Goal: Task Accomplishment & Management: Complete application form

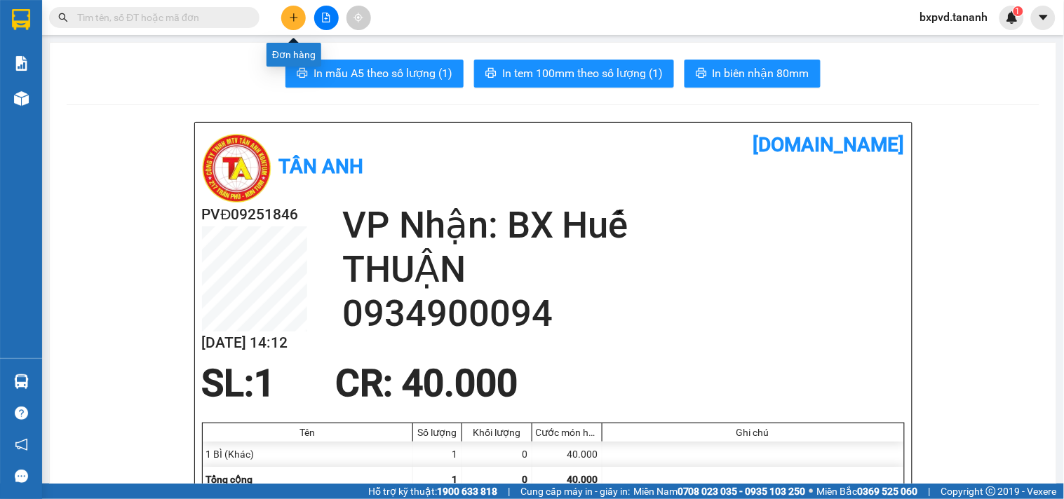
click at [295, 10] on button at bounding box center [293, 18] width 25 height 25
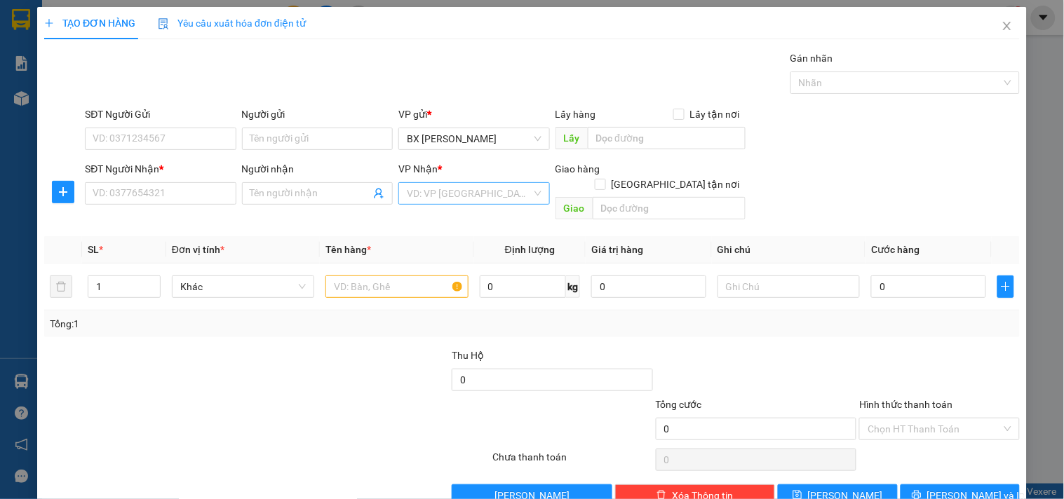
click at [465, 198] on input "search" at bounding box center [469, 193] width 124 height 21
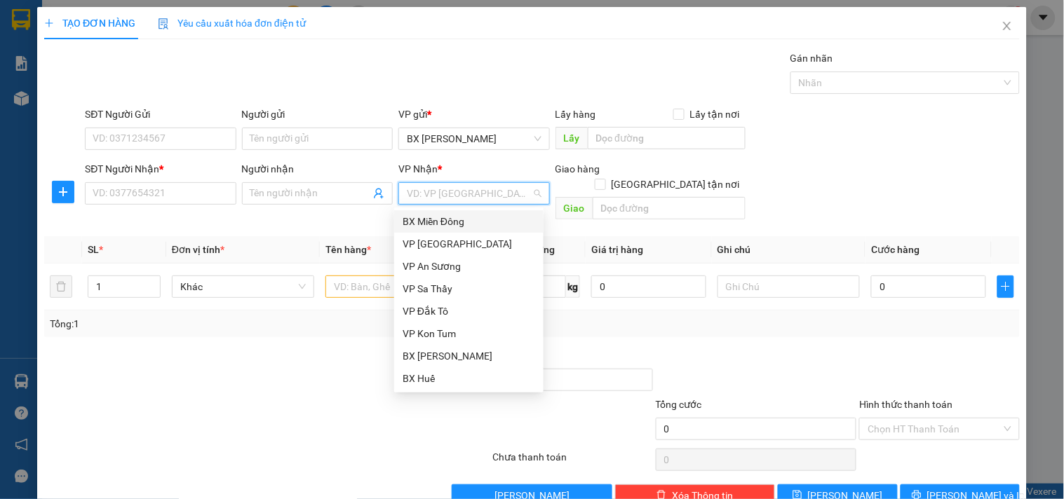
click at [445, 214] on div "BX Miền Đông" at bounding box center [468, 221] width 133 height 15
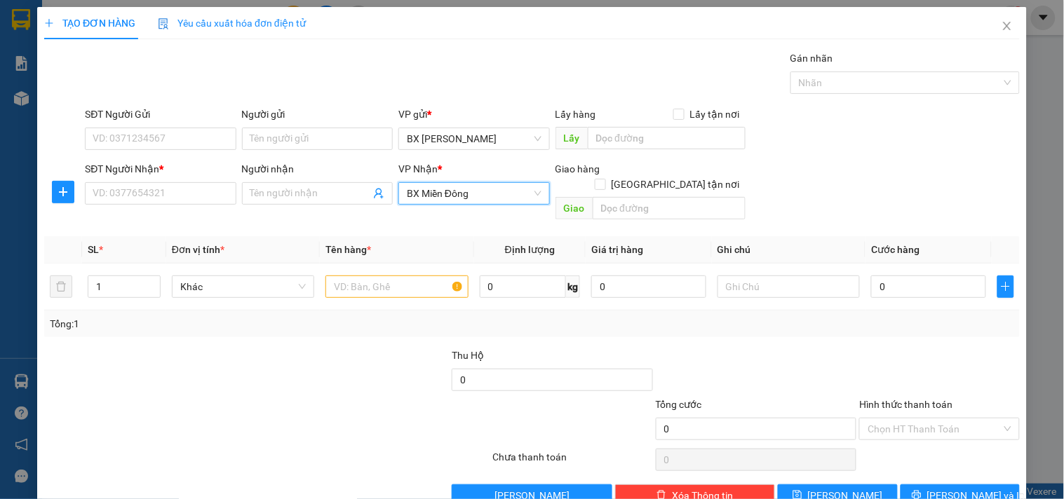
drag, startPoint x: 326, startPoint y: 152, endPoint x: 320, endPoint y: 144, distance: 10.0
click at [326, 151] on div "Người gửi Tên người gửi" at bounding box center [317, 131] width 151 height 49
click at [320, 144] on input "Người gửi" at bounding box center [317, 139] width 151 height 22
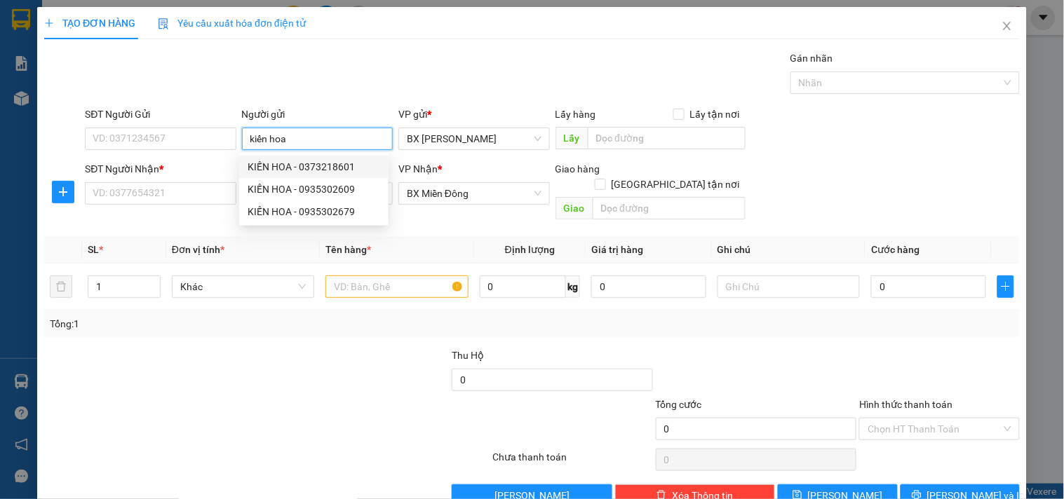
type input "kiến hoa"
click at [106, 212] on div "Transit Pickup Surcharge Ids Transit Deliver Surcharge Ids Transit Deliver Surc…" at bounding box center [531, 278] width 975 height 456
click at [112, 198] on input "SĐT Người Nhận *" at bounding box center [160, 193] width 151 height 22
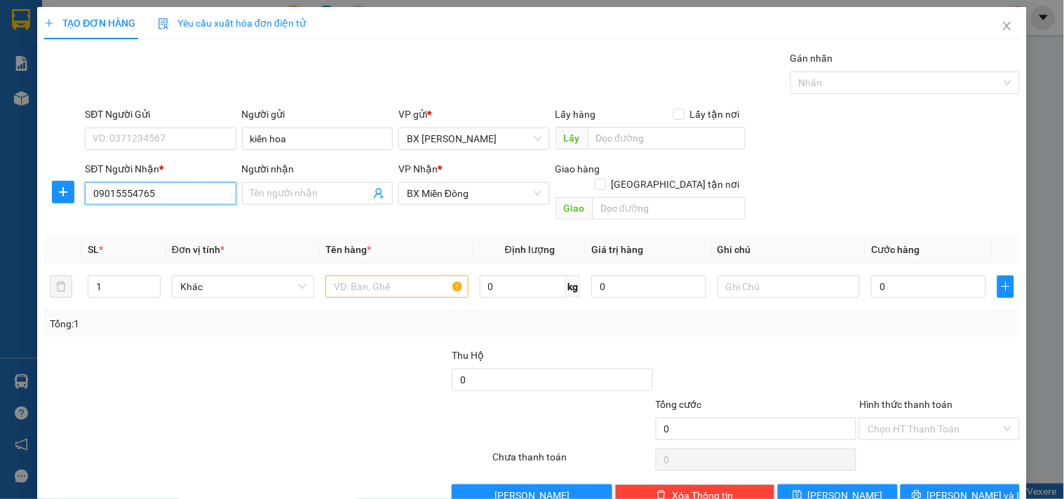
type input "0901555476"
click at [174, 220] on div "0901555476 - KHA PHA CÔ" at bounding box center [159, 221] width 133 height 15
type input "KHA PHA CÔ"
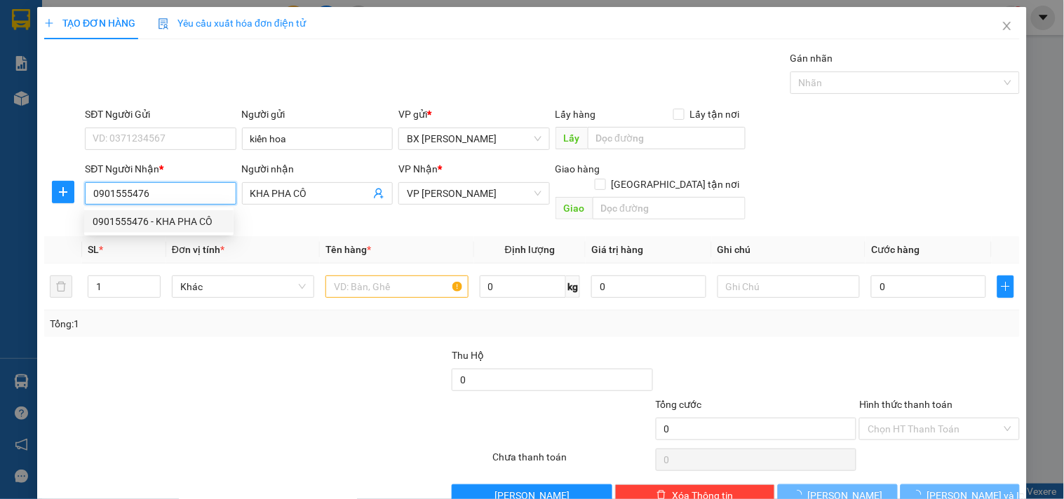
type input "80.000"
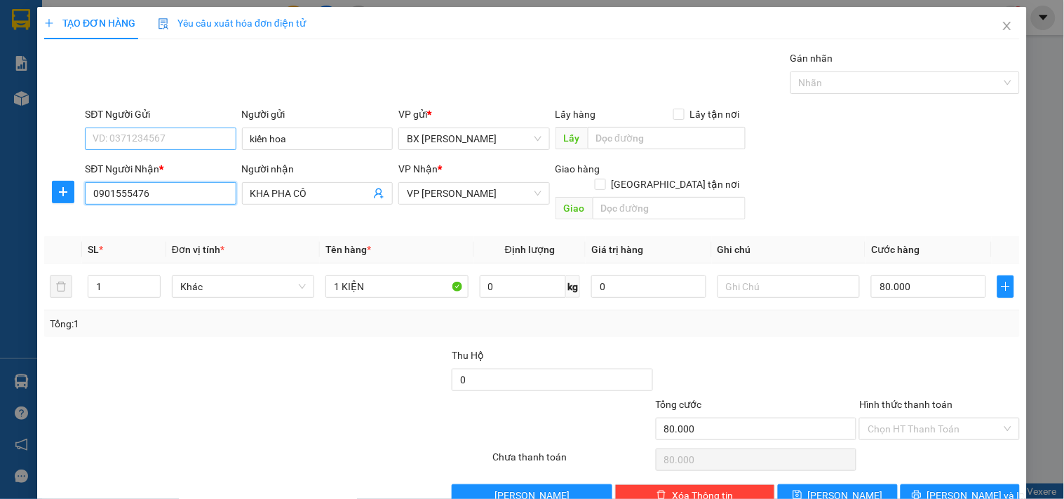
type input "0901555476"
click at [138, 137] on input "SĐT Người Gửi" at bounding box center [160, 139] width 151 height 22
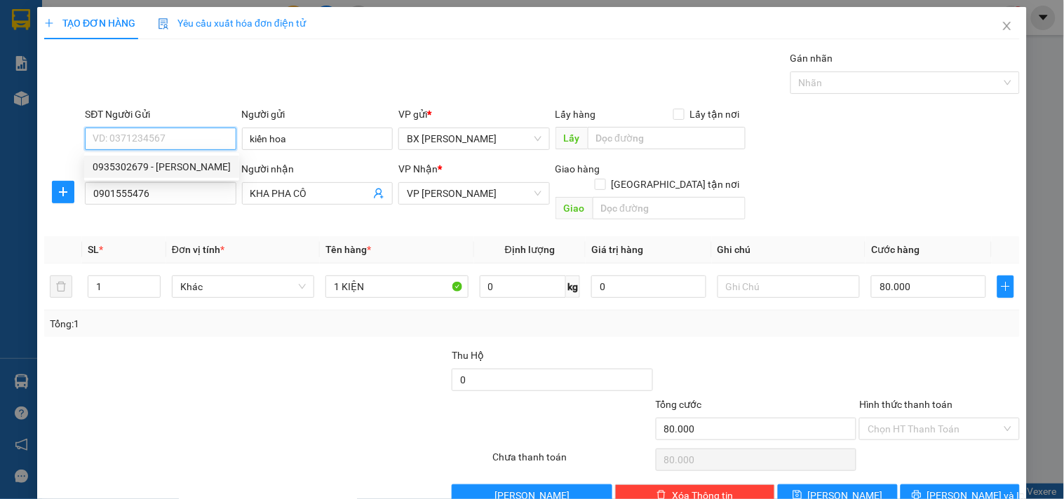
click at [156, 164] on div "0935302679 - KIẾN HOA" at bounding box center [162, 166] width 138 height 15
type input "0935302679"
type input "KIẾN HOA"
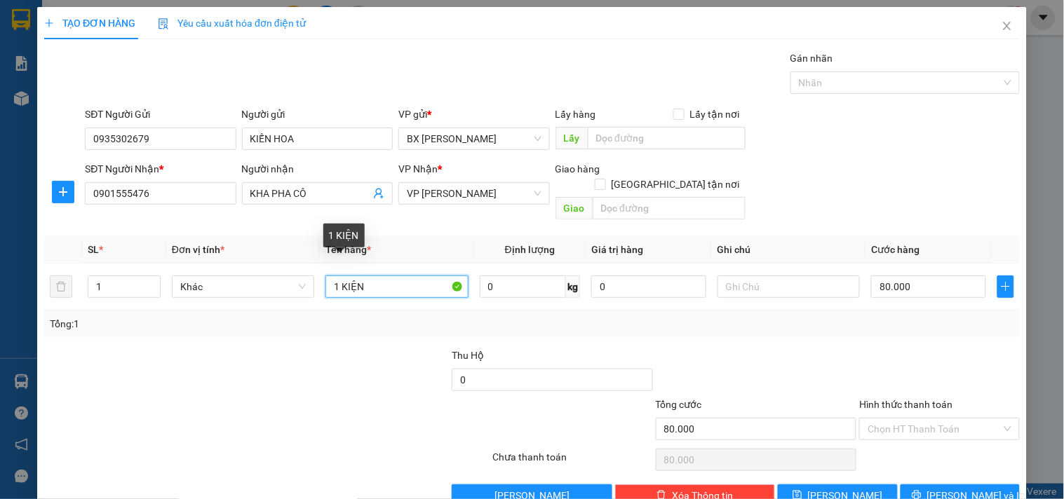
drag, startPoint x: 389, startPoint y: 275, endPoint x: 8, endPoint y: 269, distance: 381.5
click at [8, 269] on div "TẠO ĐƠN HÀNG Yêu cầu xuất hóa đơn điện tử Transit Pickup Surcharge Ids Transit …" at bounding box center [532, 249] width 1064 height 499
type input "2"
type input "3TG"
click at [102, 276] on input "1" at bounding box center [124, 286] width 72 height 21
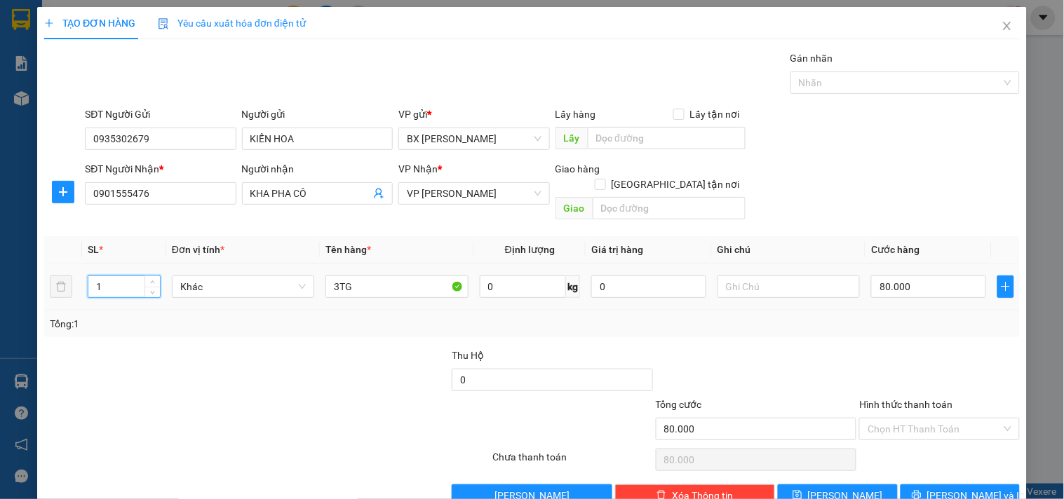
drag, startPoint x: 104, startPoint y: 273, endPoint x: 41, endPoint y: 277, distance: 63.2
click at [41, 277] on div "TẠO ĐƠN HÀNG Yêu cầu xuất hóa đơn điện tử Transit Pickup Surcharge Ids Transit …" at bounding box center [531, 262] width 989 height 510
type input "3"
click at [871, 276] on input "80.000" at bounding box center [928, 287] width 115 height 22
type input "2"
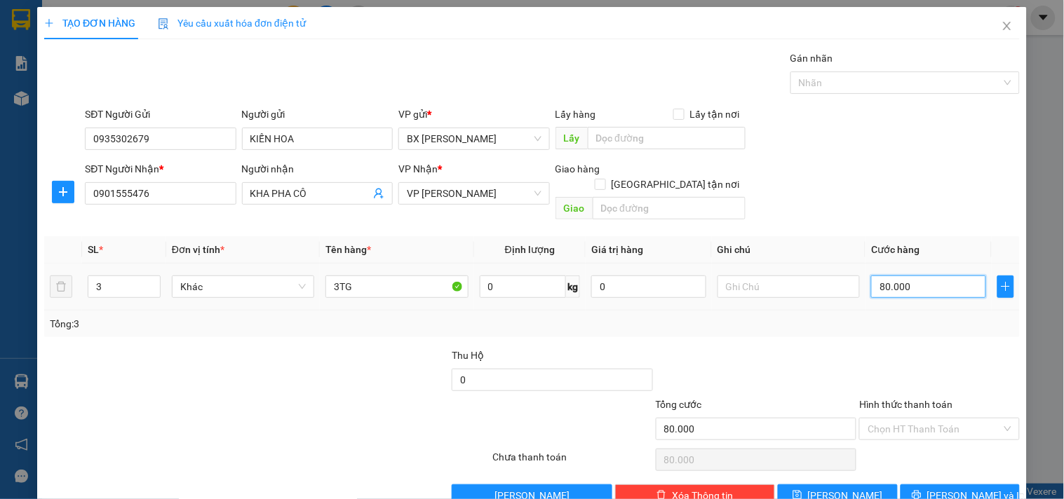
type input "2"
type input "20"
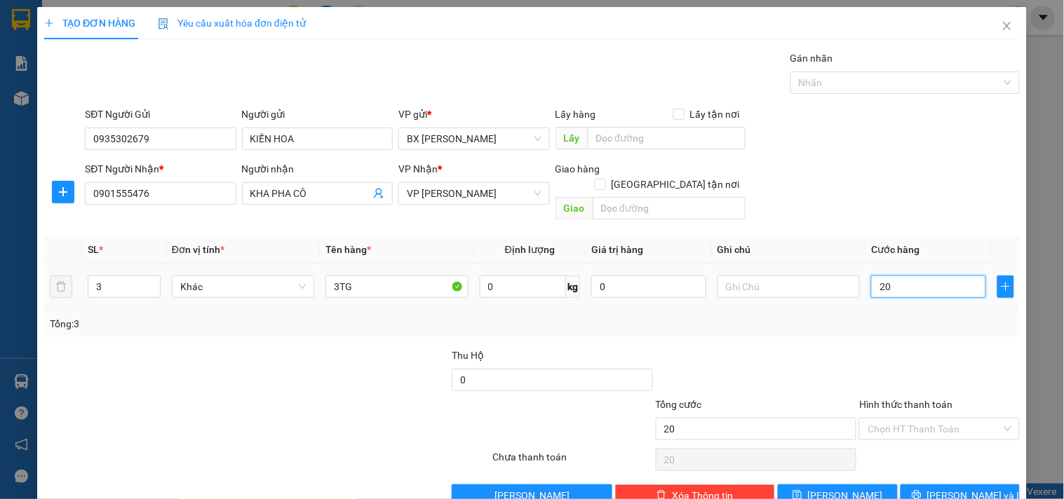
type input "200"
type input "20"
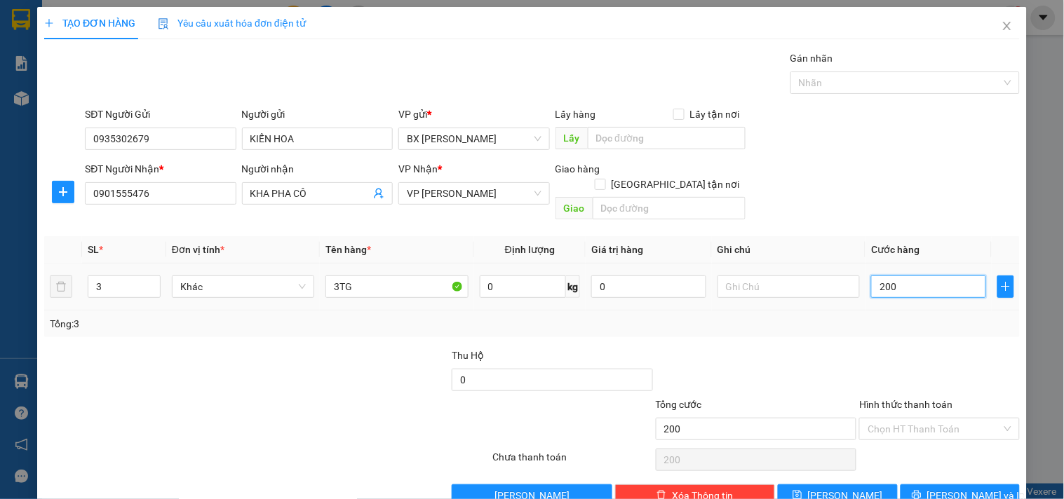
type input "20"
type input "2"
type input "0"
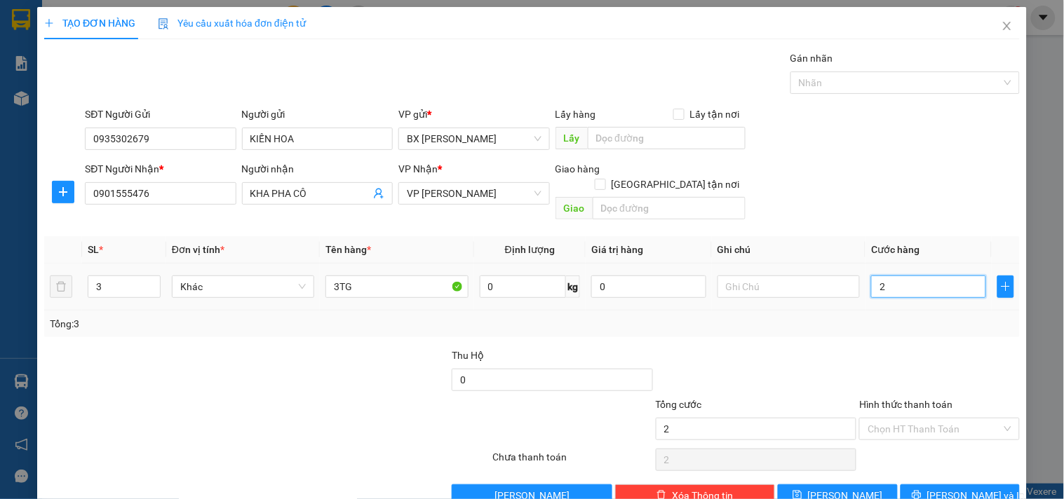
type input "0"
type input "1"
type input "018"
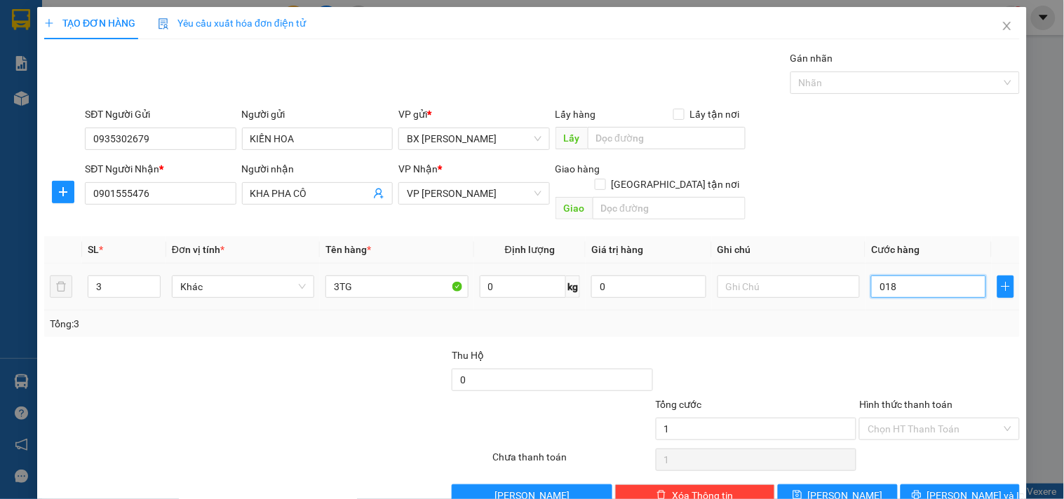
type input "18"
type input "180"
type input "0.180"
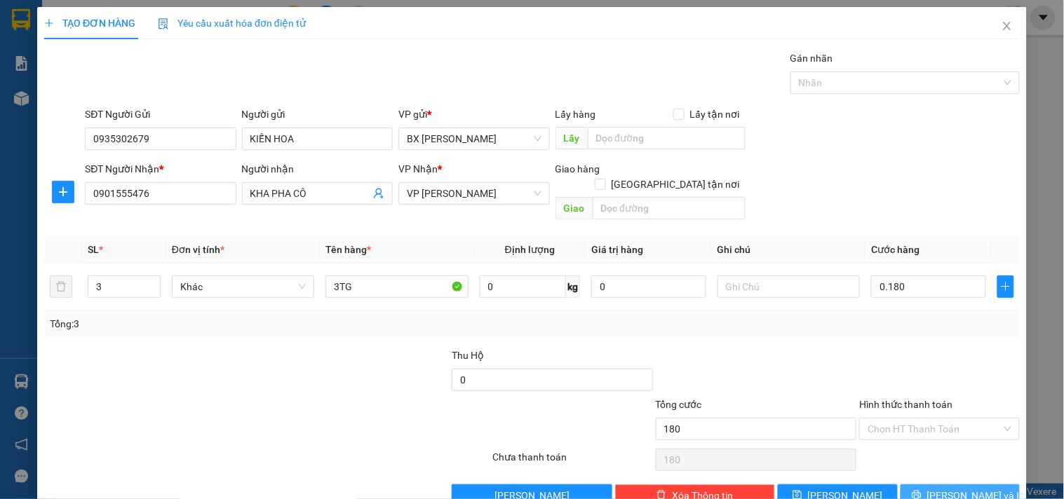
type input "180.000"
click at [912, 485] on button "Lưu và In" at bounding box center [959, 496] width 119 height 22
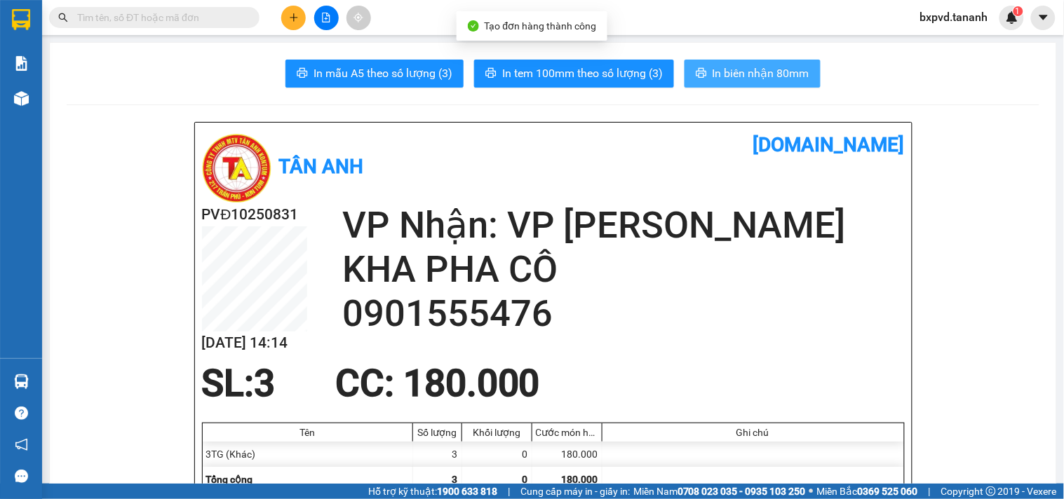
click at [772, 71] on span "In biên nhận 80mm" at bounding box center [760, 74] width 97 height 18
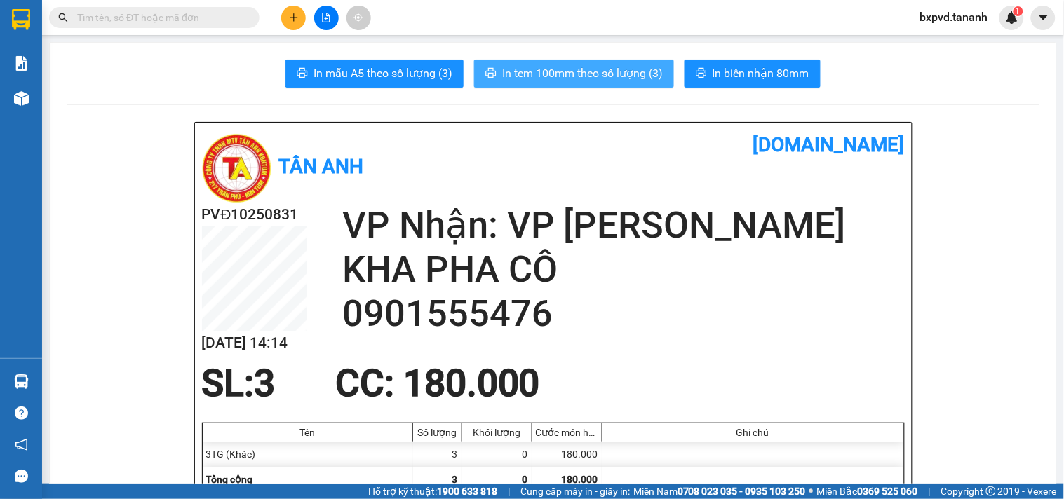
click at [608, 77] on span "In tem 100mm theo số lượng (3)" at bounding box center [582, 74] width 161 height 18
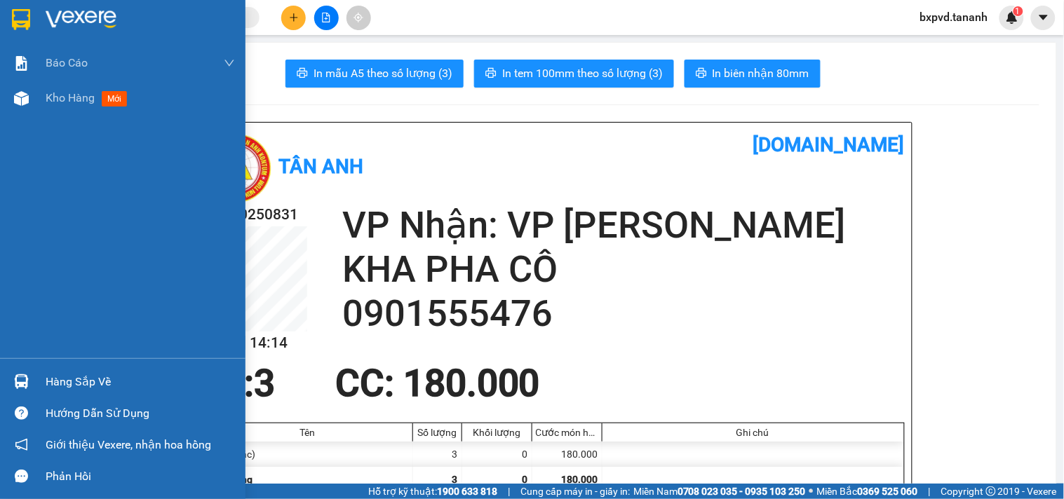
click at [5, 16] on div at bounding box center [122, 23] width 245 height 46
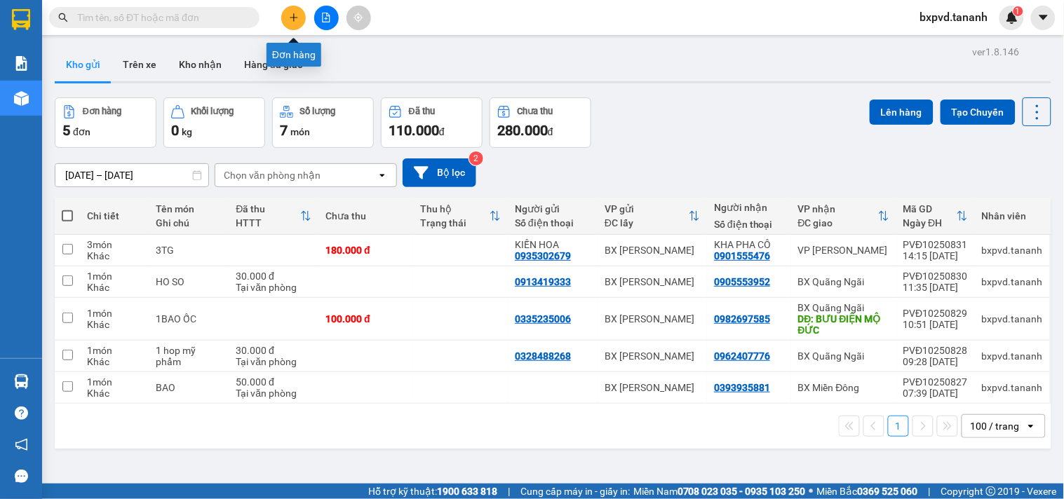
click at [284, 14] on button at bounding box center [293, 18] width 25 height 25
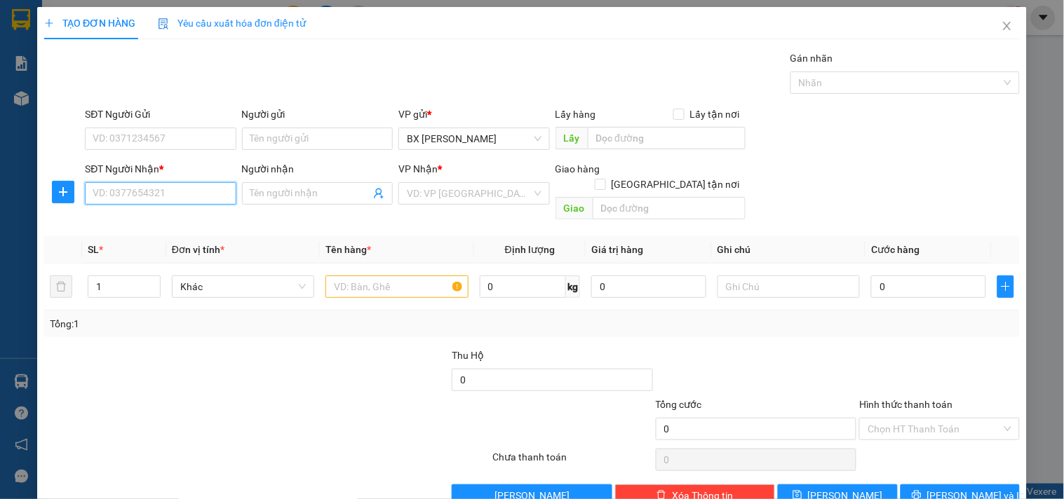
click at [155, 195] on input "SĐT Người Nhận *" at bounding box center [160, 193] width 151 height 22
type input "0987243707"
click at [205, 118] on div "SĐT Người Gửi" at bounding box center [160, 114] width 151 height 15
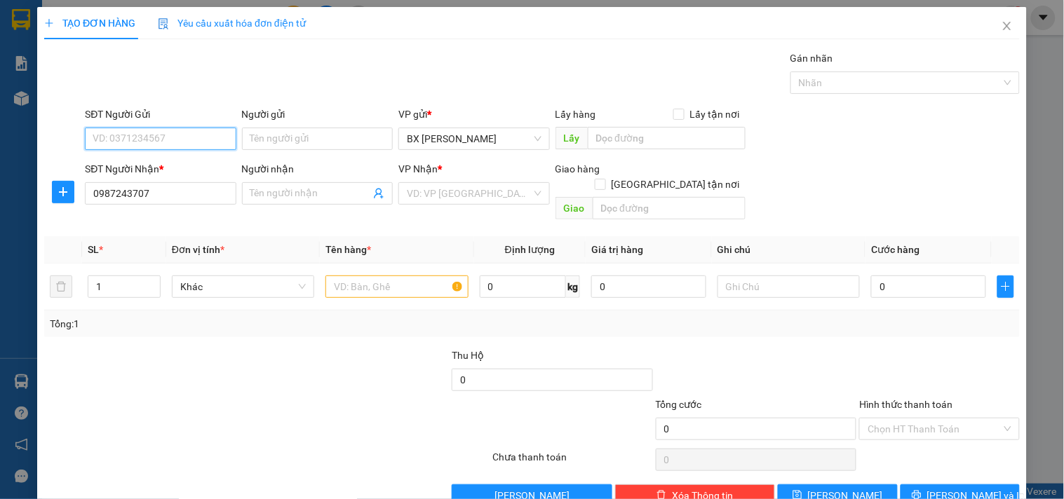
click at [205, 128] on input "SĐT Người Gửi" at bounding box center [160, 139] width 151 height 22
click at [204, 118] on div "SĐT Người Gửi" at bounding box center [160, 114] width 151 height 15
click at [204, 128] on input "SĐT Người Gửi" at bounding box center [160, 139] width 151 height 22
click at [202, 133] on input "SĐT Người Gửi" at bounding box center [160, 139] width 151 height 22
type input "0395659881"
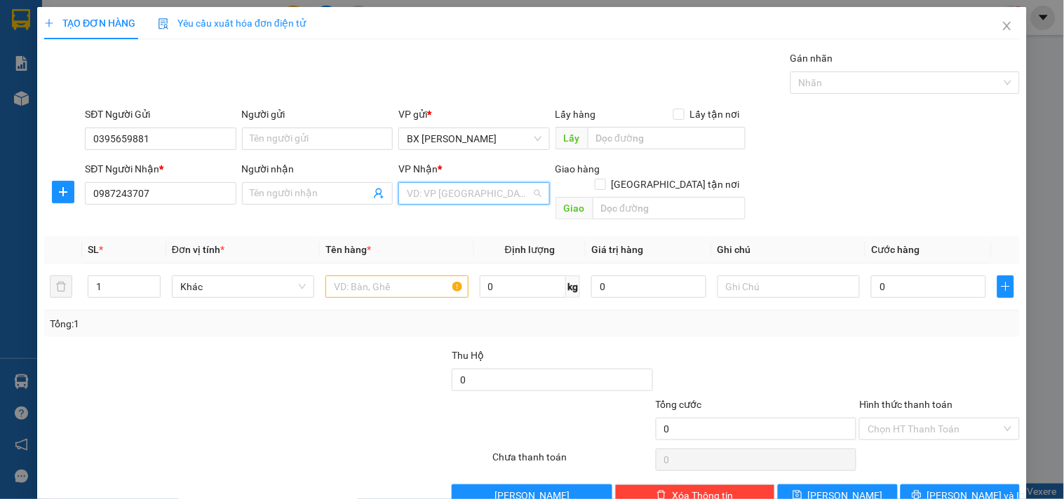
click at [454, 191] on input "search" at bounding box center [469, 193] width 124 height 21
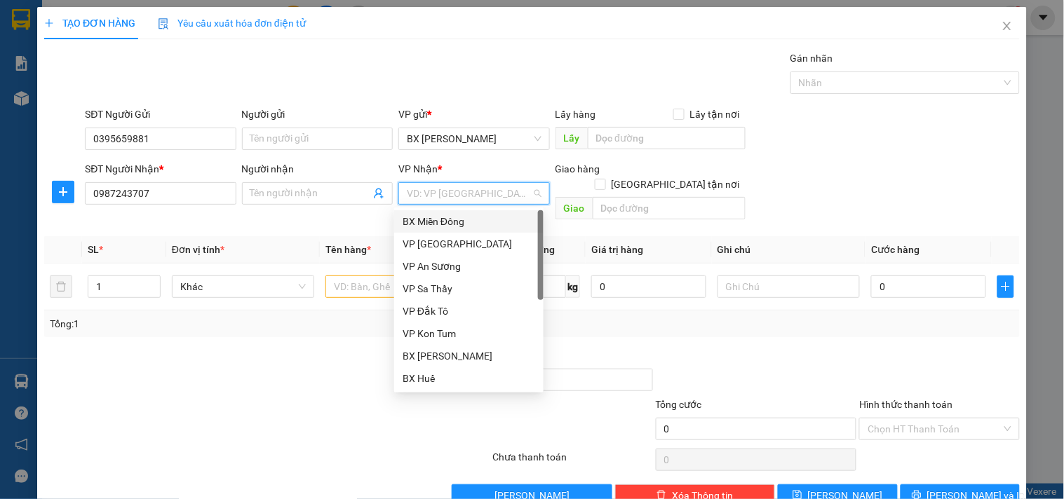
click at [461, 215] on div "BX Miền Đông" at bounding box center [468, 221] width 133 height 15
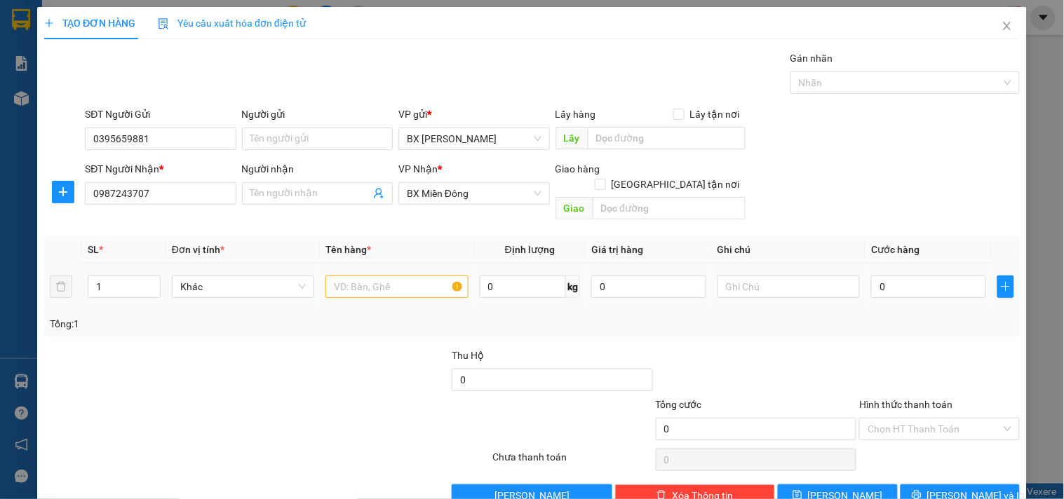
click at [377, 273] on div at bounding box center [396, 287] width 142 height 28
click at [379, 276] on input "text" at bounding box center [396, 287] width 142 height 22
type input "2 CÂY LỤC BÌNH"
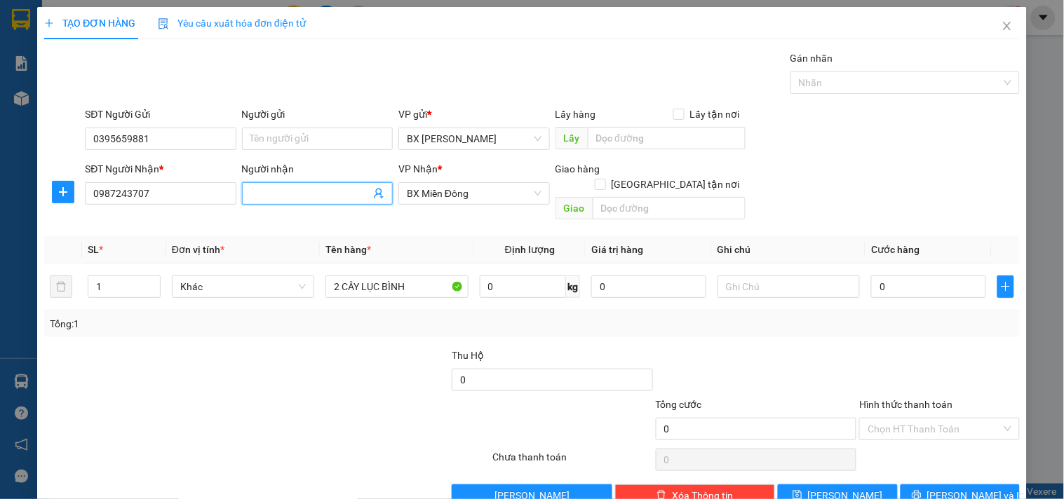
click at [300, 184] on span at bounding box center [317, 193] width 151 height 22
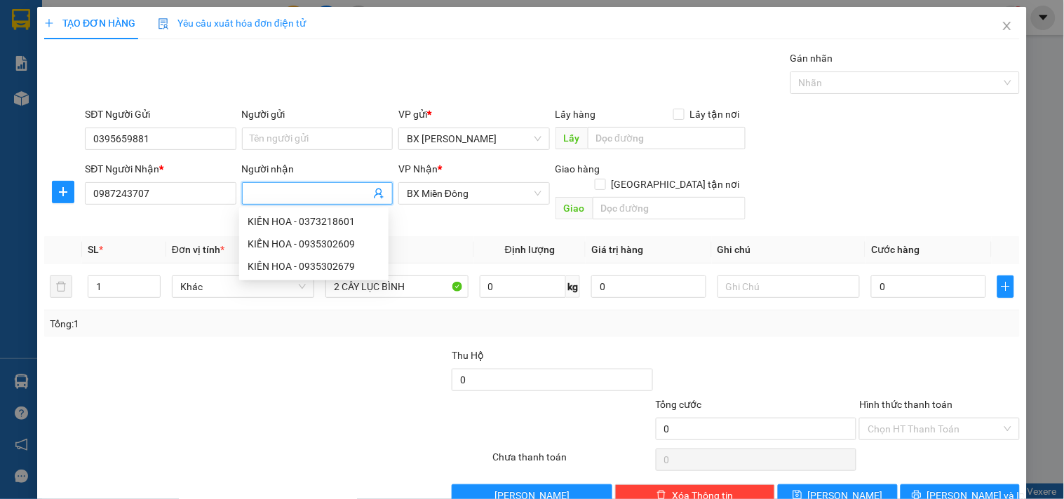
type input "L"
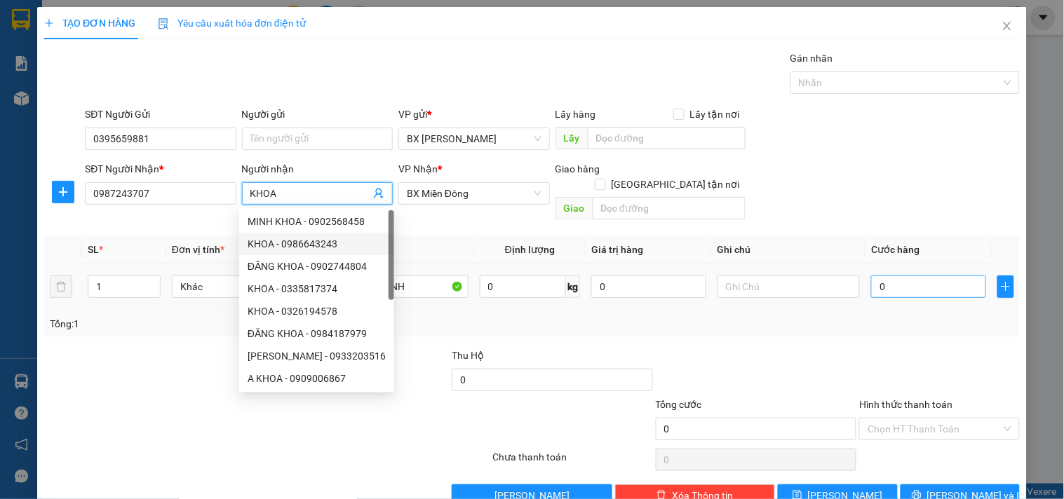
type input "KHOA"
click at [895, 279] on input "0" at bounding box center [928, 287] width 115 height 22
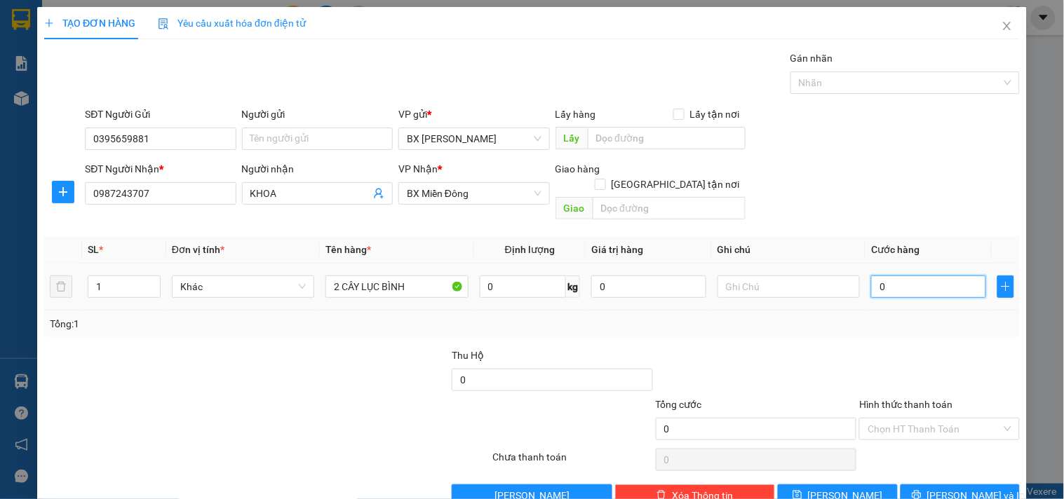
type input "6"
type input "60"
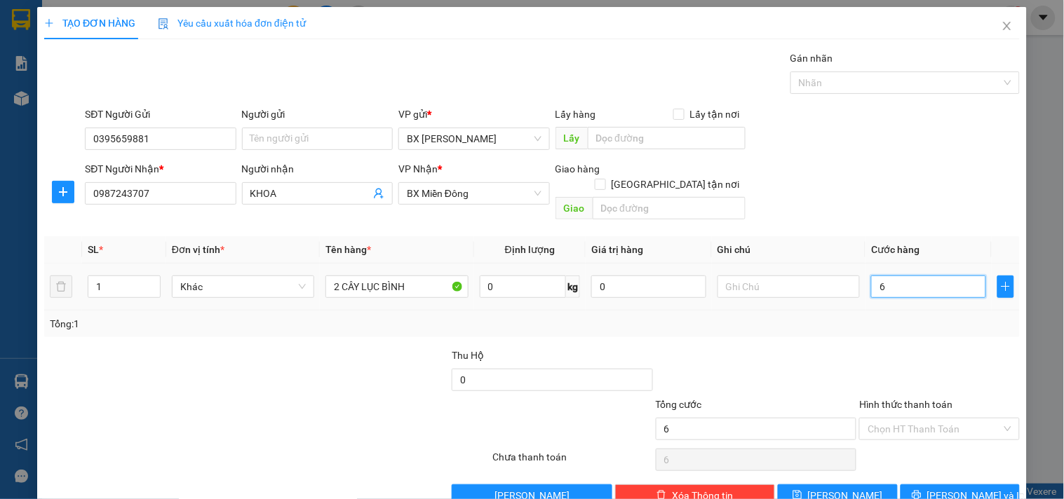
type input "60"
type input "600"
type input "600.000"
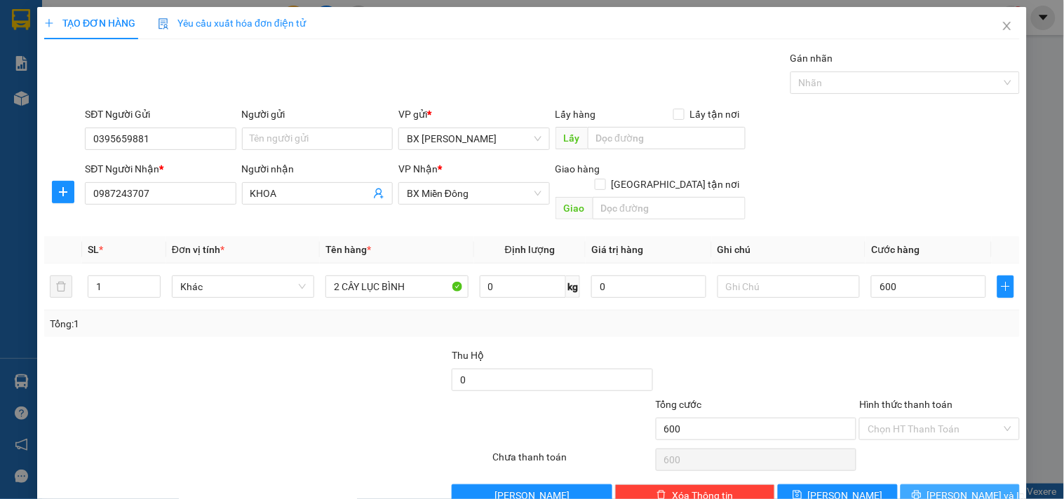
type input "600.000"
click at [965, 488] on span "Lưu và In" at bounding box center [976, 495] width 98 height 15
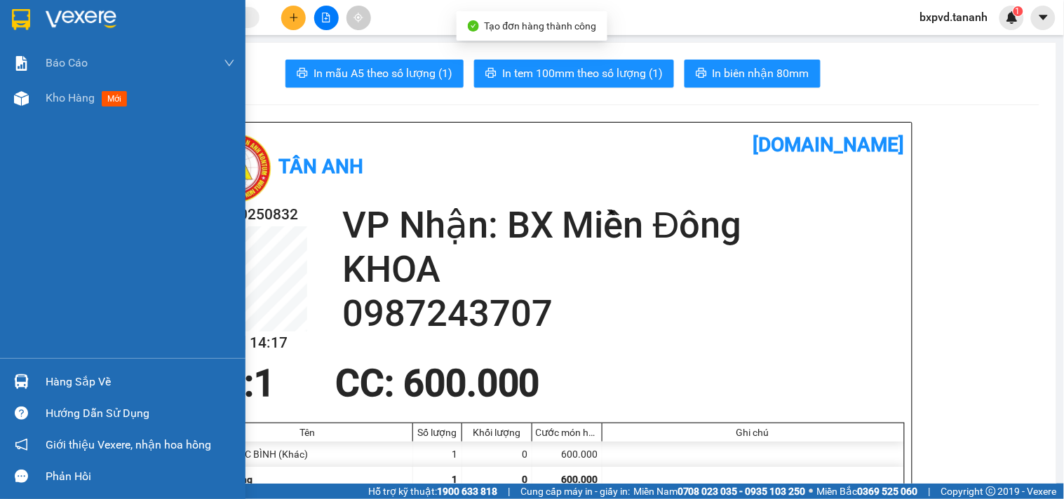
click at [19, 27] on img at bounding box center [21, 19] width 18 height 21
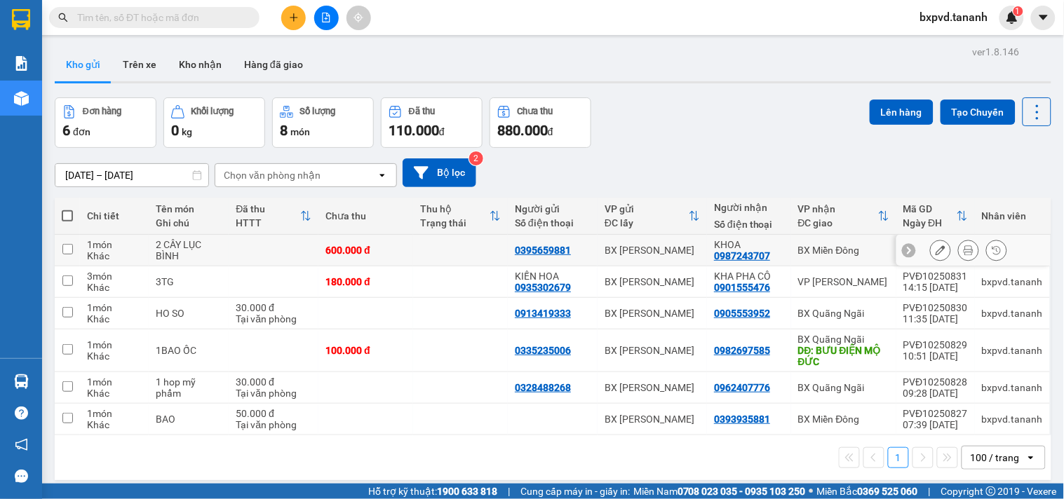
click at [935, 247] on icon at bounding box center [940, 250] width 10 height 10
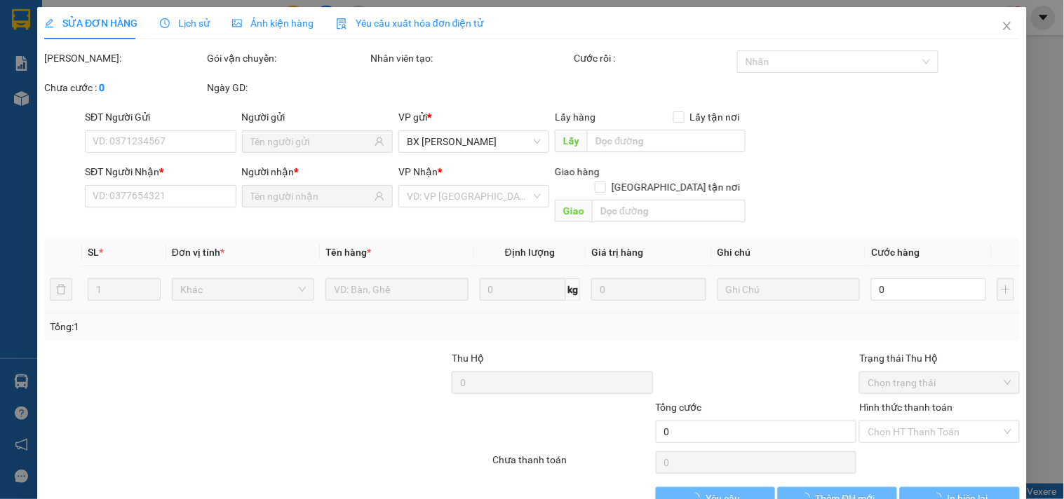
type input "0395659881"
type input "0987243707"
type input "600.000"
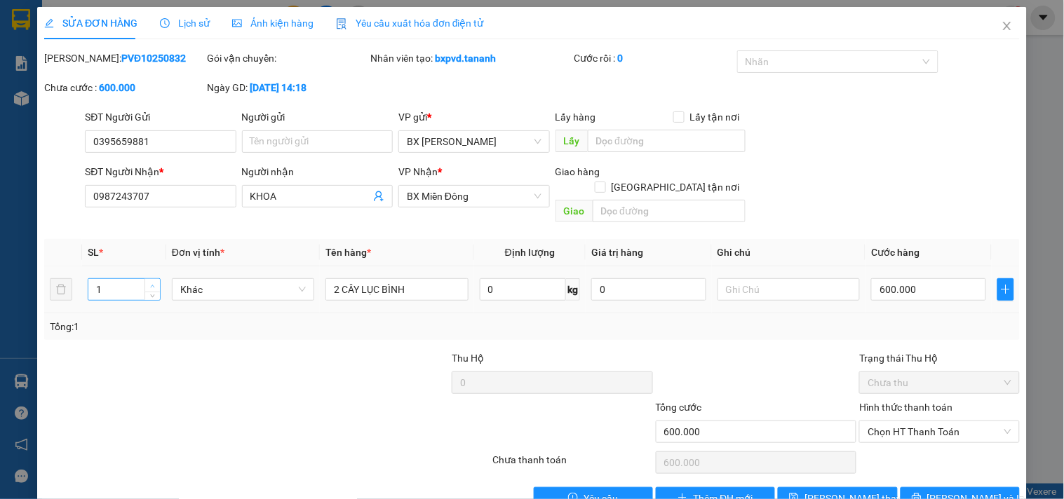
type input "2"
click at [152, 284] on icon "up" at bounding box center [152, 286] width 5 height 5
click at [991, 487] on button "Lưu và In" at bounding box center [959, 498] width 119 height 22
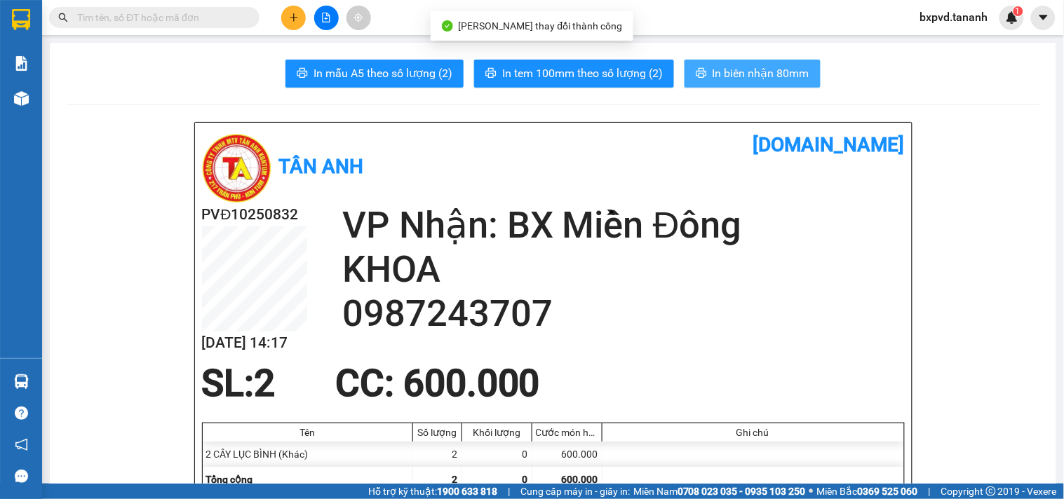
click at [735, 70] on span "In biên nhận 80mm" at bounding box center [760, 74] width 97 height 18
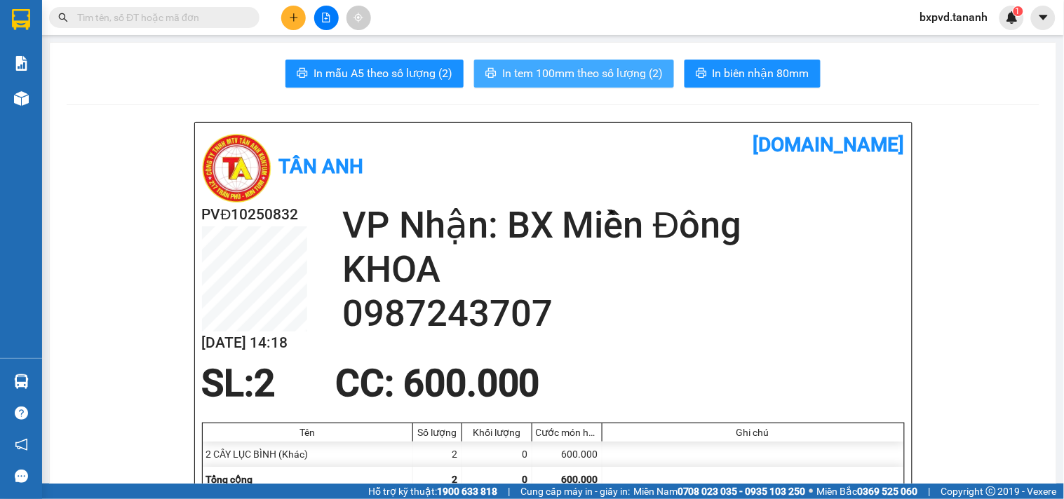
click at [630, 66] on span "In tem 100mm theo số lượng (2)" at bounding box center [582, 74] width 161 height 18
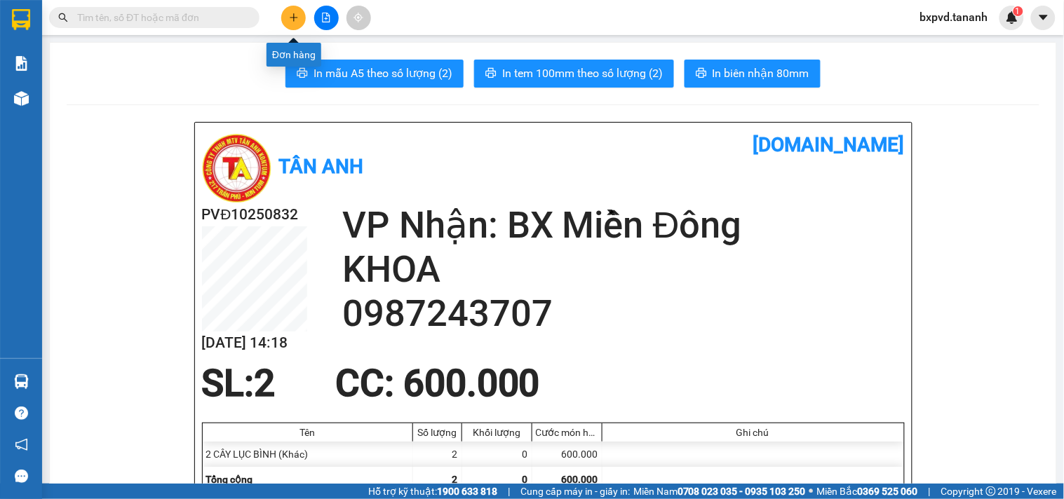
click at [294, 18] on icon "plus" at bounding box center [294, 17] width 8 height 1
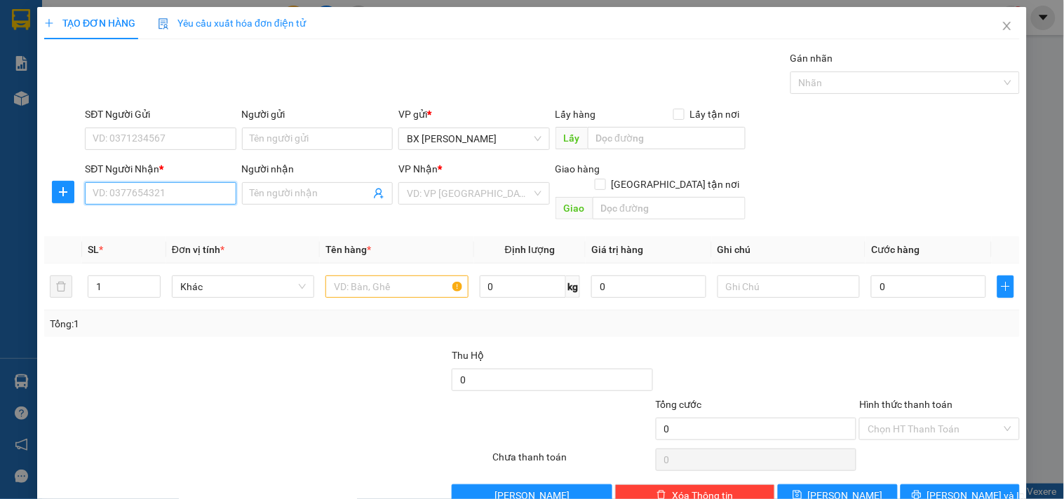
click at [155, 201] on input "SĐT Người Nhận *" at bounding box center [160, 193] width 151 height 22
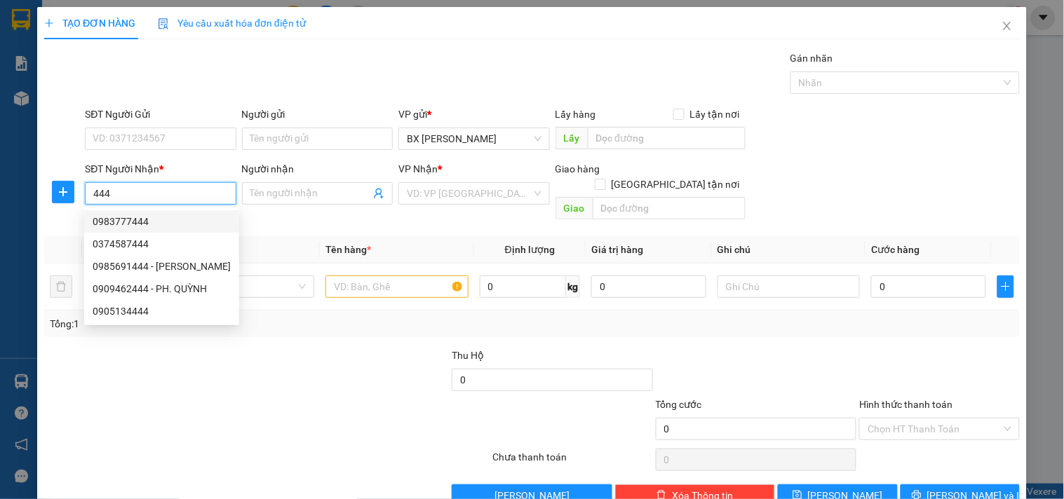
click at [167, 214] on div "0983777444" at bounding box center [162, 221] width 138 height 15
type input "0983777444"
type input "LOAN DŨNG"
type input "GỬI XE HUY HOÀNG QUA LÀO"
type input "50.000"
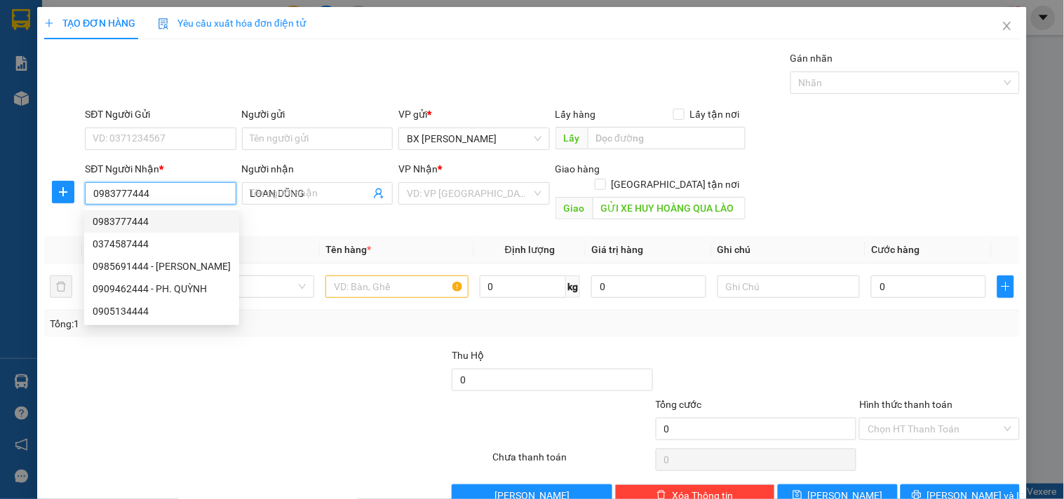
type input "50.000"
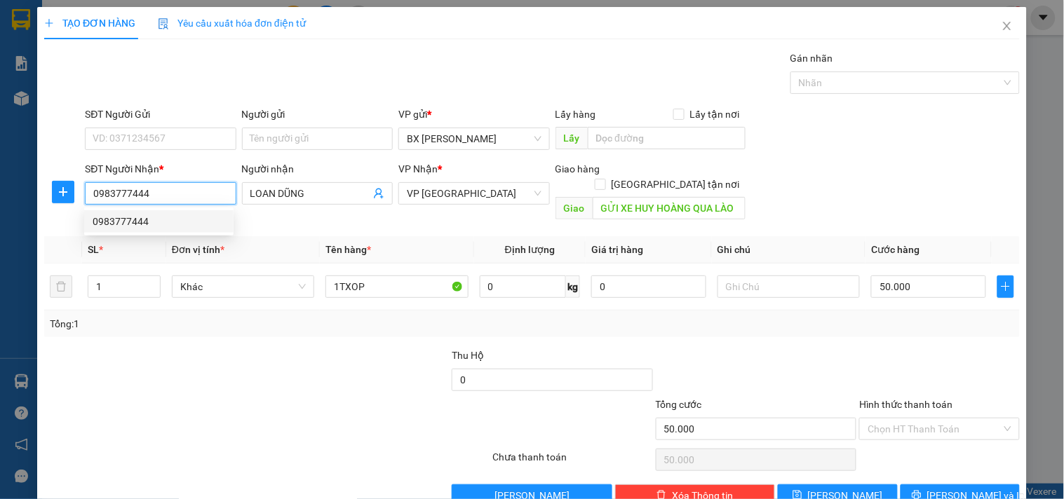
drag, startPoint x: 173, startPoint y: 185, endPoint x: 24, endPoint y: 164, distance: 150.8
click at [25, 165] on div "TẠO ĐƠN HÀNG Yêu cầu xuất hóa đơn điện tử Transit Pickup Surcharge Ids Transit …" at bounding box center [532, 249] width 1064 height 499
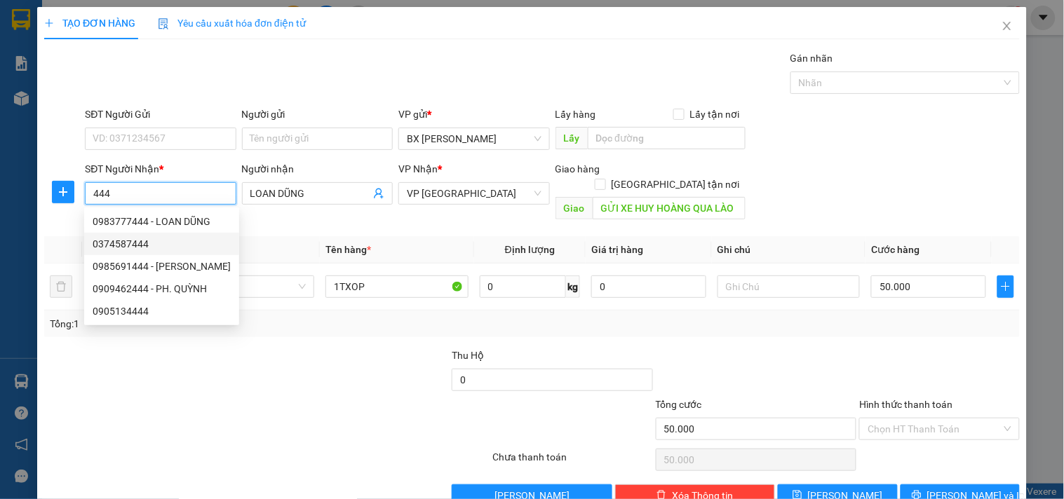
click at [174, 243] on div "0374587444" at bounding box center [162, 243] width 138 height 15
type input "0374587444"
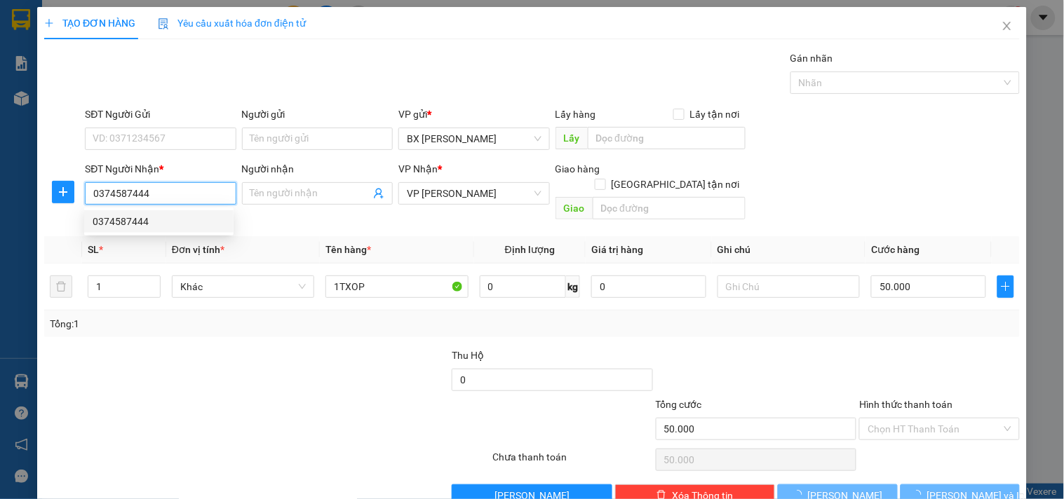
type input "150.000"
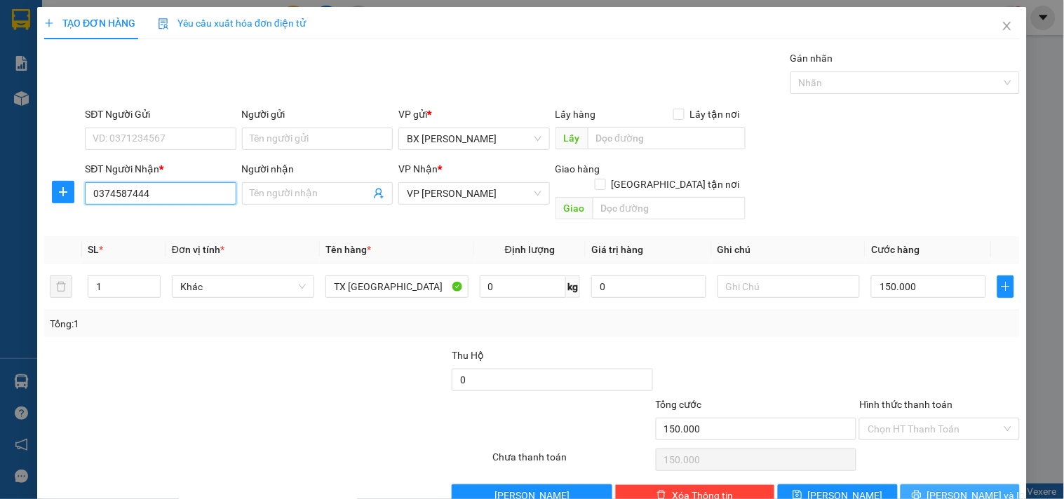
type input "0374587444"
click at [979, 485] on button "Lưu và In" at bounding box center [959, 496] width 119 height 22
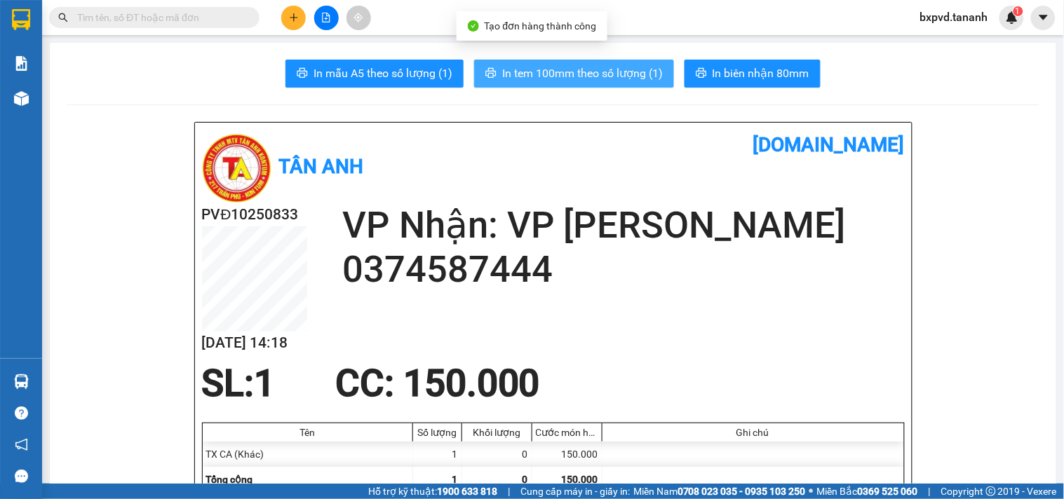
click at [663, 84] on button "In tem 100mm theo số lượng (1)" at bounding box center [574, 74] width 200 height 28
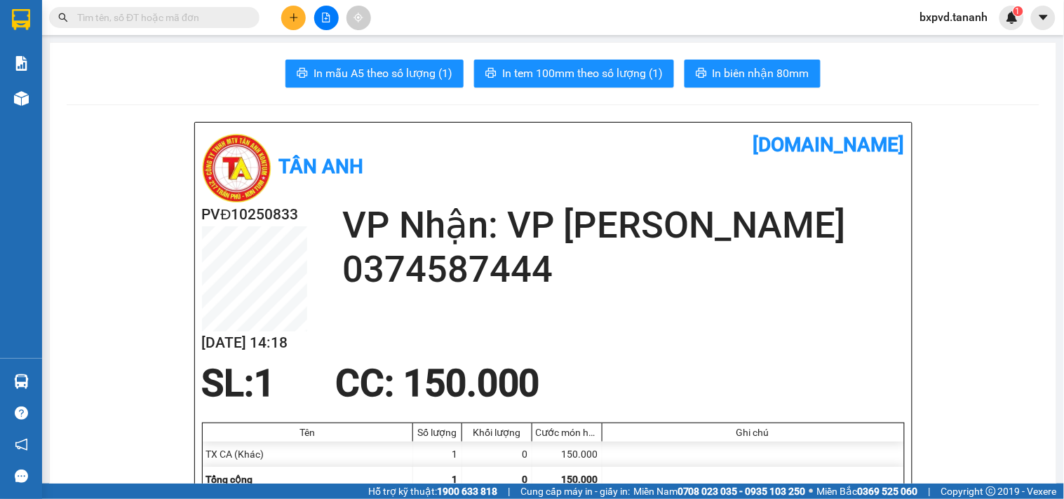
click at [186, 18] on input "text" at bounding box center [159, 17] width 165 height 15
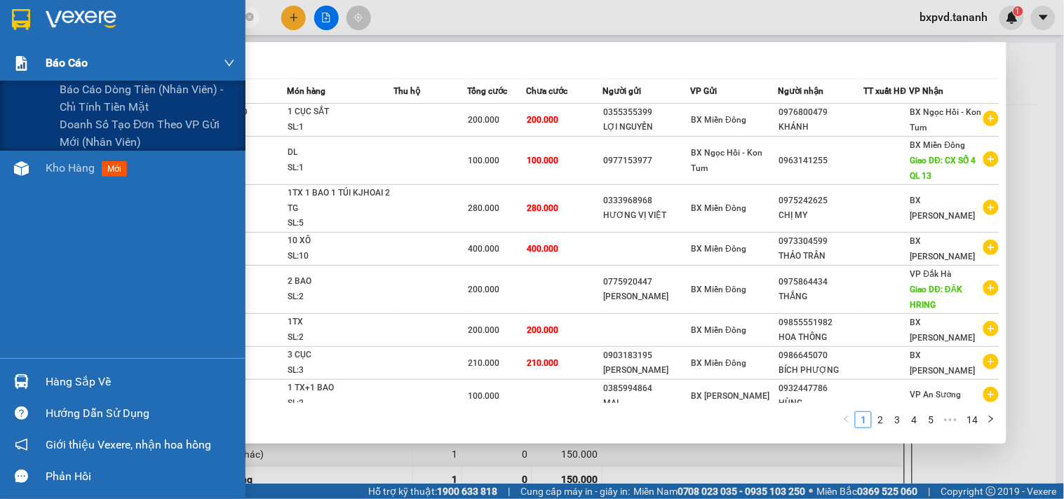
drag, startPoint x: 186, startPoint y: 18, endPoint x: 0, endPoint y: 45, distance: 187.8
click at [0, 45] on section "Kết quả tìm kiếm ( 140 ) Bộ lọc Mã ĐH Trạng thái Món hàng Thu hộ Tổng cước Chưa…" at bounding box center [532, 249] width 1064 height 499
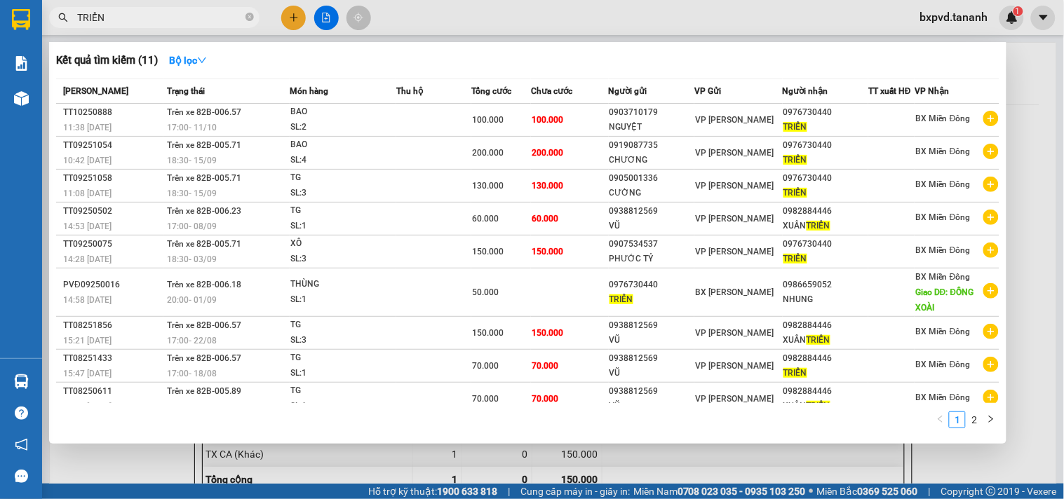
type input "TRIỂN"
click at [293, 18] on div at bounding box center [532, 249] width 1064 height 499
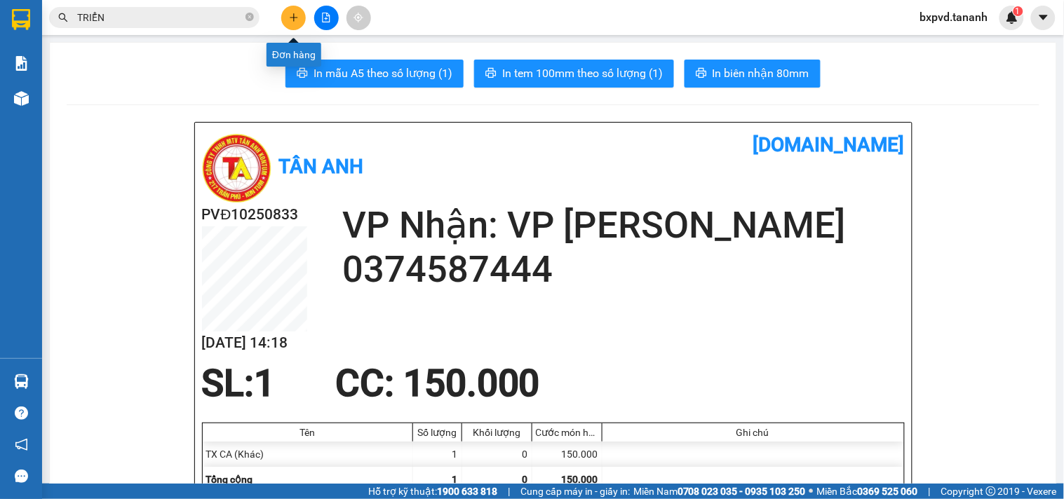
click at [292, 18] on icon "plus" at bounding box center [294, 18] width 10 height 10
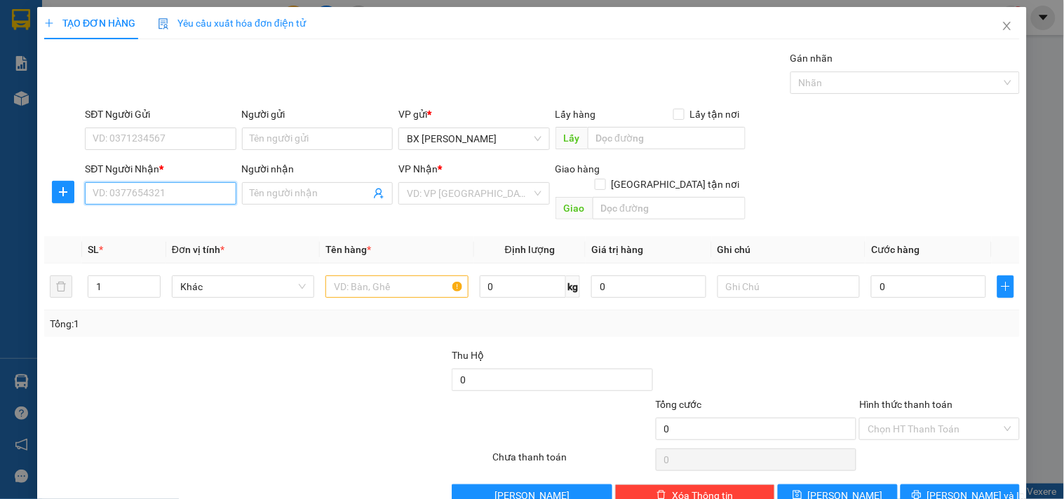
click at [149, 187] on input "SĐT Người Nhận *" at bounding box center [160, 193] width 151 height 22
type input "0942659479"
click at [432, 279] on input "text" at bounding box center [396, 287] width 142 height 22
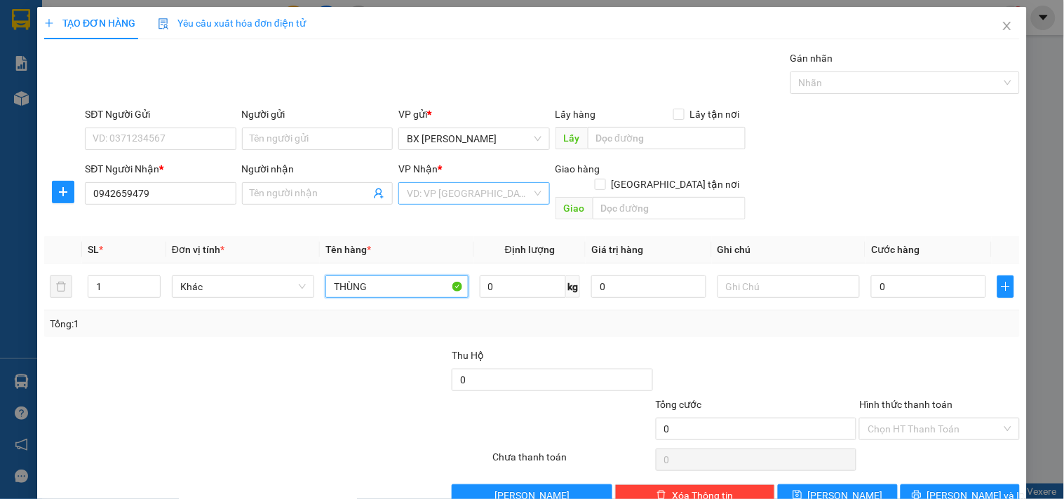
type input "THÙNG"
click at [514, 201] on input "search" at bounding box center [469, 193] width 124 height 21
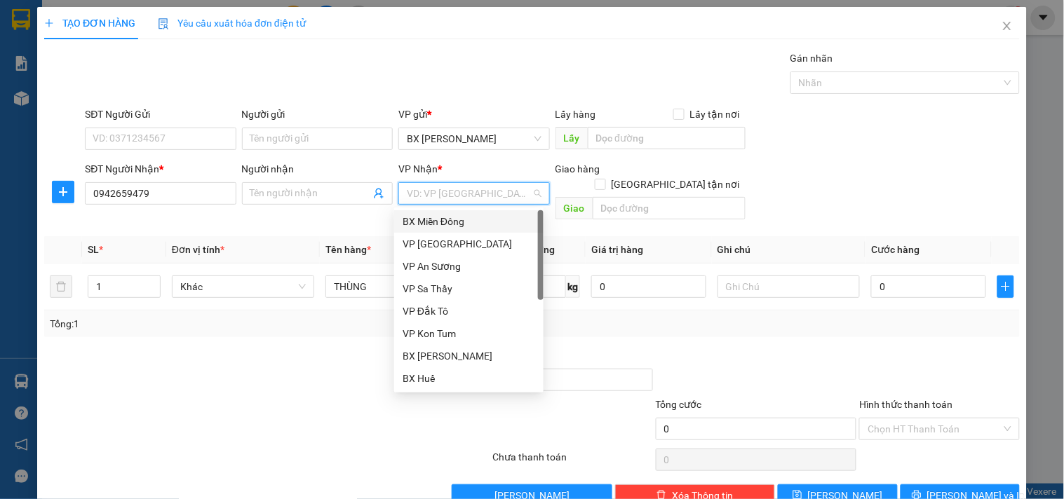
scroll to position [19, 0]
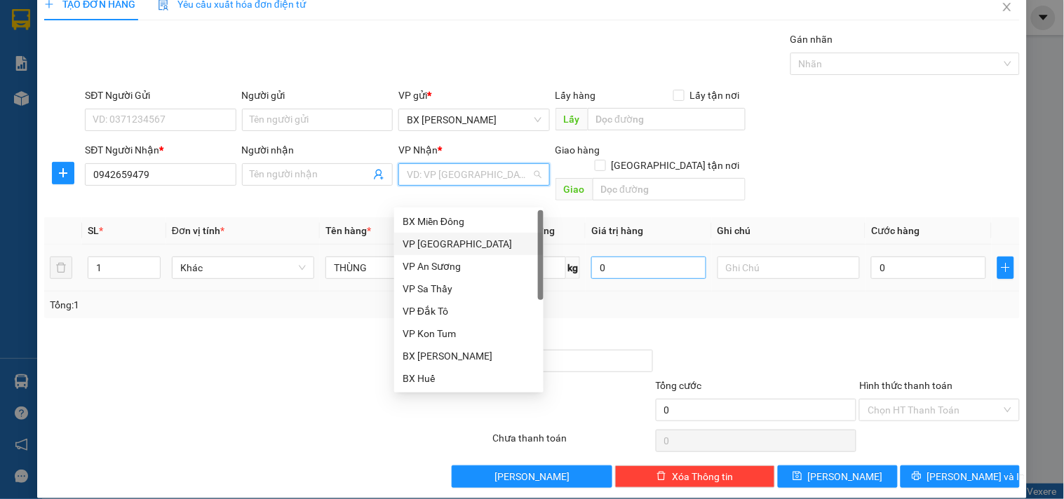
drag, startPoint x: 459, startPoint y: 244, endPoint x: 645, endPoint y: 250, distance: 185.9
click at [463, 250] on div "VP [GEOGRAPHIC_DATA]" at bounding box center [468, 243] width 133 height 15
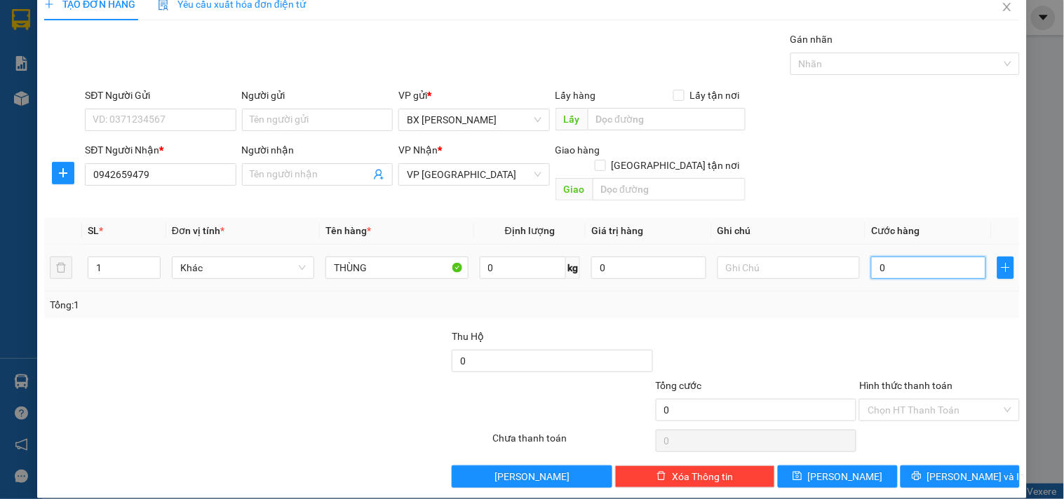
click at [879, 257] on input "0" at bounding box center [928, 268] width 115 height 22
type input "5"
type input "50"
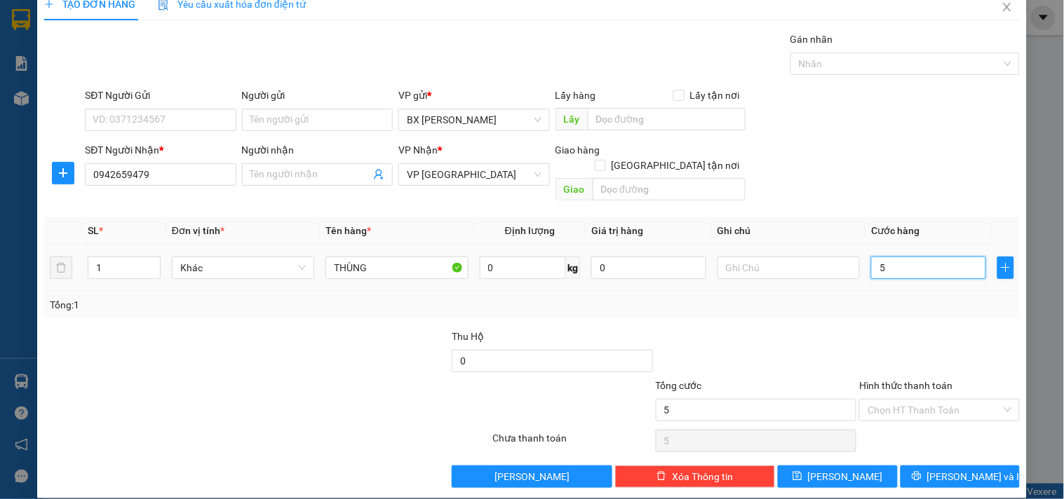
type input "50"
type input "50.000"
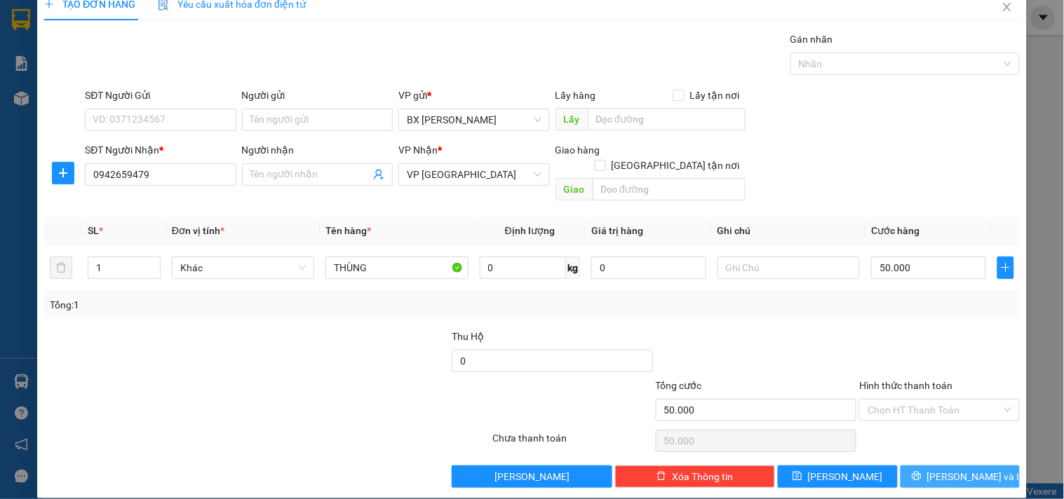
click at [933, 466] on button "Lưu và In" at bounding box center [959, 477] width 119 height 22
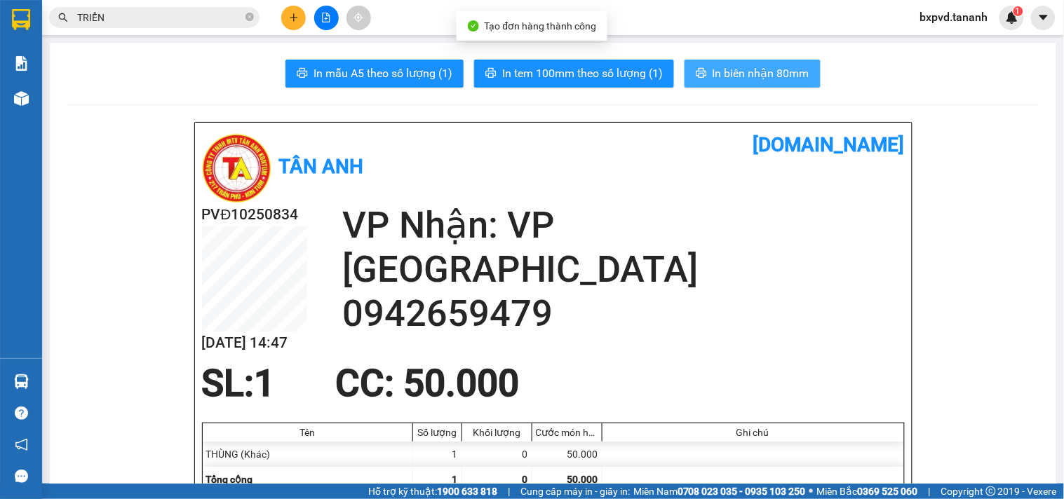
click at [793, 75] on span "In biên nhận 80mm" at bounding box center [760, 74] width 97 height 18
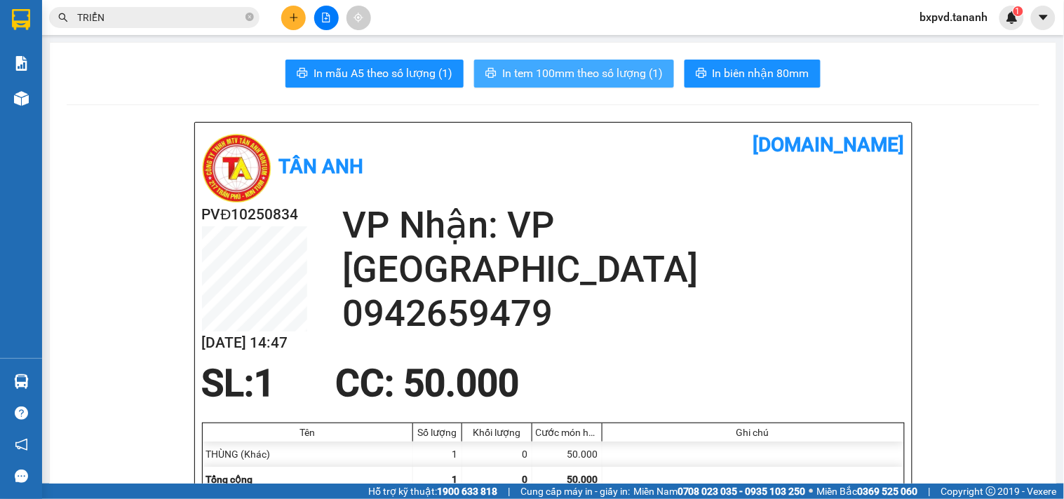
click at [636, 61] on button "In tem 100mm theo số lượng (1)" at bounding box center [574, 74] width 200 height 28
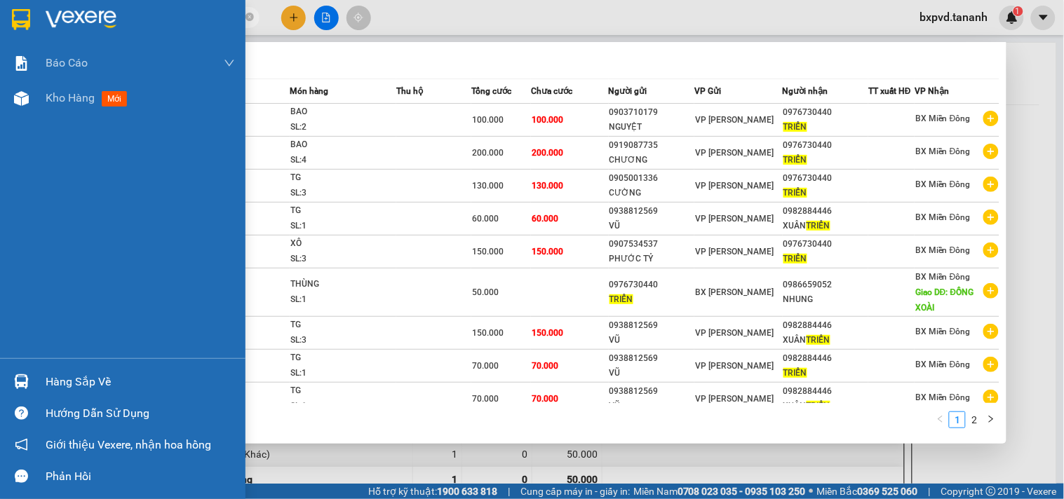
drag, startPoint x: 116, startPoint y: 23, endPoint x: 26, endPoint y: 24, distance: 89.8
click at [26, 24] on section "Kết quả tìm kiếm ( 11 ) Bộ lọc Mã ĐH Trạng thái Món hàng Thu hộ Tổng cước Chưa …" at bounding box center [532, 249] width 1064 height 499
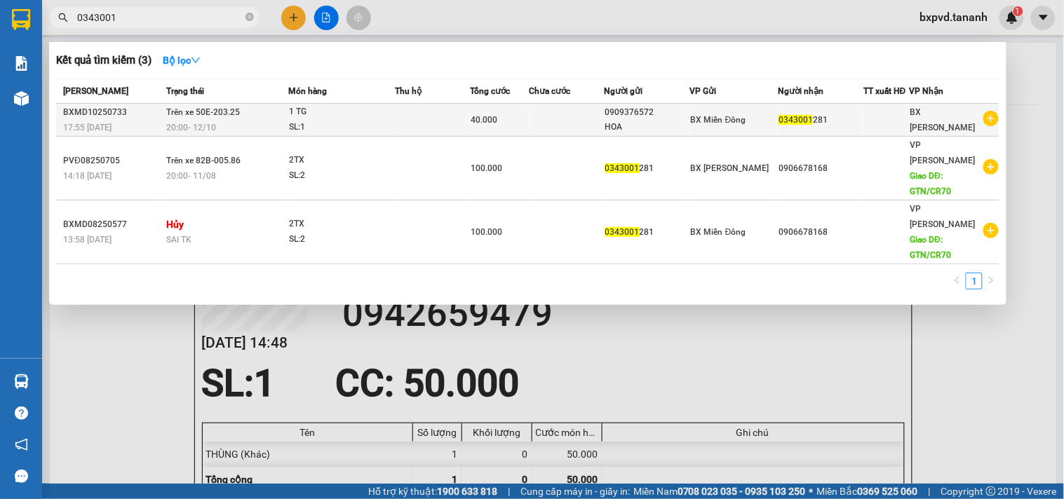
type input "0343001"
click at [199, 121] on span "20:00 - 12/10" at bounding box center [191, 126] width 50 height 11
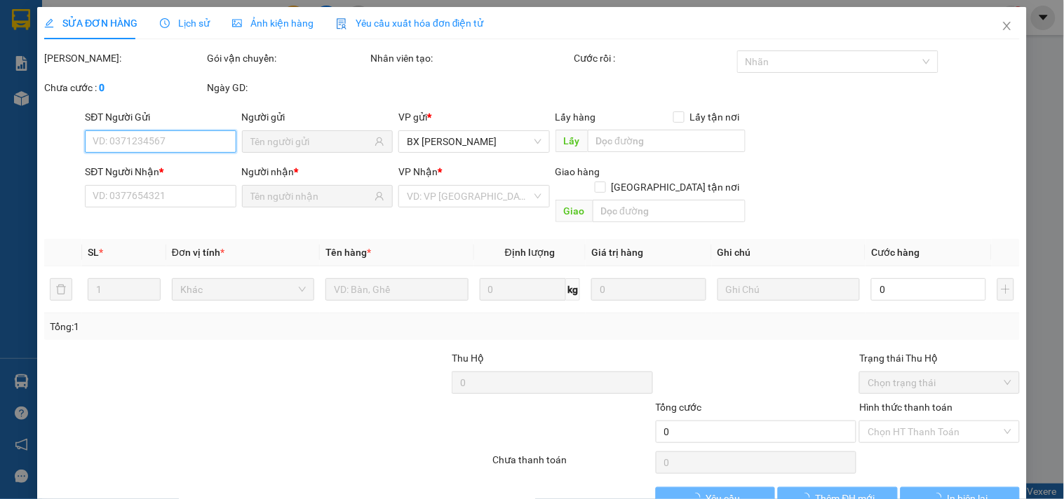
type input "0909376572"
type input "HOA"
type input "0343001281"
type input "40.000"
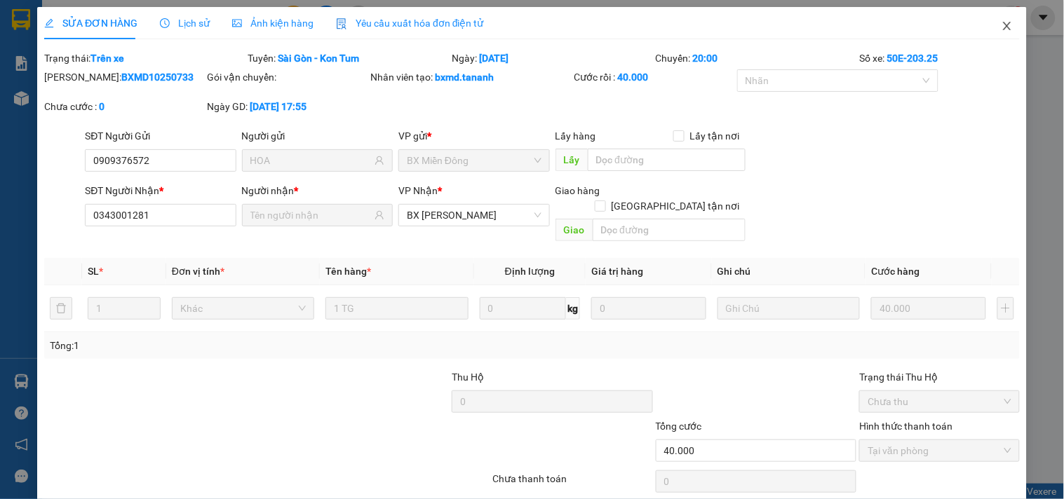
click at [1001, 31] on icon "close" at bounding box center [1006, 25] width 11 height 11
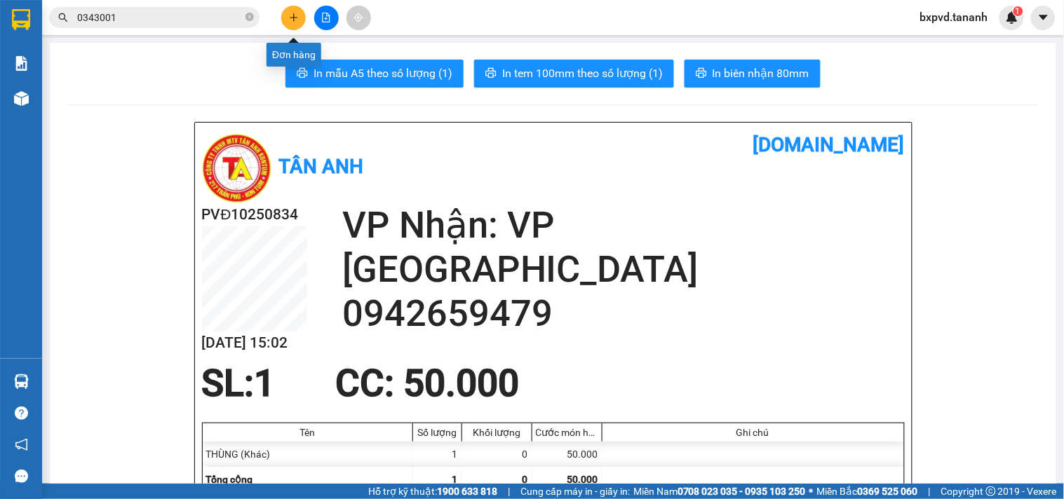
click at [303, 18] on button at bounding box center [293, 18] width 25 height 25
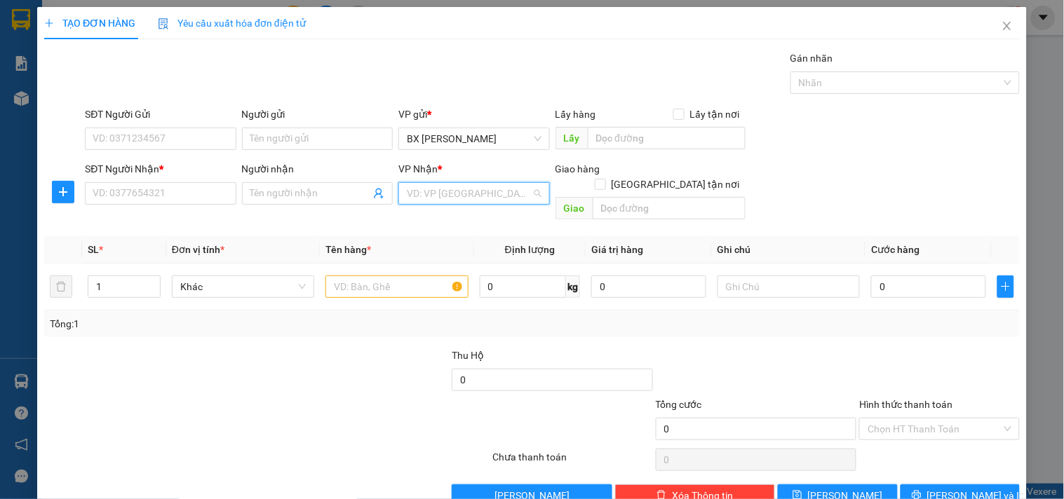
click at [453, 194] on input "search" at bounding box center [469, 193] width 124 height 21
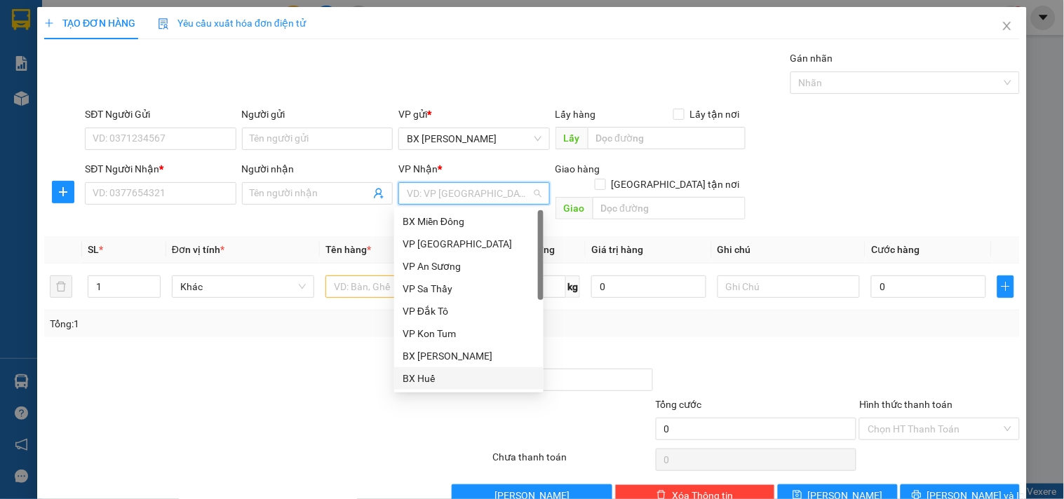
click at [411, 374] on div "BX Huế" at bounding box center [468, 378] width 133 height 15
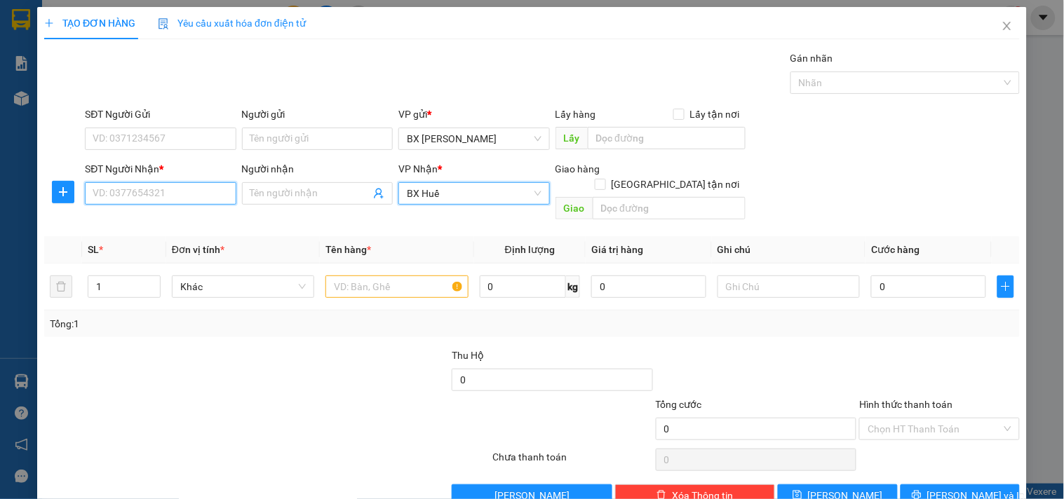
click at [187, 185] on input "SĐT Người Nhận *" at bounding box center [160, 193] width 151 height 22
type input "0917768422"
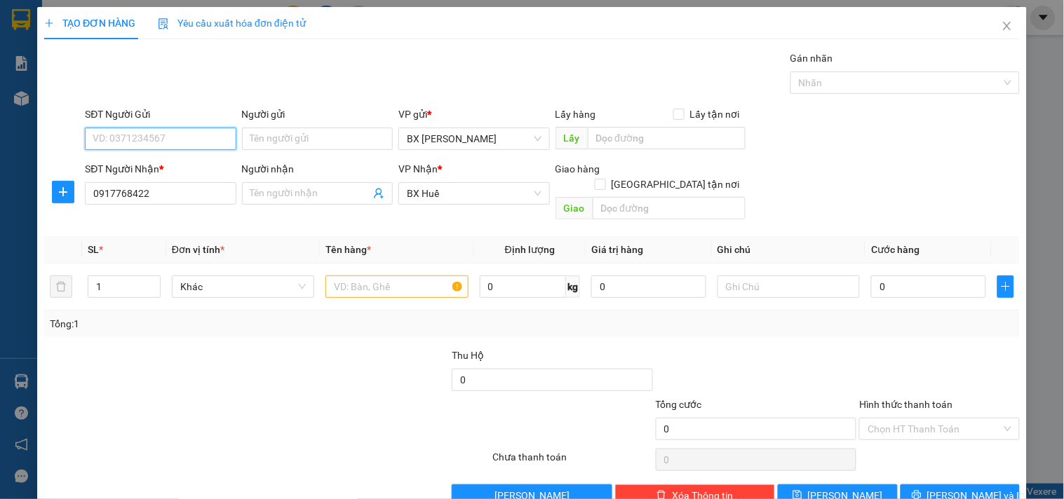
click at [205, 134] on input "SĐT Người Gửi" at bounding box center [160, 139] width 151 height 22
type input "0"
type input "0388382705"
click at [352, 278] on input "text" at bounding box center [396, 287] width 142 height 22
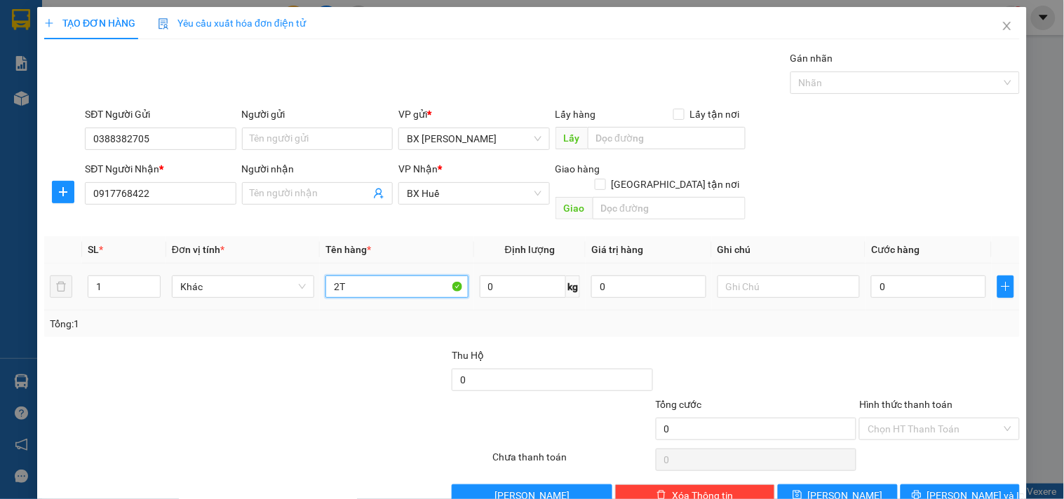
type input "2"
type input "1TG"
click at [893, 276] on input "0" at bounding box center [928, 287] width 115 height 22
type input "4"
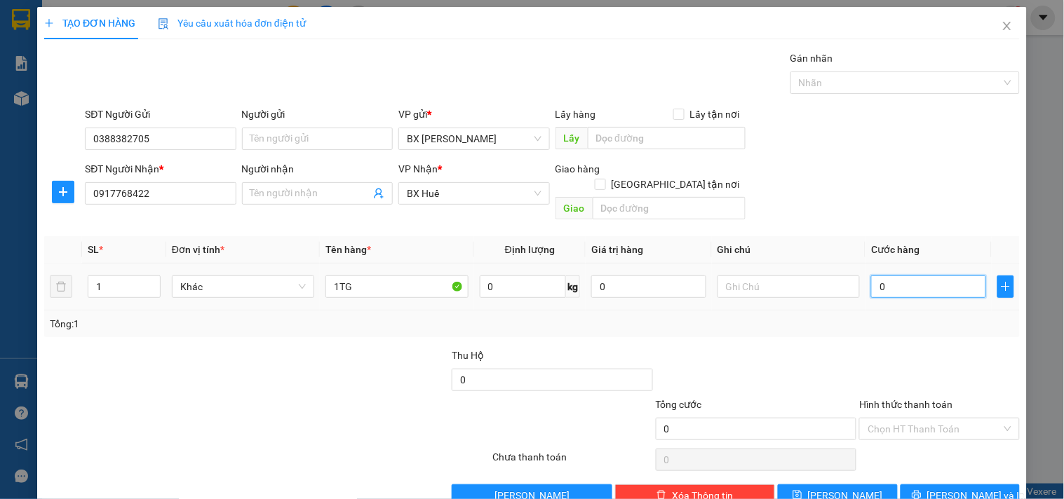
type input "4"
type input "40"
type input "40.000"
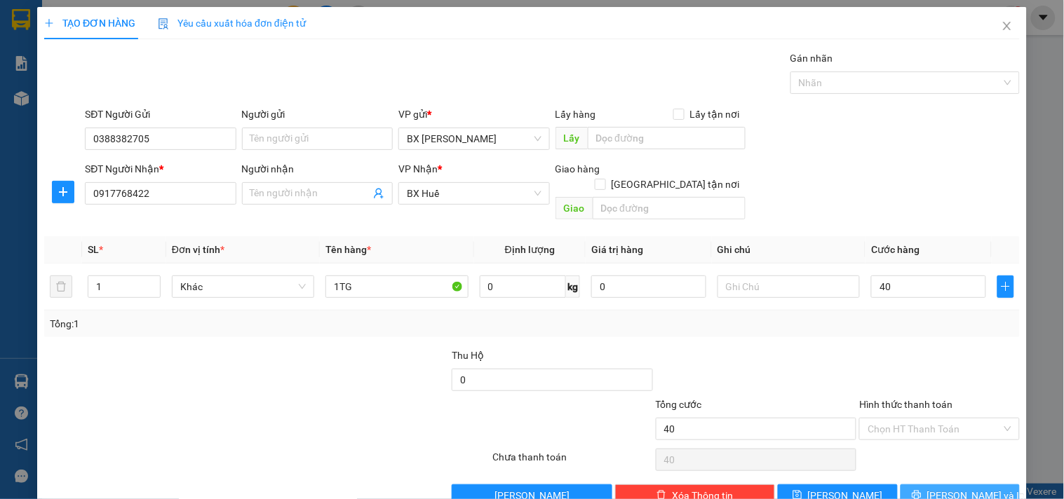
type input "40.000"
click at [942, 488] on span "Lưu và In" at bounding box center [976, 495] width 98 height 15
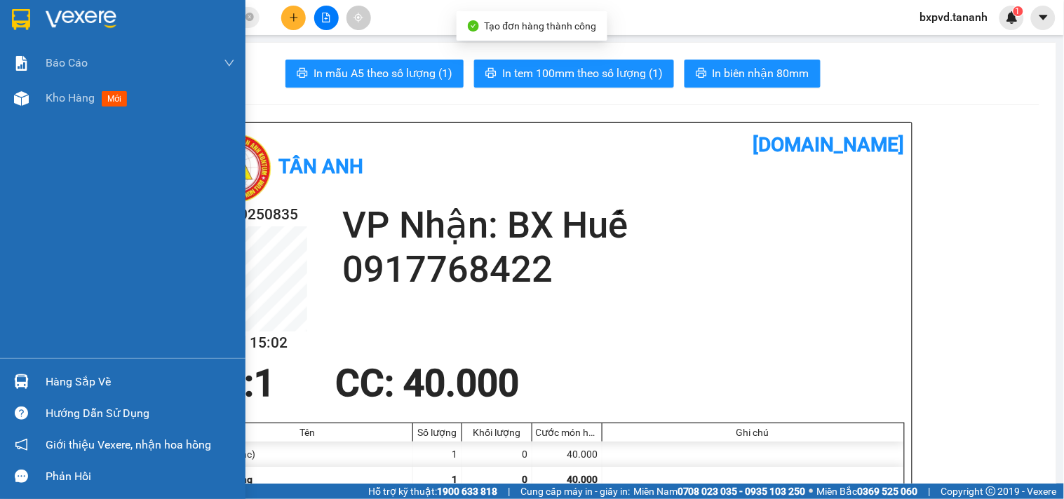
click at [0, 12] on div at bounding box center [122, 23] width 245 height 46
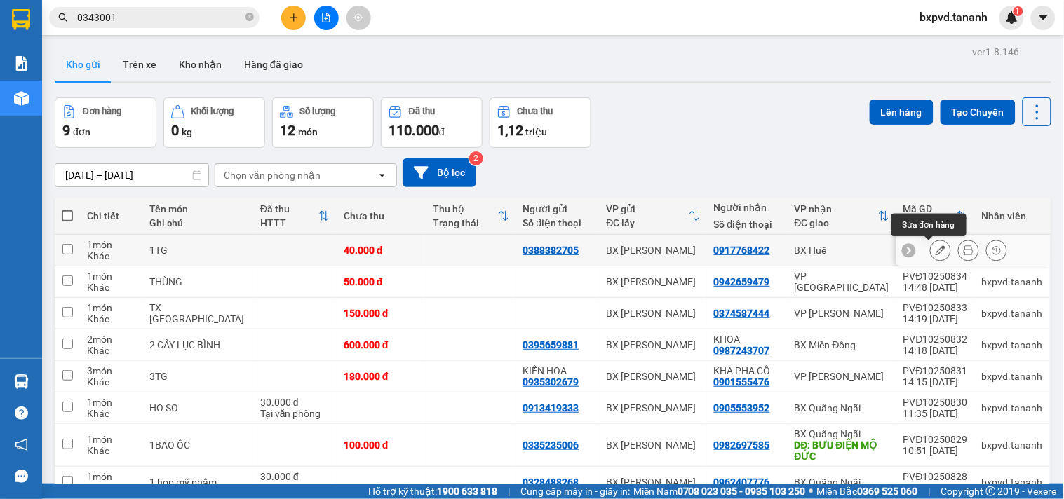
click at [935, 250] on icon at bounding box center [940, 250] width 10 height 10
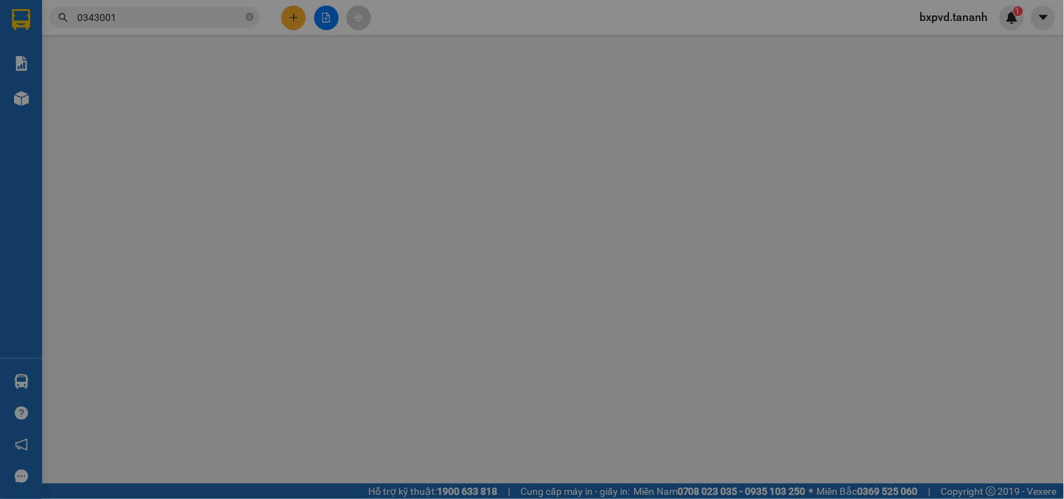
type input "0388382705"
type input "0917768422"
type input "40.000"
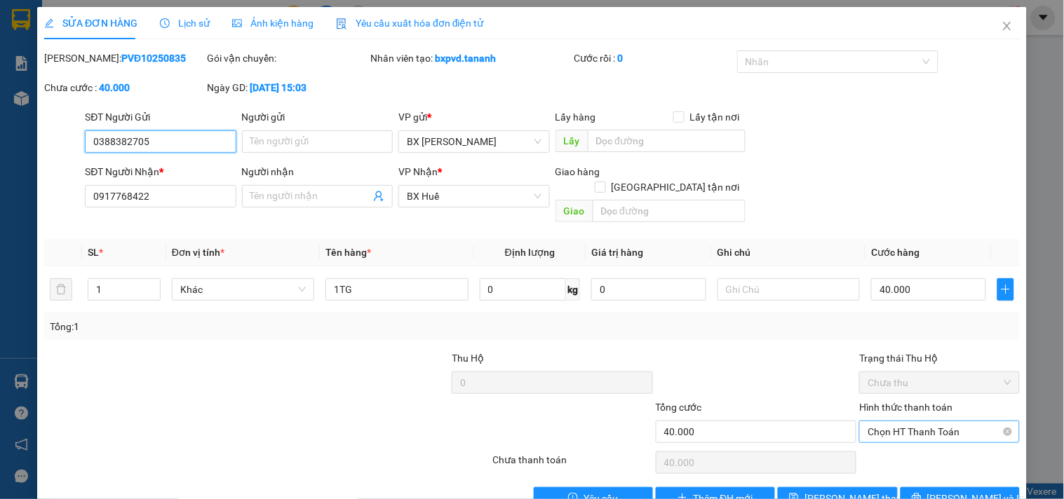
click at [923, 421] on span "Chọn HT Thanh Toán" at bounding box center [938, 431] width 143 height 21
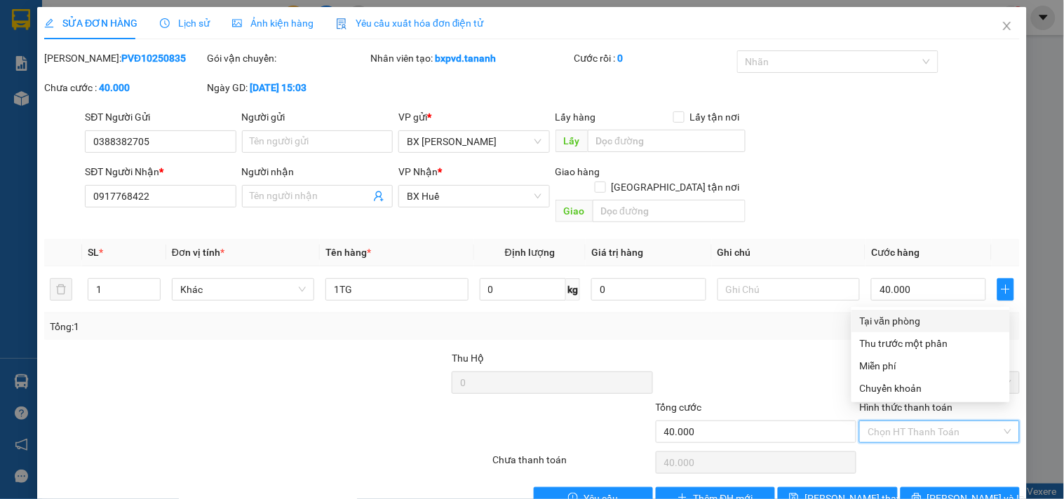
click at [886, 324] on div "Tại văn phòng" at bounding box center [931, 320] width 142 height 15
type input "0"
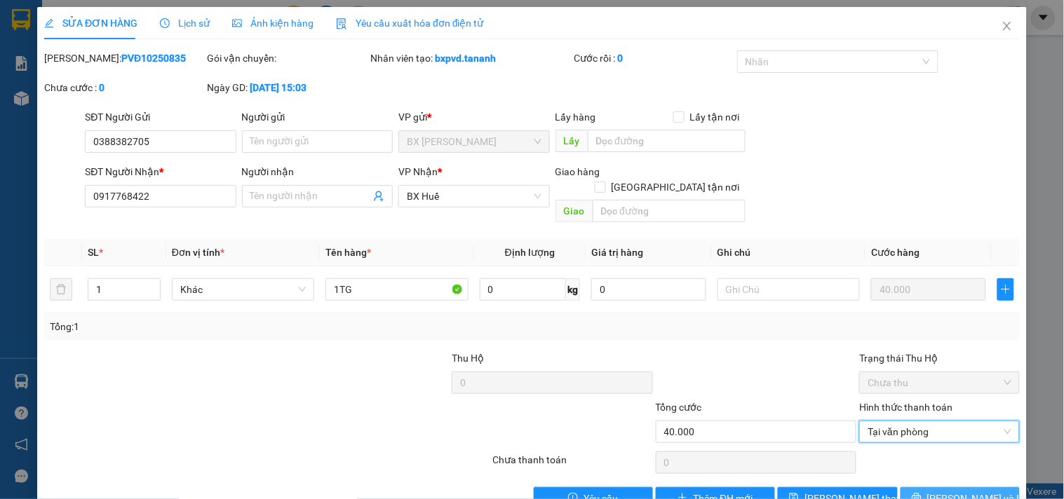
click at [930, 487] on button "Lưu và In" at bounding box center [959, 498] width 119 height 22
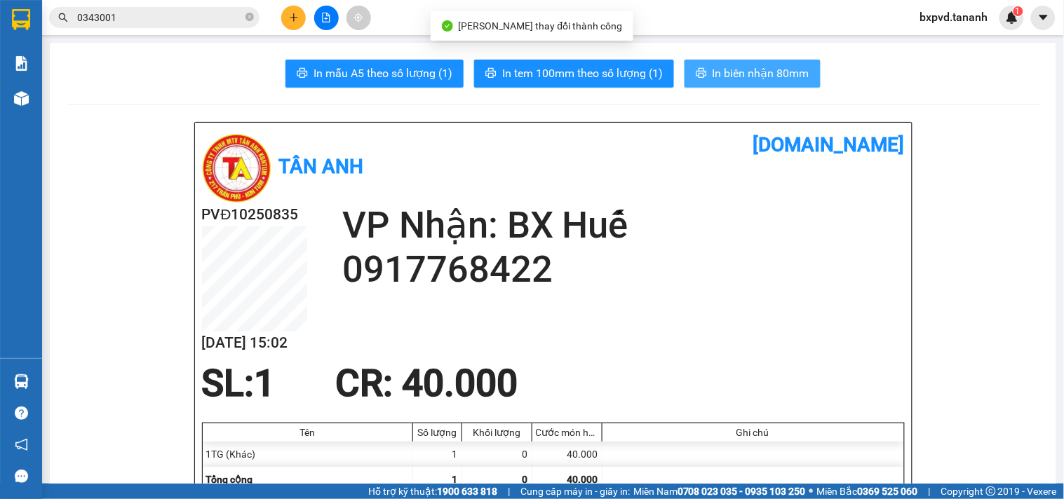
click at [770, 74] on span "In biên nhận 80mm" at bounding box center [760, 74] width 97 height 18
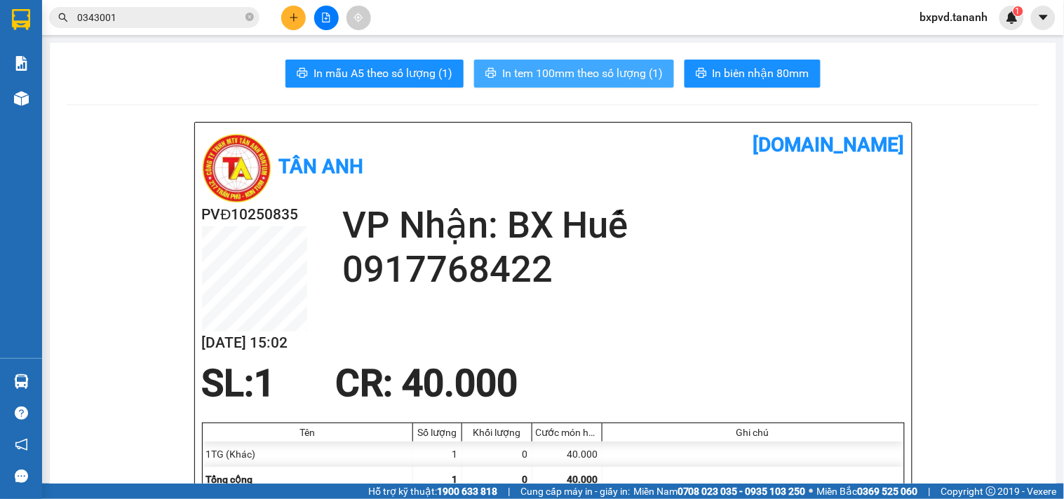
click at [601, 71] on span "In tem 100mm theo số lượng (1)" at bounding box center [582, 74] width 161 height 18
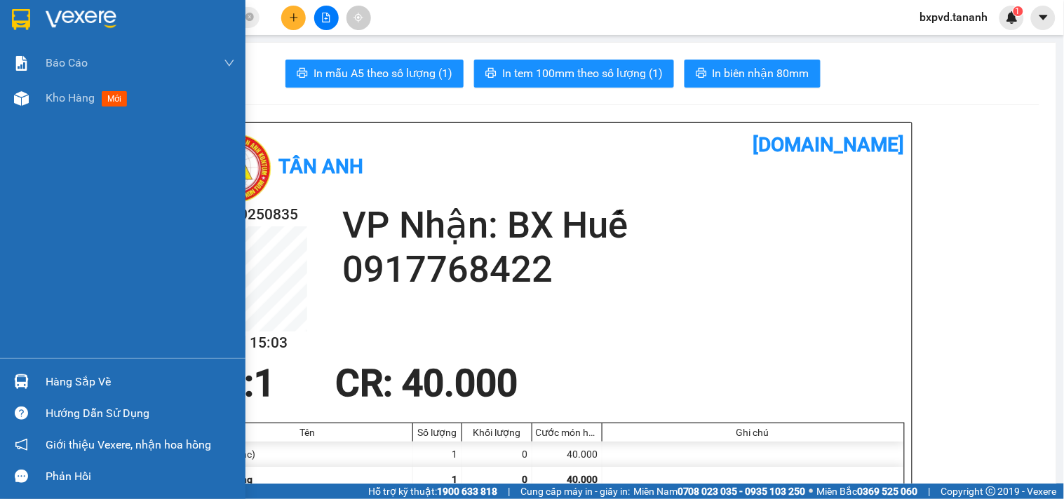
click at [32, 15] on div at bounding box center [21, 19] width 25 height 25
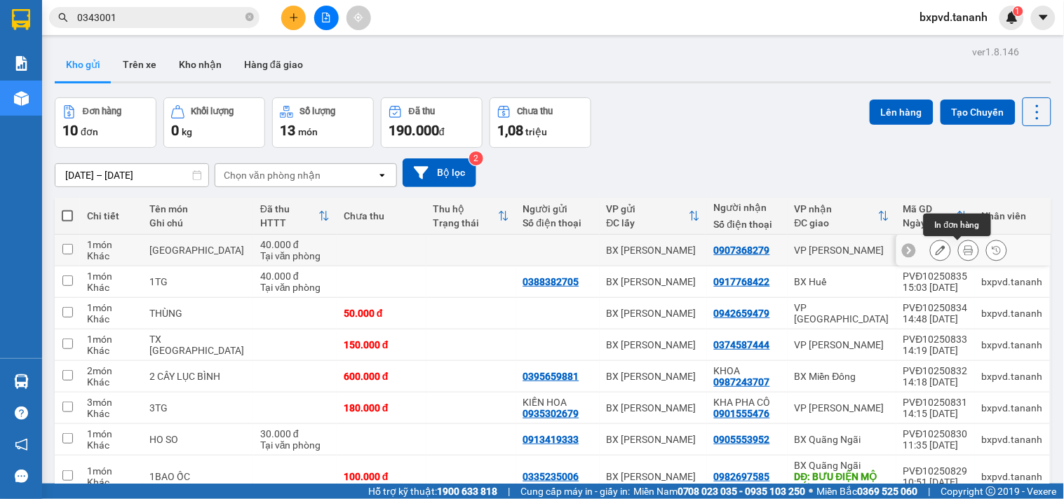
click at [963, 248] on icon at bounding box center [968, 250] width 10 height 10
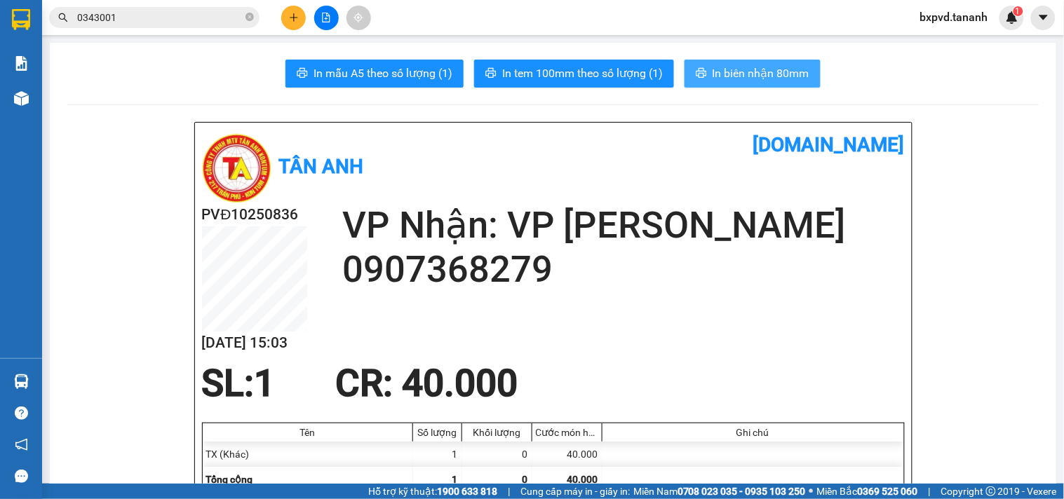
click at [752, 62] on button "In biên nhận 80mm" at bounding box center [752, 74] width 136 height 28
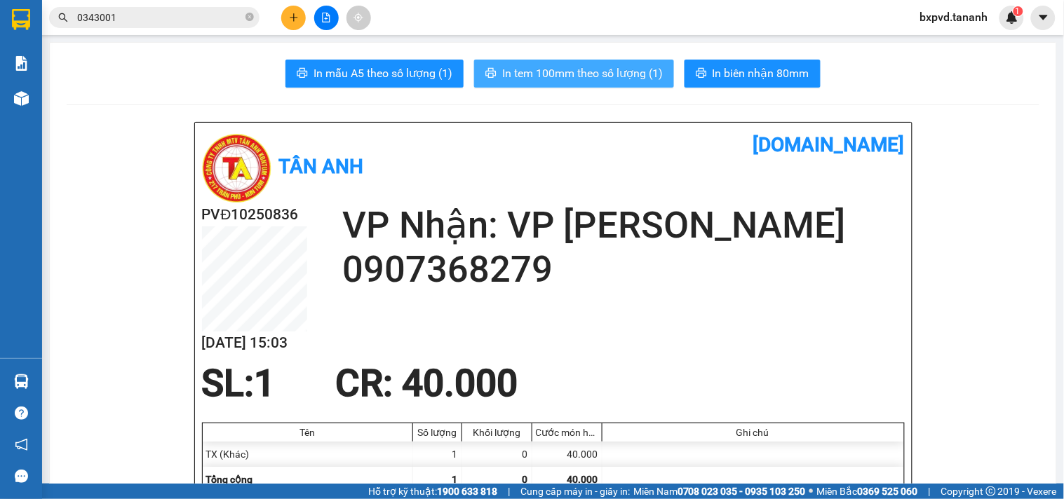
click at [616, 70] on span "In tem 100mm theo số lượng (1)" at bounding box center [582, 74] width 161 height 18
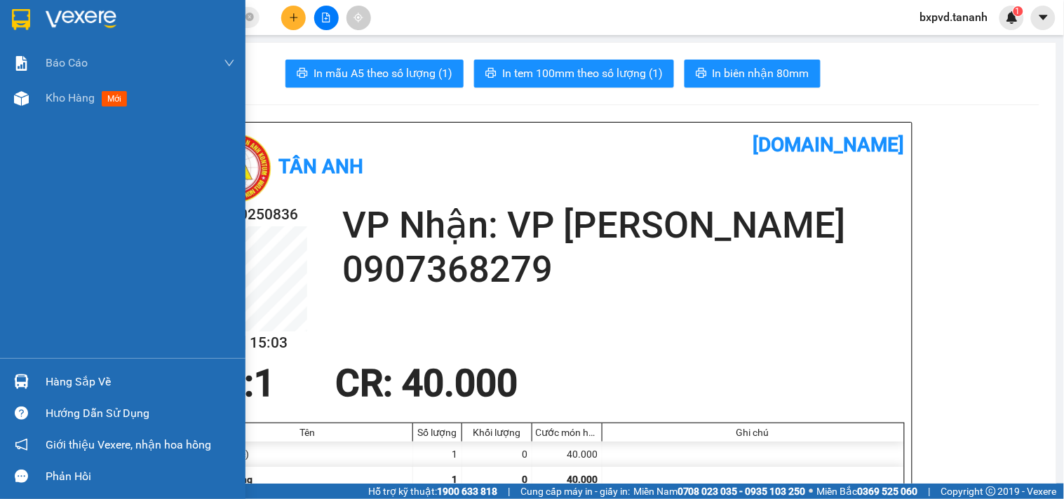
click at [7, 22] on div at bounding box center [122, 23] width 245 height 46
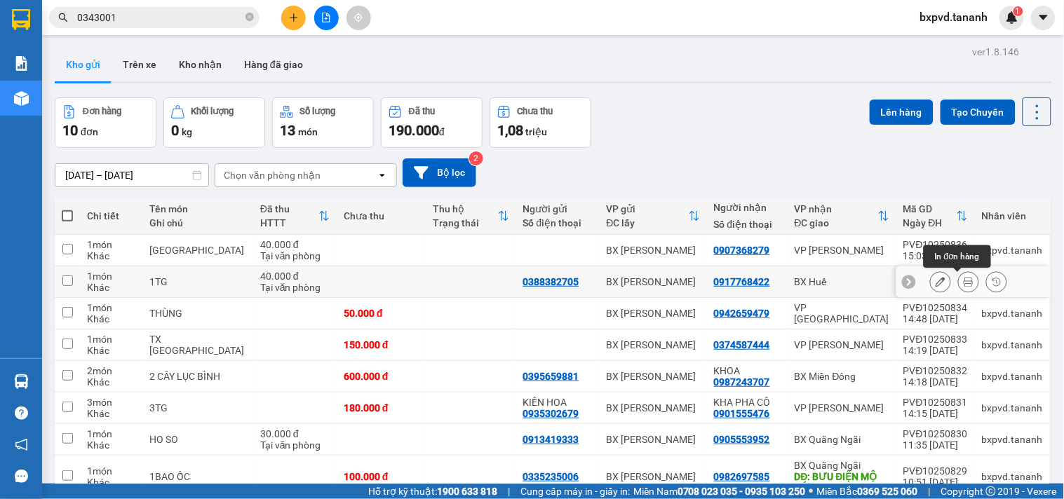
click at [935, 278] on icon at bounding box center [940, 282] width 10 height 10
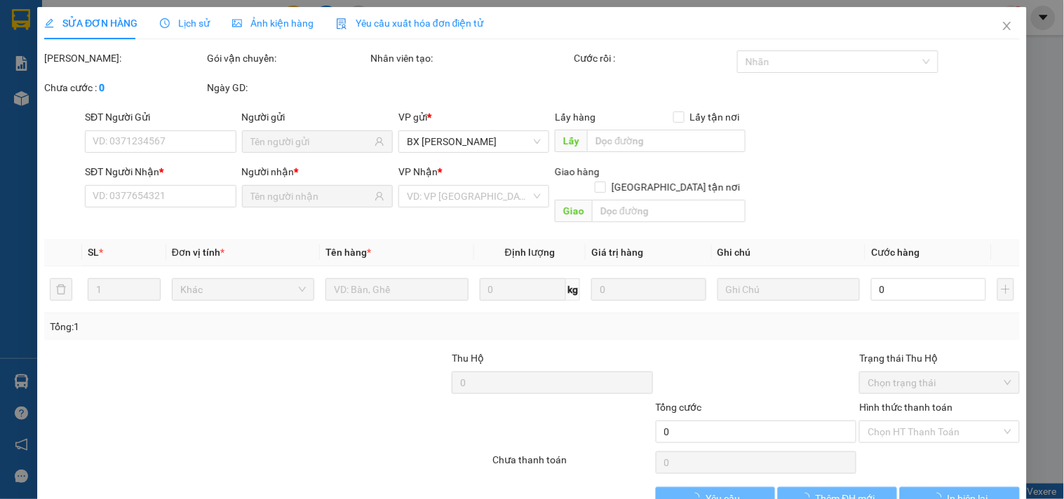
type input "0388382705"
type input "0917768422"
type input "40.000"
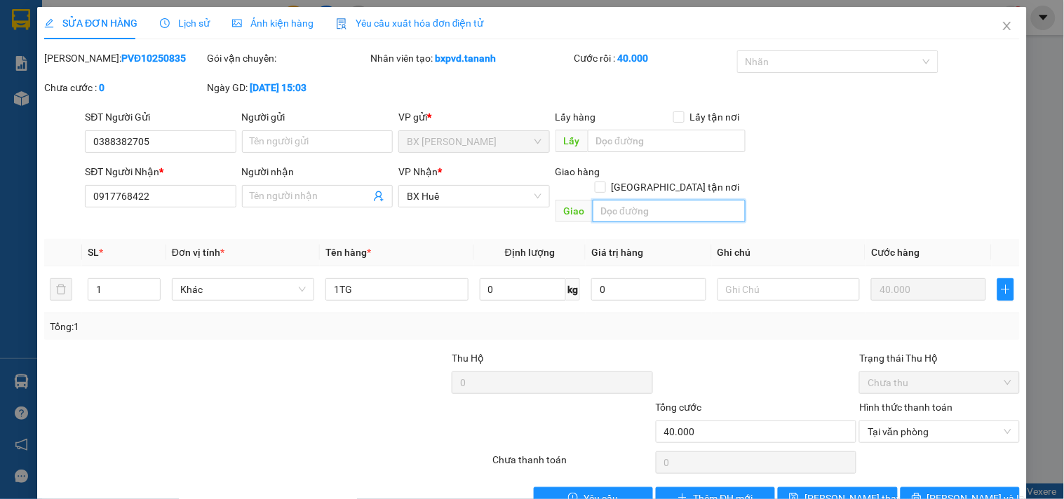
click at [646, 200] on input "text" at bounding box center [668, 211] width 153 height 22
type input "LĂNG CÔ"
click at [940, 491] on span "Lưu và In" at bounding box center [976, 498] width 98 height 15
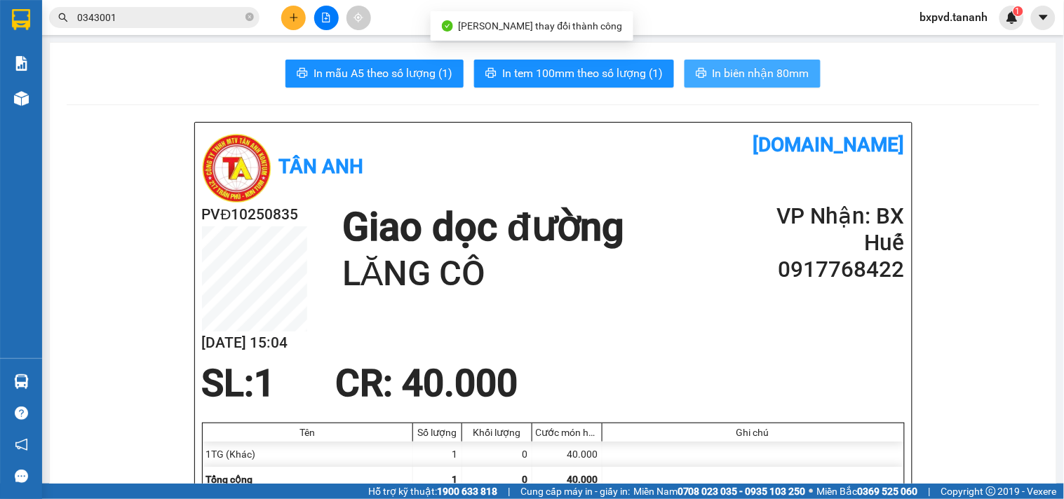
click at [761, 72] on span "In biên nhận 80mm" at bounding box center [760, 74] width 97 height 18
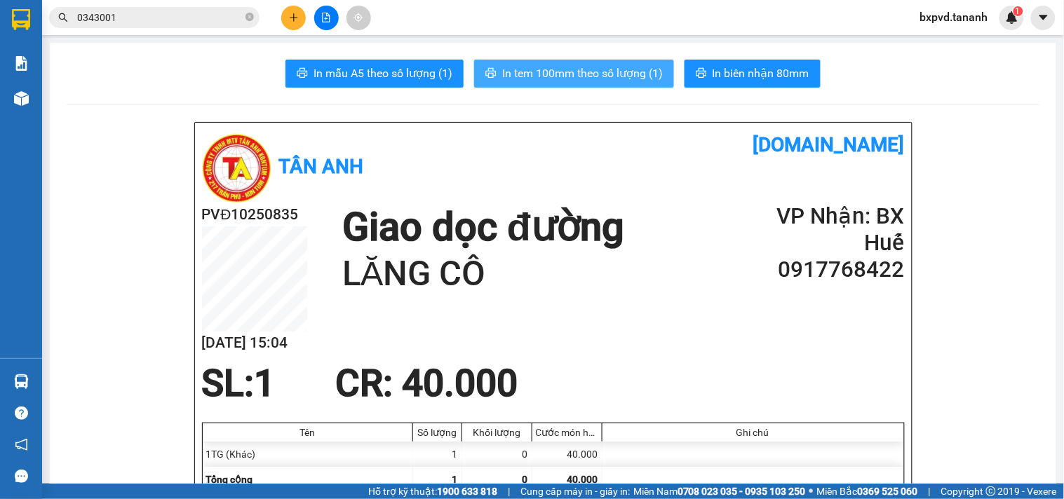
click at [632, 68] on span "In tem 100mm theo số lượng (1)" at bounding box center [582, 74] width 161 height 18
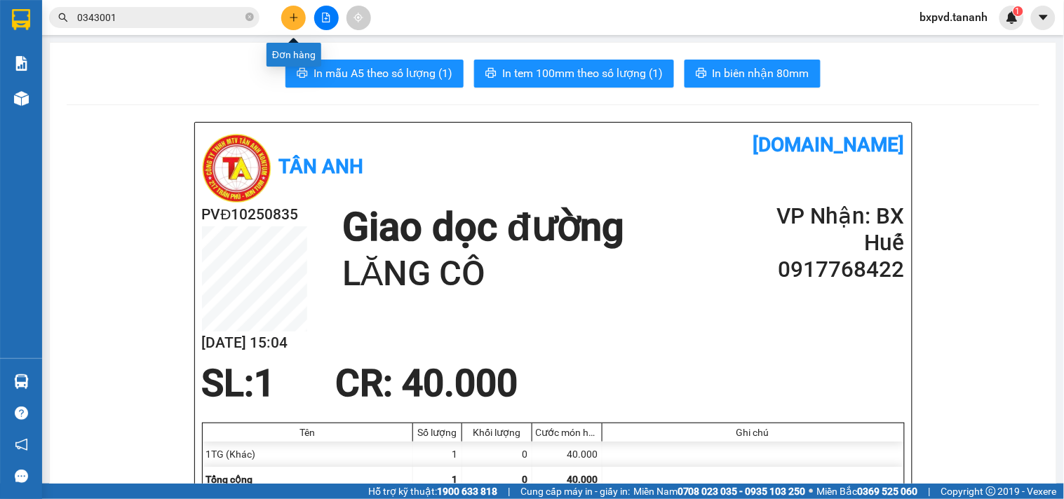
click at [282, 18] on button at bounding box center [293, 18] width 25 height 25
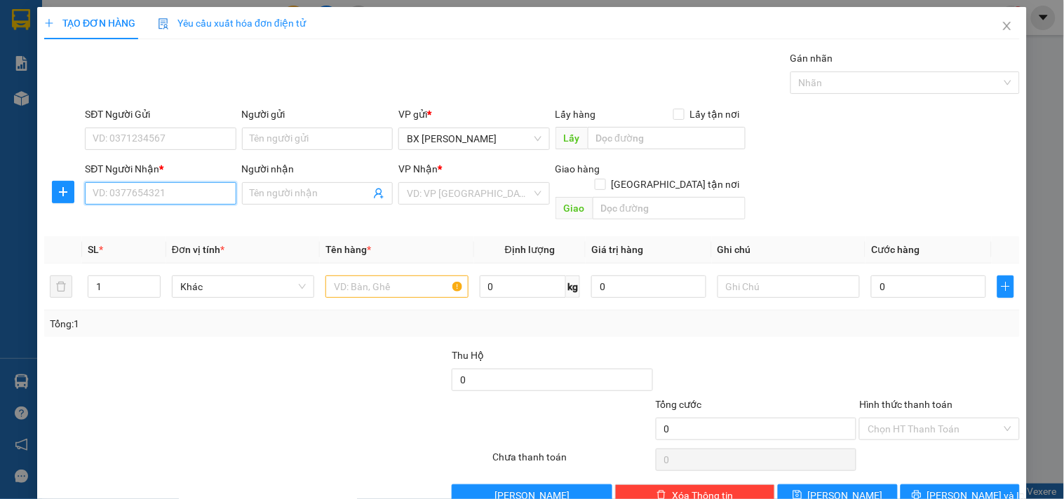
click at [194, 201] on input "SĐT Người Nhận *" at bounding box center [160, 193] width 151 height 22
type input "0363860138"
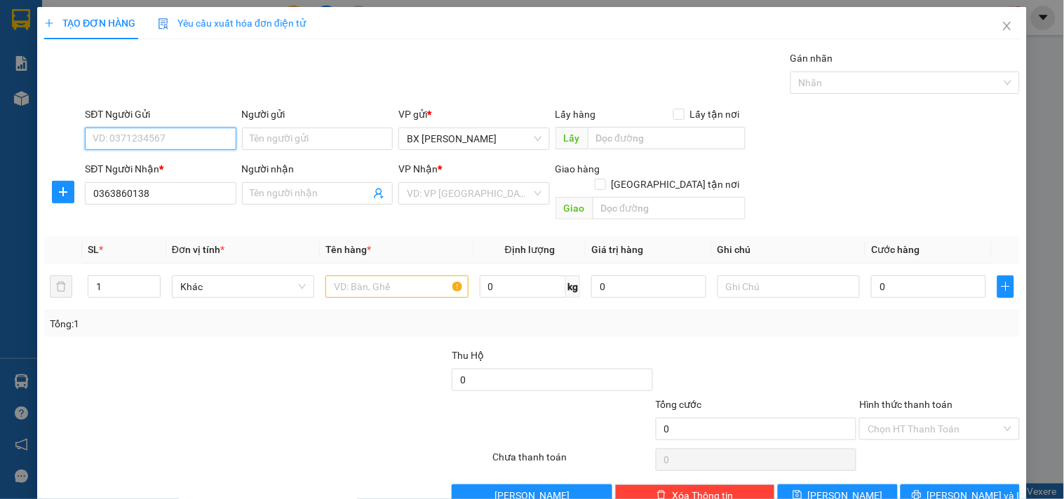
click at [153, 132] on input "SĐT Người Gửi" at bounding box center [160, 139] width 151 height 22
type input "0911020077"
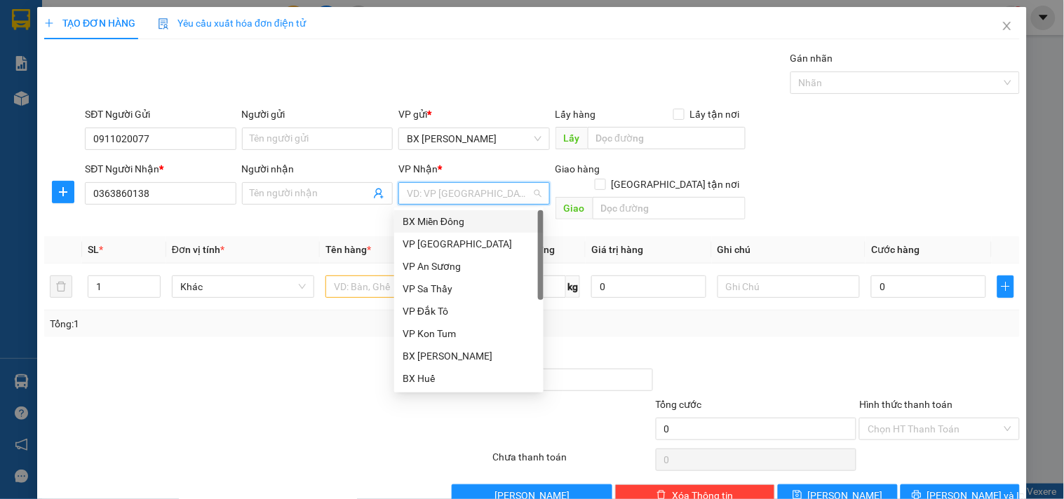
click at [447, 196] on input "search" at bounding box center [469, 193] width 124 height 21
click at [445, 211] on div "BX Miền Đông" at bounding box center [468, 221] width 149 height 22
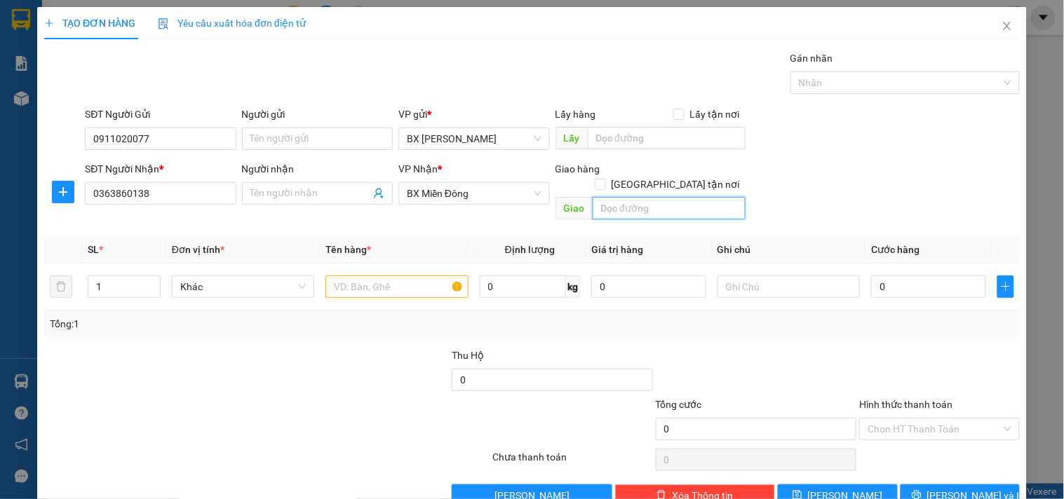
click at [638, 197] on input "text" at bounding box center [668, 208] width 153 height 22
type input "GTN/CC"
click at [344, 276] on input "text" at bounding box center [396, 287] width 142 height 22
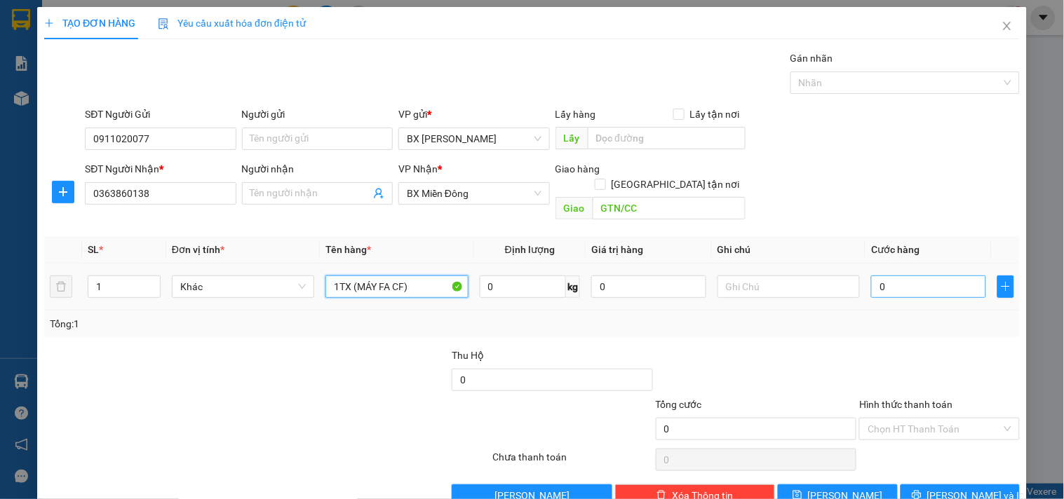
type input "1TX (MÁY FA CF)"
click at [905, 277] on input "0" at bounding box center [928, 287] width 115 height 22
type input "2"
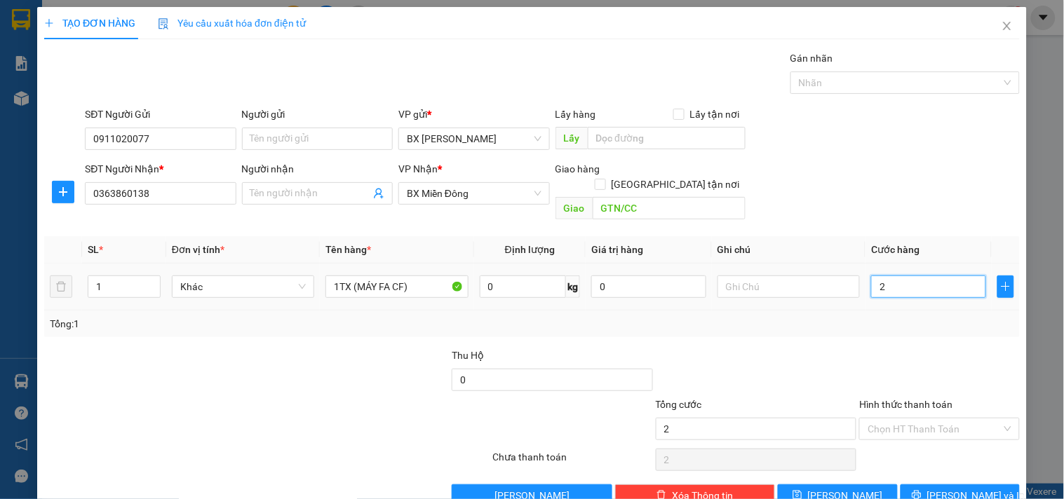
type input "20"
type input "200"
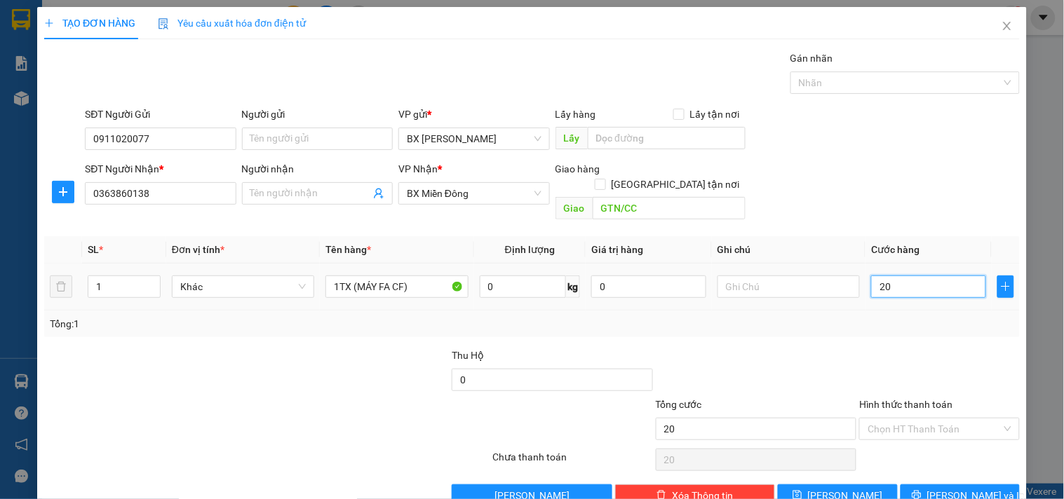
type input "200"
type input "200.000"
click at [955, 488] on span "Lưu và In" at bounding box center [976, 495] width 98 height 15
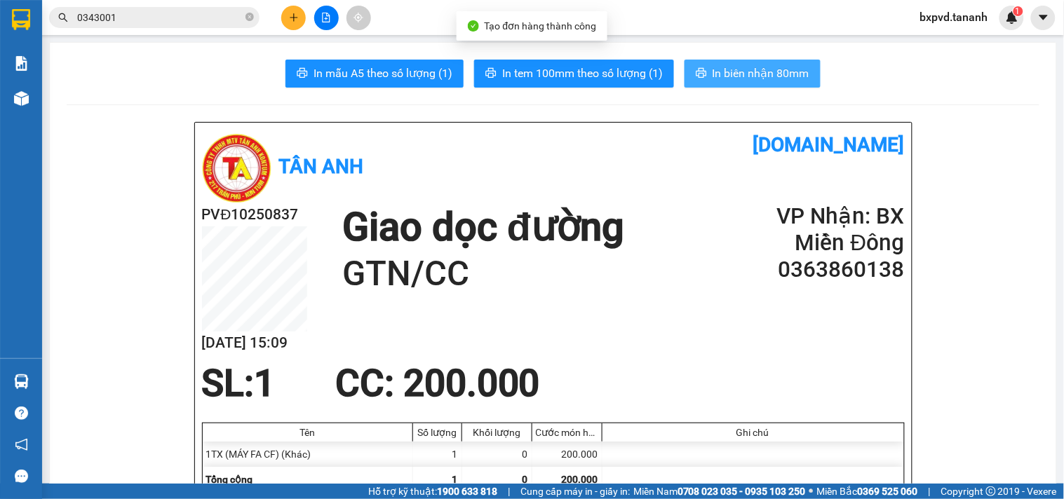
click at [732, 75] on span "In biên nhận 80mm" at bounding box center [760, 74] width 97 height 18
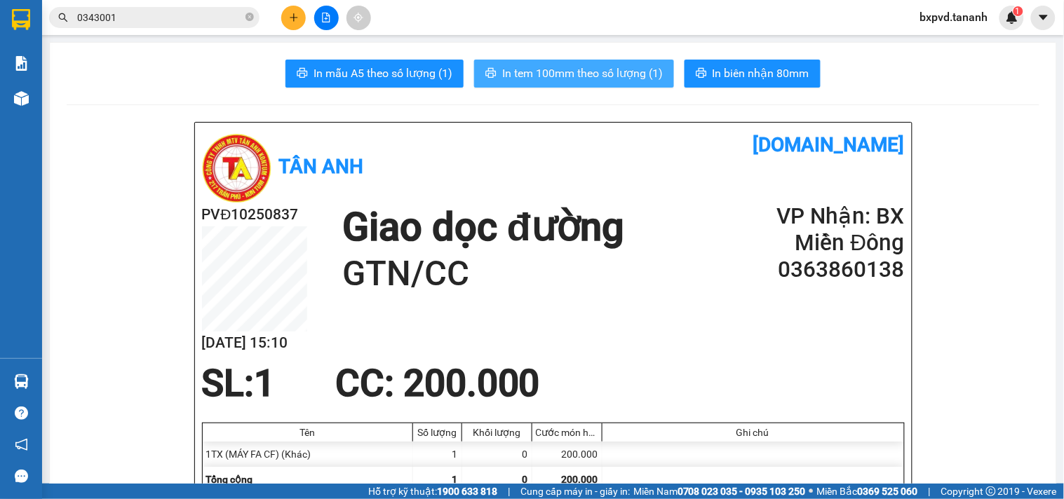
click at [601, 61] on button "In tem 100mm theo số lượng (1)" at bounding box center [574, 74] width 200 height 28
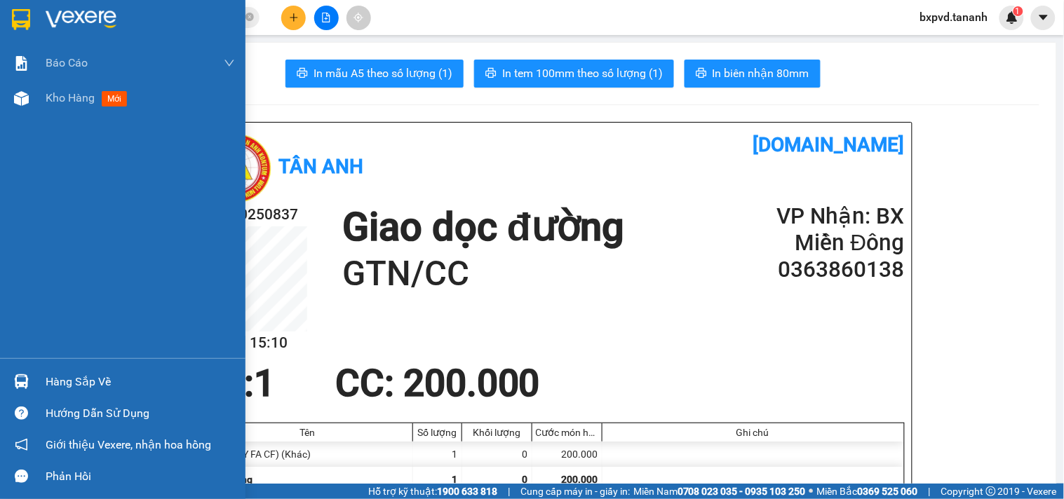
click at [15, 11] on img at bounding box center [21, 19] width 18 height 21
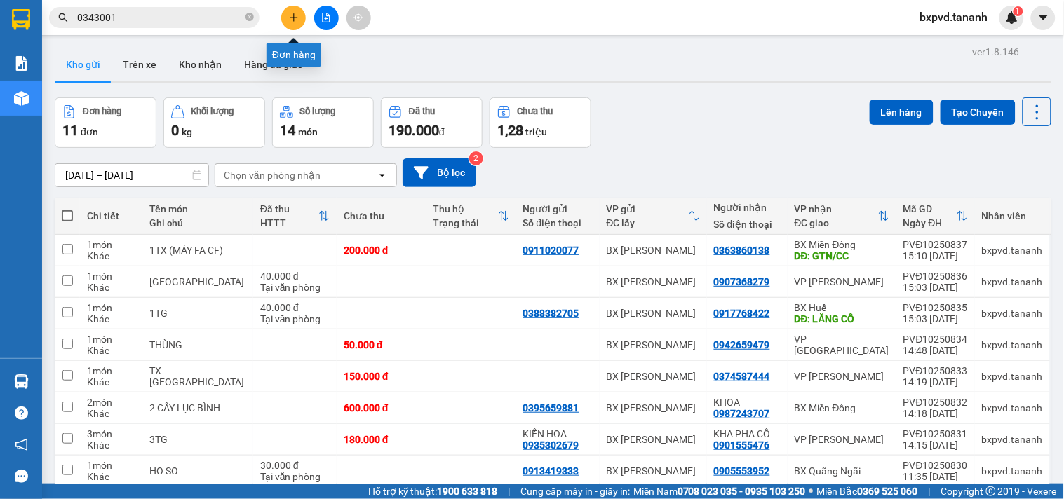
click at [297, 19] on icon "plus" at bounding box center [294, 18] width 10 height 10
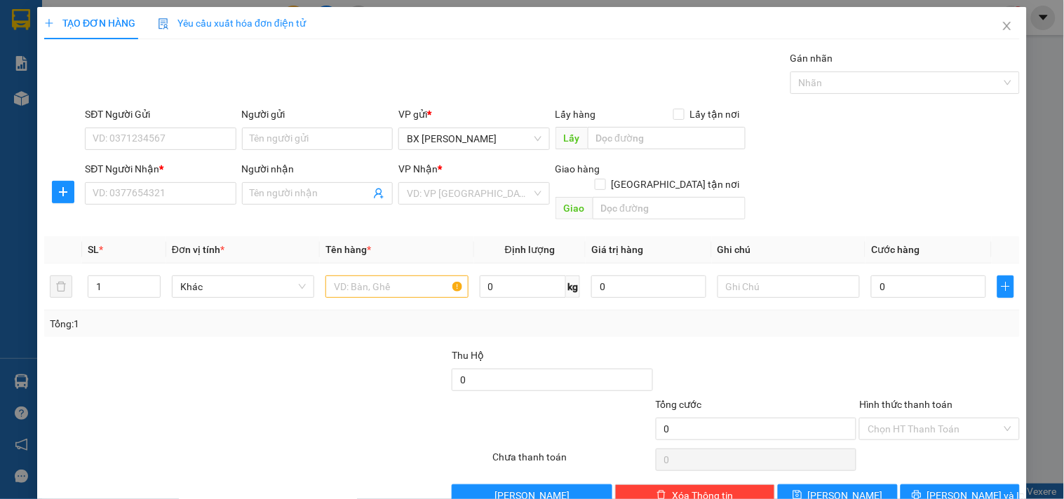
click at [177, 208] on div "SĐT Người Nhận * VD: 0377654321" at bounding box center [160, 185] width 151 height 49
click at [188, 191] on input "SĐT Người Nhận *" at bounding box center [160, 193] width 151 height 22
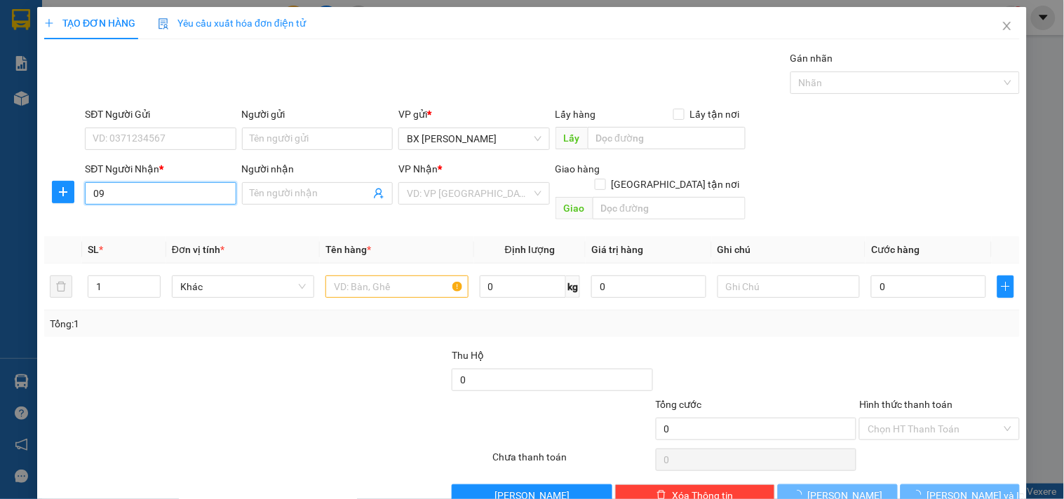
type input "0"
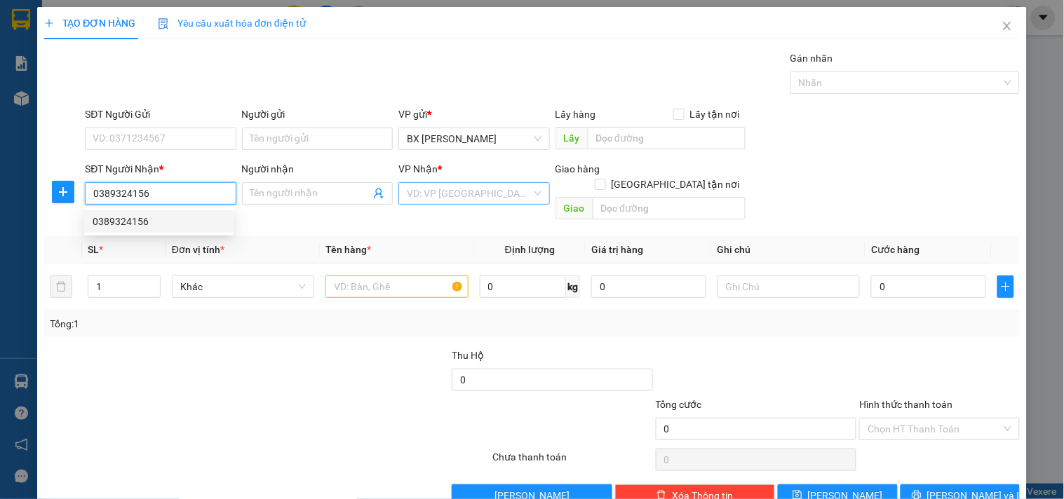
type input "0389324156"
click at [475, 190] on input "search" at bounding box center [469, 193] width 124 height 21
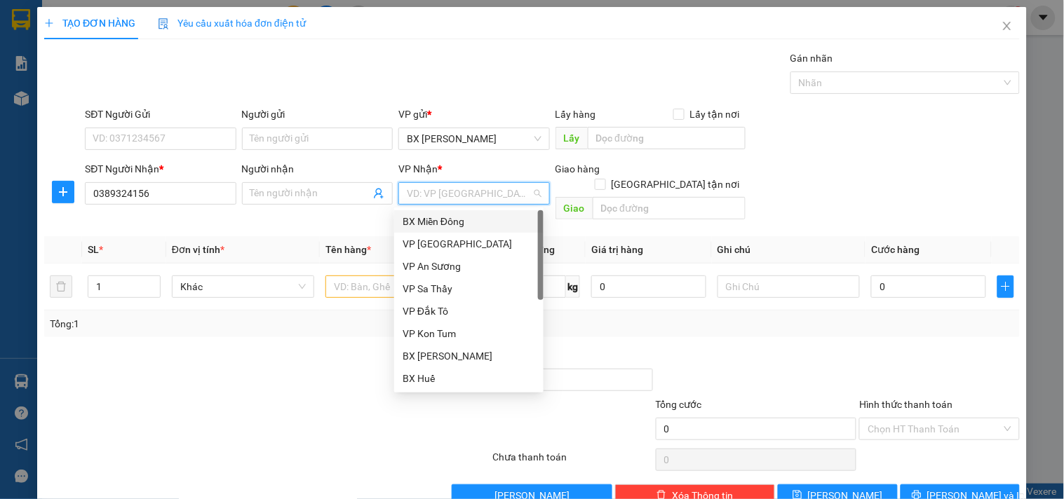
scroll to position [19, 0]
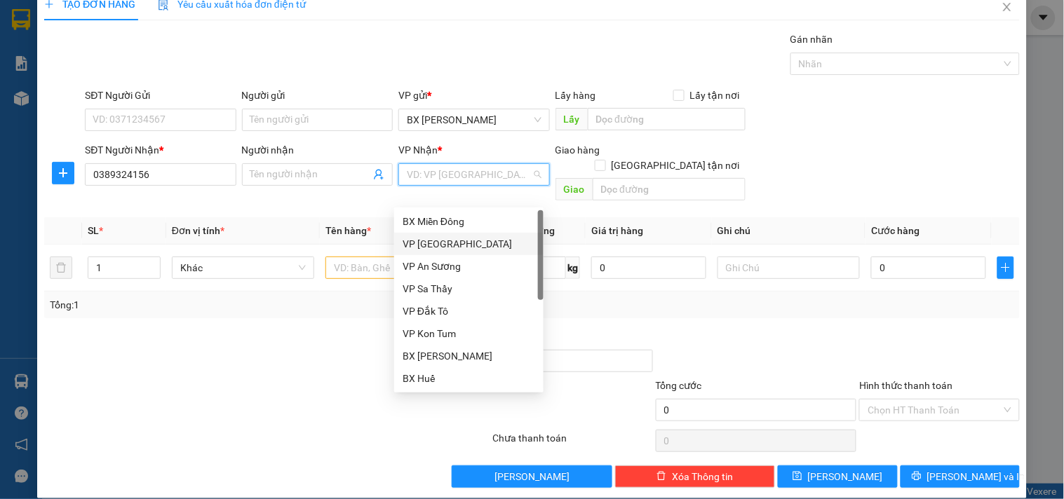
click at [459, 246] on div "VP [GEOGRAPHIC_DATA]" at bounding box center [468, 243] width 133 height 15
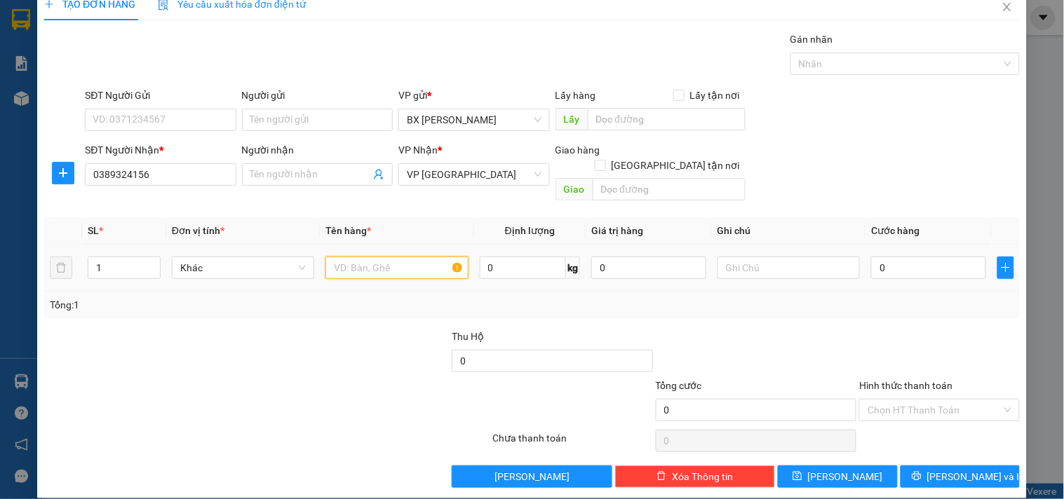
click at [358, 257] on input "text" at bounding box center [396, 268] width 142 height 22
type input "THÙNG"
click at [893, 259] on input "0" at bounding box center [928, 268] width 115 height 22
type input "6"
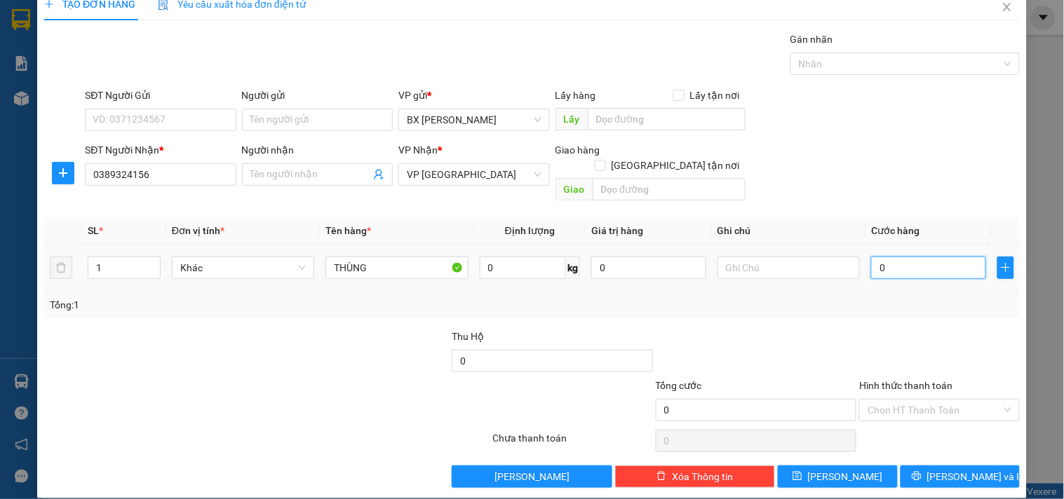
type input "6"
type input "60"
type input "60.000"
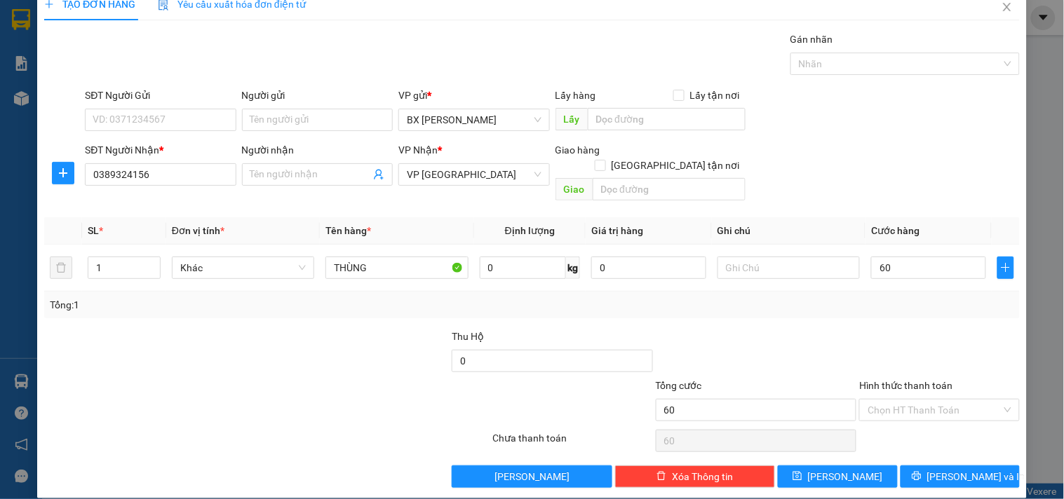
type input "60.000"
click at [916, 432] on div "Chọn HT Thanh Toán" at bounding box center [939, 441] width 163 height 28
click at [926, 400] on input "Hình thức thanh toán" at bounding box center [933, 410] width 133 height 21
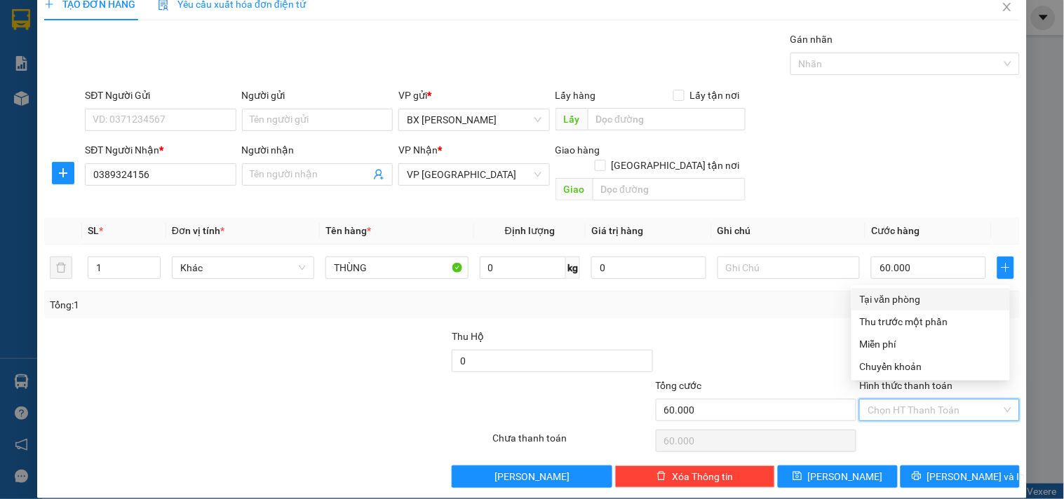
click at [930, 288] on div "Tại văn phòng" at bounding box center [930, 299] width 158 height 22
type input "0"
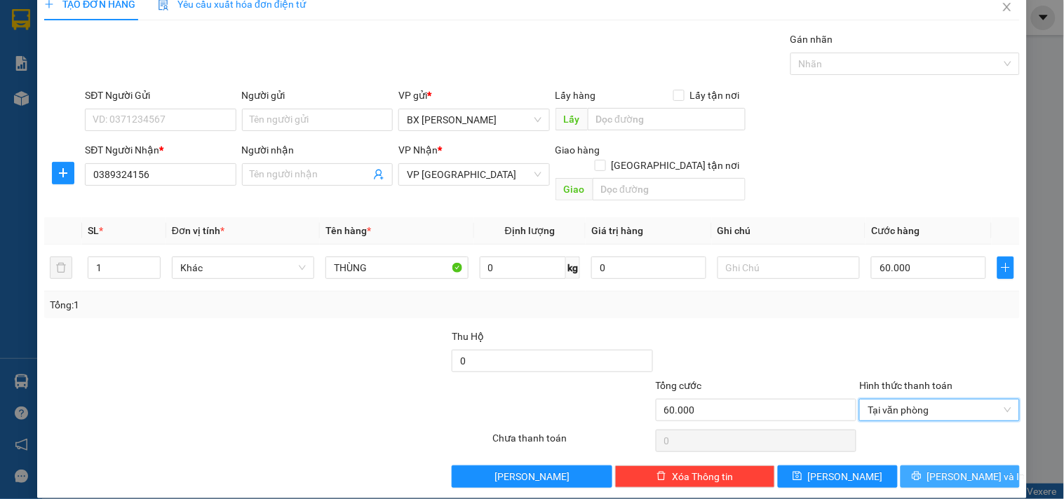
click at [935, 466] on button "Lưu và In" at bounding box center [959, 477] width 119 height 22
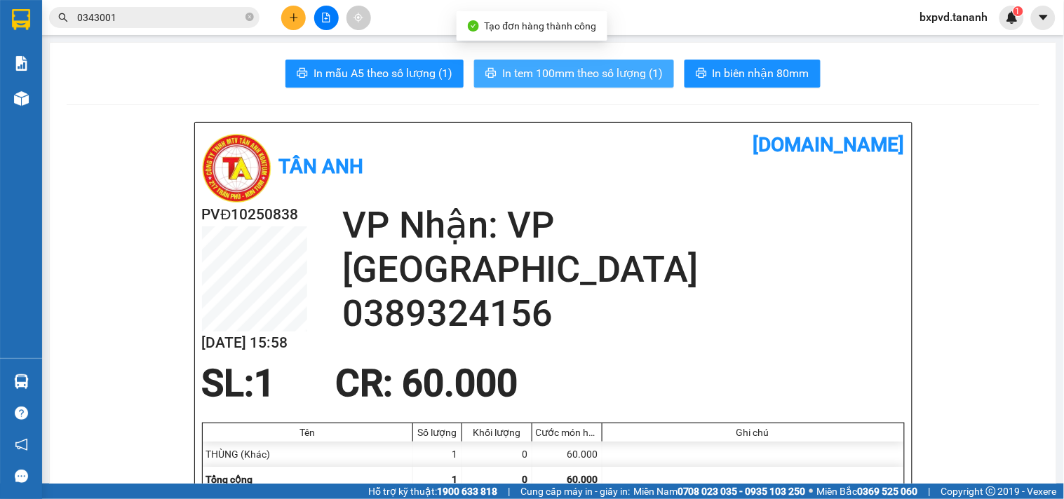
click at [517, 72] on span "In tem 100mm theo số lượng (1)" at bounding box center [582, 74] width 161 height 18
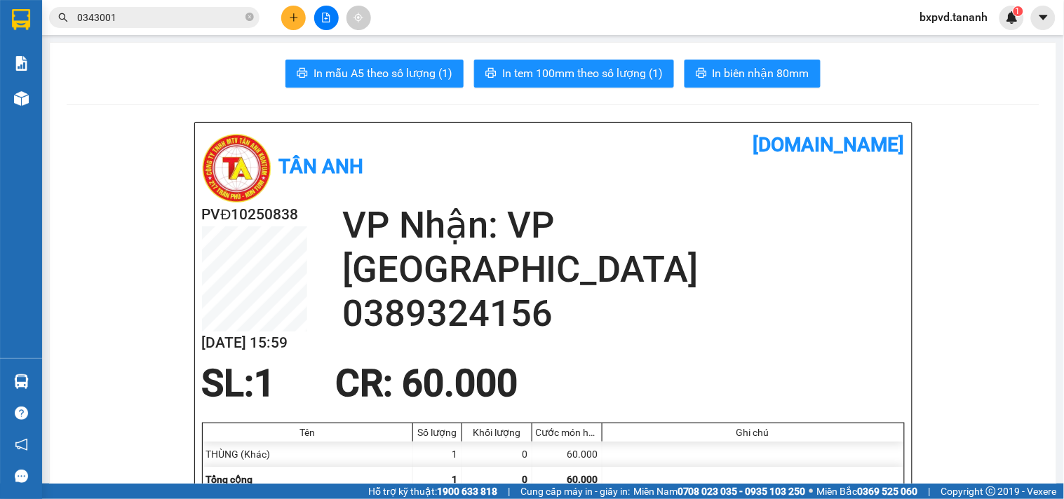
click at [297, 15] on icon "plus" at bounding box center [294, 18] width 10 height 10
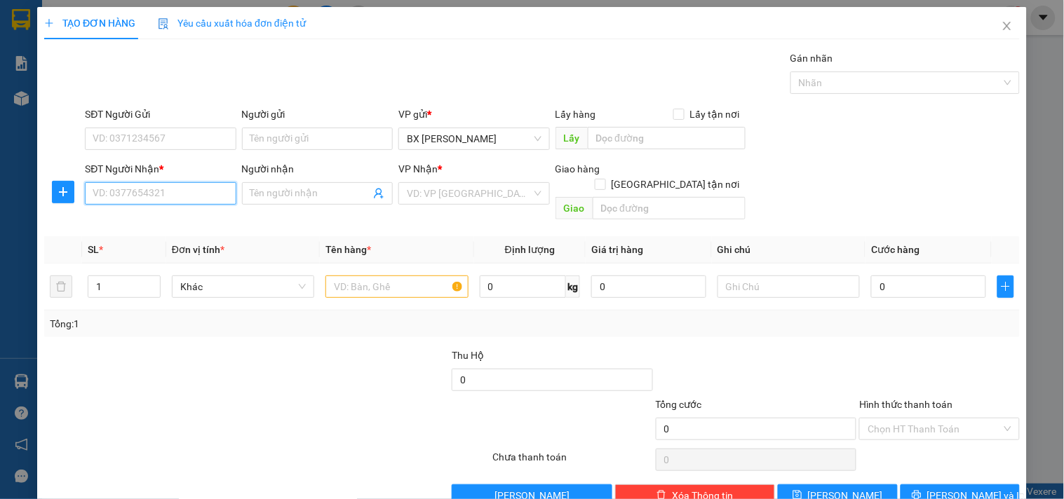
click at [197, 190] on input "SĐT Người Nhận *" at bounding box center [160, 193] width 151 height 22
type input "0903017519"
click at [421, 177] on div "VP Nhận *" at bounding box center [473, 171] width 151 height 21
click at [426, 183] on input "search" at bounding box center [469, 193] width 124 height 21
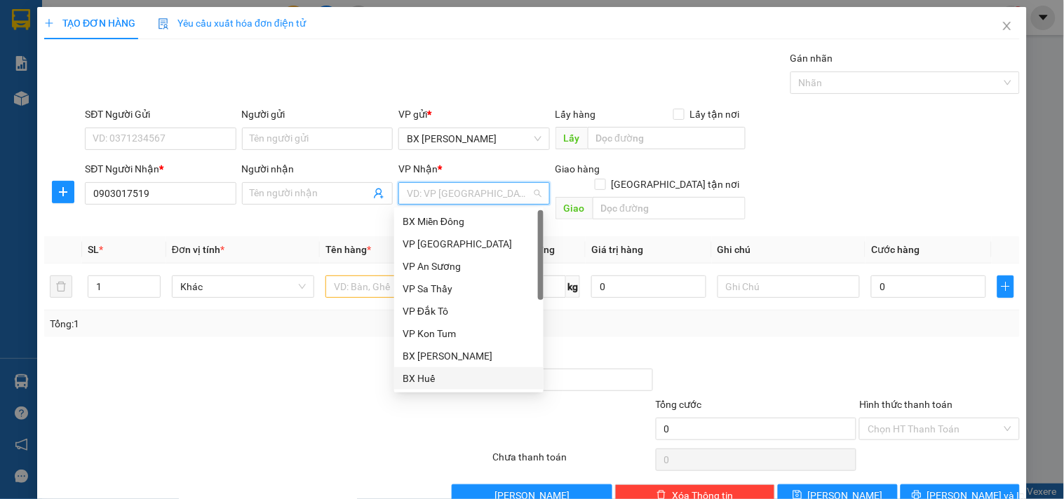
click at [468, 376] on div "BX Huế" at bounding box center [468, 378] width 133 height 15
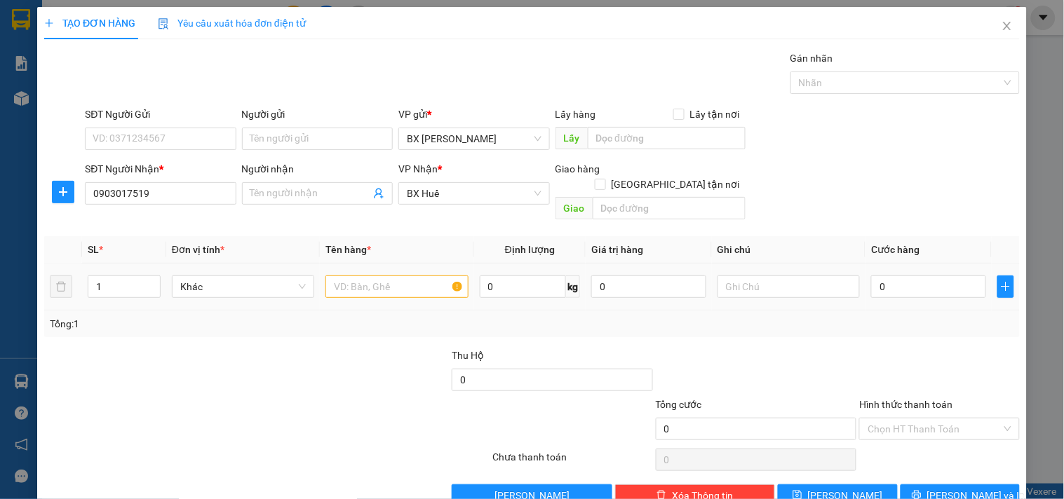
click at [433, 264] on td at bounding box center [397, 287] width 154 height 47
click at [433, 282] on input "text" at bounding box center [396, 287] width 142 height 22
type input "1TG"
click at [902, 276] on input "0" at bounding box center [928, 287] width 115 height 22
type input "1"
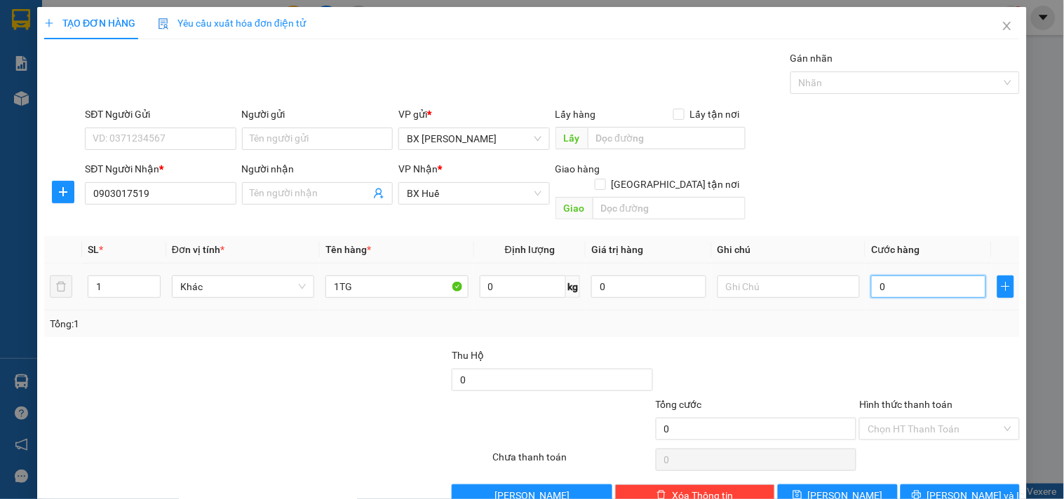
type input "1"
type input "10"
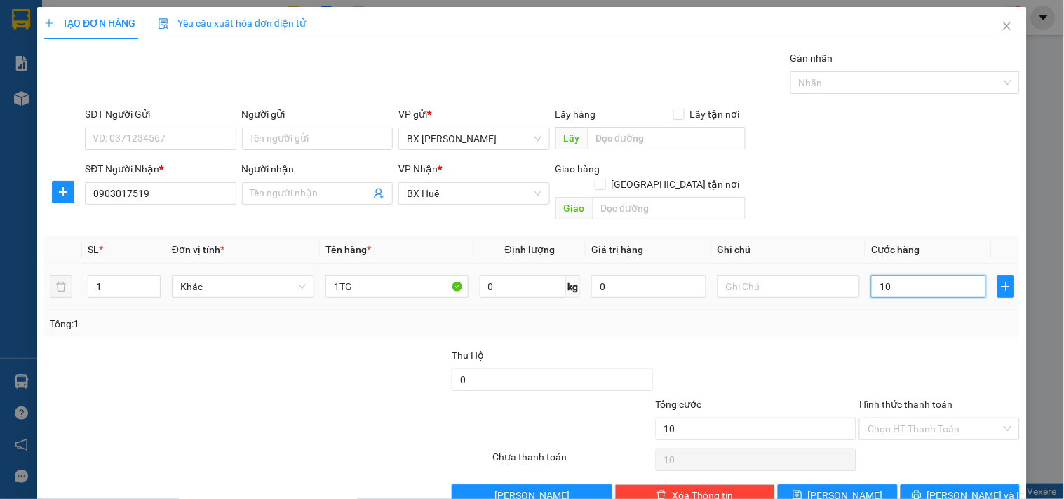
type input "100"
type input "100.000"
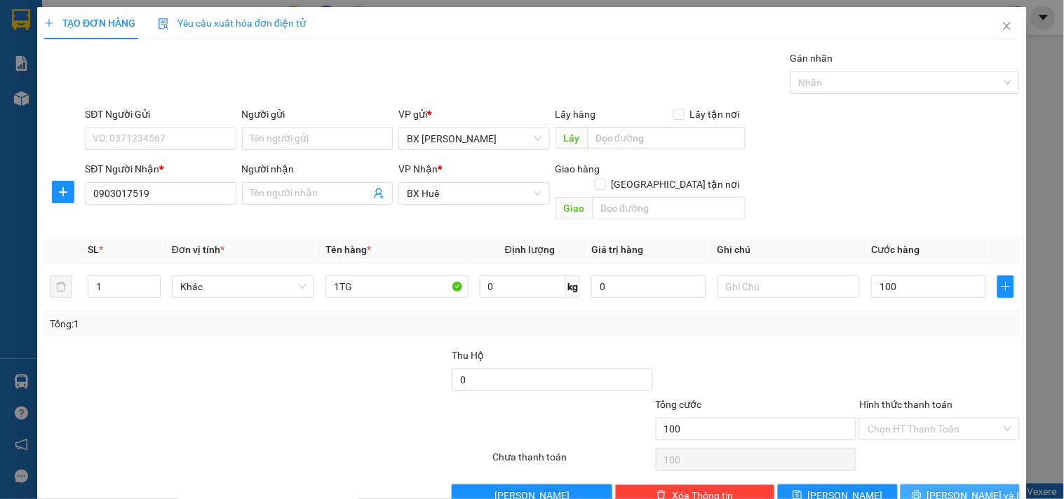
type input "100.000"
click at [931, 485] on button "Lưu và In" at bounding box center [959, 496] width 119 height 22
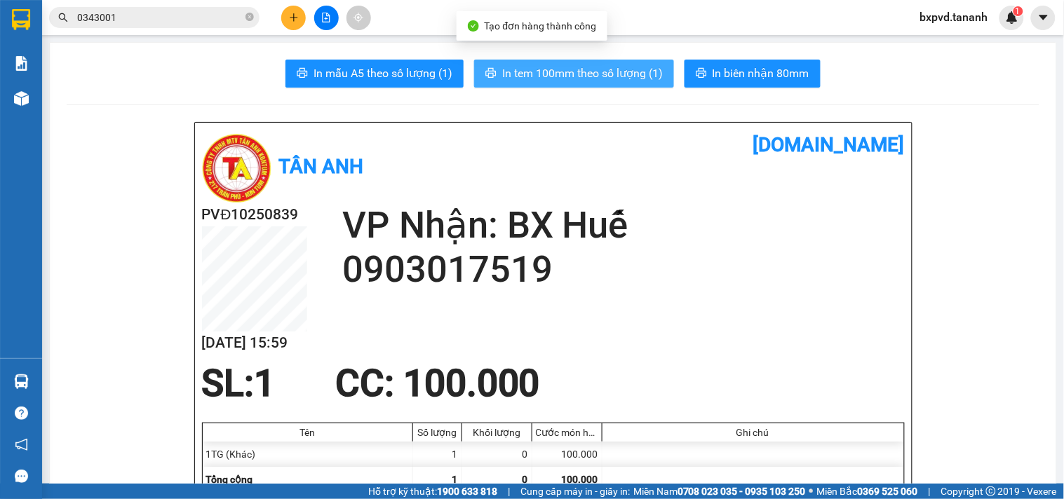
click at [592, 70] on span "In tem 100mm theo số lượng (1)" at bounding box center [582, 74] width 161 height 18
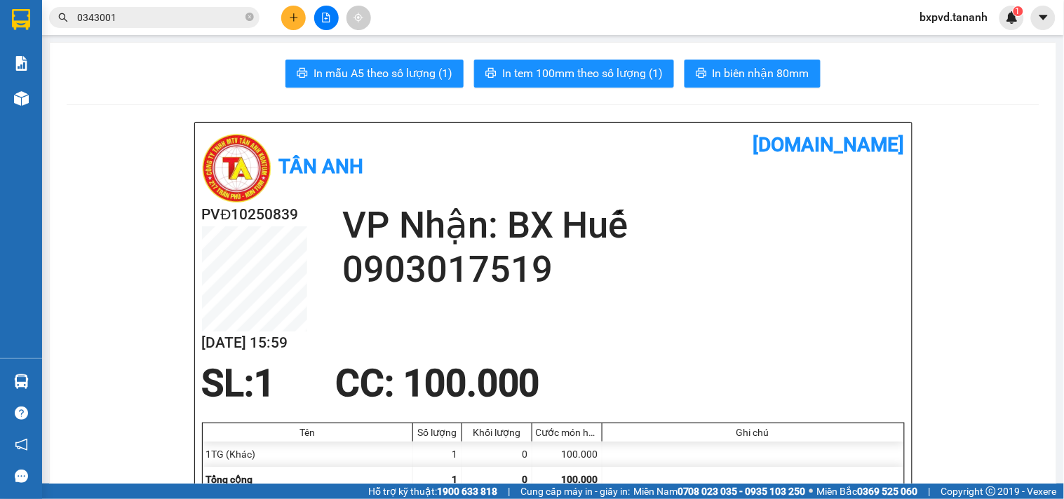
click at [294, 29] on div at bounding box center [325, 18] width 105 height 25
click at [299, 9] on button at bounding box center [293, 18] width 25 height 25
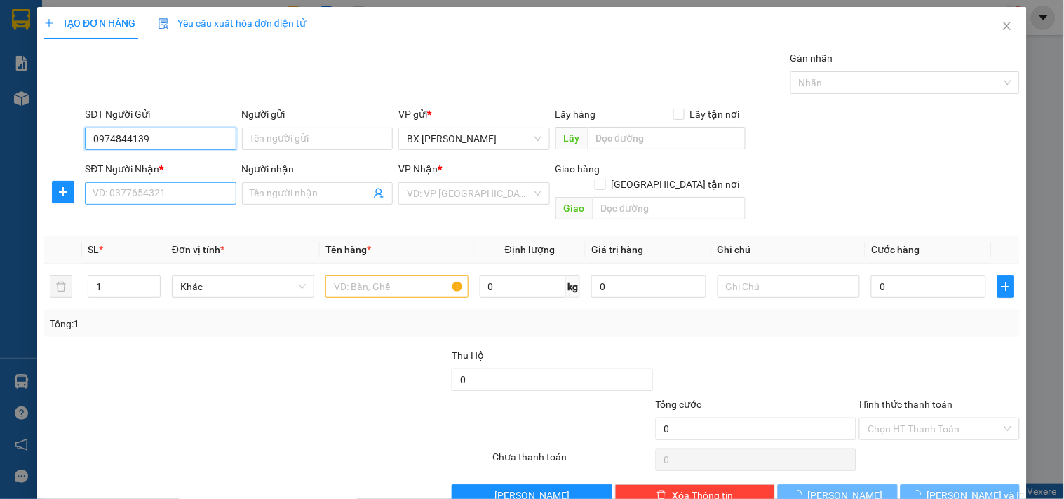
type input "0974844139"
click at [134, 192] on input "SĐT Người Nhận *" at bounding box center [160, 193] width 151 height 22
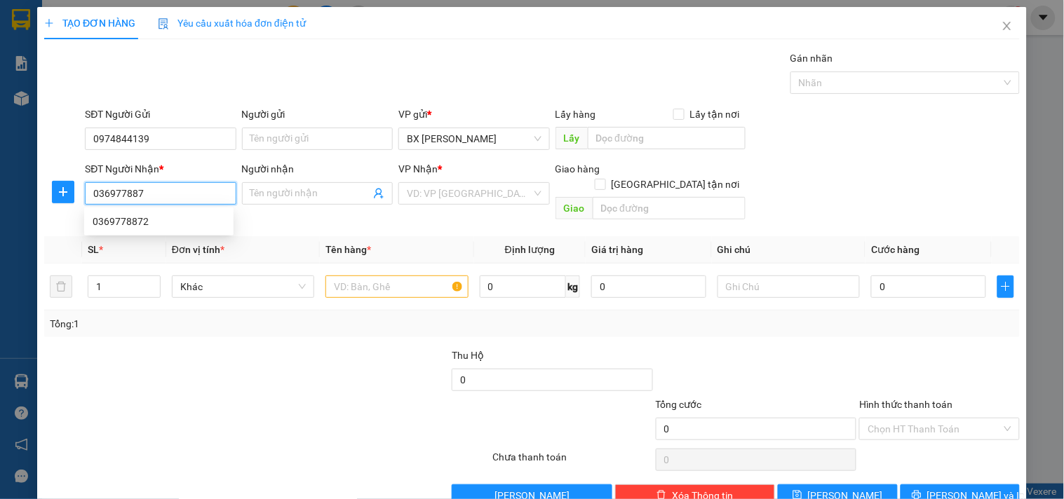
type input "0369778872"
click at [106, 222] on div "0369778872" at bounding box center [159, 221] width 133 height 15
type input "50.000"
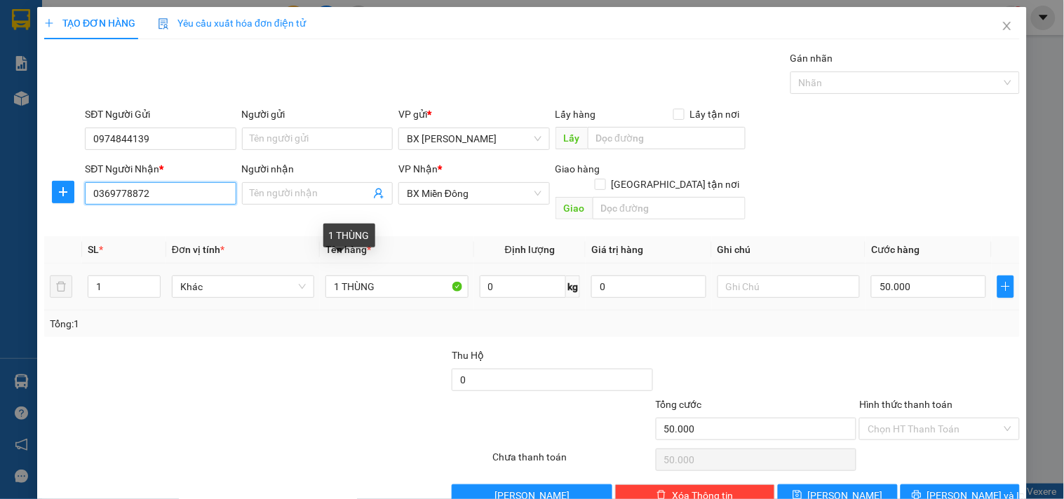
type input "0369778872"
click at [416, 283] on div "1 THÙNG" at bounding box center [396, 287] width 142 height 28
click at [409, 276] on input "1 THÙNG" at bounding box center [396, 287] width 142 height 22
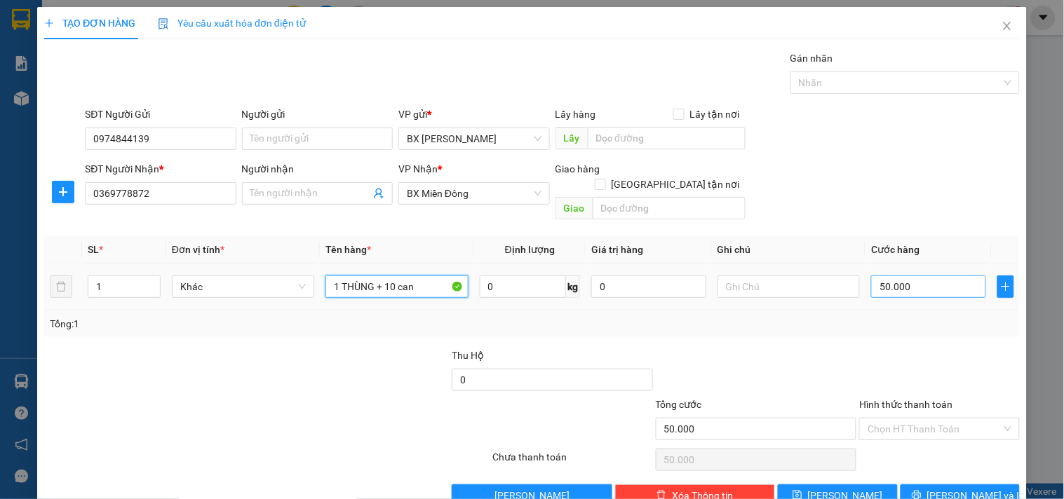
type input "1 THÙNG + 10 can"
click at [935, 277] on input "50.000" at bounding box center [928, 287] width 115 height 22
click at [116, 276] on input "1" at bounding box center [124, 286] width 72 height 21
type input "11"
click at [895, 264] on td "50.000" at bounding box center [928, 287] width 126 height 47
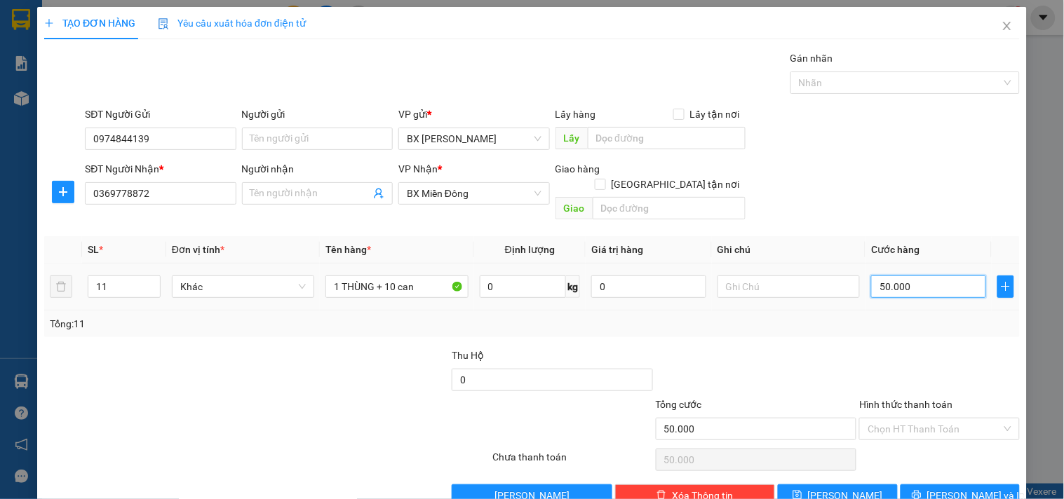
click at [895, 276] on input "50.000" at bounding box center [928, 287] width 115 height 22
type input "4"
type input "40"
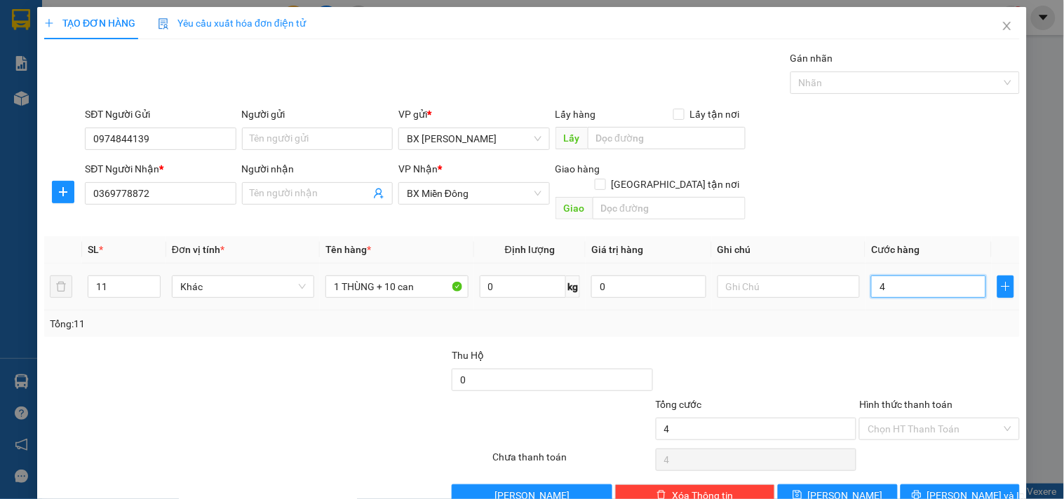
type input "40"
type input "400"
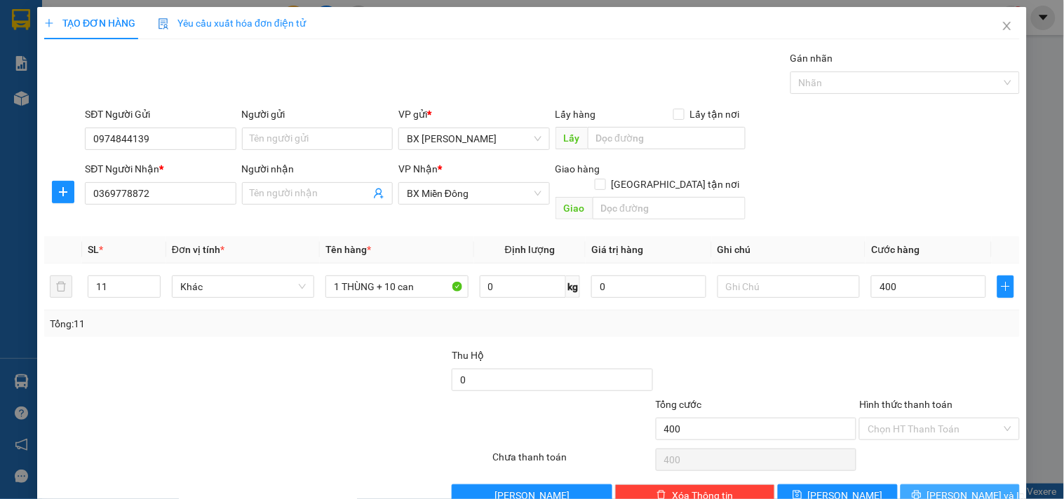
type input "400.000"
click at [951, 488] on span "Lưu và In" at bounding box center [976, 495] width 98 height 15
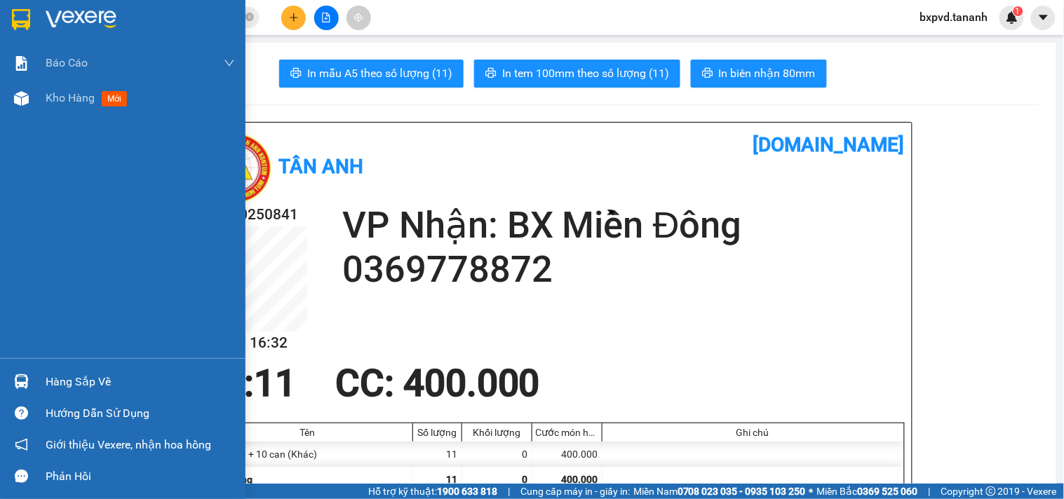
click at [1, 8] on div at bounding box center [122, 23] width 245 height 46
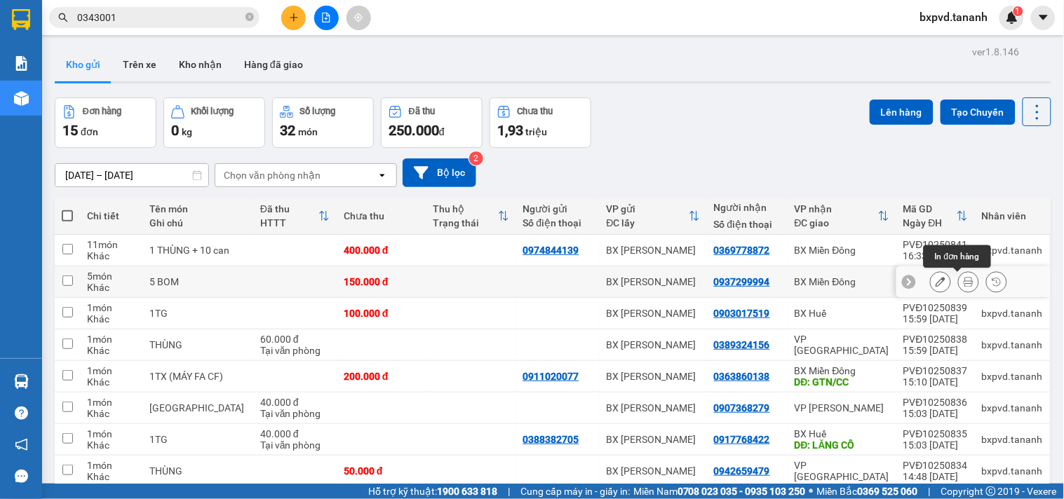
click at [963, 282] on icon at bounding box center [968, 282] width 10 height 10
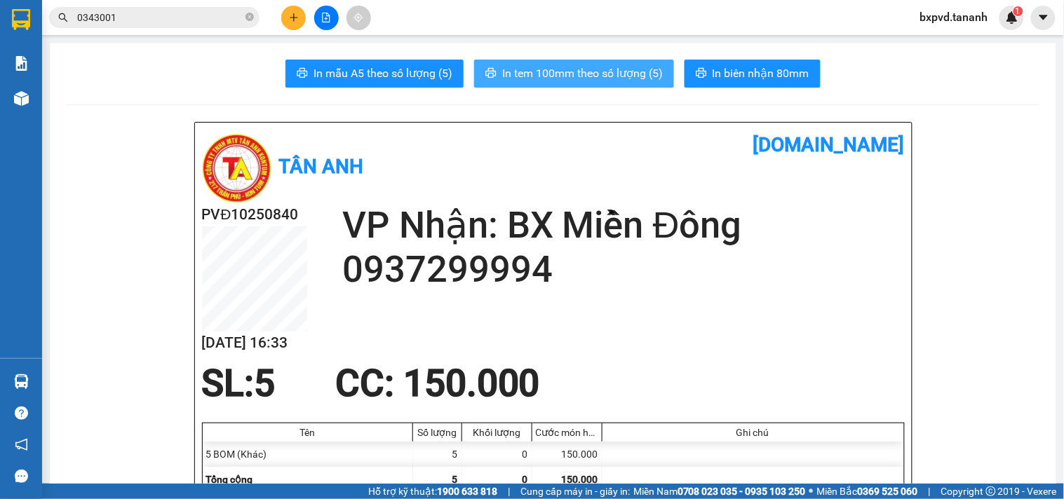
click at [621, 71] on span "In tem 100mm theo số lượng (5)" at bounding box center [582, 74] width 161 height 18
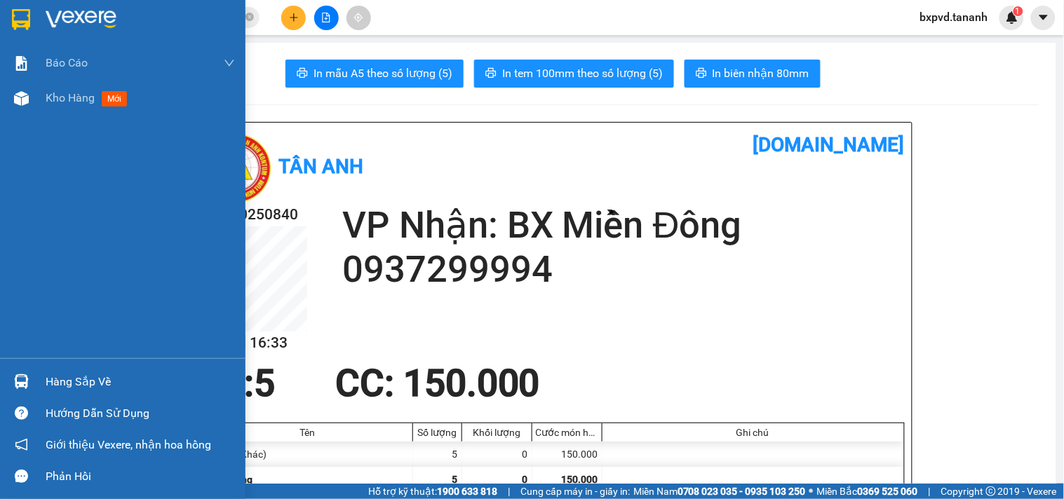
click at [9, 16] on div at bounding box center [21, 19] width 25 height 25
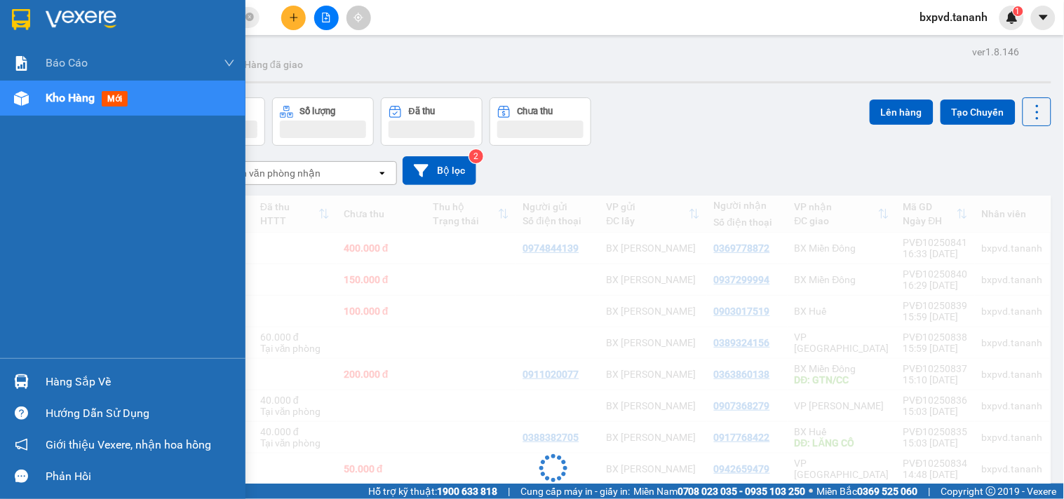
click at [9, 16] on div at bounding box center [21, 19] width 25 height 25
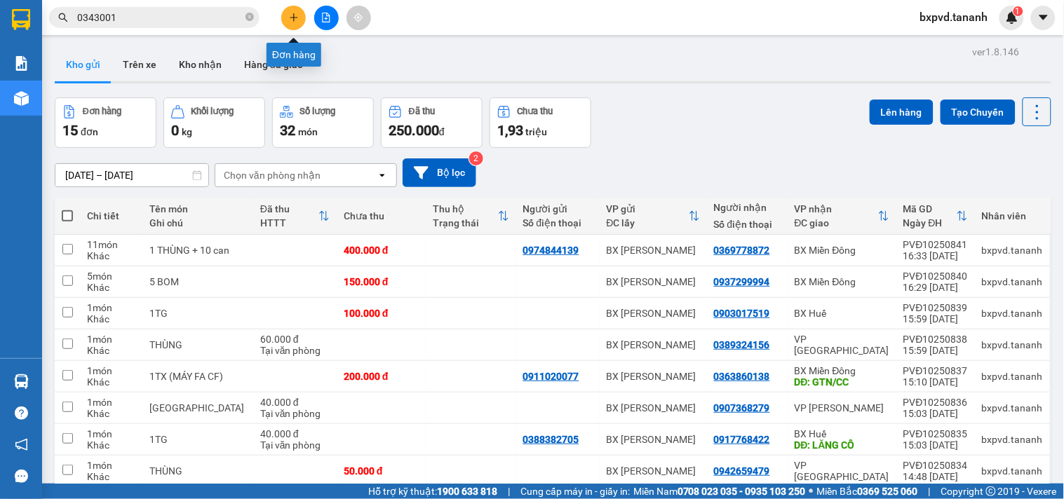
click at [300, 22] on button at bounding box center [293, 18] width 25 height 25
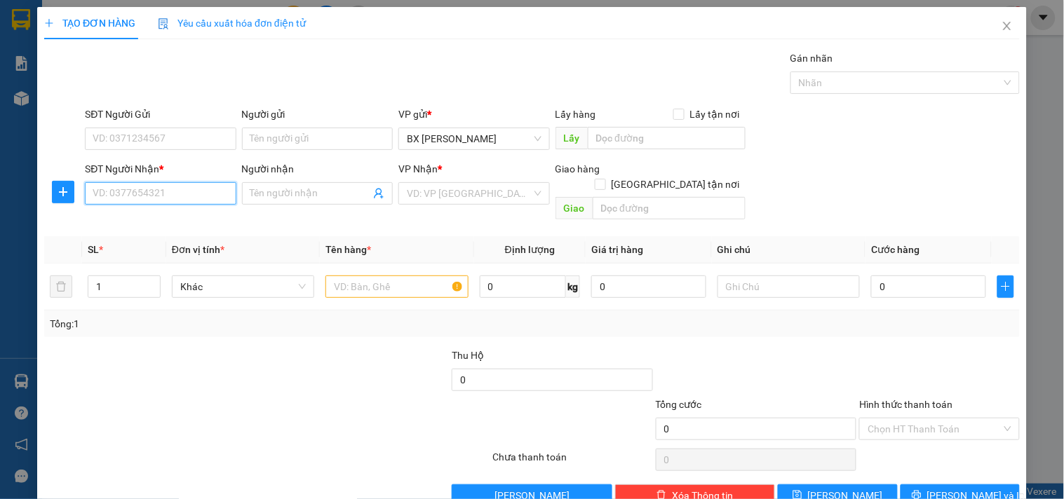
click at [131, 187] on input "SĐT Người Nhận *" at bounding box center [160, 193] width 151 height 22
type input "0939010507"
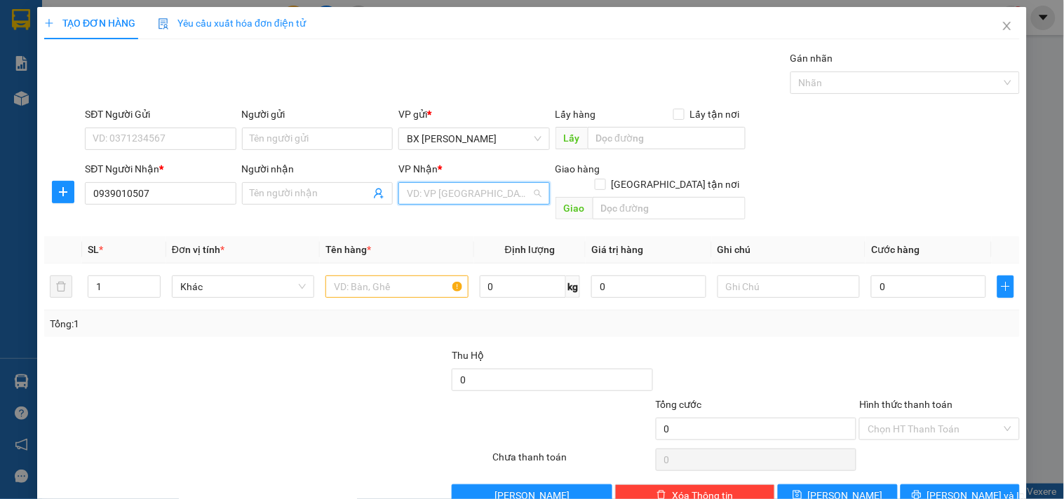
click at [424, 201] on input "search" at bounding box center [469, 193] width 124 height 21
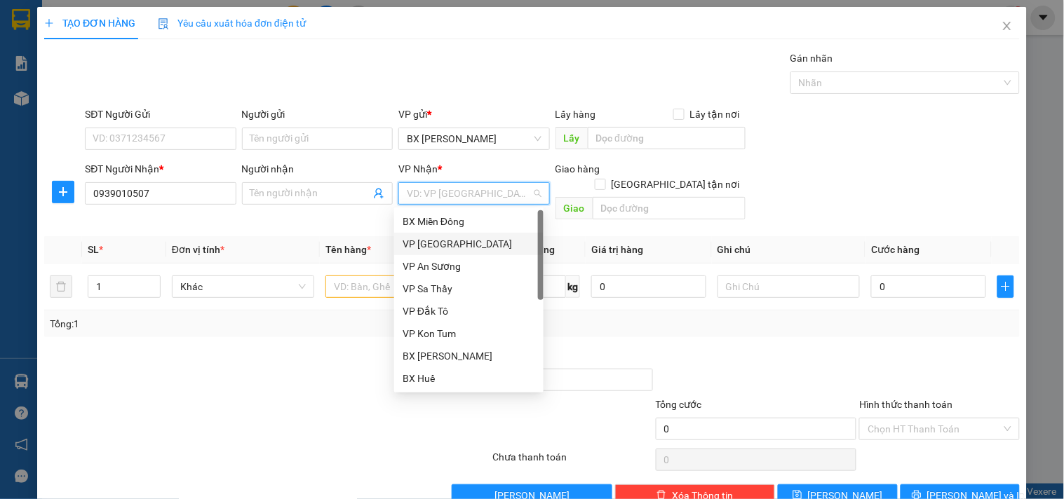
click at [429, 246] on div "VP [GEOGRAPHIC_DATA]" at bounding box center [468, 243] width 133 height 15
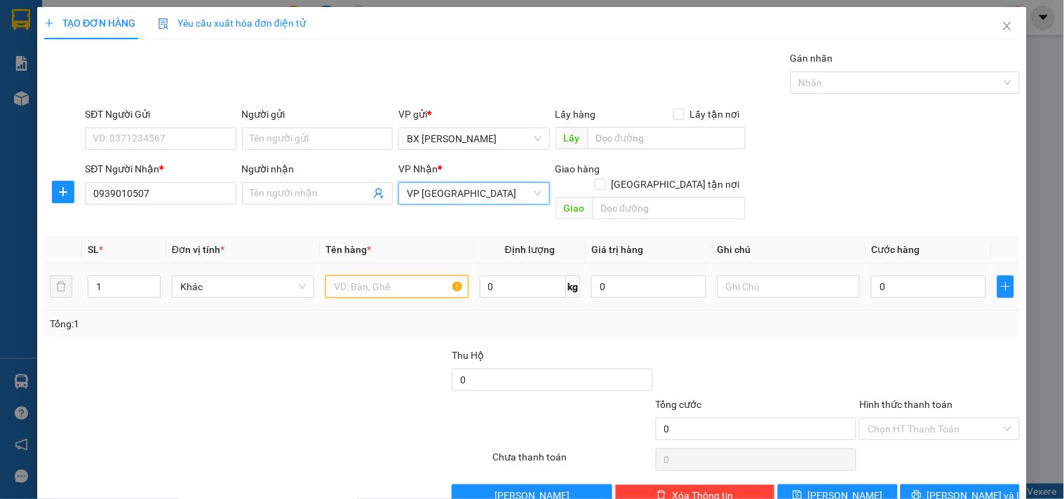
click at [355, 276] on input "text" at bounding box center [396, 287] width 142 height 22
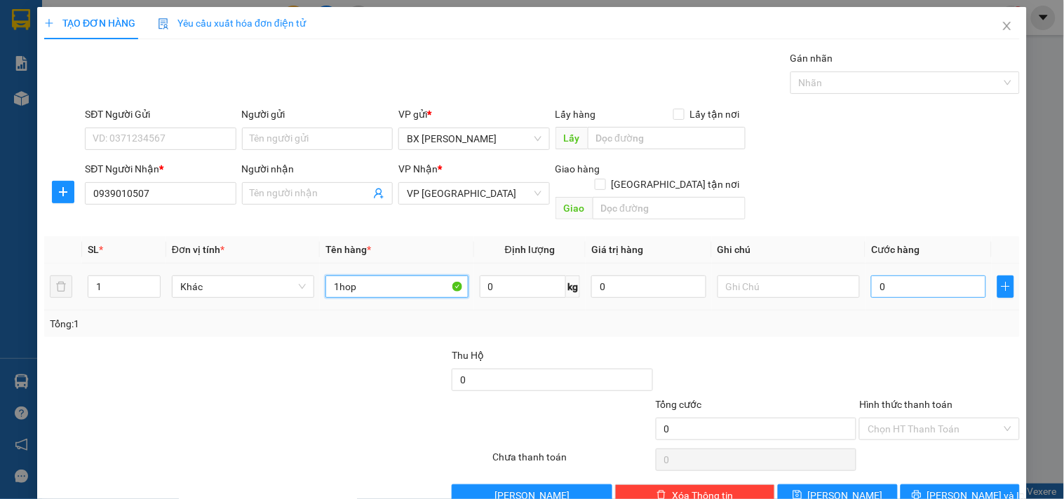
type input "1hop"
click at [892, 276] on input "0" at bounding box center [928, 287] width 115 height 22
type input "4"
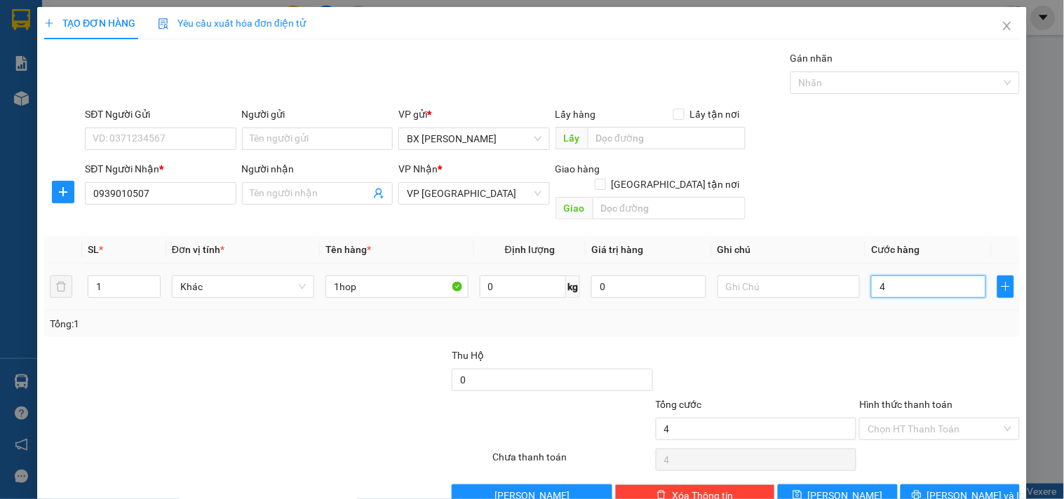
type input "0"
type input "03"
type input "3"
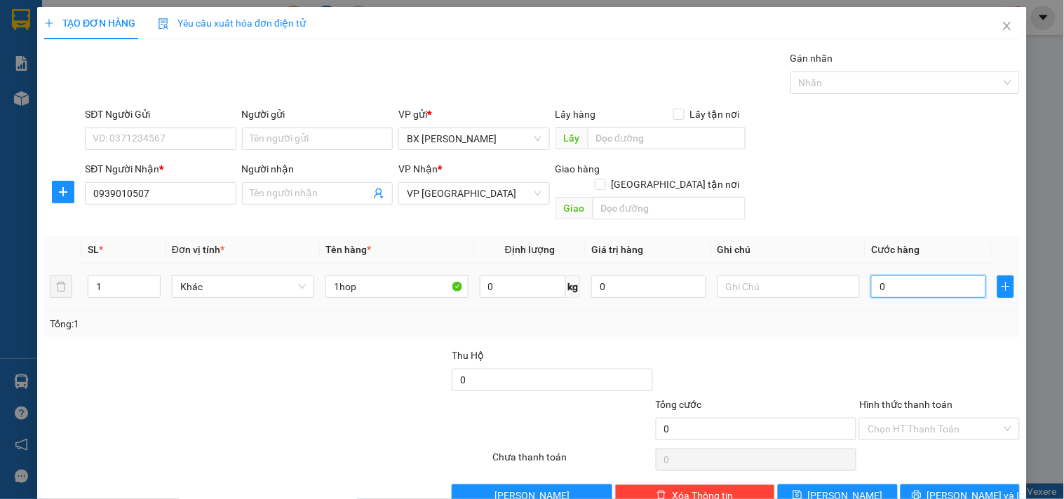
type input "3"
type input "030"
type input "30"
type input "30.000"
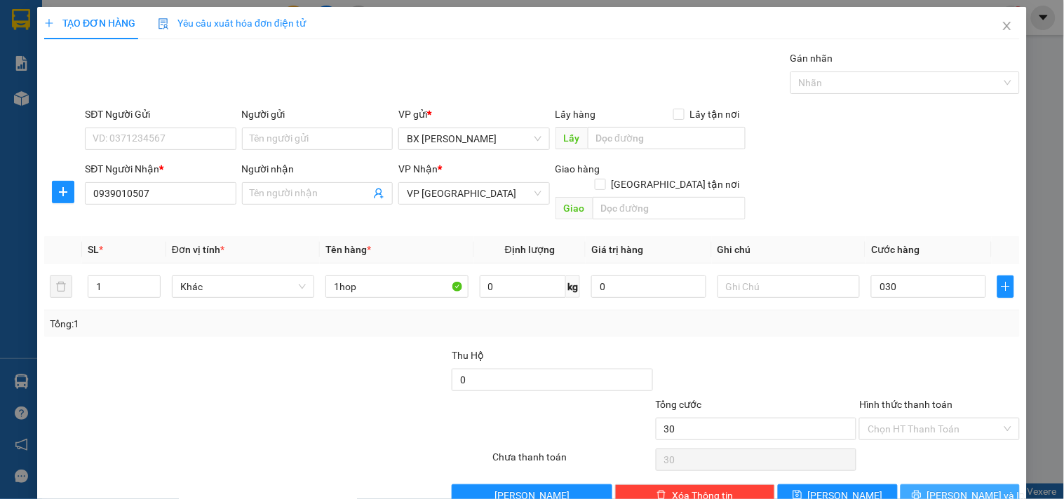
type input "30.000"
click at [959, 488] on span "Lưu và In" at bounding box center [976, 495] width 98 height 15
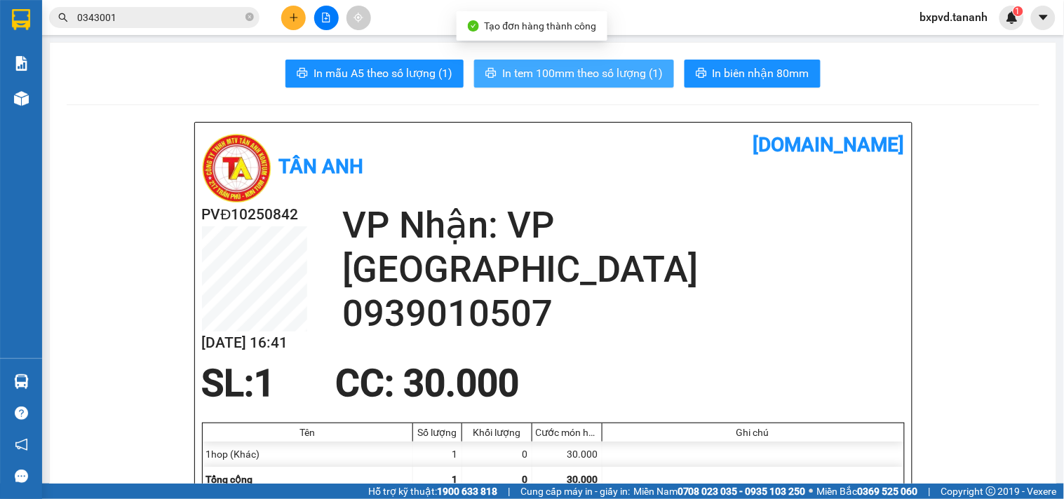
click at [565, 72] on span "In tem 100mm theo số lượng (1)" at bounding box center [582, 74] width 161 height 18
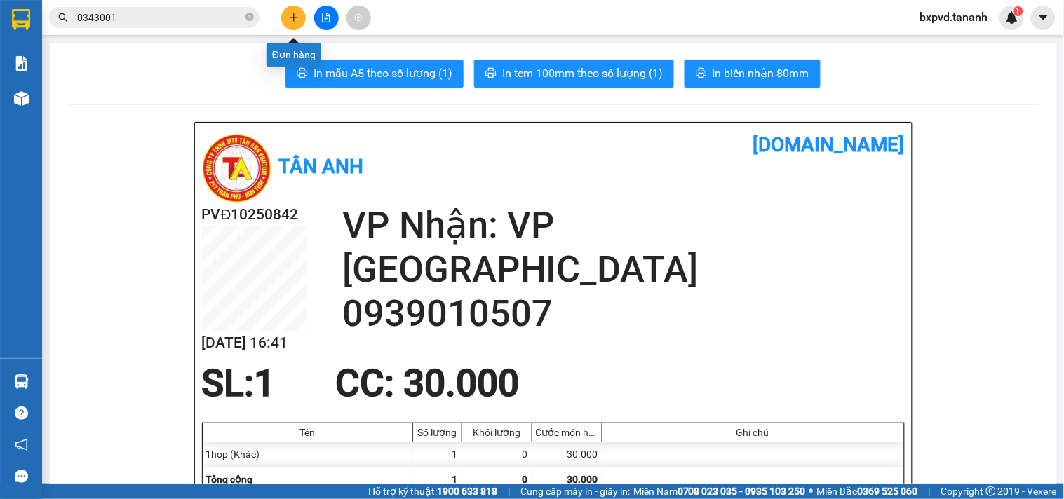
click at [297, 18] on icon "plus" at bounding box center [294, 18] width 10 height 10
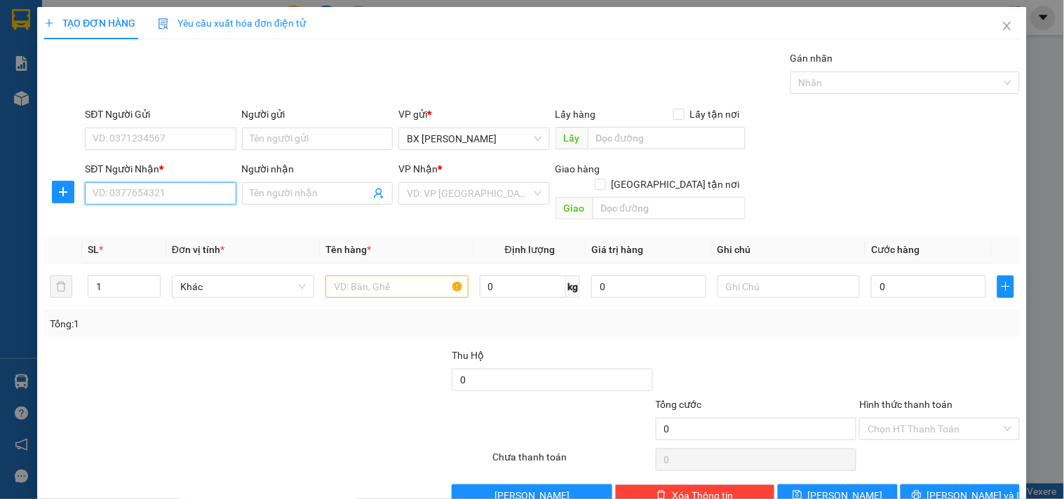
click at [133, 193] on input "SĐT Người Nhận *" at bounding box center [160, 193] width 151 height 22
type input "0836607070"
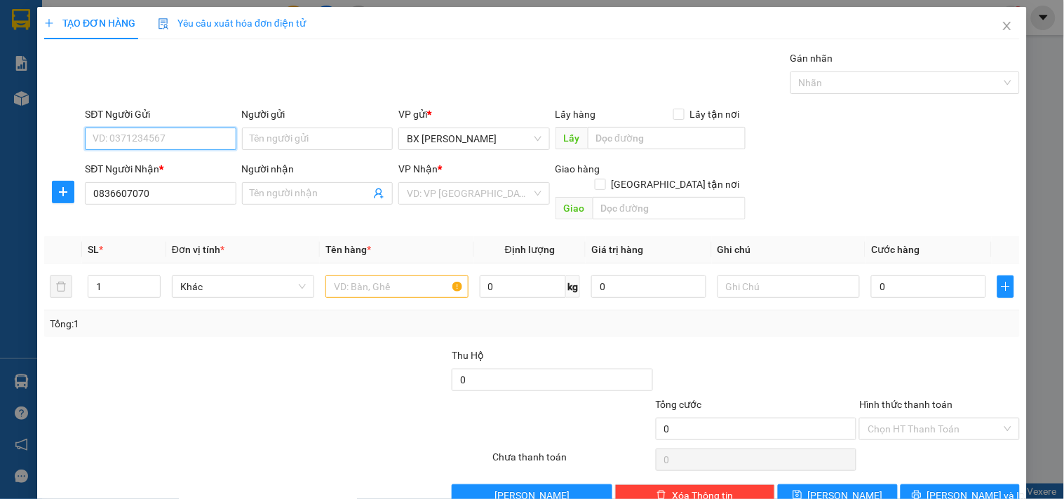
click at [128, 137] on input "SĐT Người Gửi" at bounding box center [160, 139] width 151 height 22
type input "0383645890"
click at [466, 206] on div "VP Nhận * VD: VP Sài Gòn" at bounding box center [473, 185] width 151 height 49
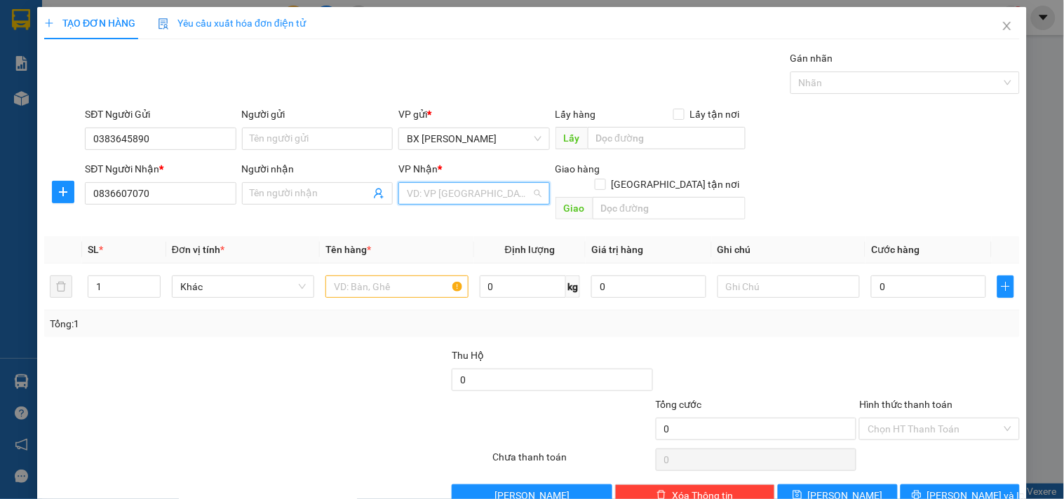
click at [459, 194] on input "search" at bounding box center [469, 193] width 124 height 21
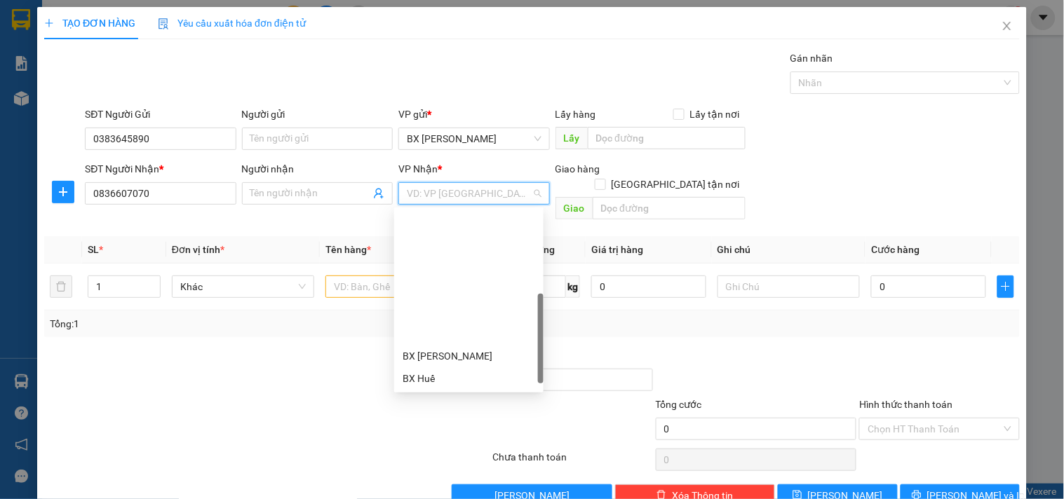
drag, startPoint x: 454, startPoint y: 301, endPoint x: 432, endPoint y: 301, distance: 22.4
click at [454, 438] on div "[PERSON_NAME]" at bounding box center [468, 445] width 133 height 15
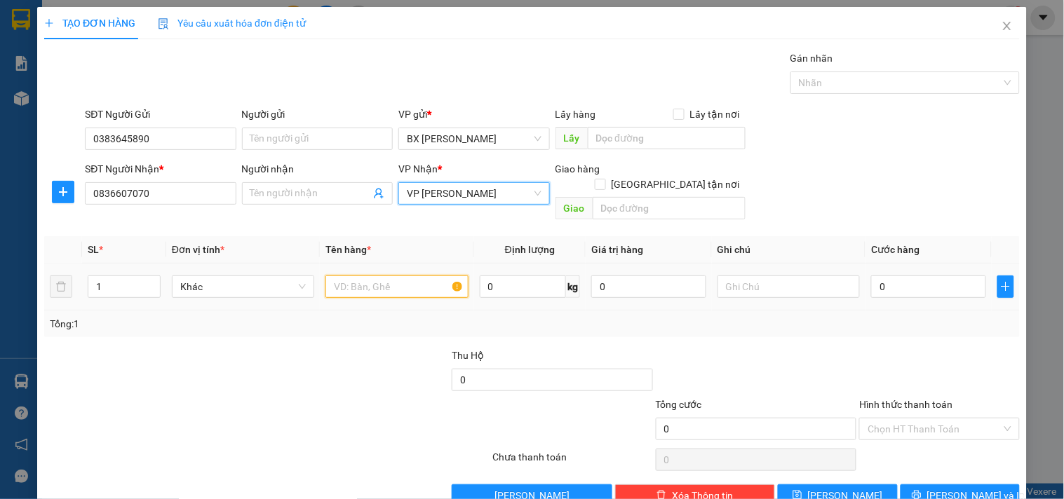
click at [354, 280] on input "text" at bounding box center [396, 287] width 142 height 22
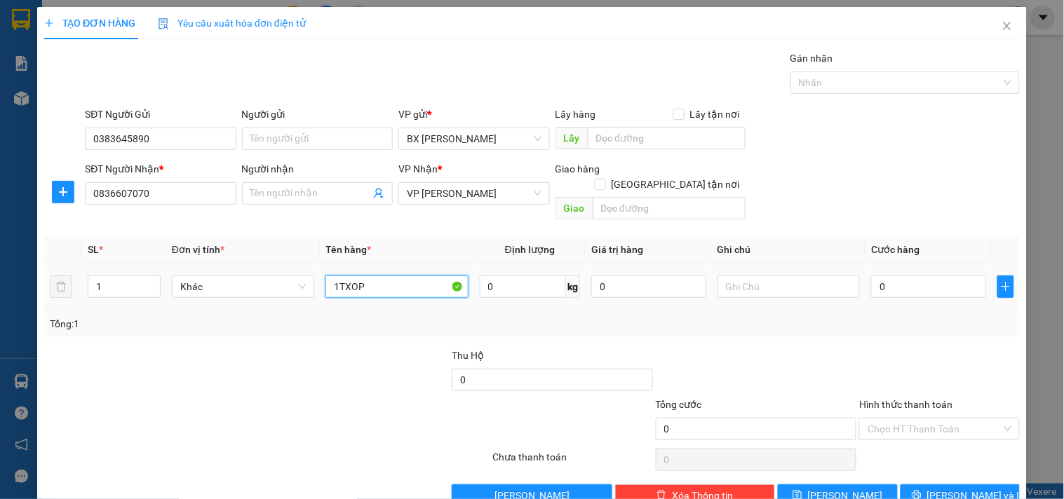
type input "1TXOP"
click at [902, 283] on div "0" at bounding box center [928, 287] width 115 height 28
click at [904, 276] on input "0" at bounding box center [928, 287] width 115 height 22
type input "4"
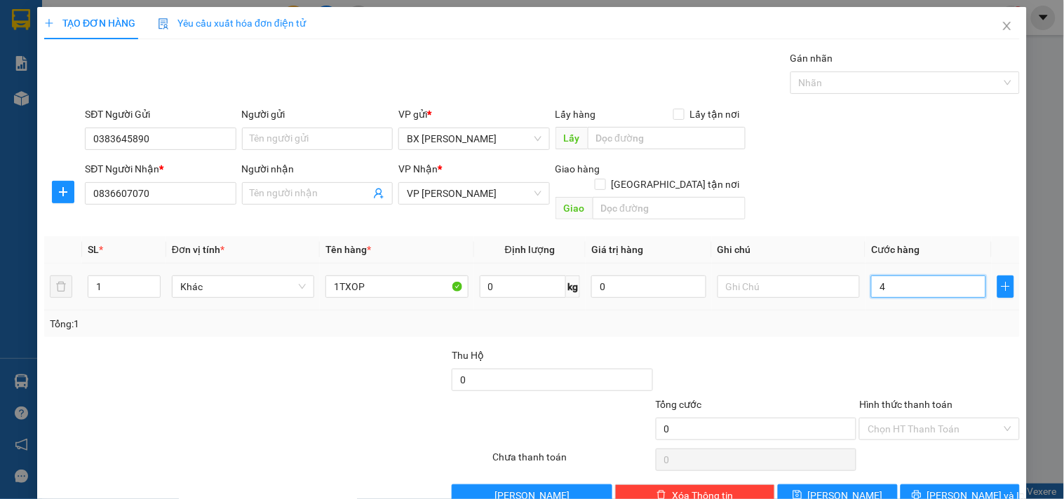
type input "4"
type input "40"
click at [969, 488] on span "Lưu và In" at bounding box center [976, 495] width 98 height 15
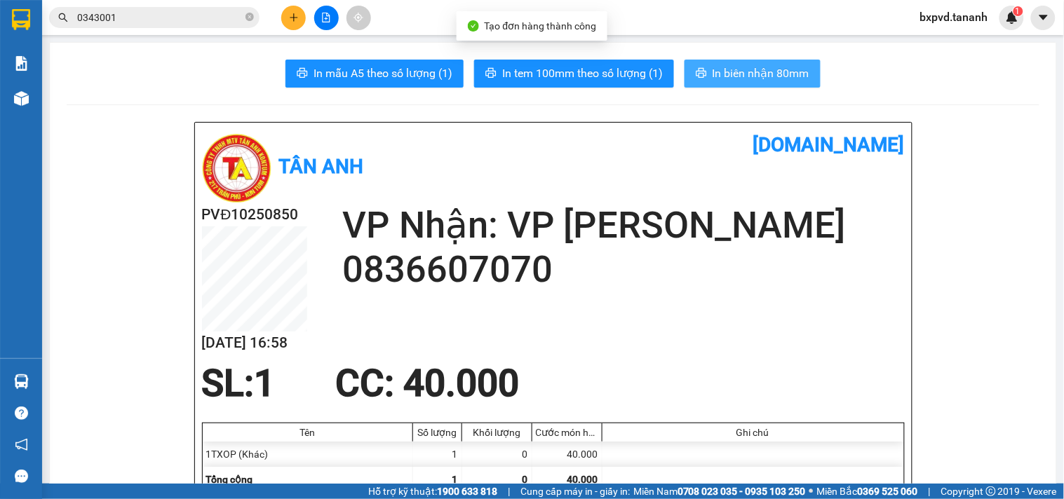
click at [755, 80] on span "In biên nhận 80mm" at bounding box center [760, 74] width 97 height 18
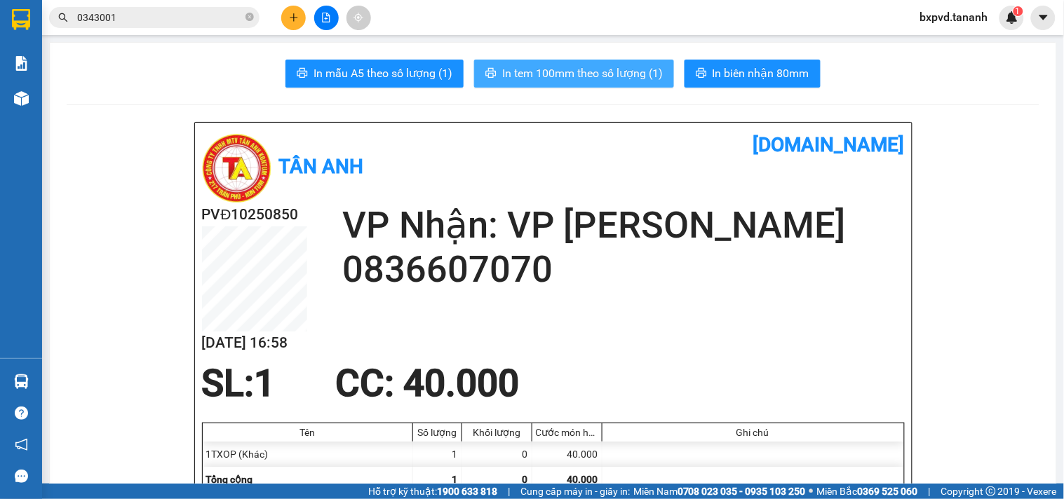
click at [560, 83] on button "In tem 100mm theo số lượng (1)" at bounding box center [574, 74] width 200 height 28
click at [296, 30] on div "Kết quả tìm kiếm ( 3 ) Bộ lọc Mã ĐH Trạng thái Món hàng Thu hộ Tổng cước Chưa c…" at bounding box center [532, 17] width 1064 height 35
click at [293, 17] on icon "plus" at bounding box center [294, 17] width 8 height 1
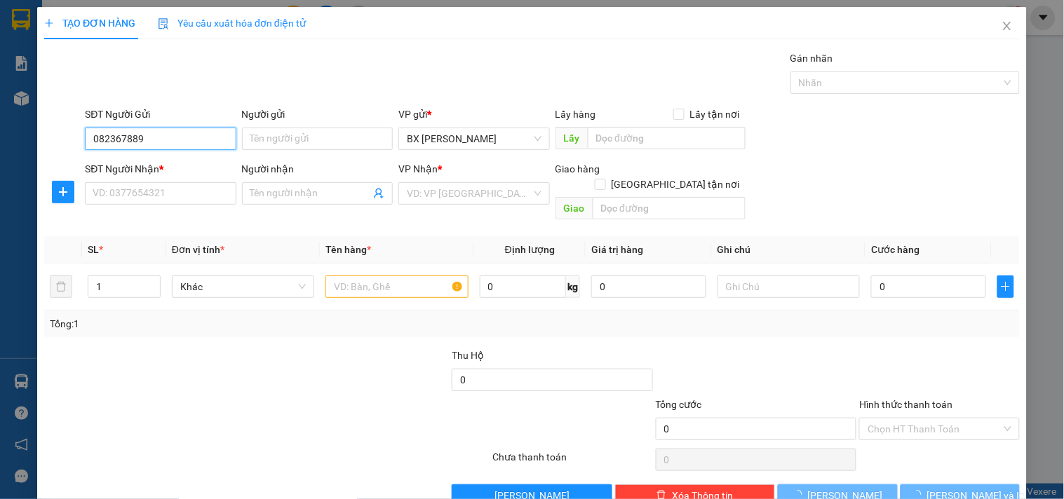
type input "0823678899"
click at [172, 168] on div "0823678899 - TRƯỜNG ĐỖ" at bounding box center [159, 166] width 133 height 15
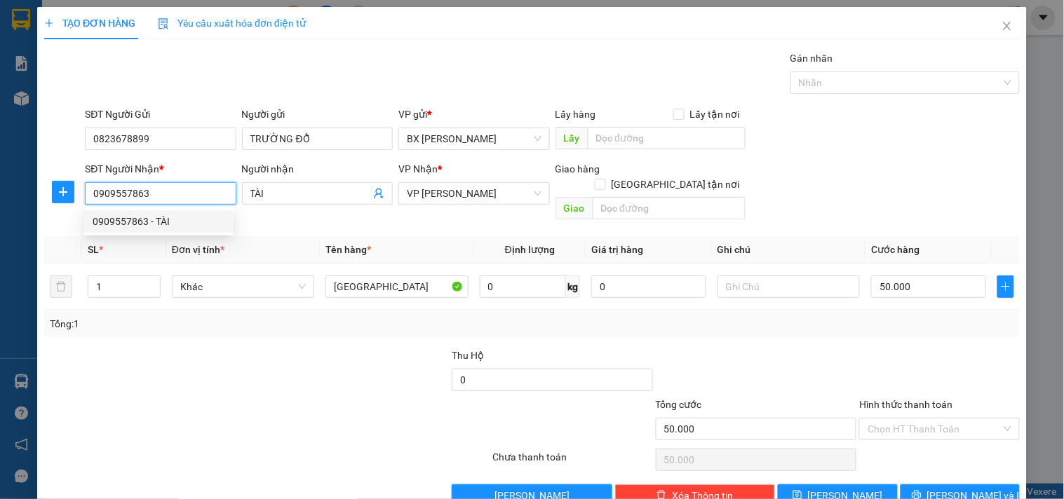
drag, startPoint x: 175, startPoint y: 183, endPoint x: 9, endPoint y: 228, distance: 172.1
click at [9, 228] on div "TẠO ĐƠN HÀNG Yêu cầu xuất hóa đơn điện tử Transit Pickup Surcharge Ids Transit …" at bounding box center [532, 249] width 1064 height 499
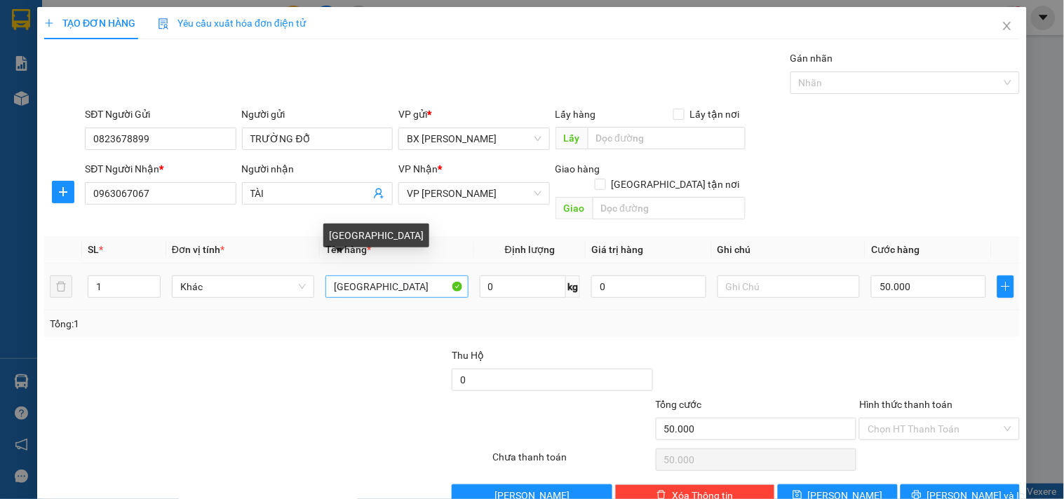
drag, startPoint x: 412, startPoint y: 283, endPoint x: 332, endPoint y: 273, distance: 79.8
click at [326, 273] on div "[GEOGRAPHIC_DATA]" at bounding box center [396, 287] width 142 height 28
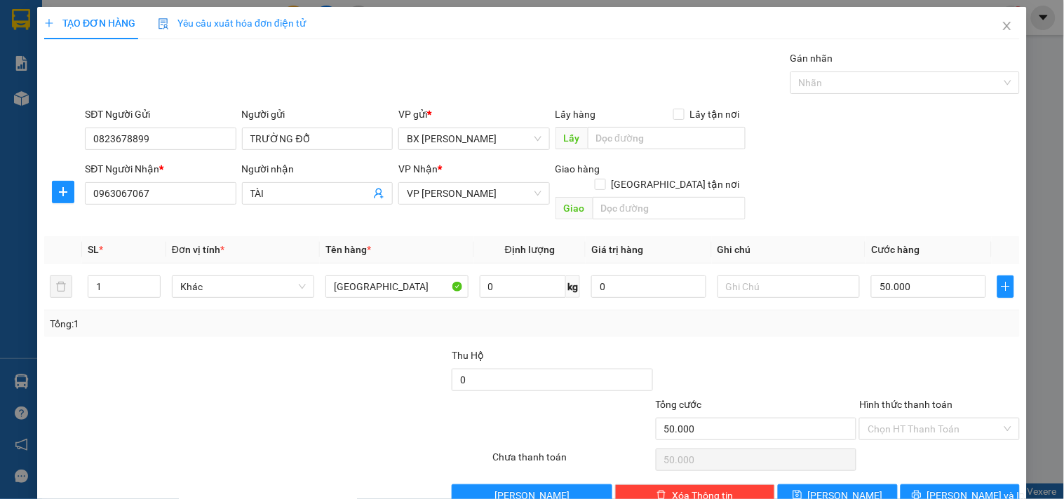
click at [395, 236] on th "Tên hàng *" at bounding box center [397, 249] width 154 height 27
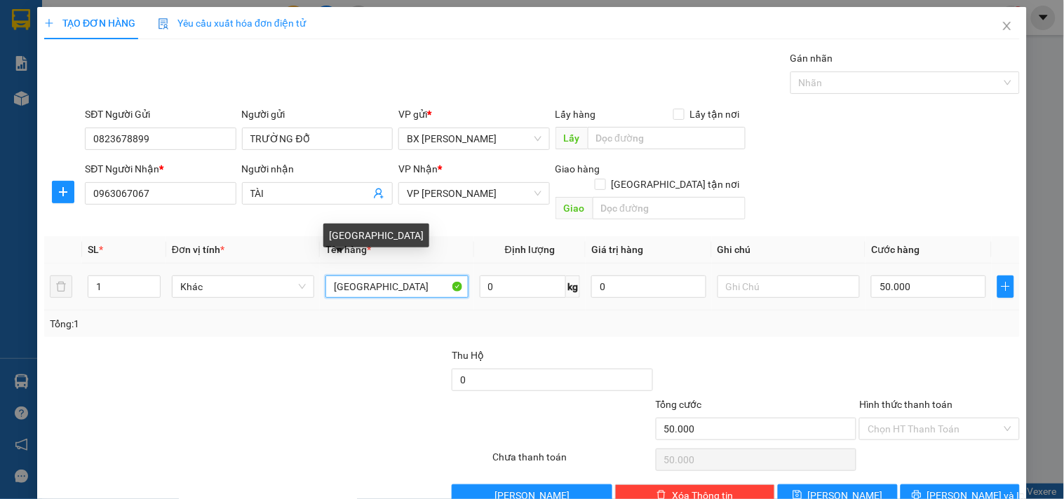
click at [407, 276] on input "[GEOGRAPHIC_DATA]" at bounding box center [396, 287] width 142 height 22
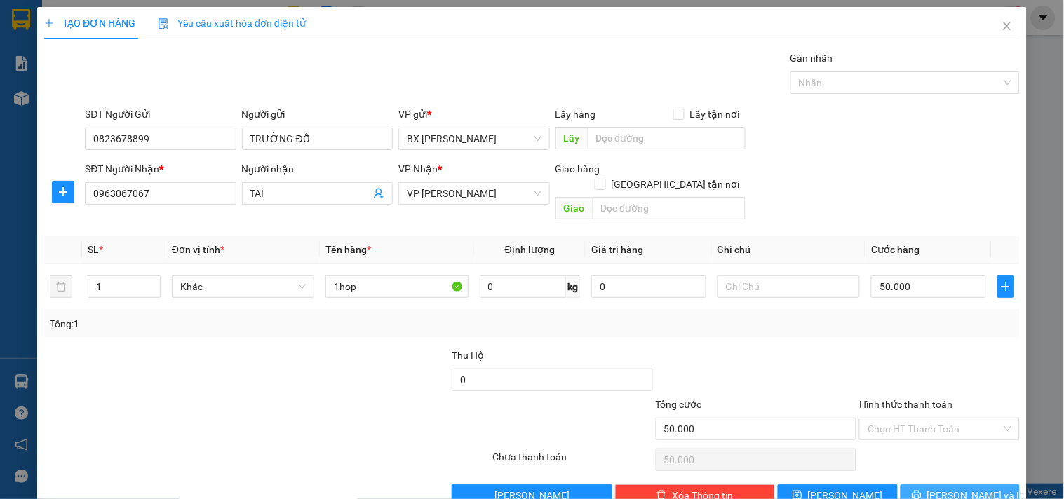
click at [921, 490] on icon "printer" at bounding box center [917, 495] width 10 height 10
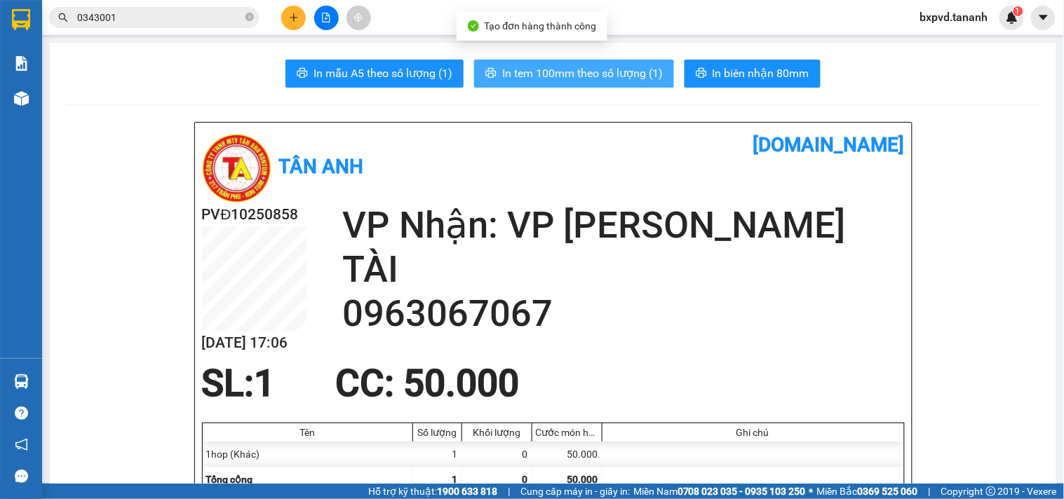
click at [632, 69] on span "In tem 100mm theo số lượng (1)" at bounding box center [582, 74] width 161 height 18
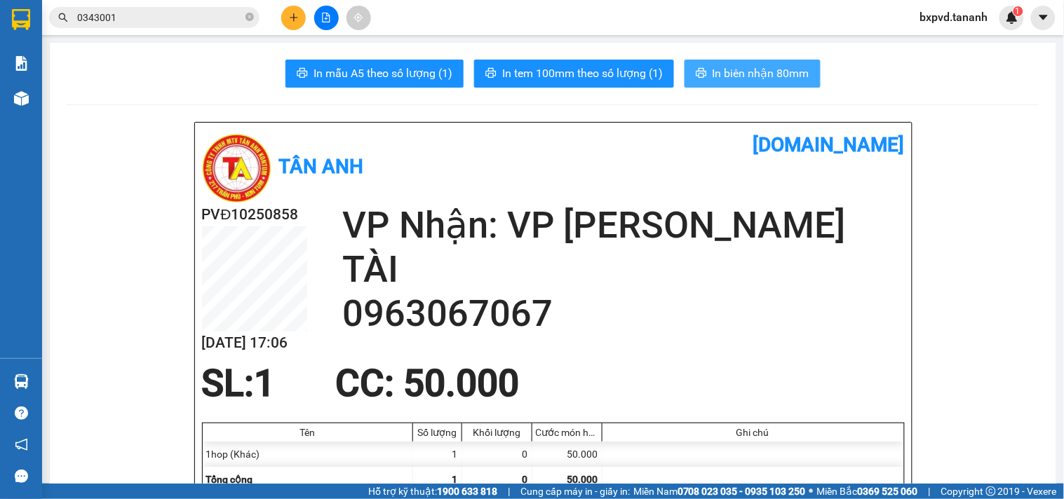
click at [719, 73] on span "In biên nhận 80mm" at bounding box center [760, 74] width 97 height 18
click at [292, 18] on icon "plus" at bounding box center [294, 18] width 10 height 10
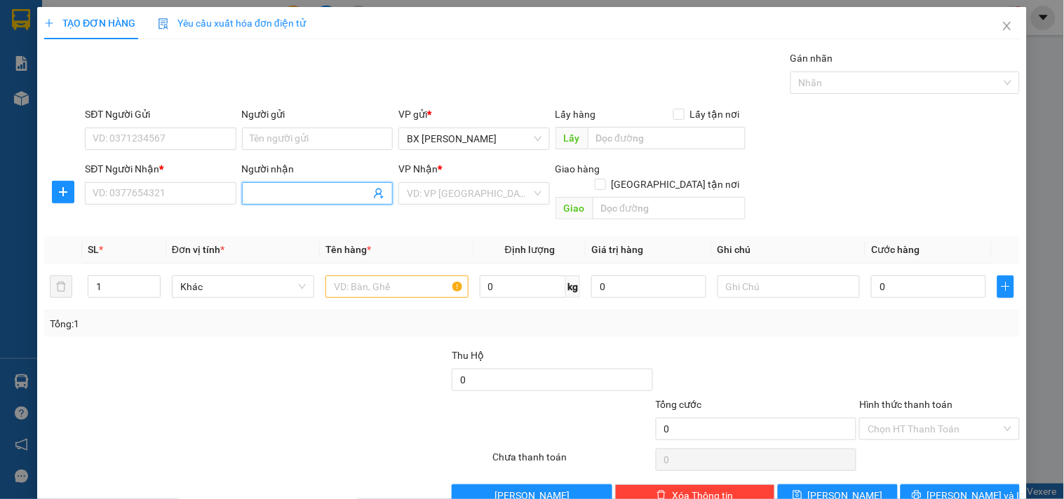
click at [280, 191] on input "Người nhận" at bounding box center [310, 193] width 120 height 15
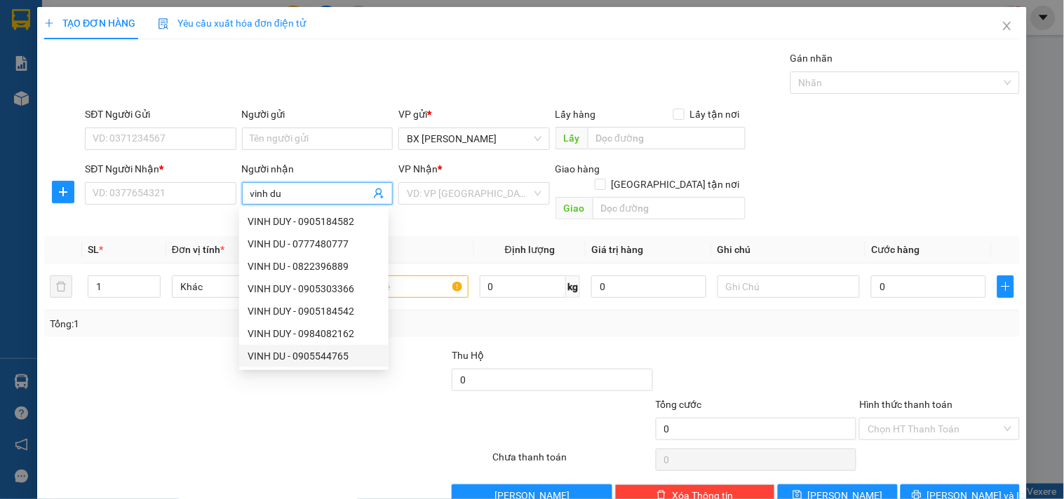
click at [307, 358] on div "VINH DU - 0905544765" at bounding box center [314, 355] width 133 height 15
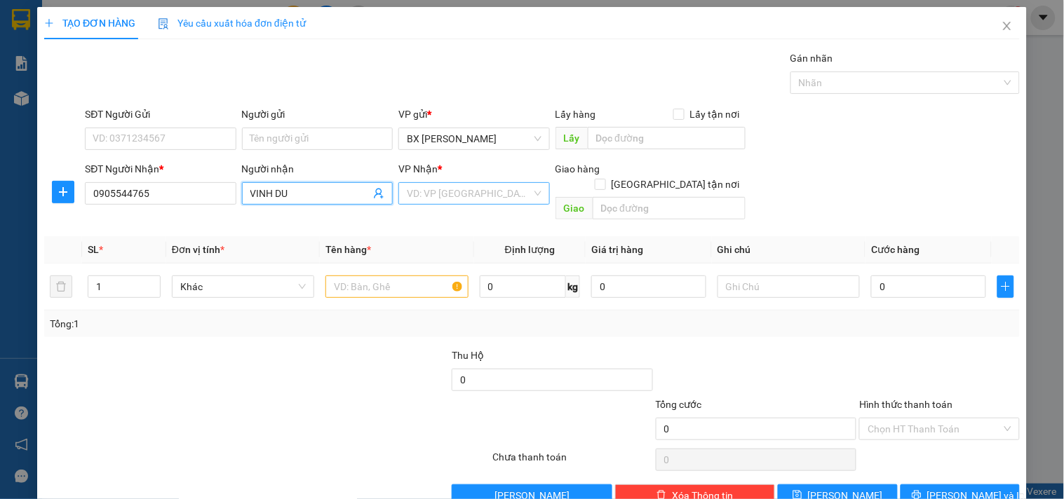
click at [431, 202] on input "search" at bounding box center [469, 193] width 124 height 21
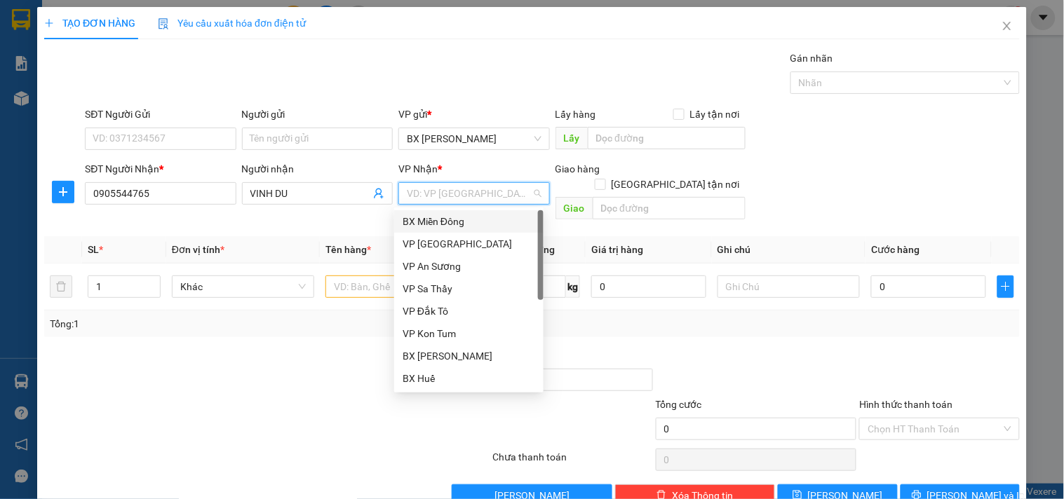
click at [439, 214] on div "BX Miền Đông" at bounding box center [468, 221] width 133 height 15
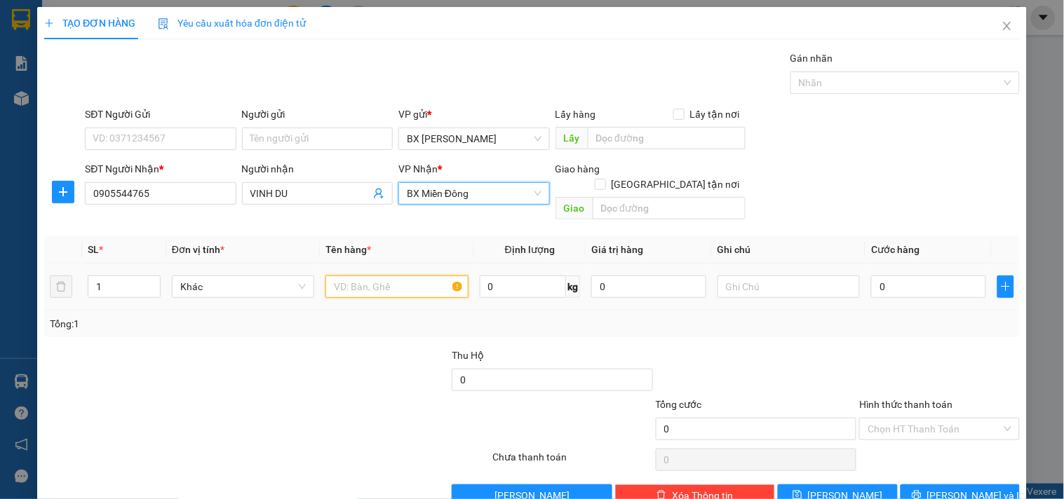
click at [375, 276] on input "text" at bounding box center [396, 287] width 142 height 22
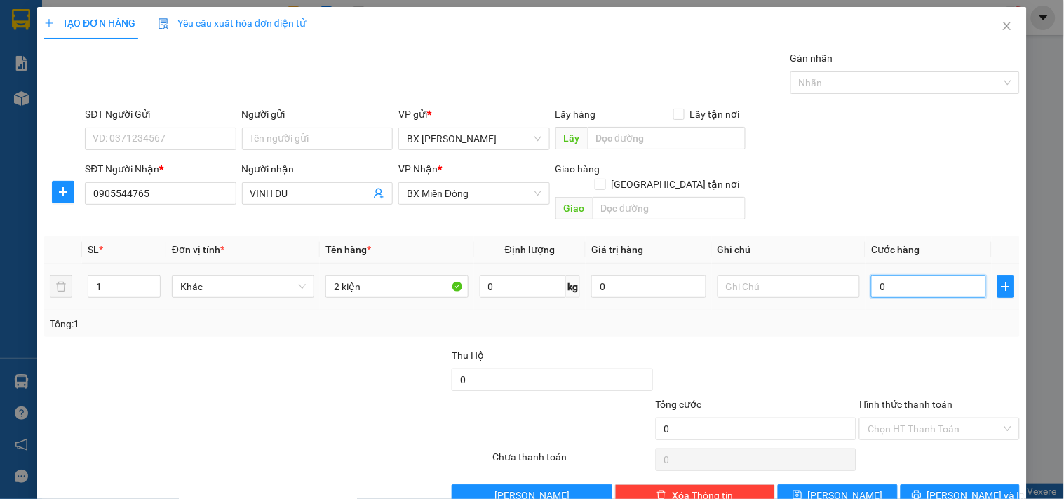
click at [884, 276] on input "0" at bounding box center [928, 287] width 115 height 22
click at [928, 485] on button "Lưu và In" at bounding box center [959, 496] width 119 height 22
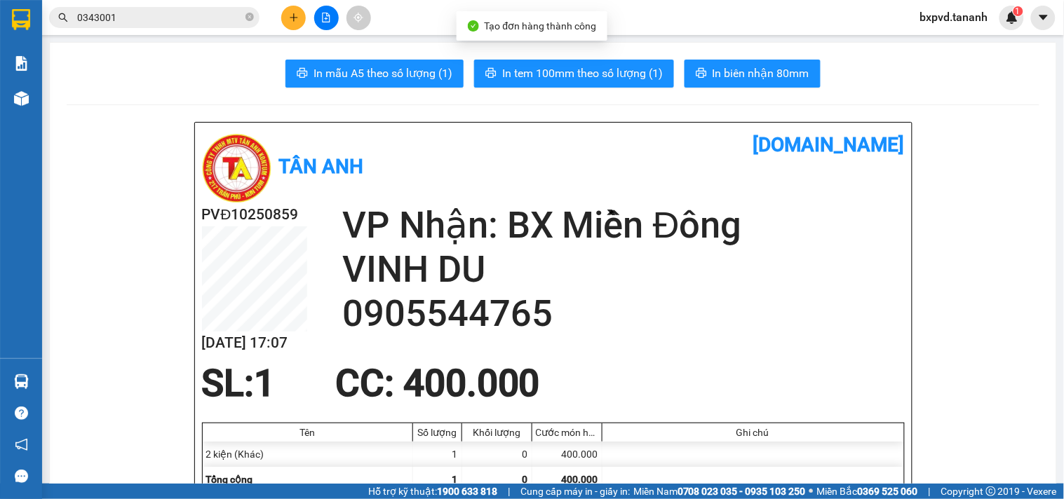
click at [727, 60] on button "In biên nhận 80mm" at bounding box center [752, 74] width 136 height 28
click at [651, 149] on h1 "vexere.com" at bounding box center [728, 145] width 351 height 31
click at [289, 16] on icon "plus" at bounding box center [294, 18] width 10 height 10
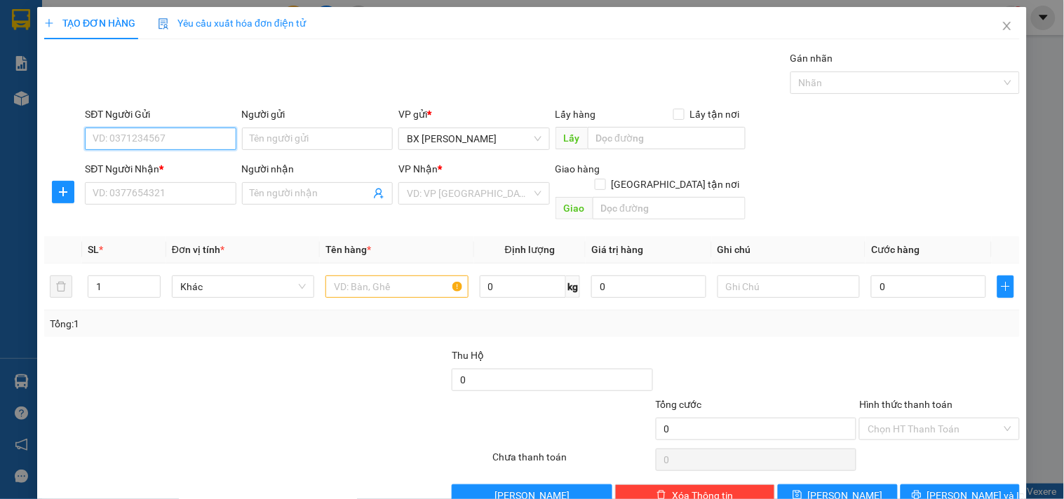
click at [217, 142] on input "SĐT Người Gửi" at bounding box center [160, 139] width 151 height 22
click at [213, 194] on input "SĐT Người Nhận *" at bounding box center [160, 193] width 151 height 22
click at [214, 139] on input "SĐT Người Gửi" at bounding box center [160, 139] width 151 height 22
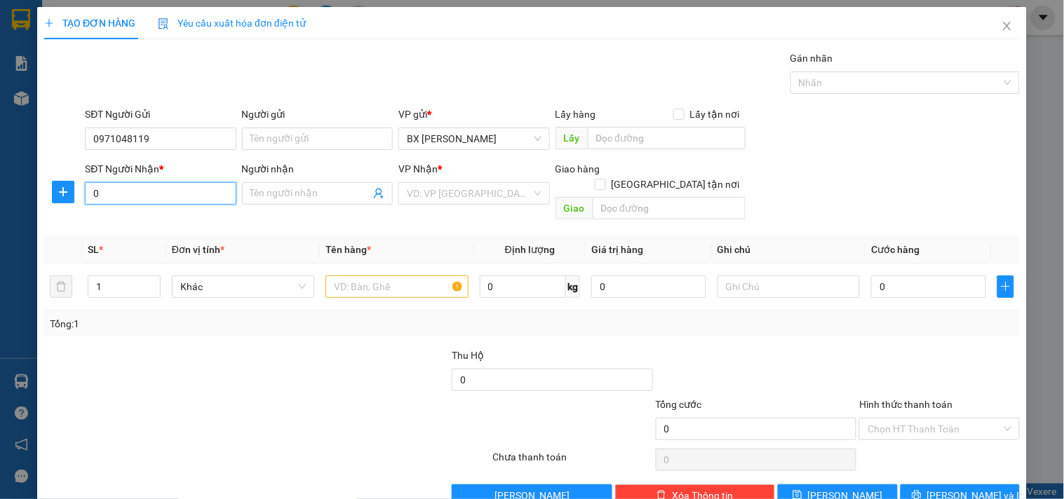
click at [216, 200] on input "0" at bounding box center [160, 193] width 151 height 22
click at [475, 199] on input "search" at bounding box center [469, 193] width 124 height 21
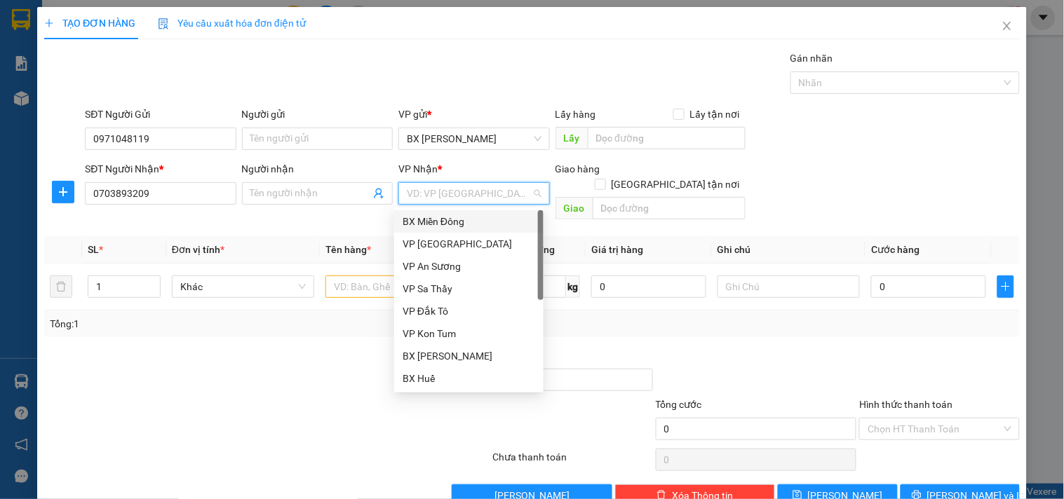
click at [426, 222] on div "BX Miền Đông" at bounding box center [468, 221] width 133 height 15
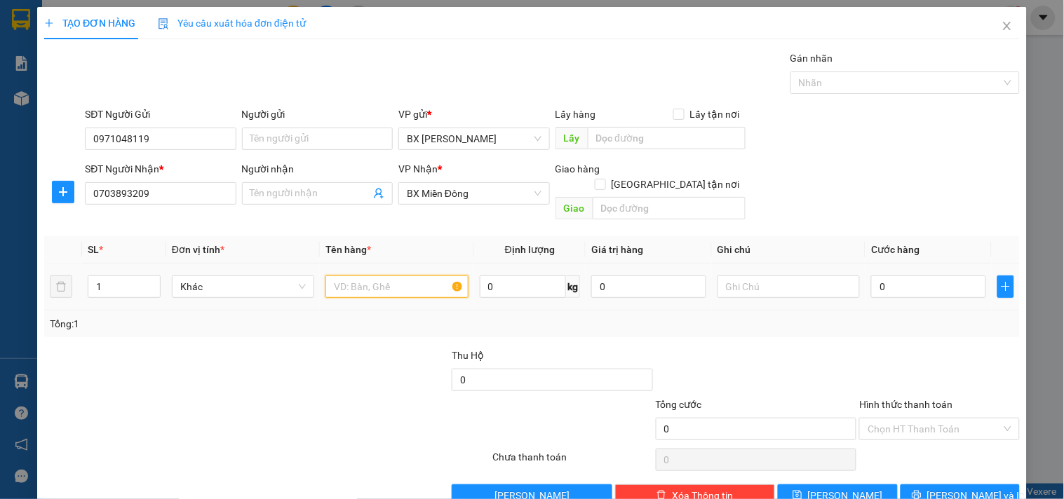
click at [405, 282] on input "text" at bounding box center [396, 287] width 142 height 22
click at [917, 276] on input "0" at bounding box center [928, 287] width 115 height 22
click at [895, 399] on label "Hình thức thanh toán" at bounding box center [905, 404] width 93 height 11
click at [895, 419] on input "Hình thức thanh toán" at bounding box center [933, 429] width 133 height 21
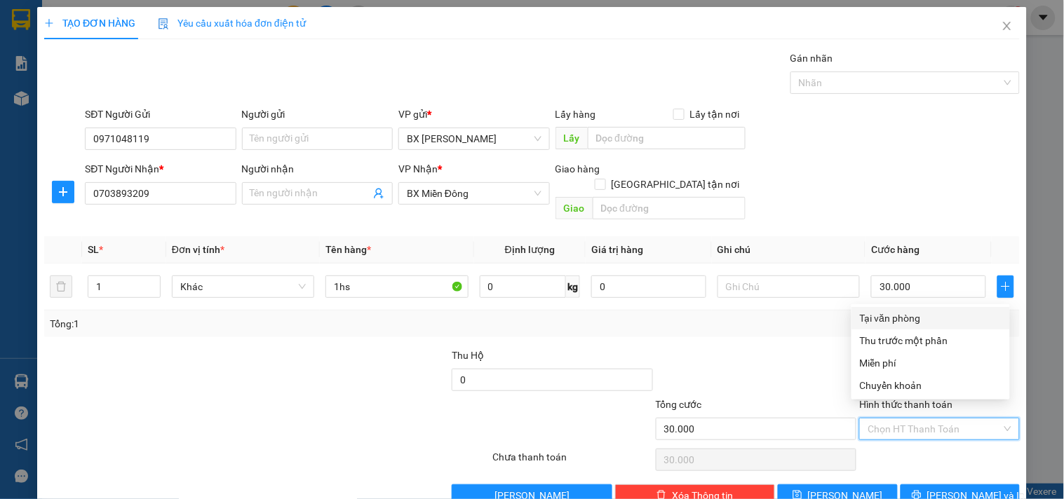
click at [893, 317] on div "Tại văn phòng" at bounding box center [931, 318] width 142 height 15
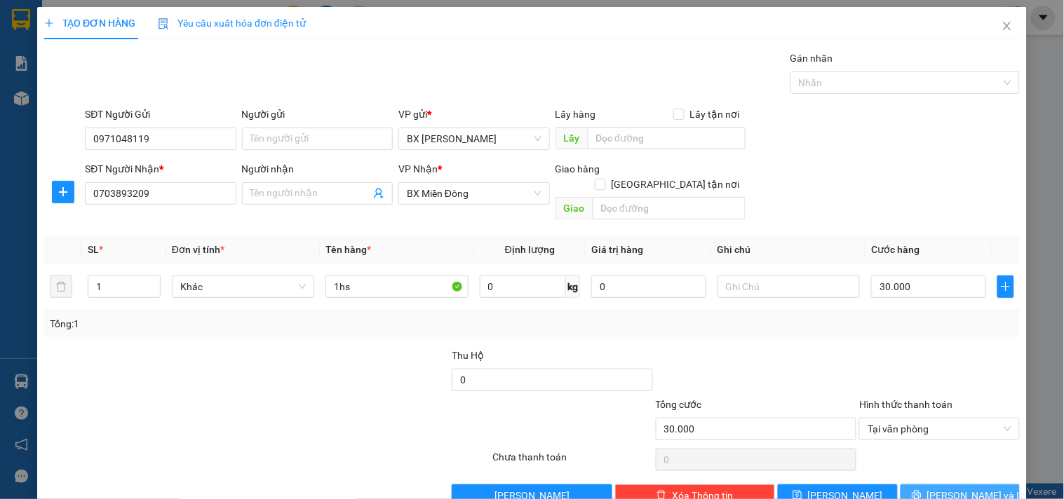
click at [910, 485] on button "Lưu và In" at bounding box center [959, 496] width 119 height 22
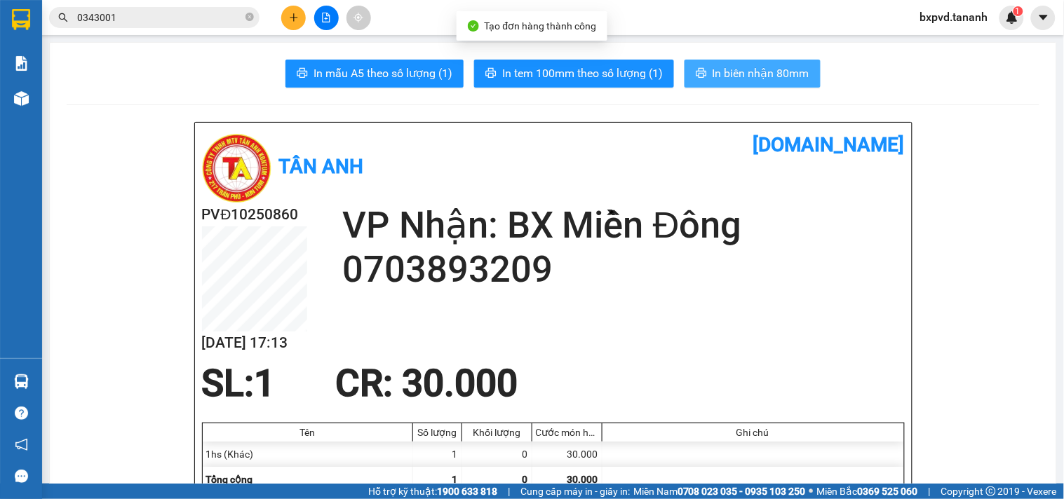
click at [801, 77] on span "In biên nhận 80mm" at bounding box center [760, 74] width 97 height 18
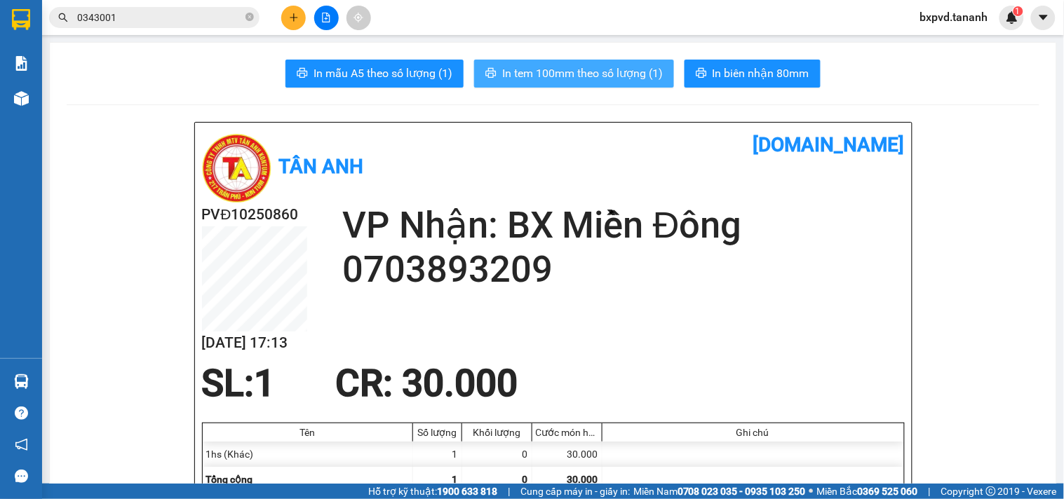
click at [649, 75] on span "In tem 100mm theo số lượng (1)" at bounding box center [582, 74] width 161 height 18
click at [299, 18] on button at bounding box center [293, 18] width 25 height 25
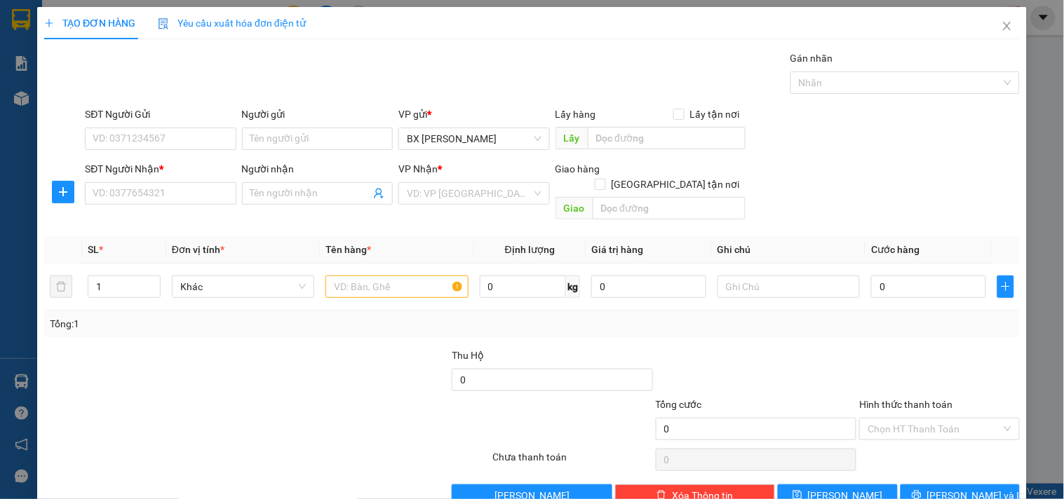
click at [203, 151] on div "SĐT Người Gửi VD: 0371234567" at bounding box center [160, 131] width 151 height 49
click at [208, 148] on input "SĐT Người Gửi" at bounding box center [160, 139] width 151 height 22
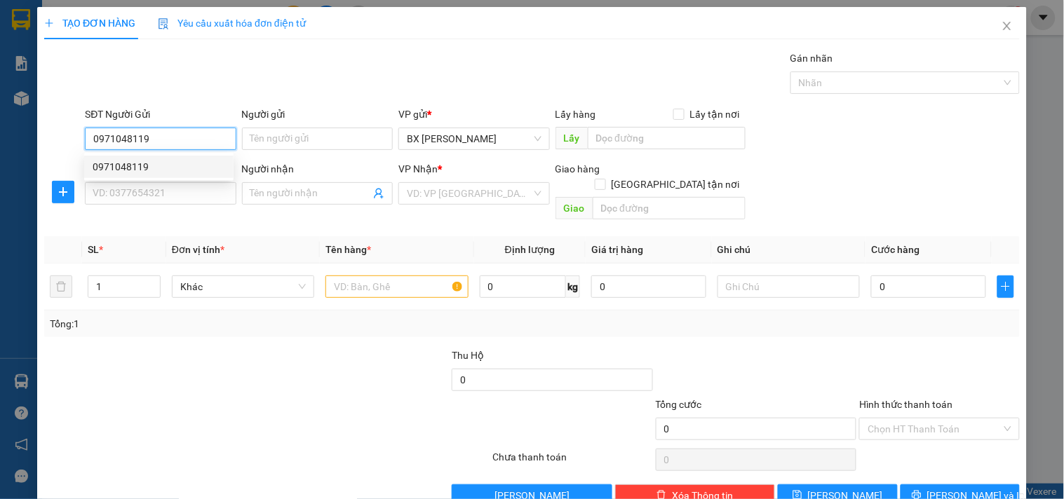
click at [208, 168] on div "0971048119" at bounding box center [159, 166] width 133 height 15
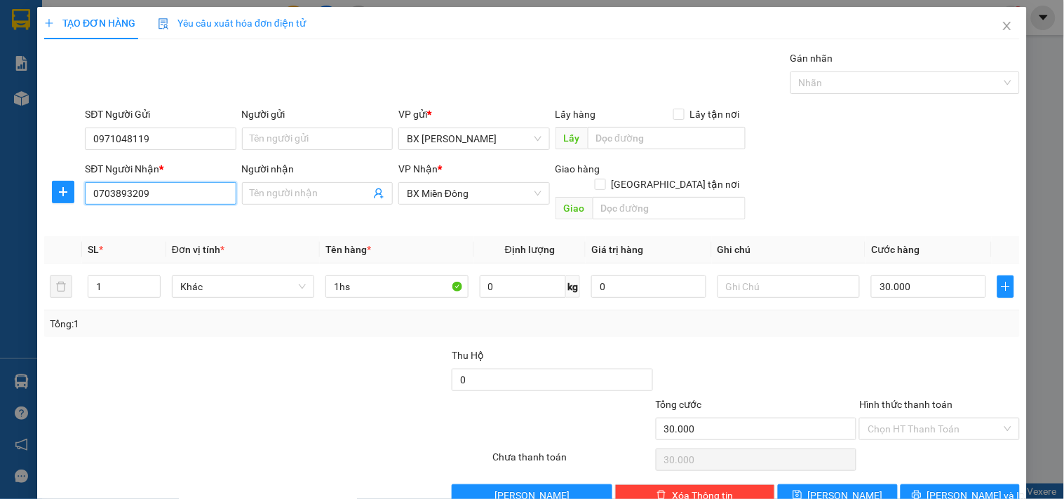
click at [197, 195] on input "0703893209" at bounding box center [160, 193] width 151 height 22
click at [184, 216] on div "0903309577 - A VŨ" at bounding box center [159, 221] width 133 height 15
click at [928, 399] on label "Hình thức thanh toán" at bounding box center [905, 404] width 93 height 11
click at [928, 419] on input "Hình thức thanh toán" at bounding box center [933, 429] width 133 height 21
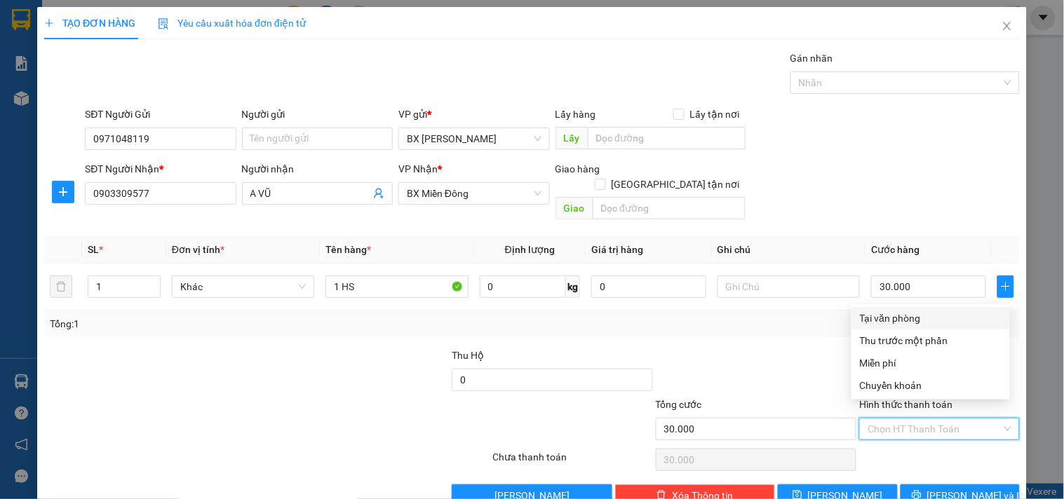
click at [947, 320] on div "Tại văn phòng" at bounding box center [931, 318] width 142 height 15
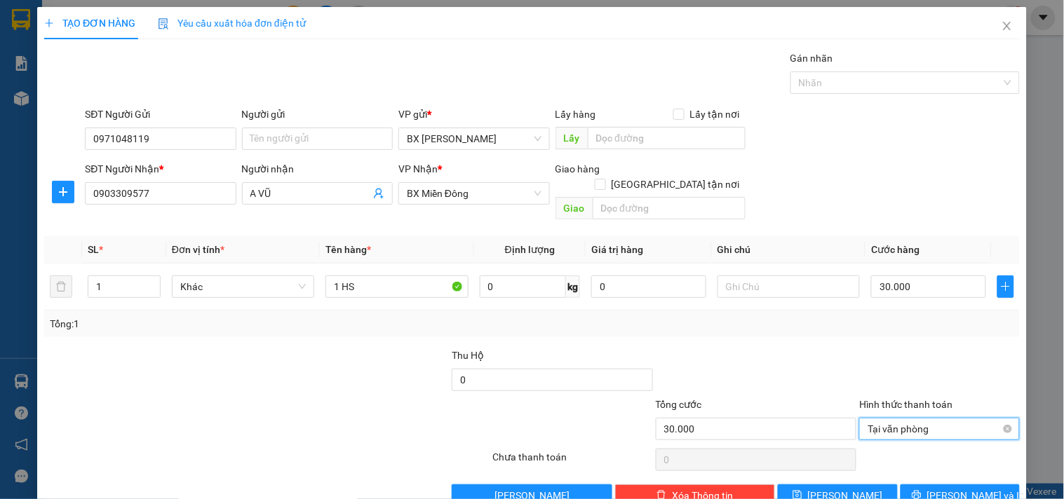
click at [885, 419] on span "Tại văn phòng" at bounding box center [938, 429] width 143 height 21
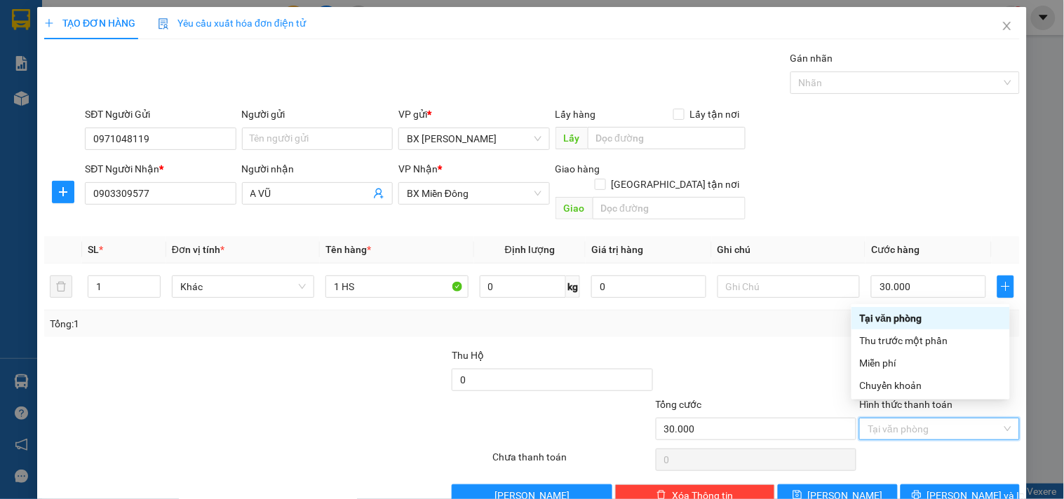
click at [929, 323] on div "Tại văn phòng" at bounding box center [931, 318] width 142 height 15
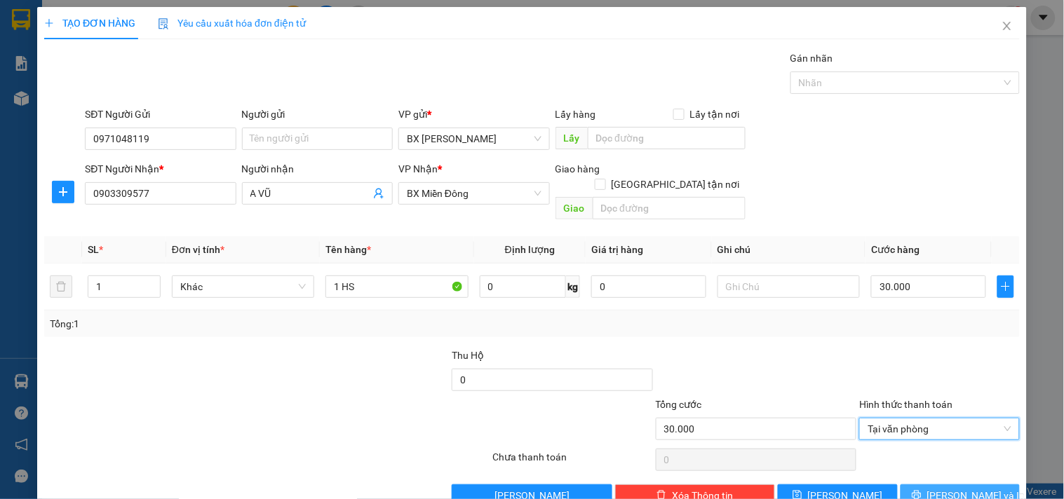
click at [914, 485] on button "Lưu và In" at bounding box center [959, 496] width 119 height 22
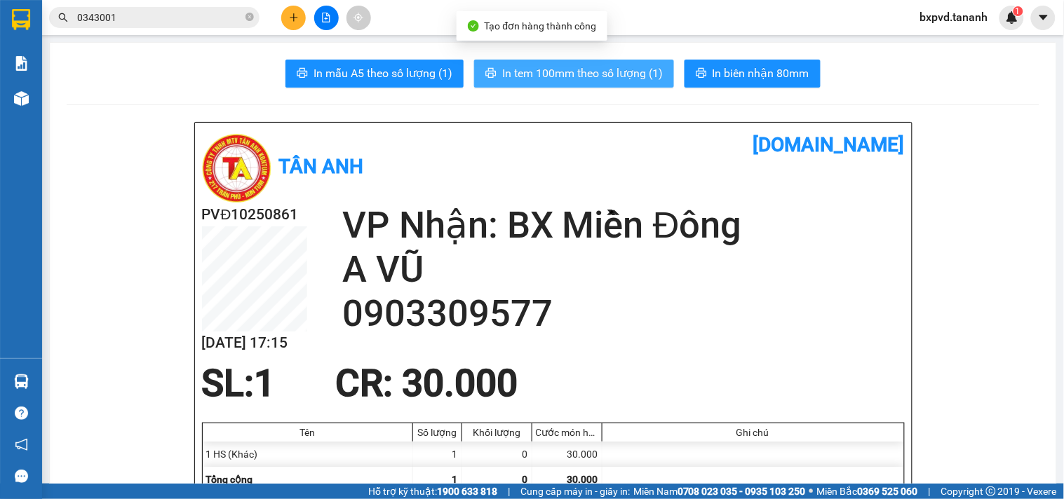
click at [618, 66] on span "In tem 100mm theo số lượng (1)" at bounding box center [582, 74] width 161 height 18
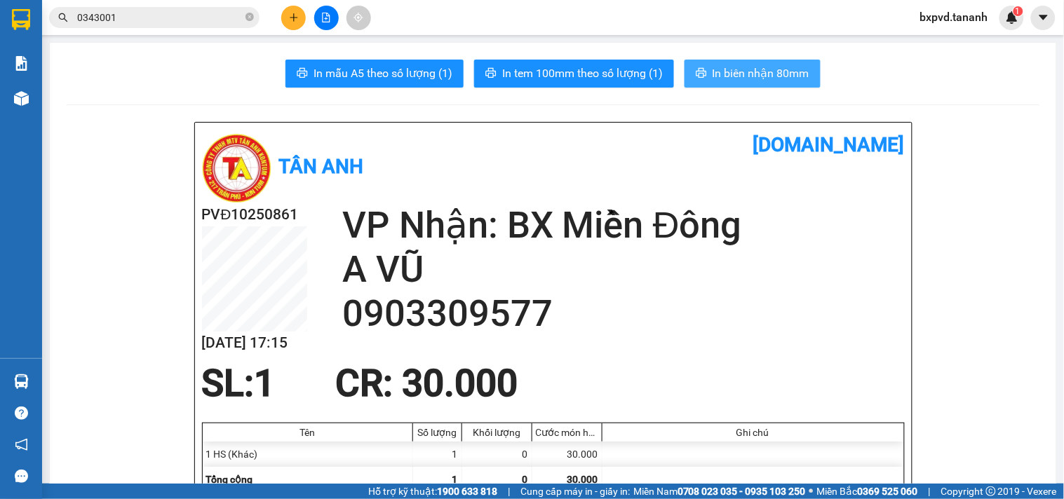
click at [774, 72] on span "In biên nhận 80mm" at bounding box center [760, 74] width 97 height 18
click at [291, 16] on icon "plus" at bounding box center [294, 18] width 10 height 10
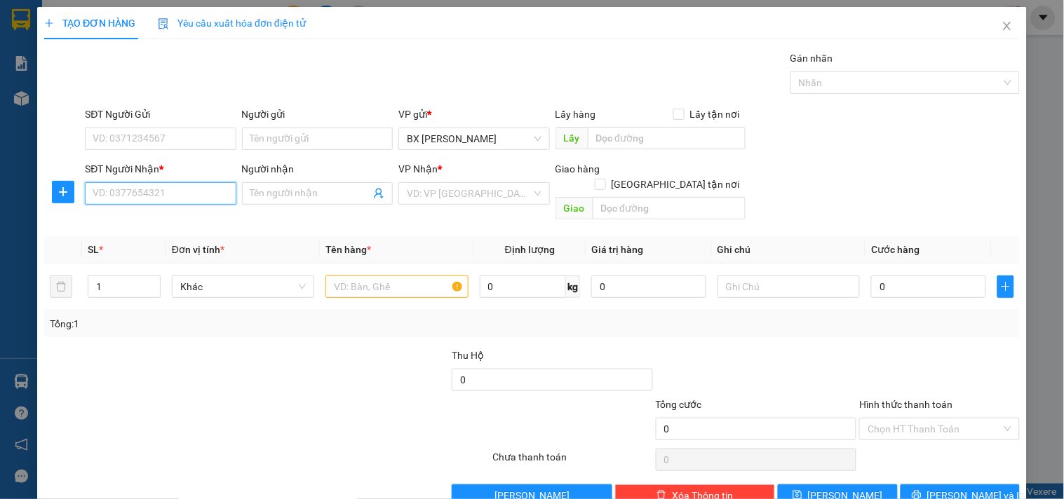
click at [100, 187] on input "SĐT Người Nhận *" at bounding box center [160, 193] width 151 height 22
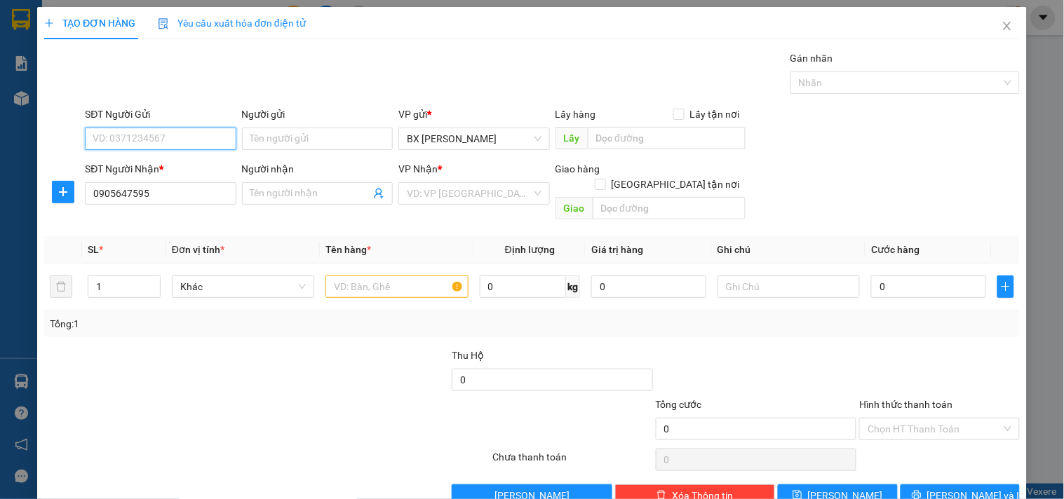
click at [155, 132] on input "SĐT Người Gửi" at bounding box center [160, 139] width 151 height 22
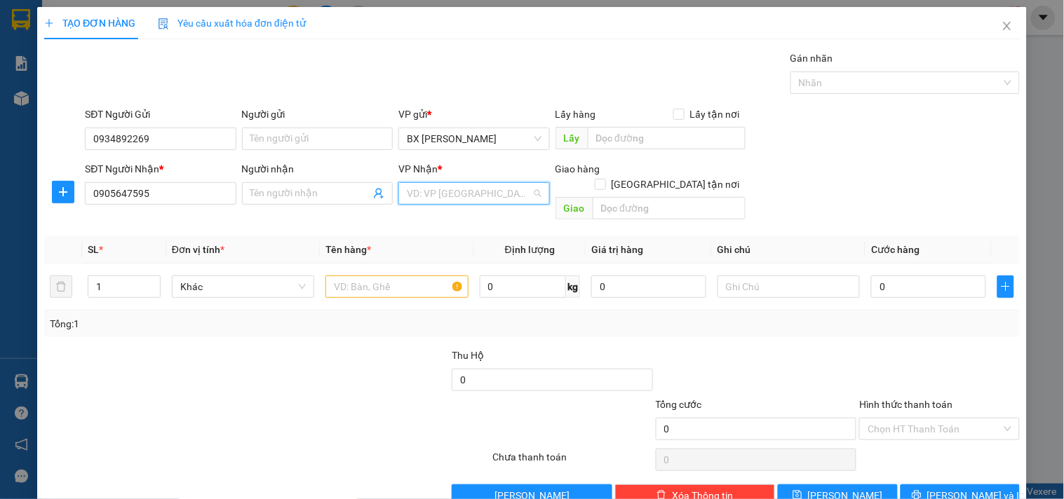
click at [485, 198] on input "search" at bounding box center [469, 193] width 124 height 21
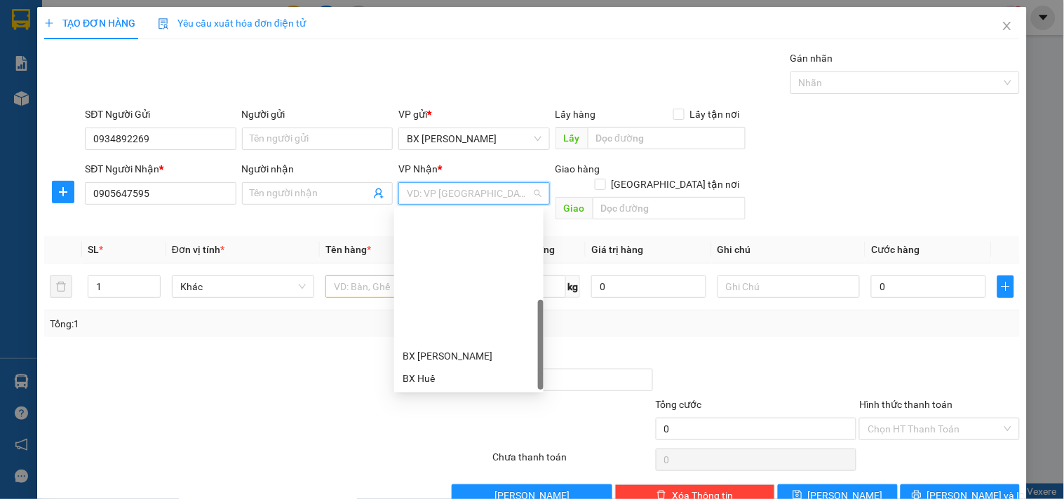
click at [477, 483] on div "BX Quãng Ngãi" at bounding box center [468, 490] width 133 height 15
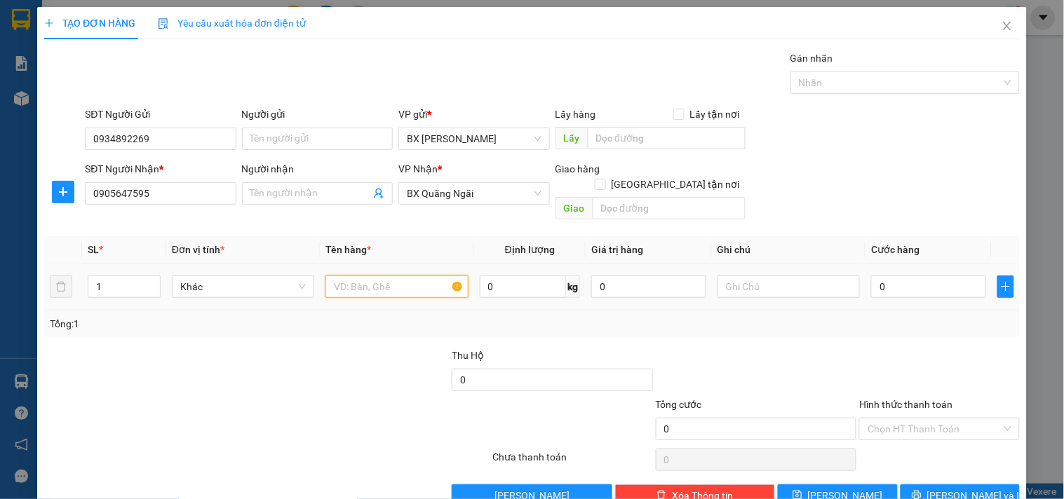
click at [370, 276] on input "text" at bounding box center [396, 287] width 142 height 22
click at [599, 197] on input "text" at bounding box center [668, 208] width 153 height 22
click at [384, 277] on input "text" at bounding box center [396, 287] width 142 height 22
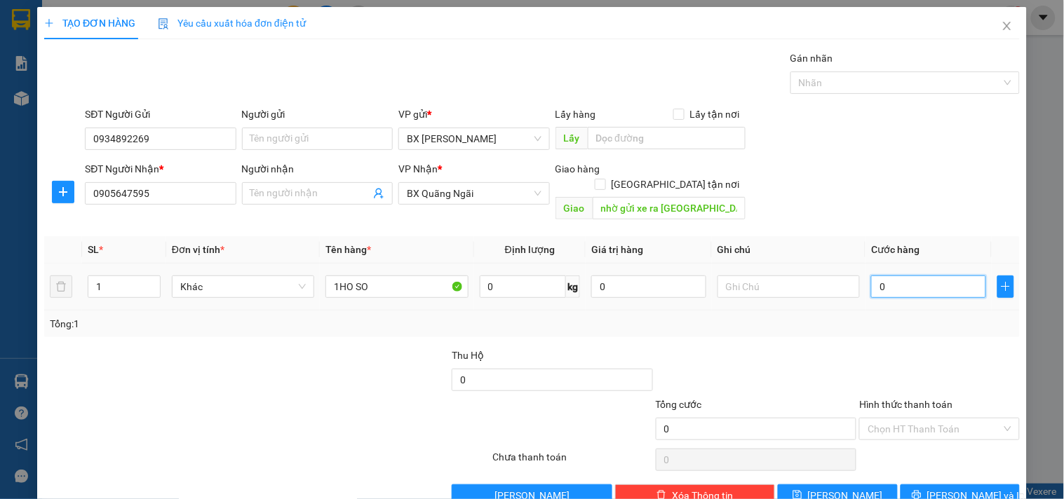
click at [900, 276] on input "0" at bounding box center [928, 287] width 115 height 22
click at [867, 419] on input "Hình thức thanh toán" at bounding box center [933, 429] width 133 height 21
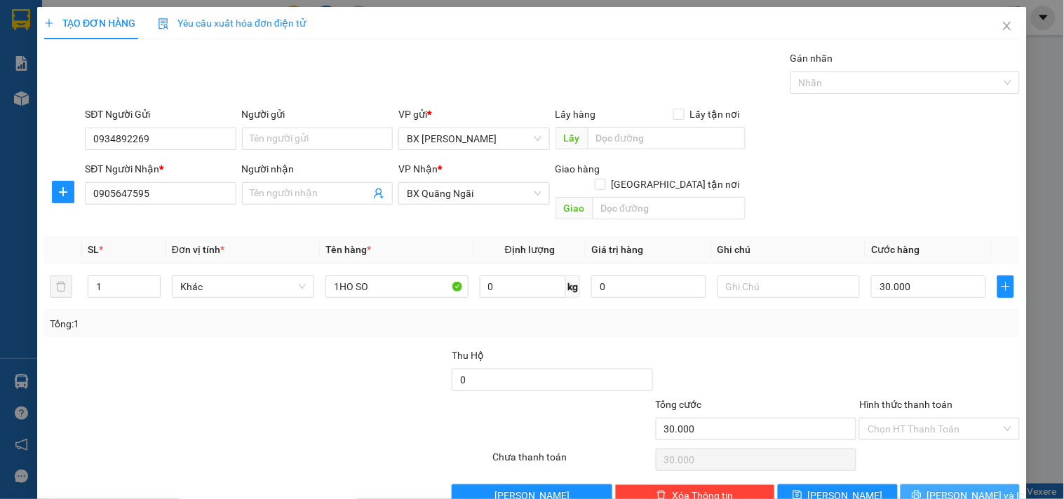
click at [945, 488] on span "Lưu và In" at bounding box center [976, 495] width 98 height 15
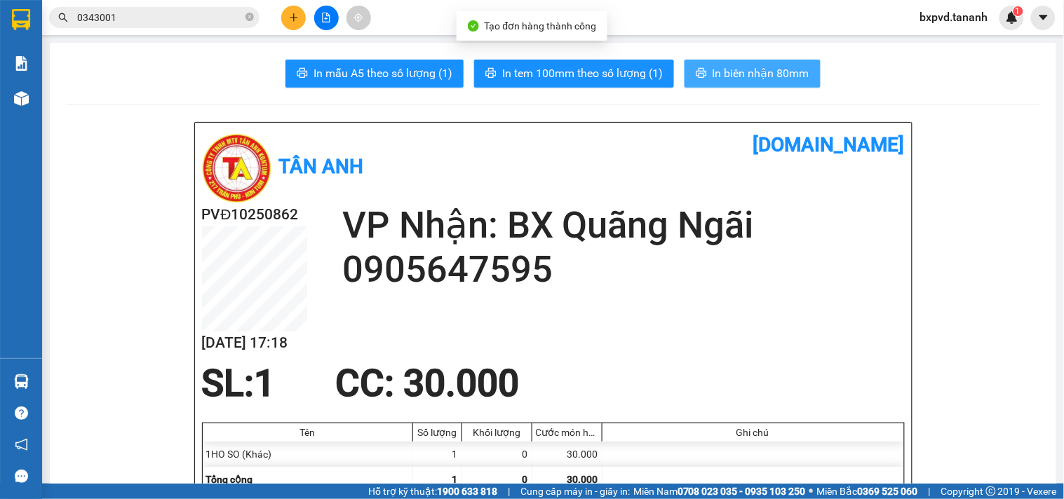
click at [740, 76] on span "In biên nhận 80mm" at bounding box center [760, 74] width 97 height 18
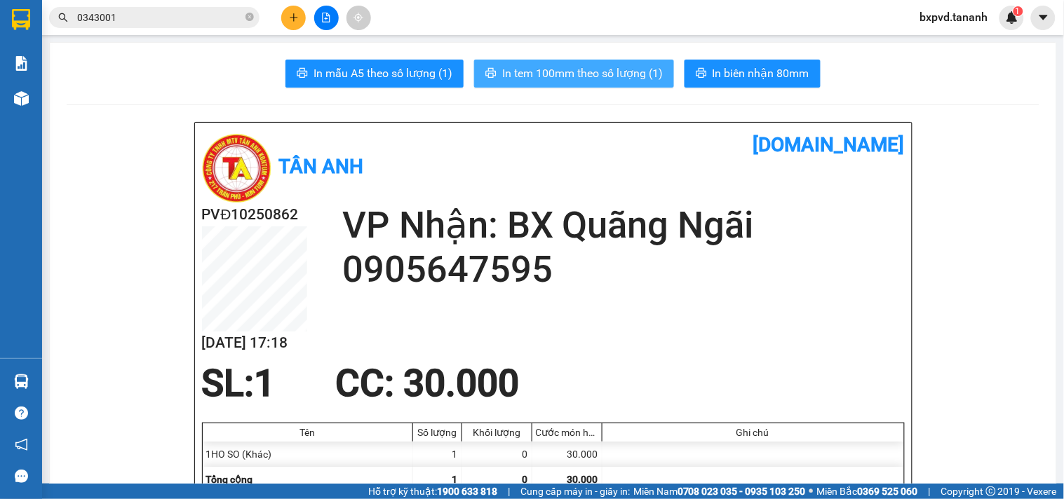
click at [639, 79] on span "In tem 100mm theo số lượng (1)" at bounding box center [582, 74] width 161 height 18
click at [298, 32] on div "Kết quả tìm kiếm ( 3 ) Bộ lọc Mã ĐH Trạng thái Món hàng Thu hộ Tổng cước Chưa c…" at bounding box center [532, 17] width 1064 height 35
click at [297, 28] on button at bounding box center [293, 18] width 25 height 25
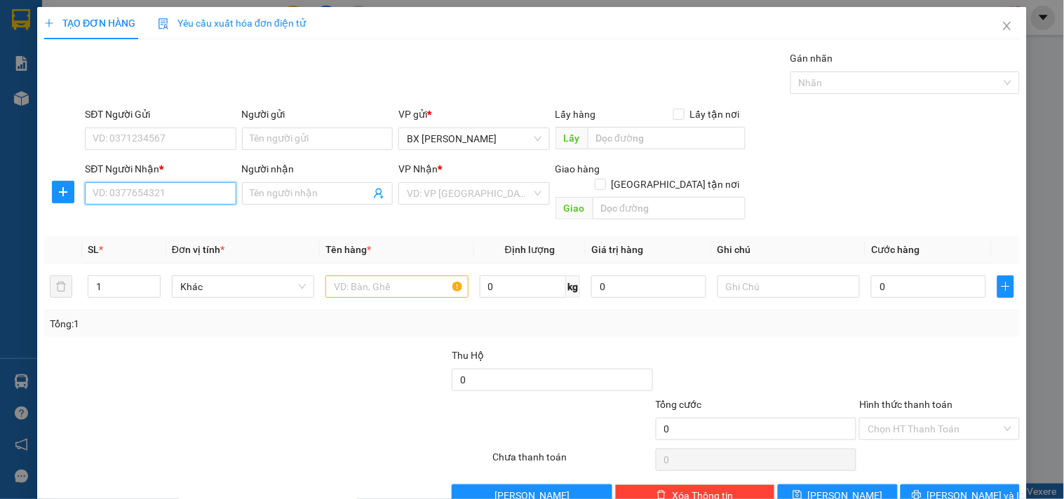
click at [156, 203] on input "SĐT Người Nhận *" at bounding box center [160, 193] width 151 height 22
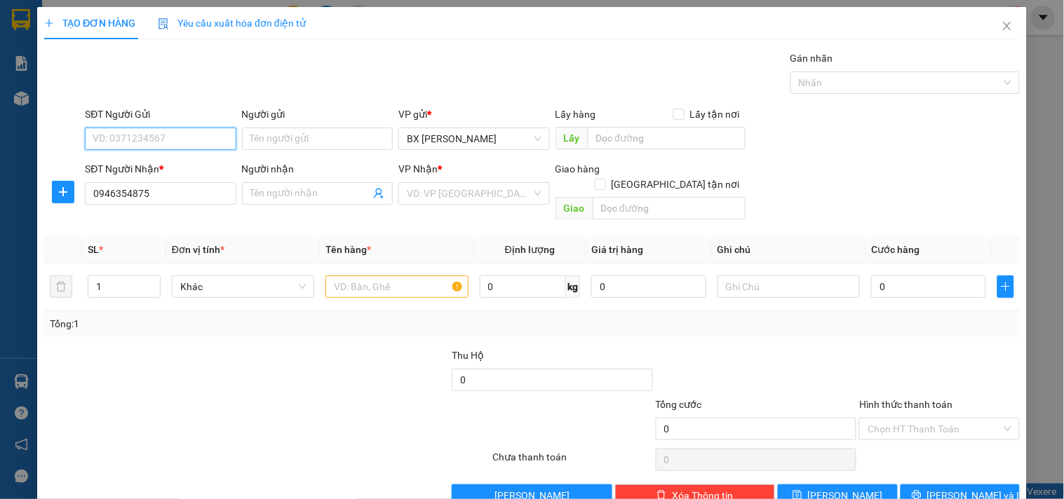
click at [116, 130] on input "SĐT Người Gửi" at bounding box center [160, 139] width 151 height 22
click at [159, 162] on div "0905807875" at bounding box center [159, 166] width 133 height 15
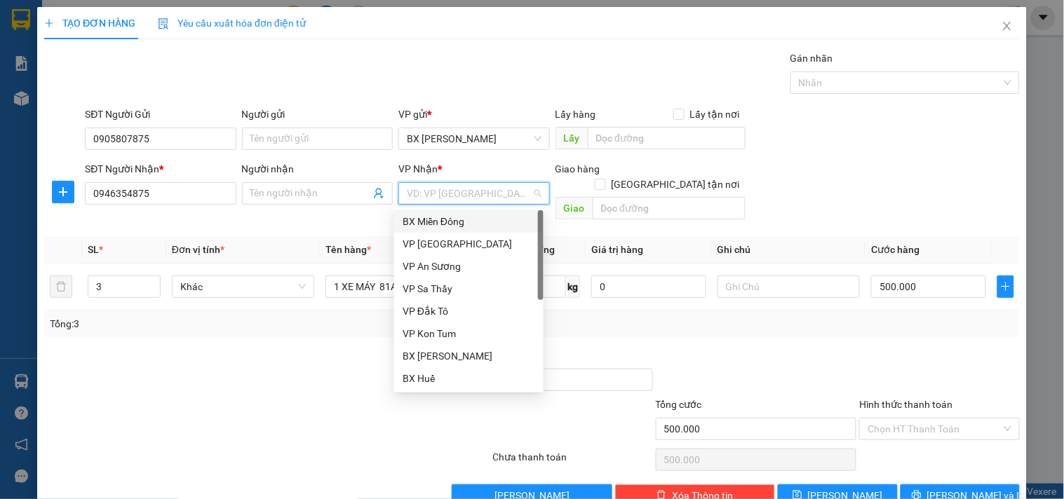
click at [449, 193] on input "search" at bounding box center [469, 193] width 124 height 21
click at [454, 215] on div "BX Miền Đông" at bounding box center [468, 221] width 133 height 15
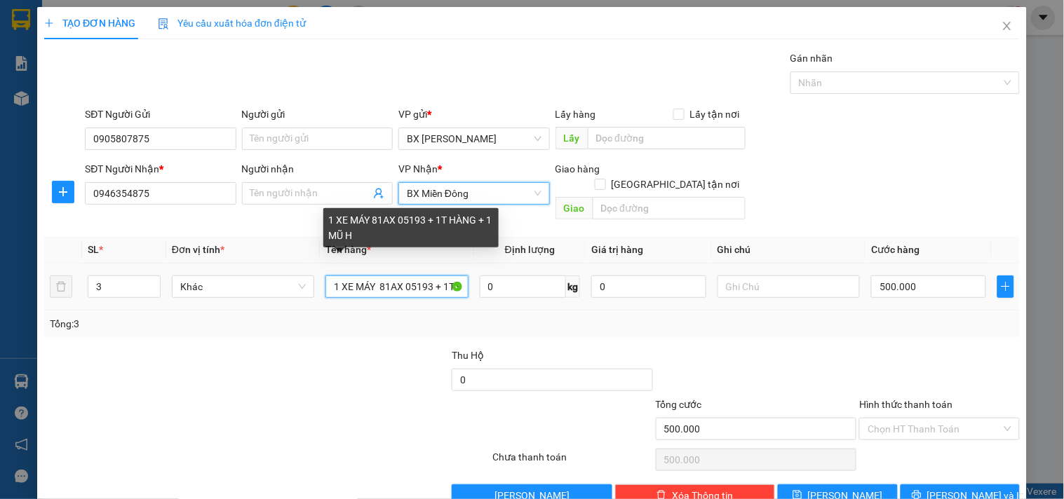
click at [414, 276] on input "1 XE MÁY 81AX 05193 + 1T HÀNG + 1 MŨ H" at bounding box center [396, 287] width 142 height 22
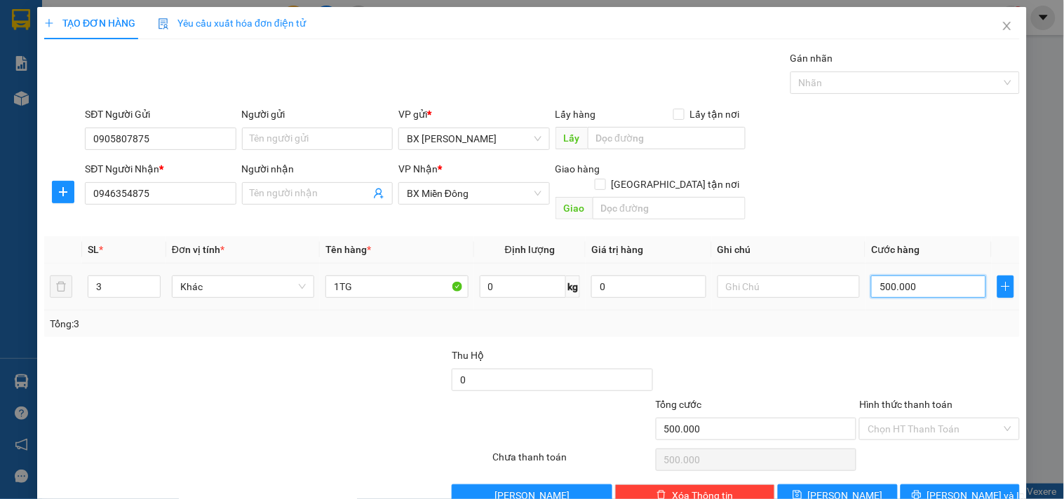
click at [917, 276] on input "500.000" at bounding box center [928, 287] width 115 height 22
click at [919, 419] on input "Hình thức thanh toán" at bounding box center [933, 429] width 133 height 21
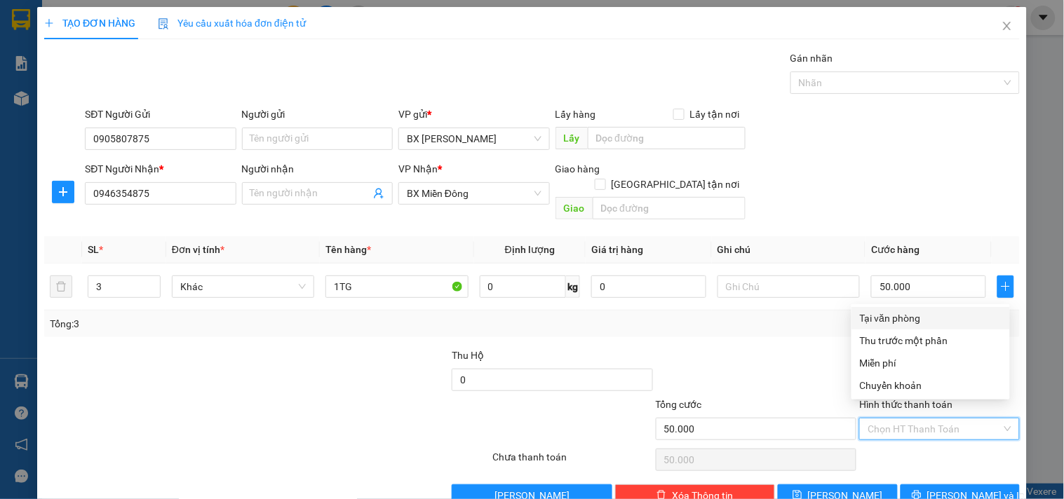
click at [876, 321] on div "Tại văn phòng" at bounding box center [931, 318] width 142 height 15
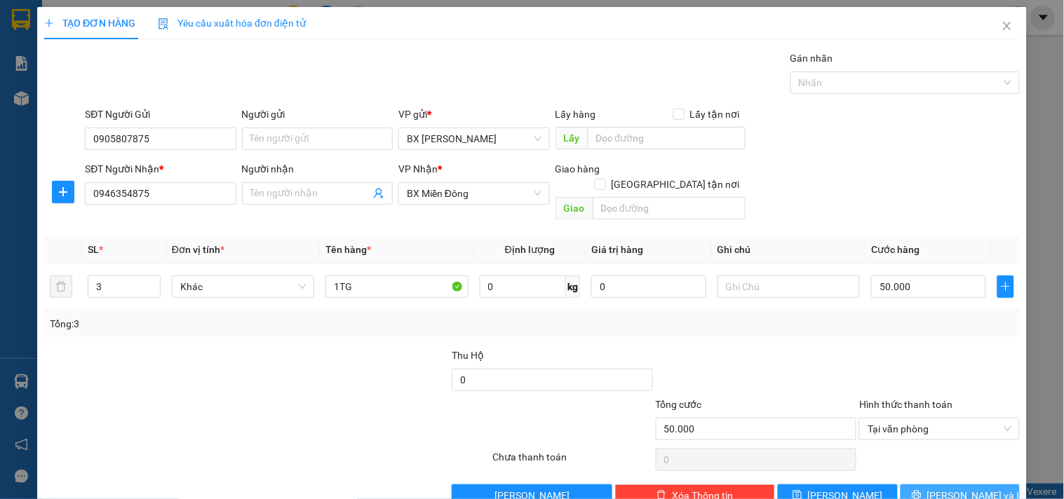
click at [921, 490] on icon "printer" at bounding box center [917, 495] width 10 height 10
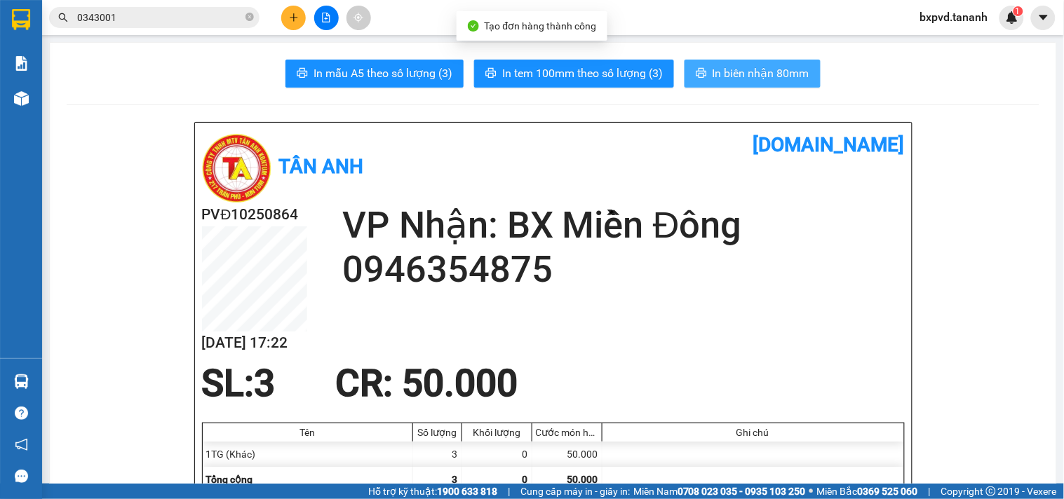
click at [718, 75] on span "In biên nhận 80mm" at bounding box center [760, 74] width 97 height 18
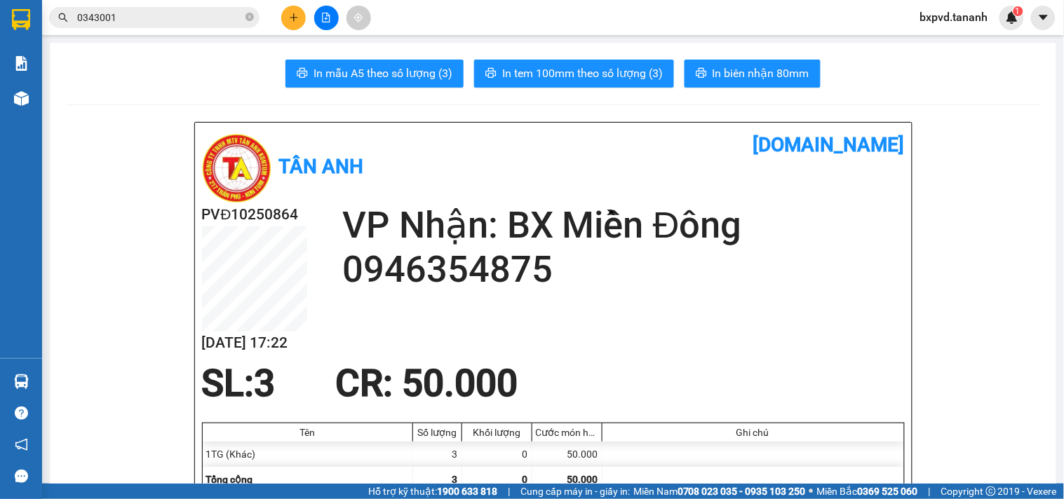
click at [15, 10] on img at bounding box center [21, 19] width 18 height 21
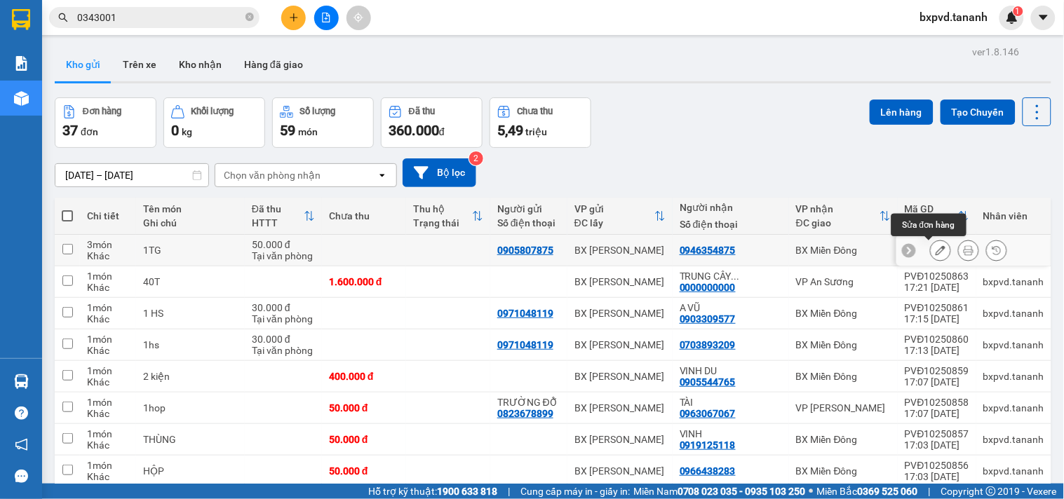
click at [935, 247] on icon at bounding box center [940, 250] width 10 height 10
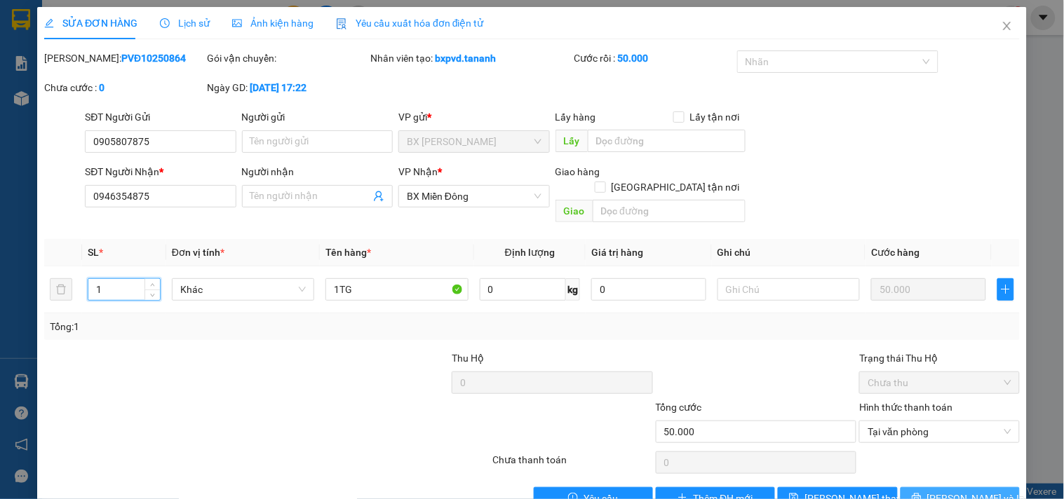
click at [944, 491] on span "Lưu và In" at bounding box center [976, 498] width 98 height 15
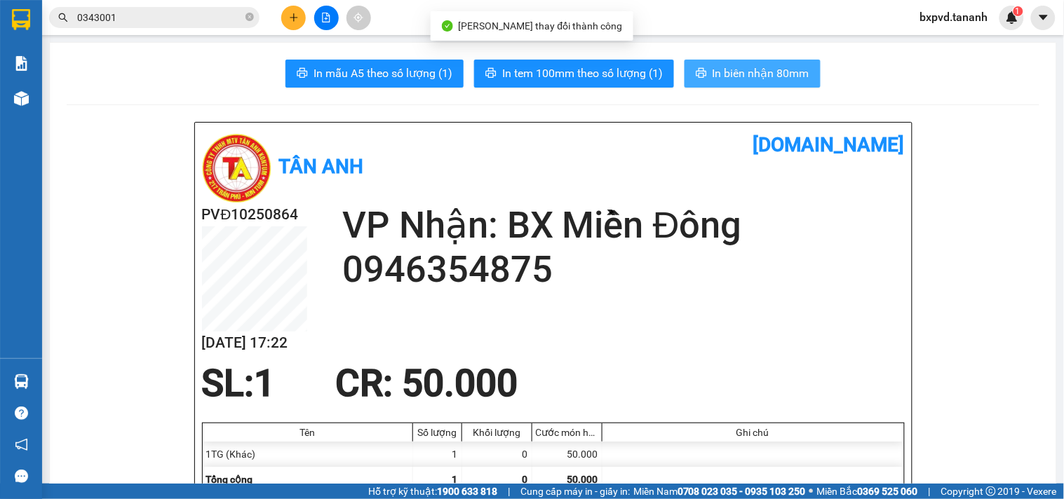
click at [761, 74] on span "In biên nhận 80mm" at bounding box center [760, 74] width 97 height 18
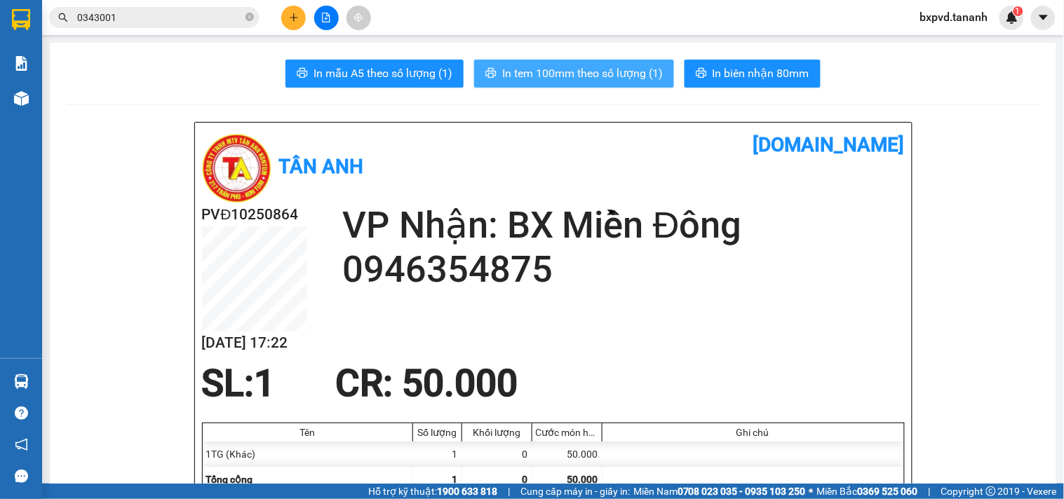
click at [571, 83] on button "In tem 100mm theo số lượng (1)" at bounding box center [574, 74] width 200 height 28
click at [277, 14] on div at bounding box center [325, 18] width 105 height 25
click at [288, 25] on button at bounding box center [293, 18] width 25 height 25
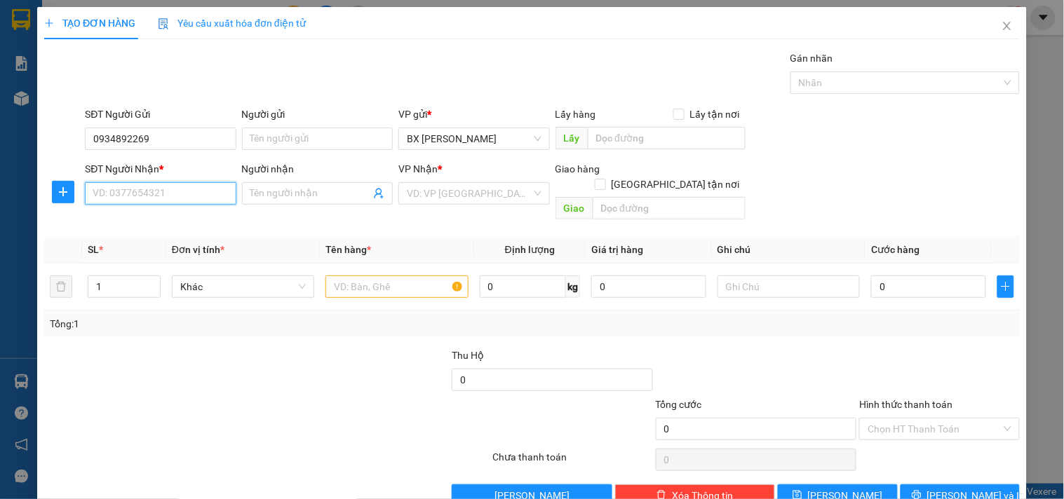
click at [147, 192] on input "SĐT Người Nhận *" at bounding box center [160, 193] width 151 height 22
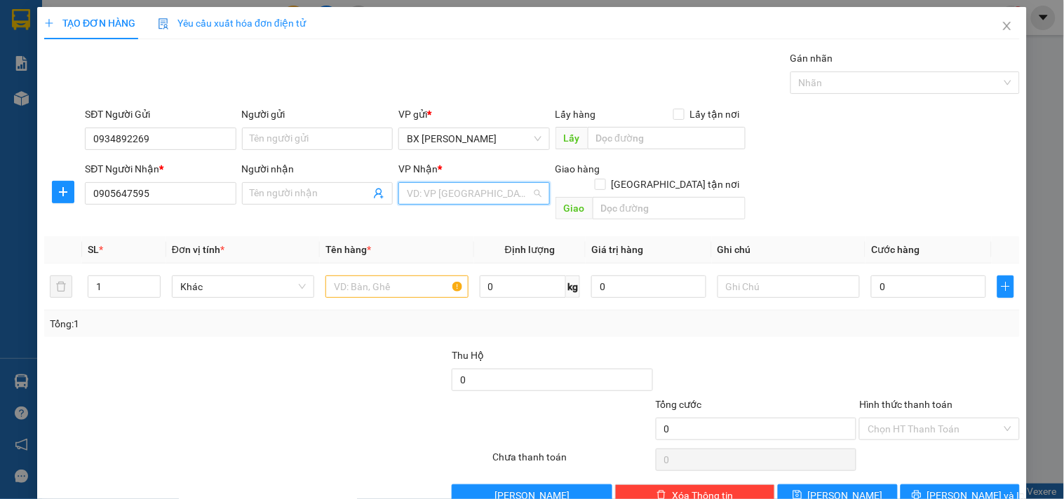
click at [479, 191] on input "search" at bounding box center [469, 193] width 124 height 21
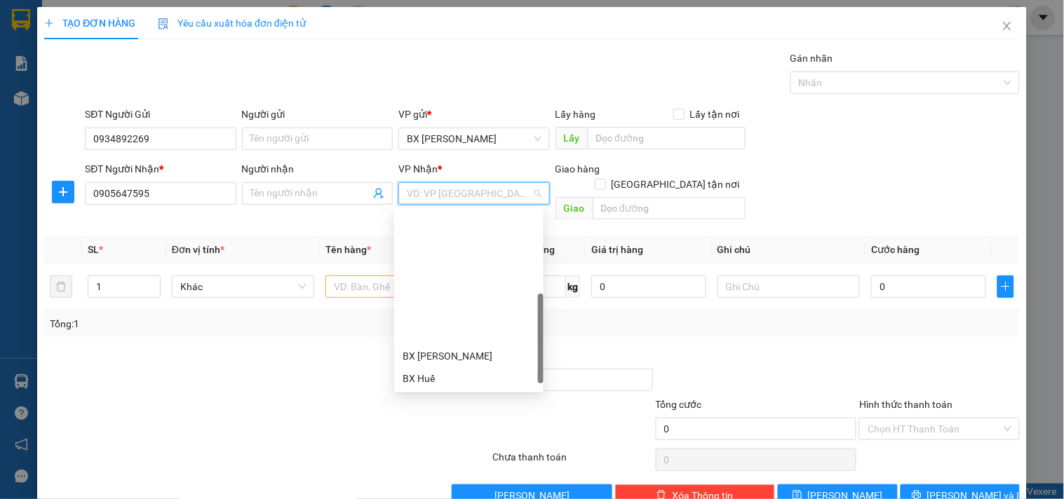
click at [482, 483] on div "BX Quãng Ngãi" at bounding box center [468, 490] width 133 height 15
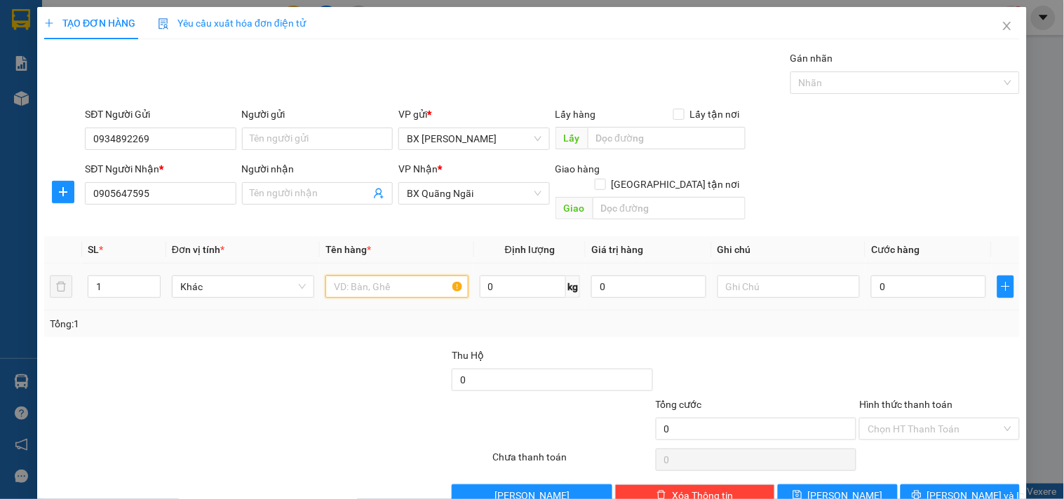
click at [377, 276] on input "text" at bounding box center [396, 287] width 142 height 22
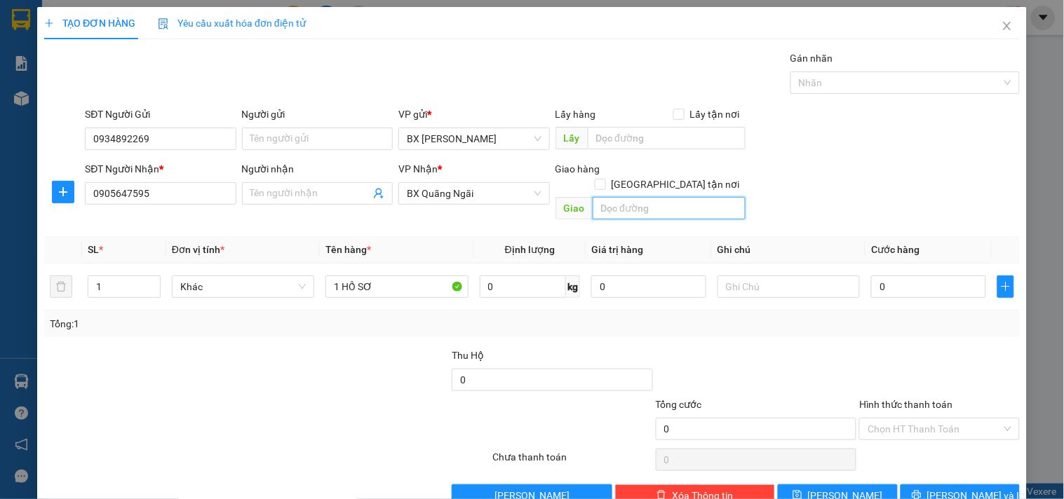
click at [616, 197] on input "text" at bounding box center [668, 208] width 153 height 22
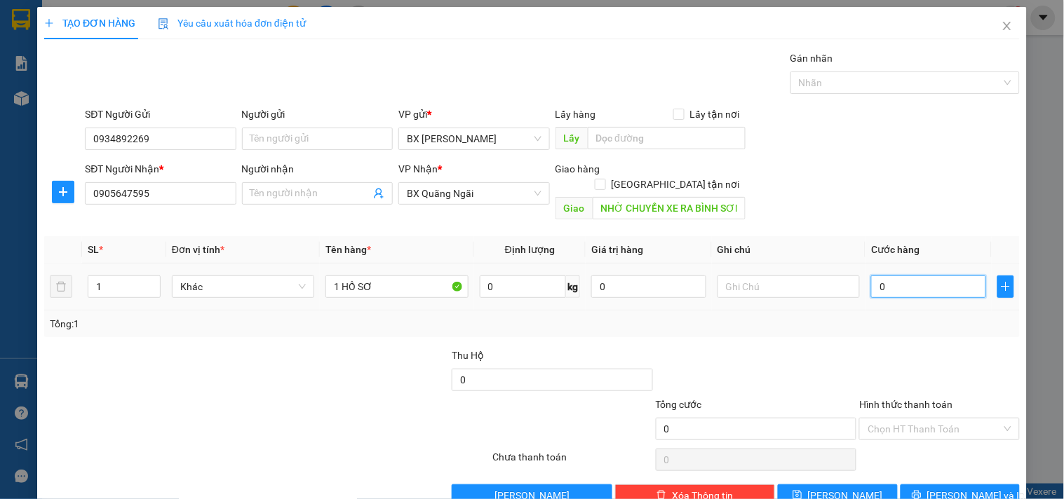
click at [902, 276] on input "0" at bounding box center [928, 287] width 115 height 22
click at [921, 419] on input "Hình thức thanh toán" at bounding box center [933, 429] width 133 height 21
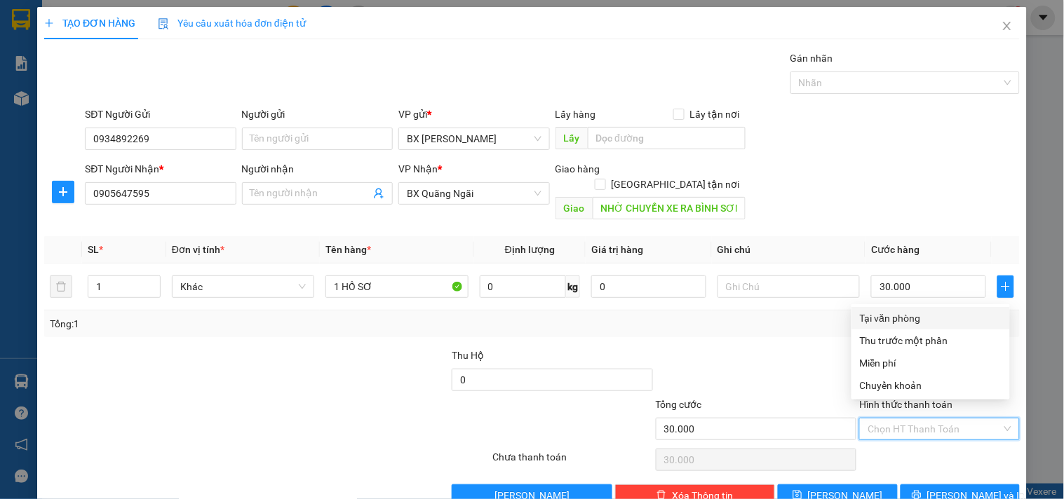
click at [894, 311] on div "Tại văn phòng" at bounding box center [931, 318] width 142 height 15
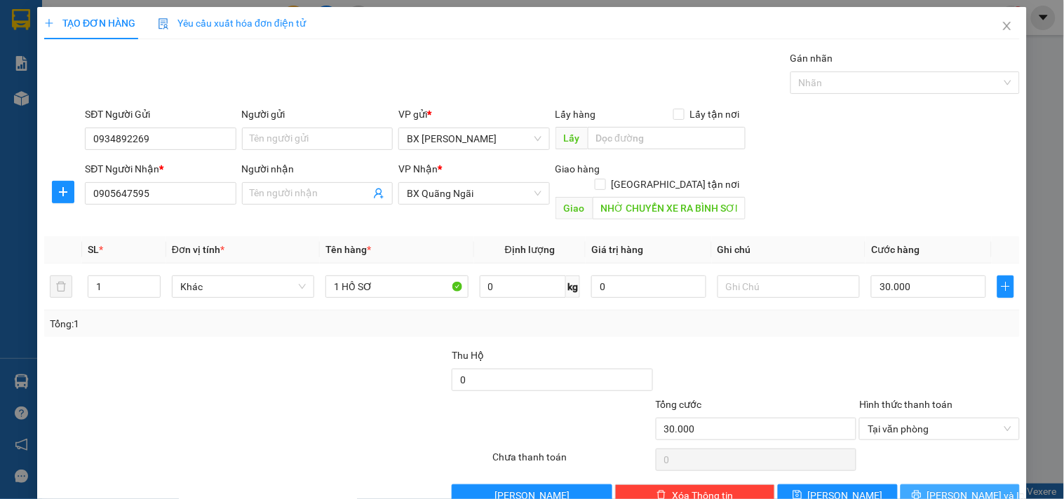
click at [949, 488] on span "Lưu và In" at bounding box center [976, 495] width 98 height 15
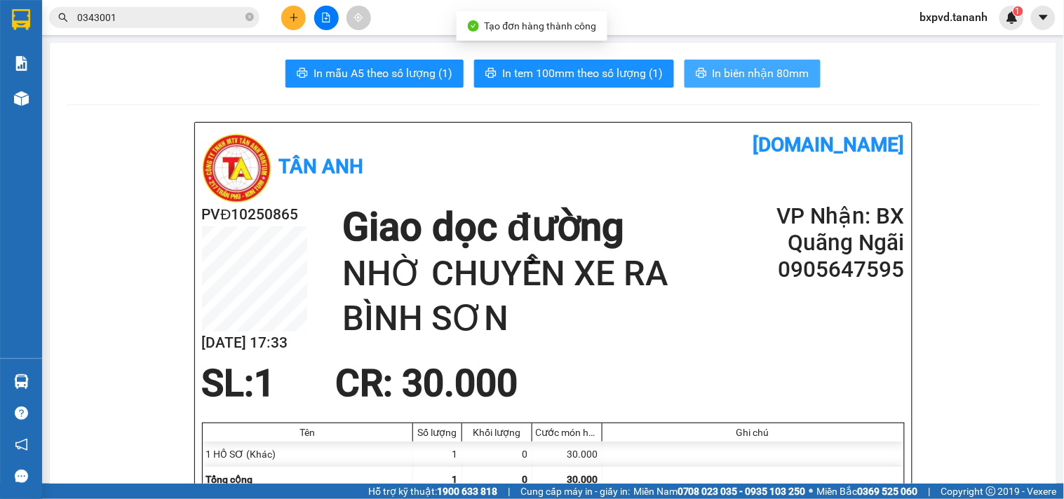
click at [747, 72] on span "In biên nhận 80mm" at bounding box center [760, 74] width 97 height 18
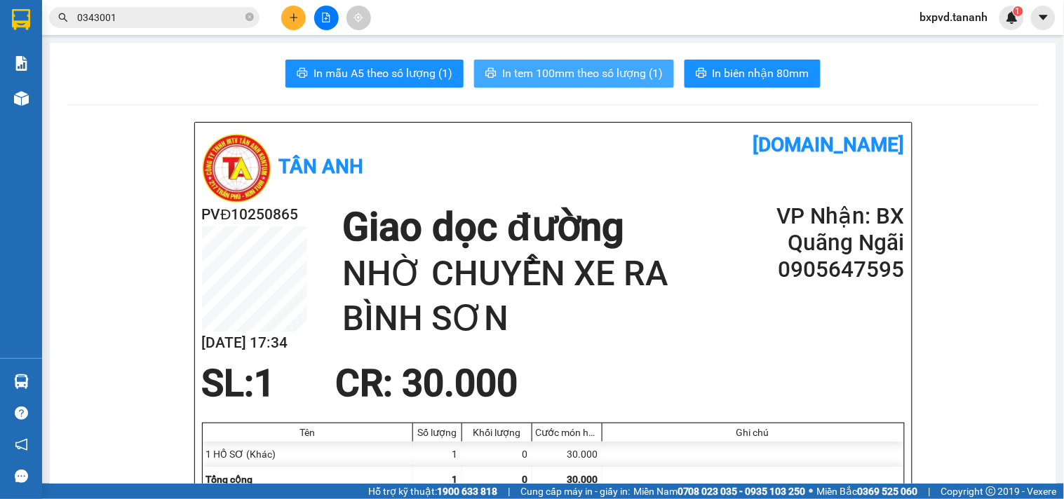
click at [607, 61] on button "In tem 100mm theo số lượng (1)" at bounding box center [574, 74] width 200 height 28
click at [574, 65] on span "In tem 100mm theo số lượng (1)" at bounding box center [582, 74] width 161 height 18
click at [301, 21] on button at bounding box center [293, 18] width 25 height 25
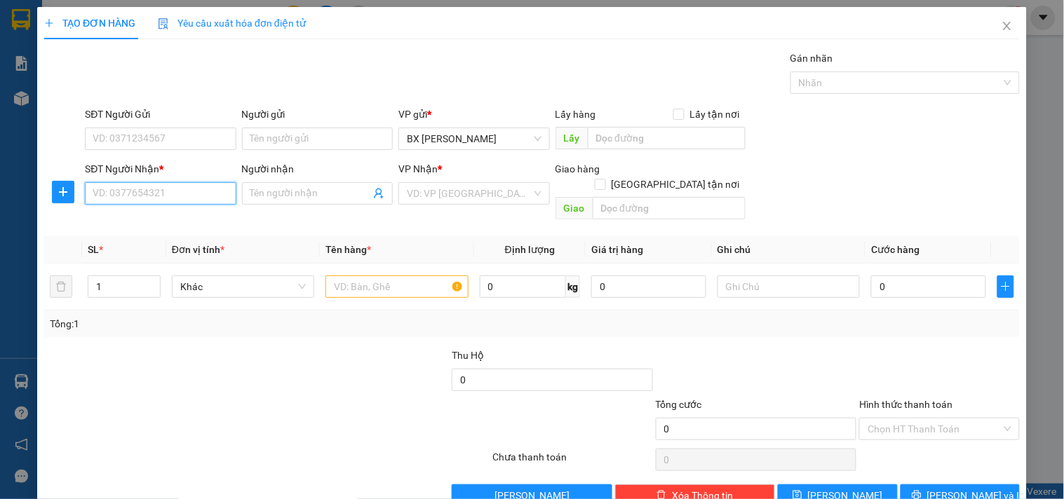
click at [170, 197] on input "SĐT Người Nhận *" at bounding box center [160, 193] width 151 height 22
click at [192, 219] on div "0374410250 - THƯ" at bounding box center [159, 221] width 133 height 15
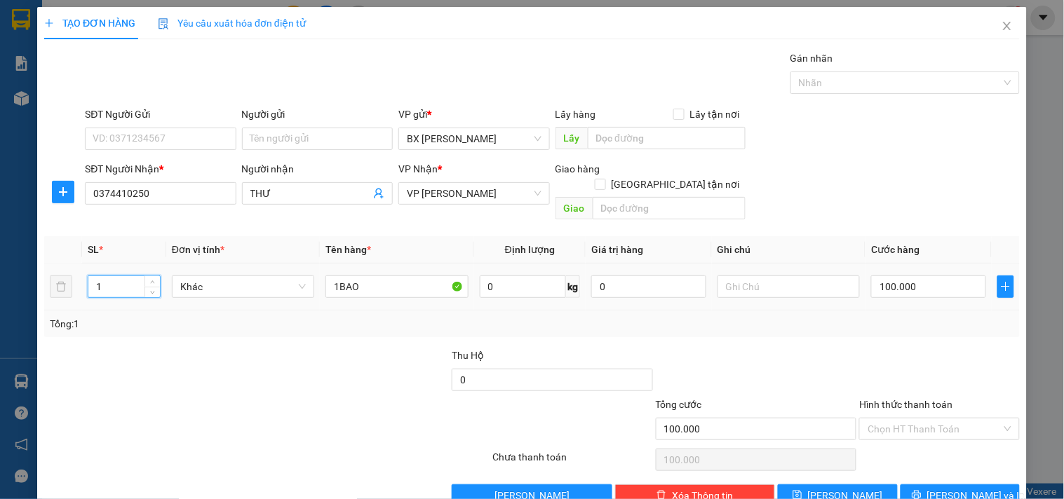
click at [61, 266] on tr "1 Khác 1BAO 0 kg 0 100.000" at bounding box center [531, 287] width 975 height 47
click at [333, 276] on input "1BAO" at bounding box center [396, 287] width 142 height 22
click at [902, 285] on div "100.000" at bounding box center [928, 287] width 115 height 28
click at [906, 276] on input "100.000" at bounding box center [928, 287] width 115 height 22
click at [942, 488] on span "Lưu và In" at bounding box center [976, 495] width 98 height 15
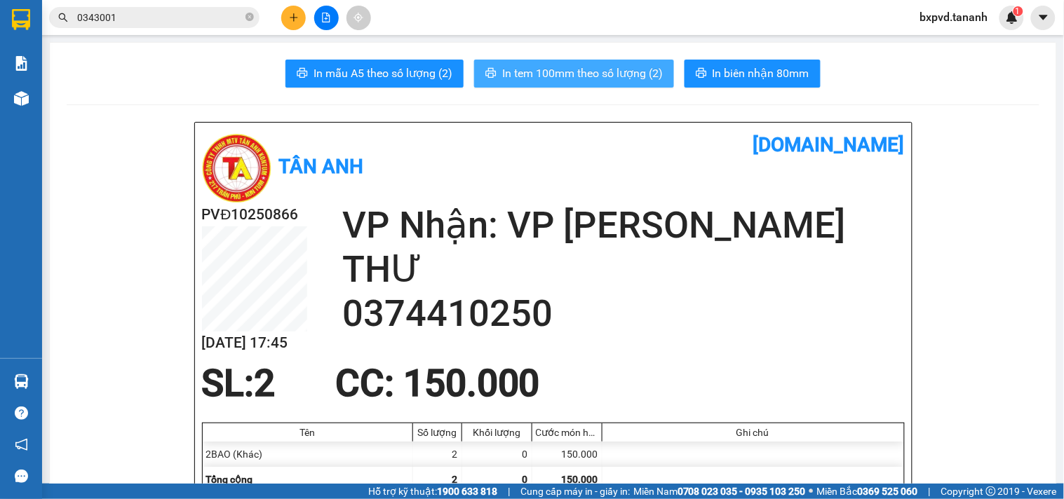
click at [625, 79] on span "In tem 100mm theo số lượng (2)" at bounding box center [582, 74] width 161 height 18
click at [299, 18] on button at bounding box center [293, 18] width 25 height 25
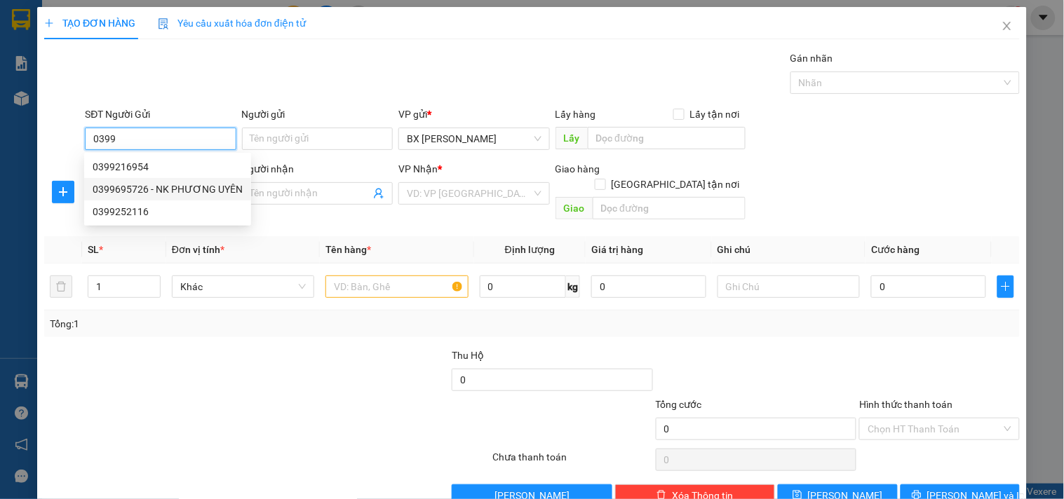
click at [155, 189] on div "0399695726 - NK PHƯƠNG UYÊN" at bounding box center [168, 189] width 150 height 15
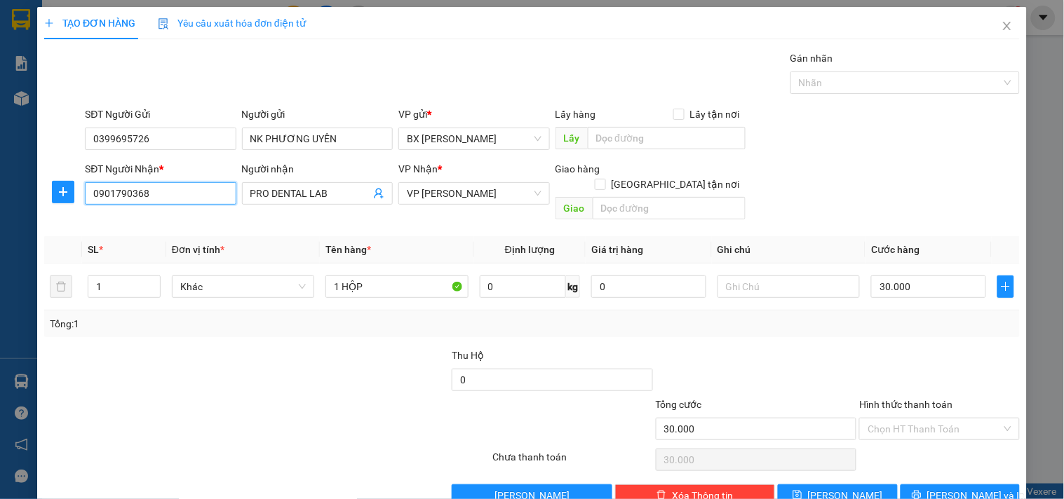
drag, startPoint x: 156, startPoint y: 193, endPoint x: 0, endPoint y: 179, distance: 156.9
click at [0, 179] on div "TẠO ĐƠN HÀNG Yêu cầu xuất hóa đơn điện tử Transit Pickup Surcharge Ids Transit …" at bounding box center [532, 249] width 1064 height 499
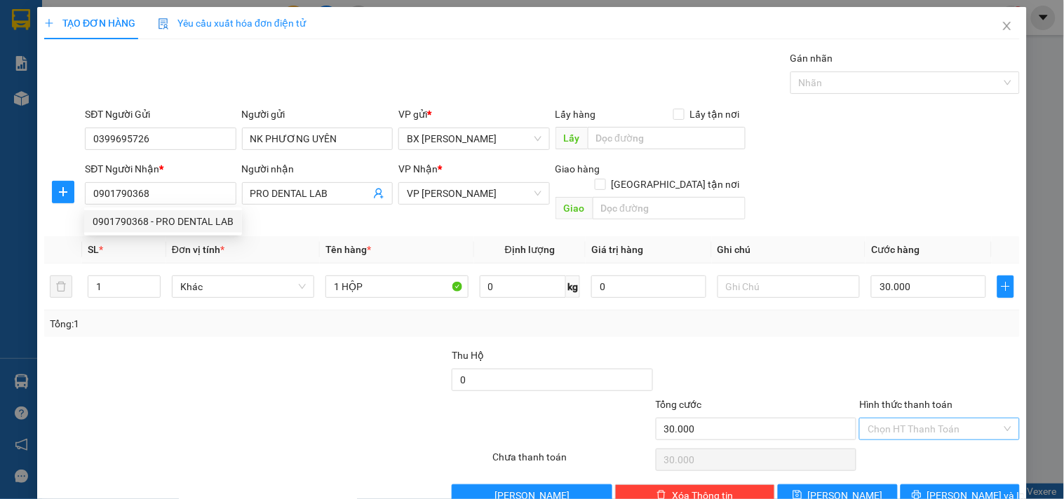
click at [928, 419] on input "Hình thức thanh toán" at bounding box center [933, 429] width 133 height 21
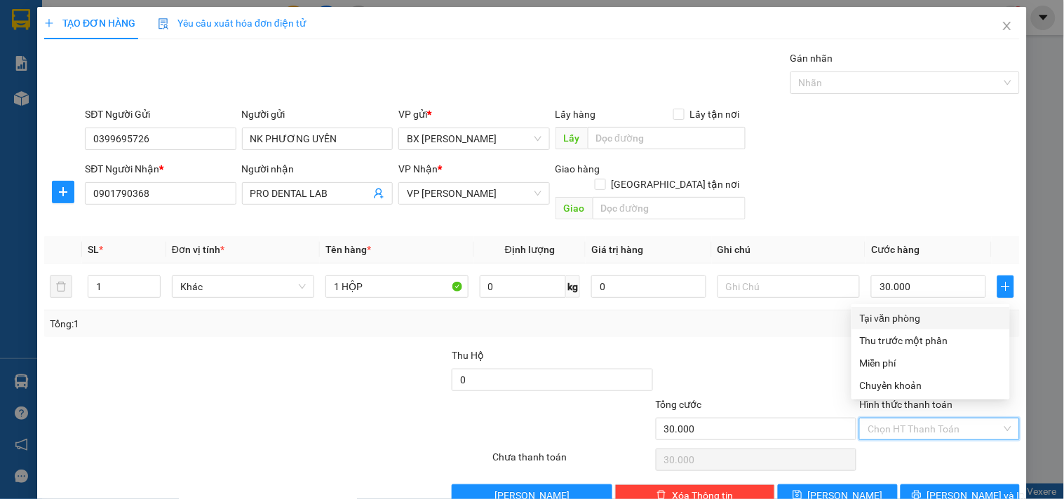
click at [894, 311] on div "Tại văn phòng" at bounding box center [931, 318] width 142 height 15
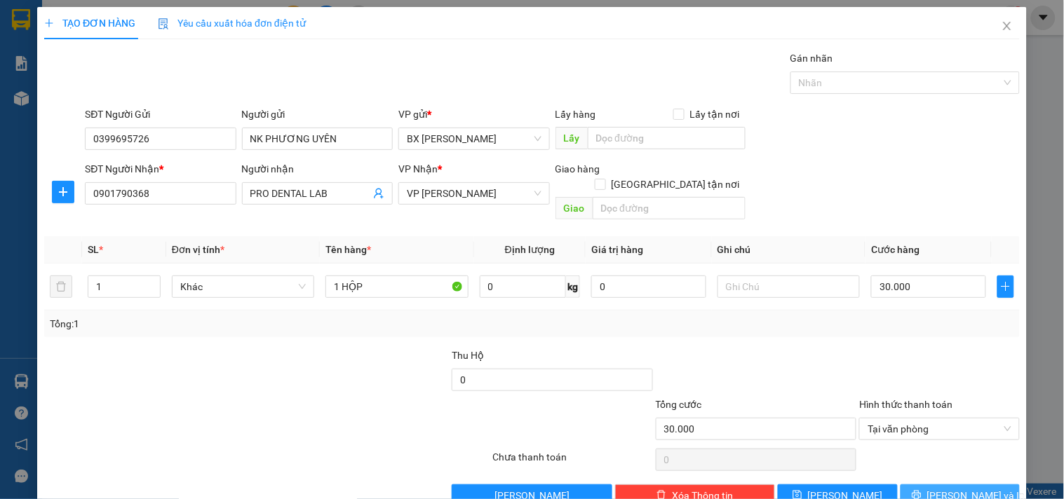
click at [928, 485] on button "Lưu và In" at bounding box center [959, 496] width 119 height 22
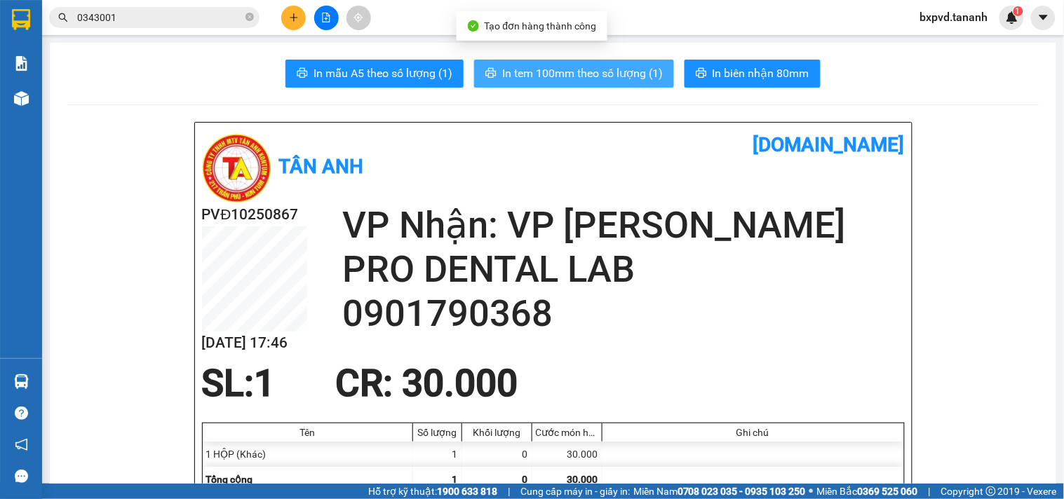
click at [557, 72] on span "In tem 100mm theo số lượng (1)" at bounding box center [582, 74] width 161 height 18
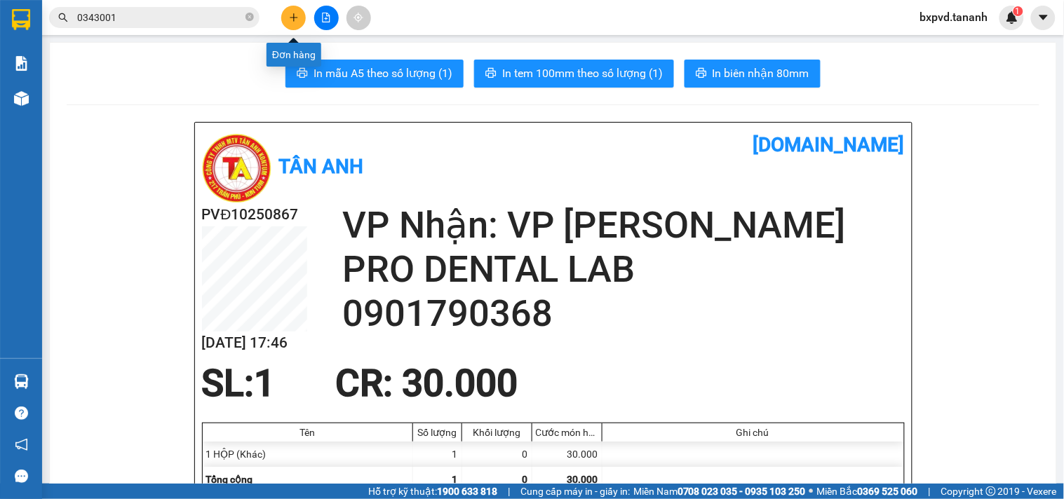
click at [282, 21] on button at bounding box center [293, 18] width 25 height 25
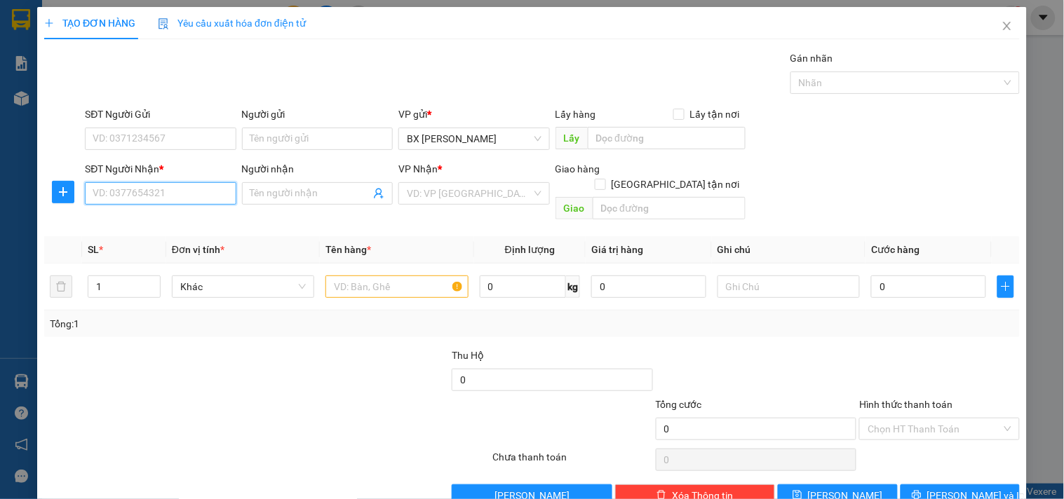
click at [223, 195] on input "SĐT Người Nhận *" at bounding box center [160, 193] width 151 height 22
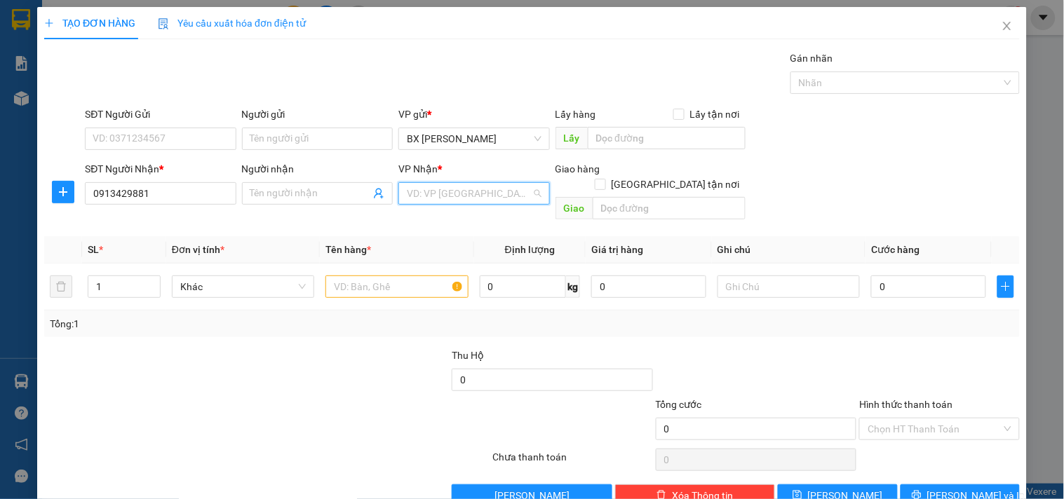
click at [508, 185] on input "search" at bounding box center [469, 193] width 124 height 21
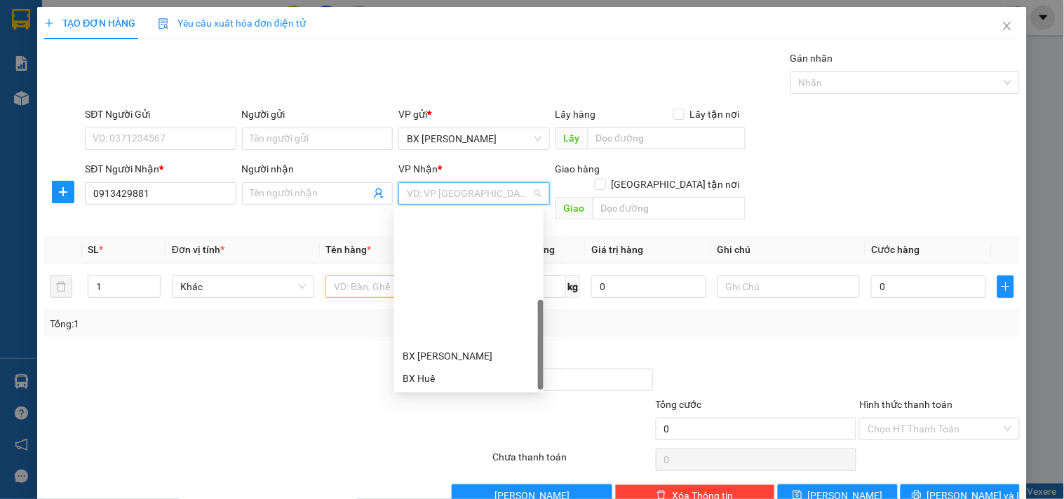
click at [482, 438] on div "[PERSON_NAME]" at bounding box center [468, 445] width 133 height 15
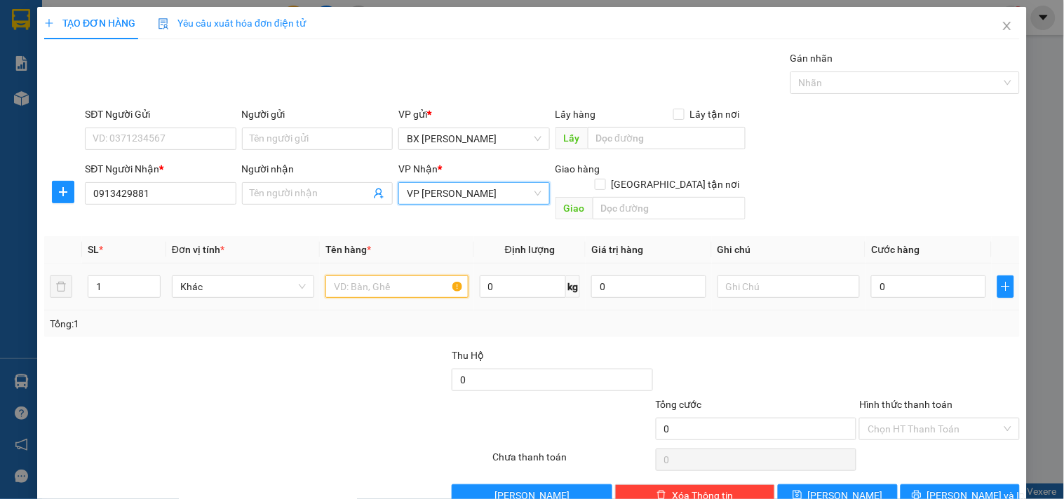
click at [393, 276] on input "text" at bounding box center [396, 287] width 142 height 22
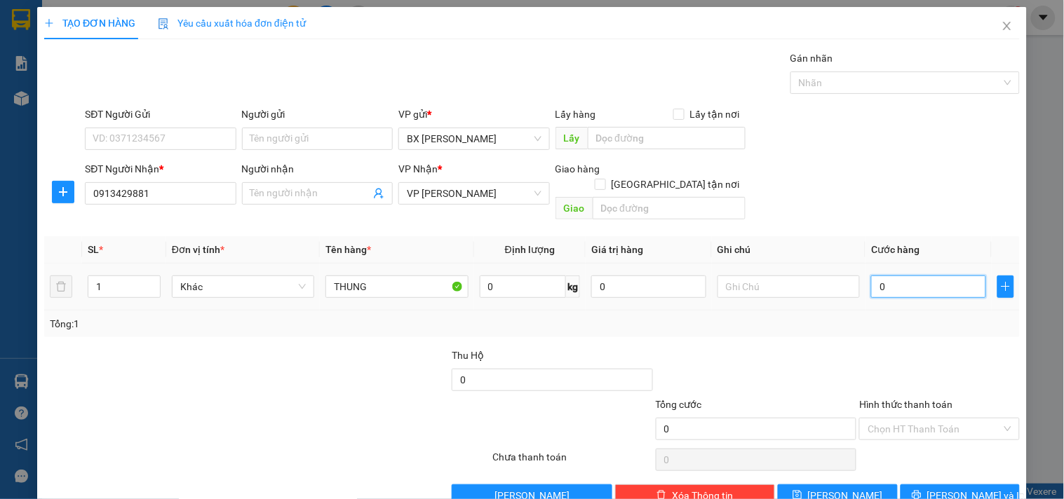
click at [923, 277] on input "0" at bounding box center [928, 287] width 115 height 22
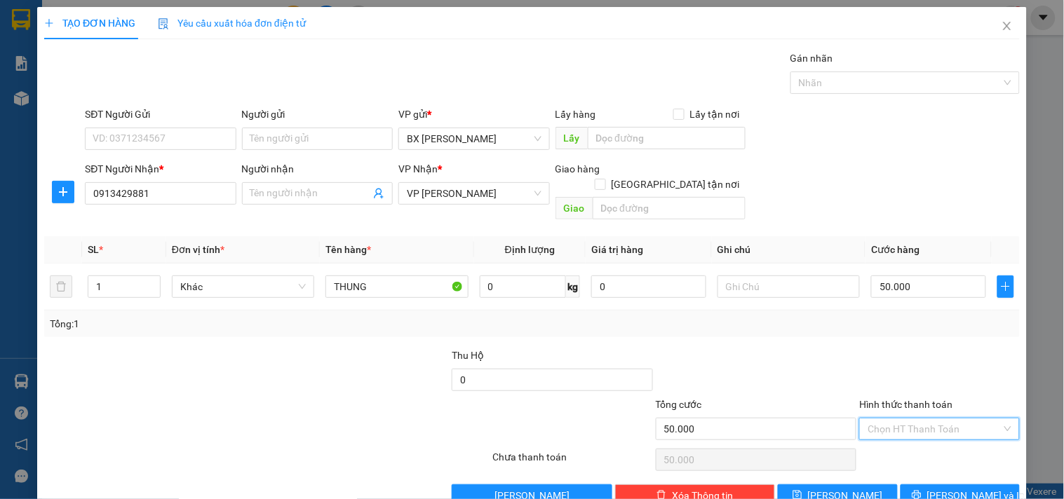
click at [892, 419] on input "Hình thức thanh toán" at bounding box center [933, 429] width 133 height 21
click at [892, 318] on div "Tại văn phòng" at bounding box center [931, 318] width 142 height 15
click at [802, 491] on icon "save" at bounding box center [797, 495] width 9 height 9
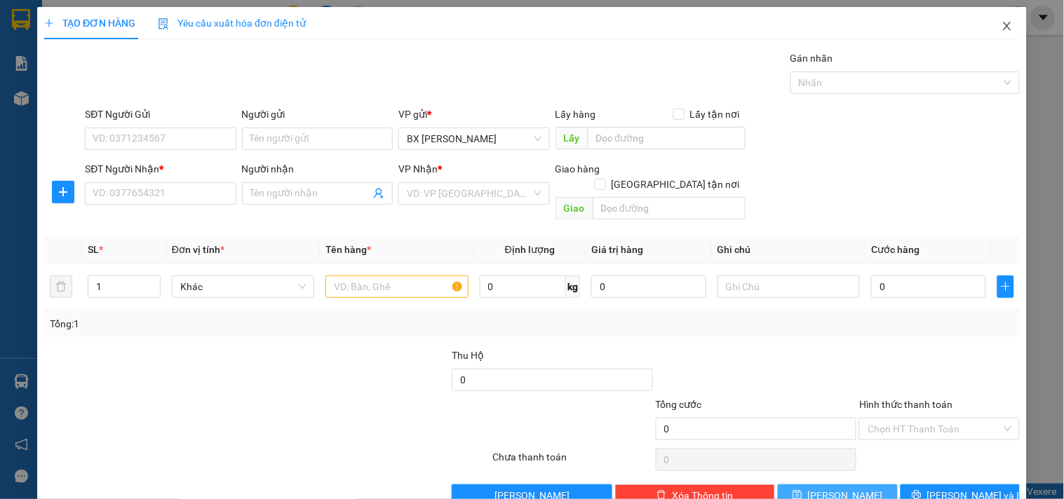
click at [1001, 31] on icon "close" at bounding box center [1006, 25] width 11 height 11
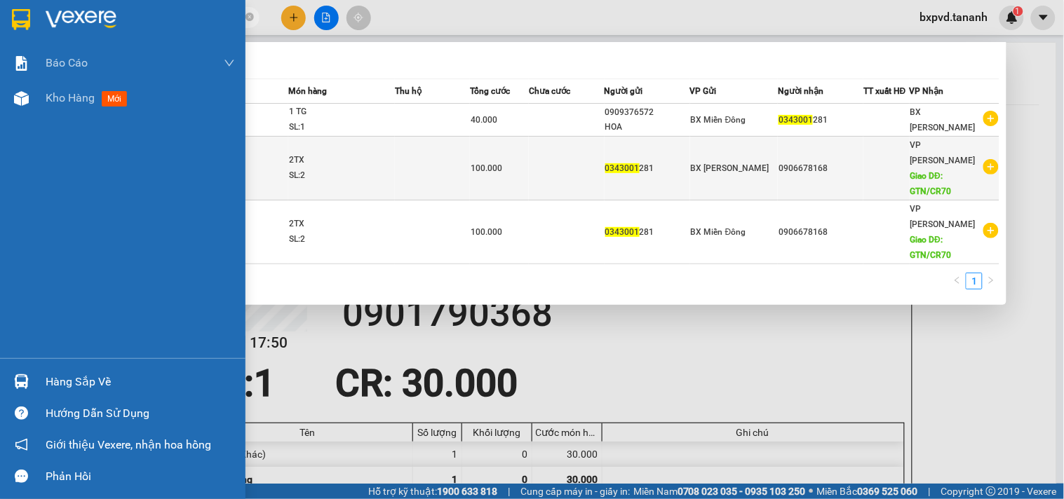
drag, startPoint x: 136, startPoint y: 11, endPoint x: 142, endPoint y: 137, distance: 126.3
click at [23, 0] on html "Kết quả tìm kiếm ( 3 ) Bộ lọc Mã ĐH Trạng thái Món hàng Thu hộ Tổng cước Chưa c…" at bounding box center [532, 249] width 1064 height 499
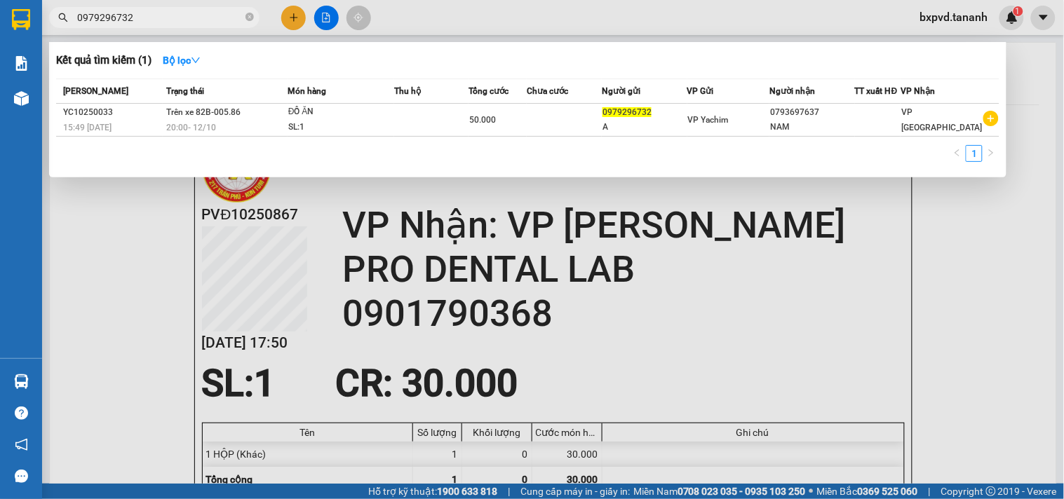
click at [292, 12] on div at bounding box center [532, 249] width 1064 height 499
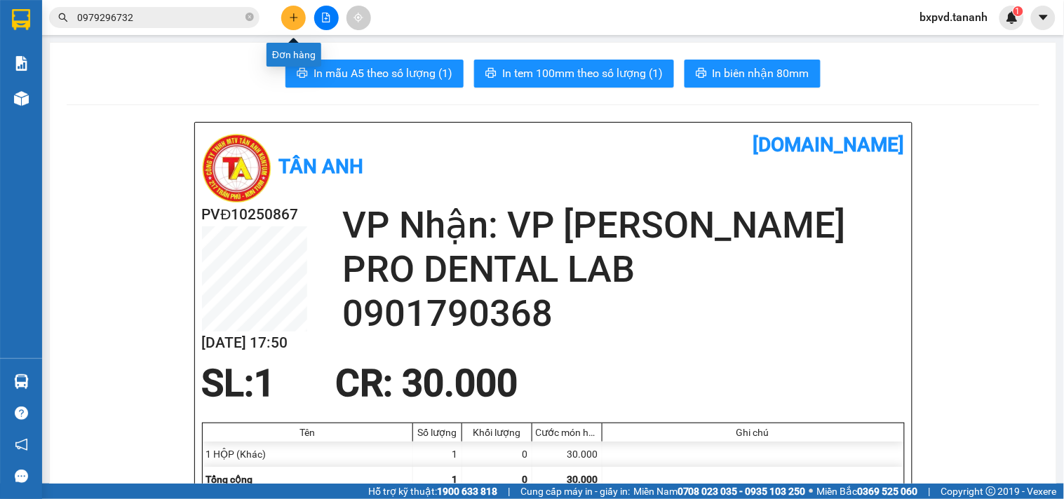
click at [292, 13] on icon "plus" at bounding box center [294, 18] width 10 height 10
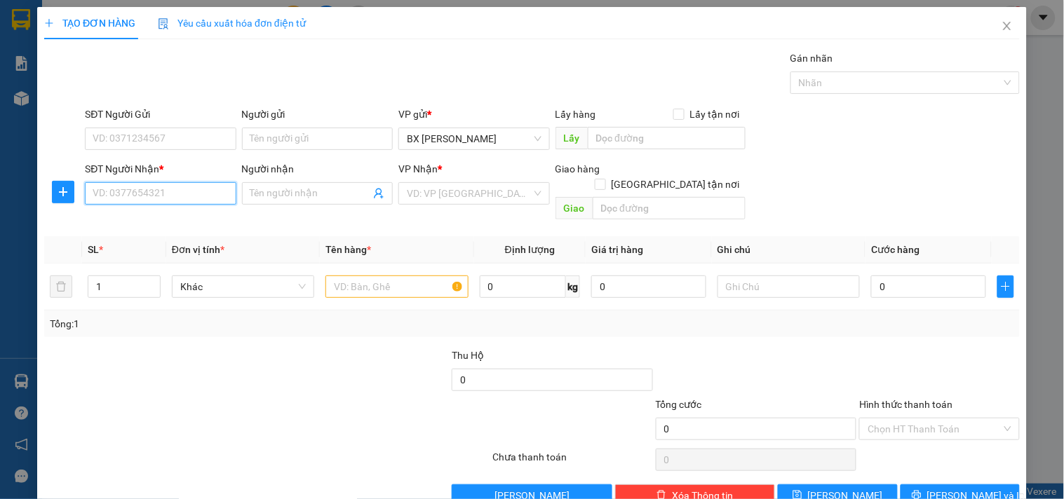
click at [188, 194] on input "SĐT Người Nhận *" at bounding box center [160, 193] width 151 height 22
click at [173, 250] on div "0394135180 - TÂM" at bounding box center [159, 243] width 133 height 15
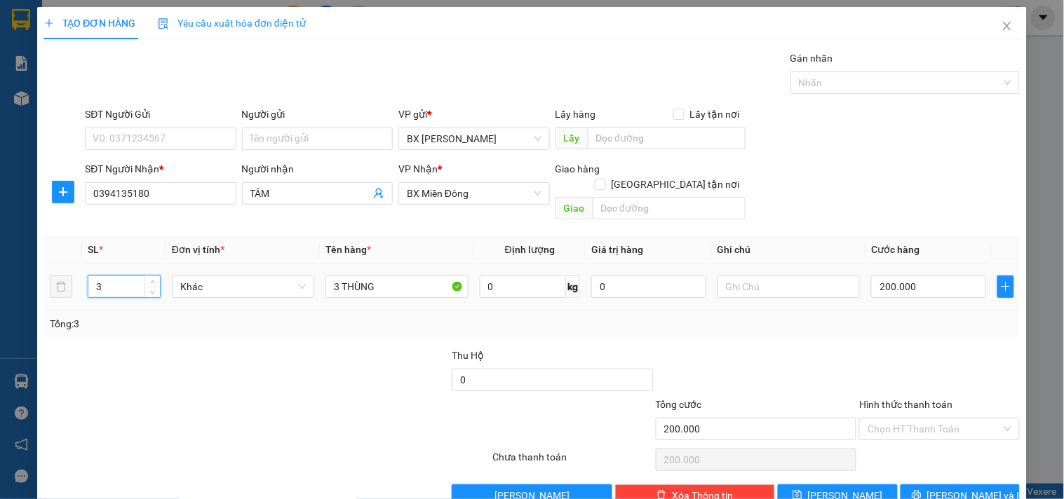
drag, startPoint x: 109, startPoint y: 271, endPoint x: 3, endPoint y: 273, distance: 105.9
click at [3, 273] on div "TẠO ĐƠN HÀNG Yêu cầu xuất hóa đơn điện tử Transit Pickup Surcharge Ids Transit …" at bounding box center [532, 249] width 1064 height 499
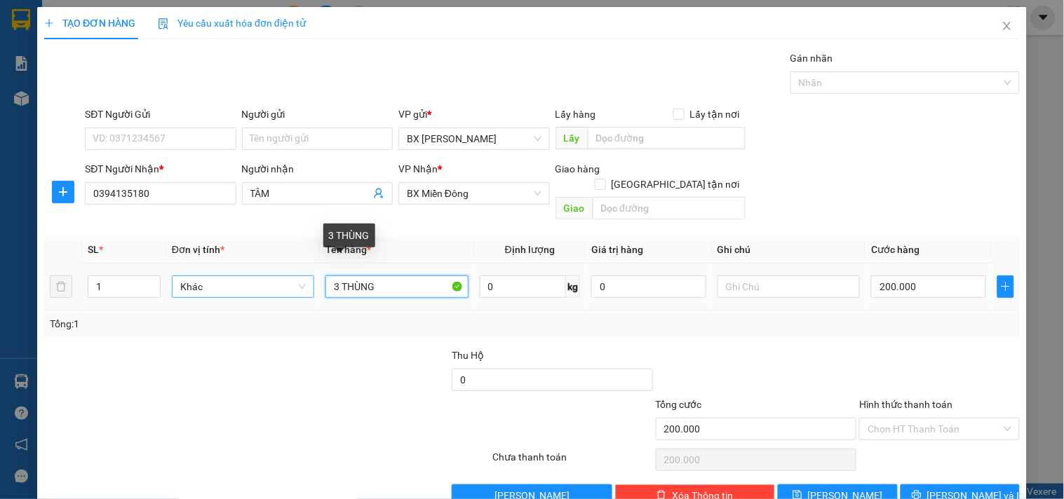
drag, startPoint x: 340, startPoint y: 271, endPoint x: 309, endPoint y: 275, distance: 31.1
click at [309, 275] on tr "1 Khác 3 THÙNG 0 kg 0 200.000" at bounding box center [531, 287] width 975 height 47
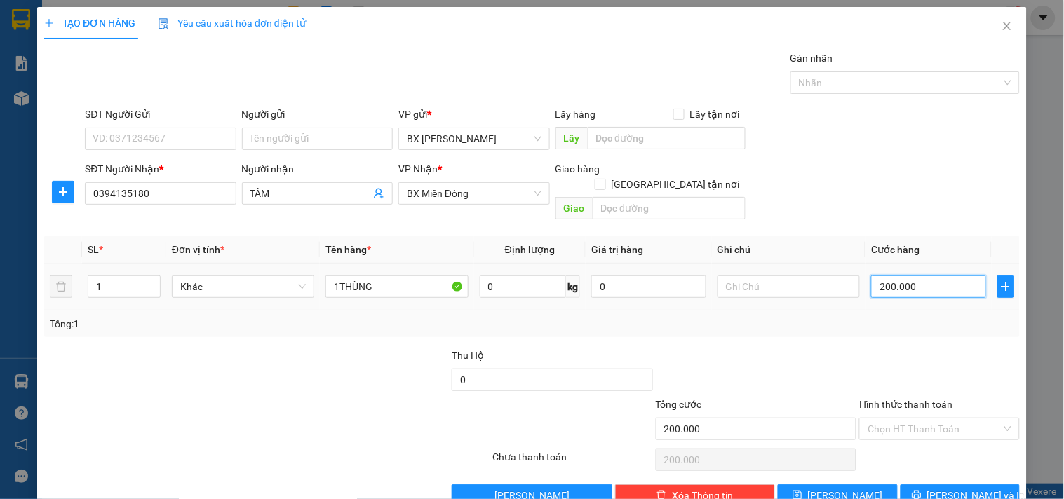
click at [916, 276] on input "200.000" at bounding box center [928, 287] width 115 height 22
click at [648, 137] on input "text" at bounding box center [667, 138] width 158 height 22
click at [802, 491] on icon "save" at bounding box center [797, 495] width 9 height 9
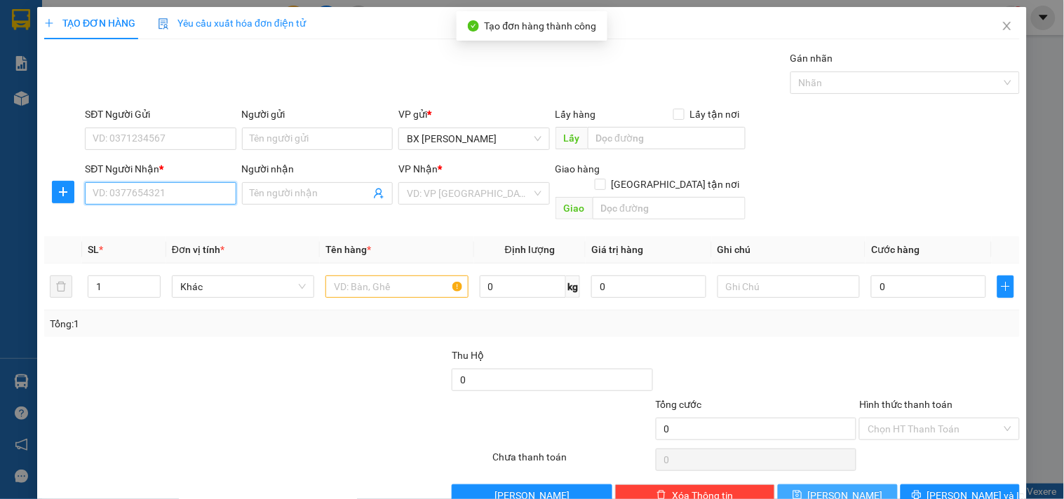
click at [141, 188] on input "SĐT Người Nhận *" at bounding box center [160, 193] width 151 height 22
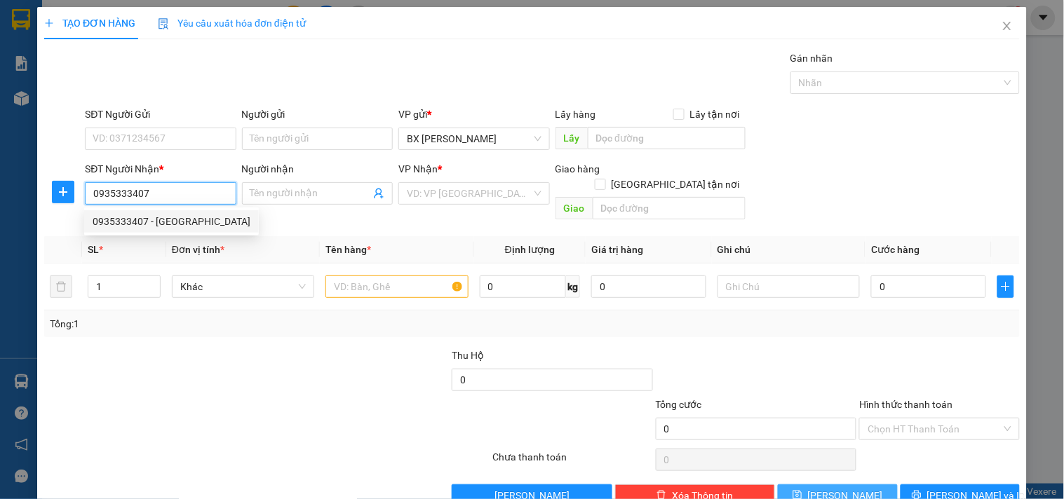
click at [165, 222] on div "0935333407 - CẨM THẠCH" at bounding box center [172, 221] width 158 height 15
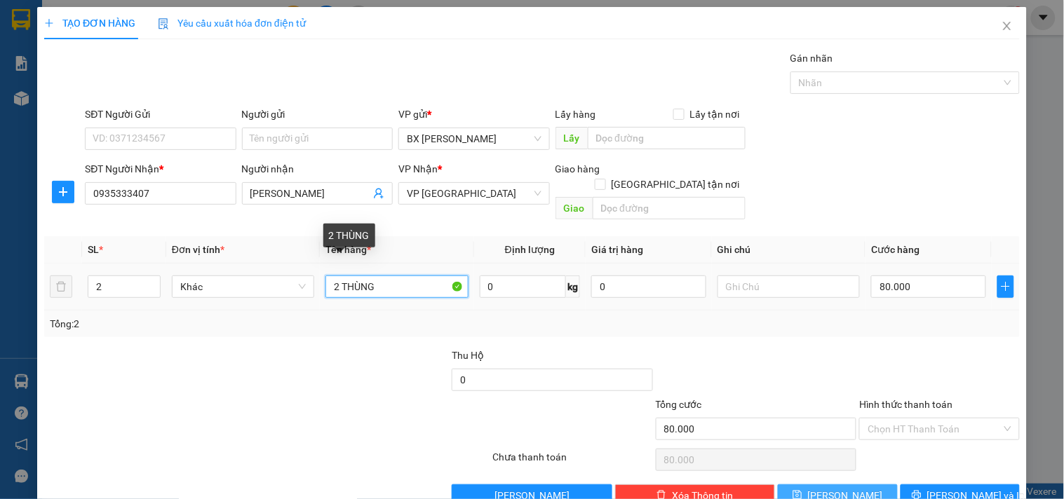
click at [330, 276] on input "2 THÙNG" at bounding box center [396, 287] width 142 height 22
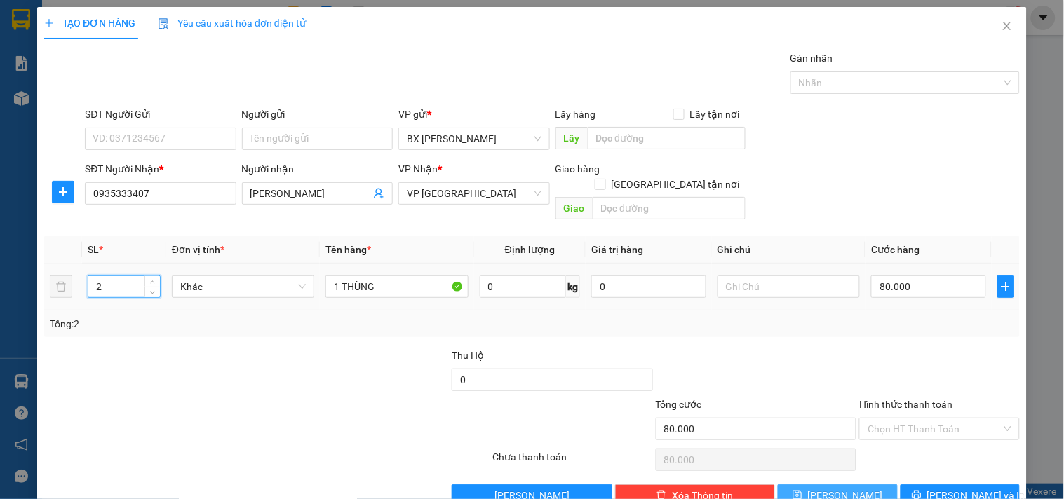
drag, startPoint x: 109, startPoint y: 274, endPoint x: 0, endPoint y: 262, distance: 109.3
click at [0, 262] on div "TẠO ĐƠN HÀNG Yêu cầu xuất hóa đơn điện tử Transit Pickup Surcharge Ids Transit …" at bounding box center [532, 249] width 1064 height 499
click at [907, 278] on input "80.000" at bounding box center [928, 287] width 115 height 22
click at [628, 128] on input "text" at bounding box center [667, 138] width 158 height 22
paste input "LY RAU"
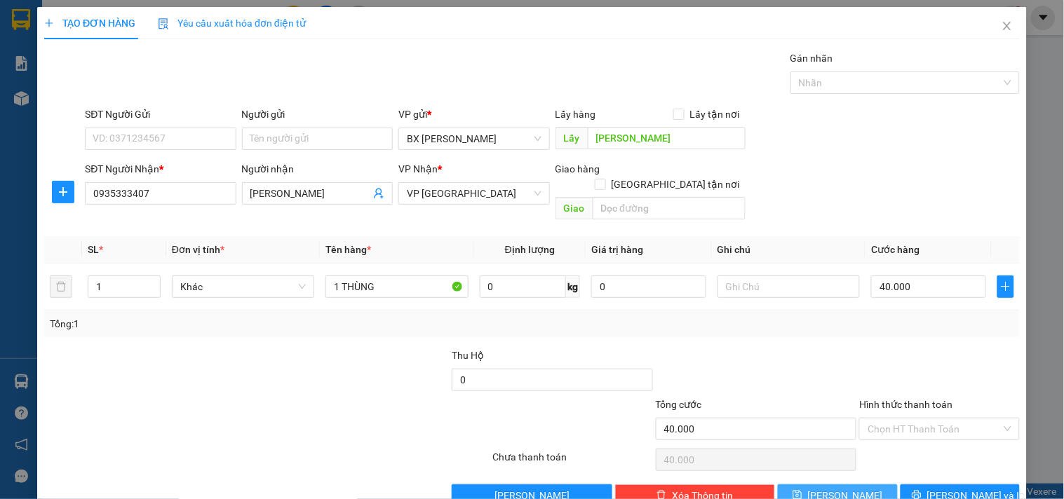
click at [859, 485] on button "Lưu" at bounding box center [837, 496] width 119 height 22
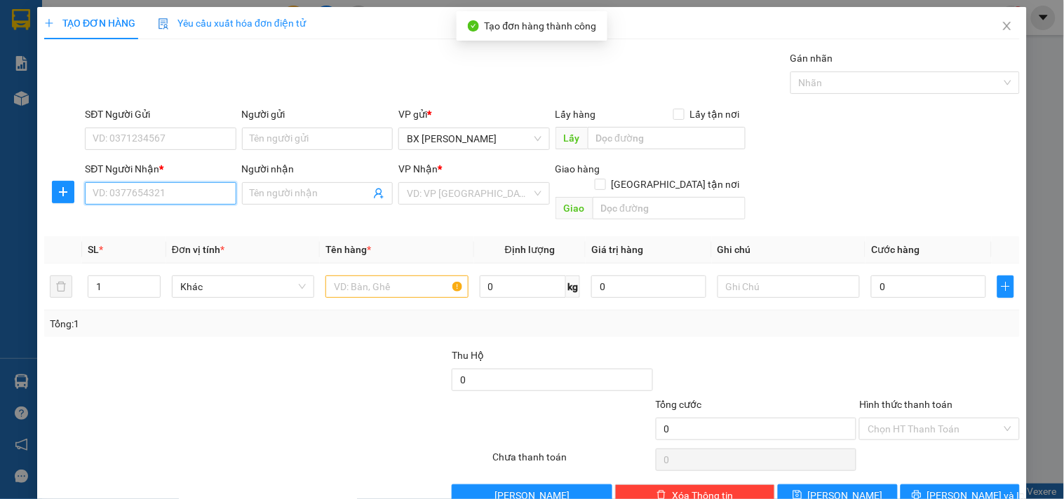
click at [151, 194] on input "SĐT Người Nhận *" at bounding box center [160, 193] width 151 height 22
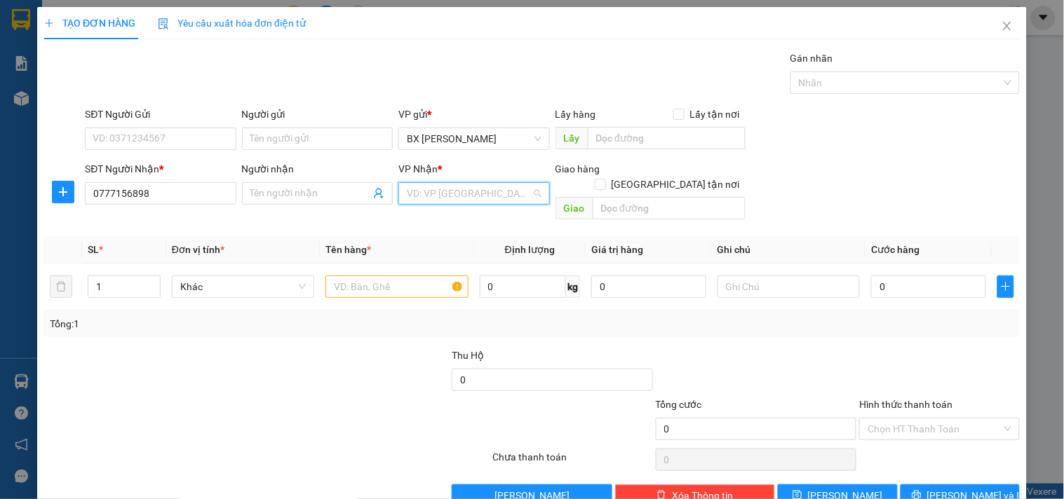
click at [426, 187] on input "search" at bounding box center [469, 193] width 124 height 21
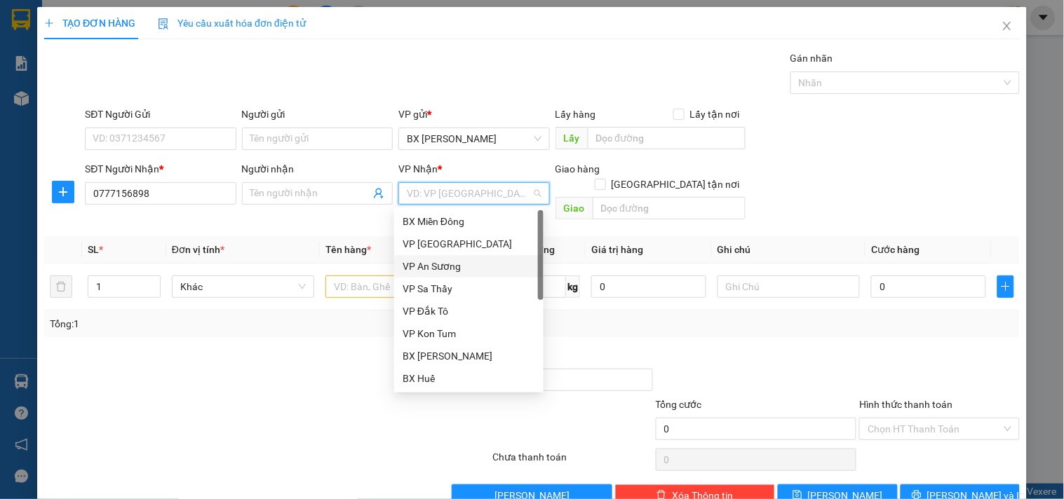
click at [442, 261] on div "VP An Sương" at bounding box center [468, 266] width 133 height 15
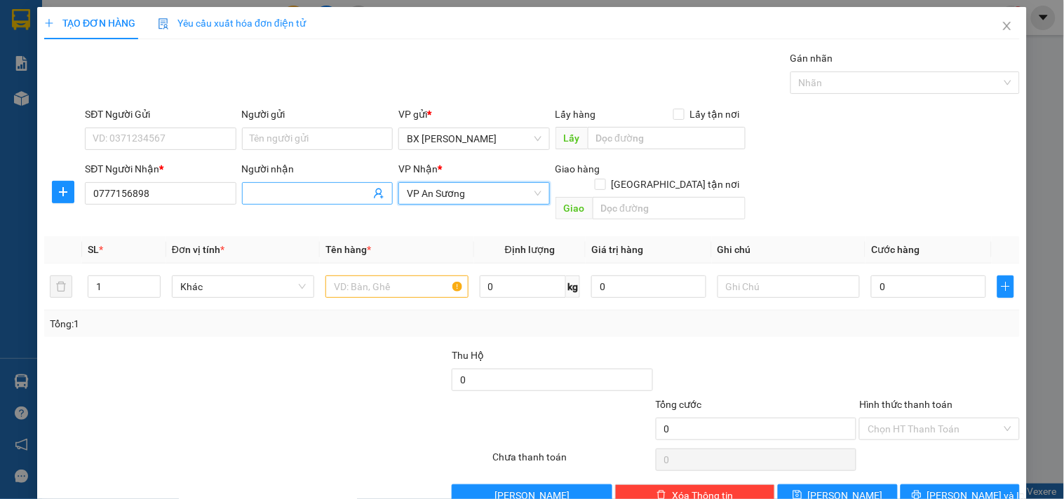
click at [275, 194] on input "Người nhận" at bounding box center [310, 193] width 120 height 15
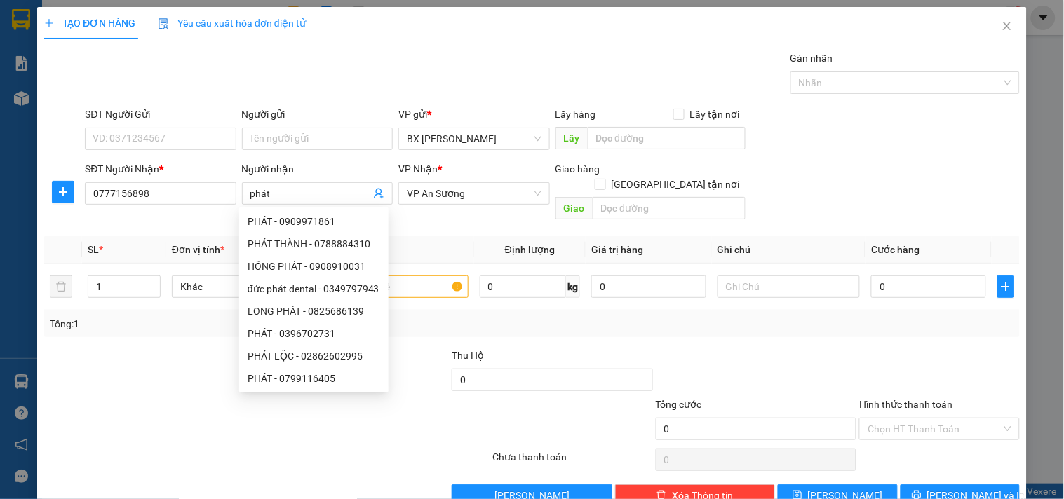
click at [928, 186] on div "SĐT Người Nhận * 0777156898 Người nhận phát VP Nhận * VP An Sương Giao hàng Gia…" at bounding box center [552, 193] width 940 height 65
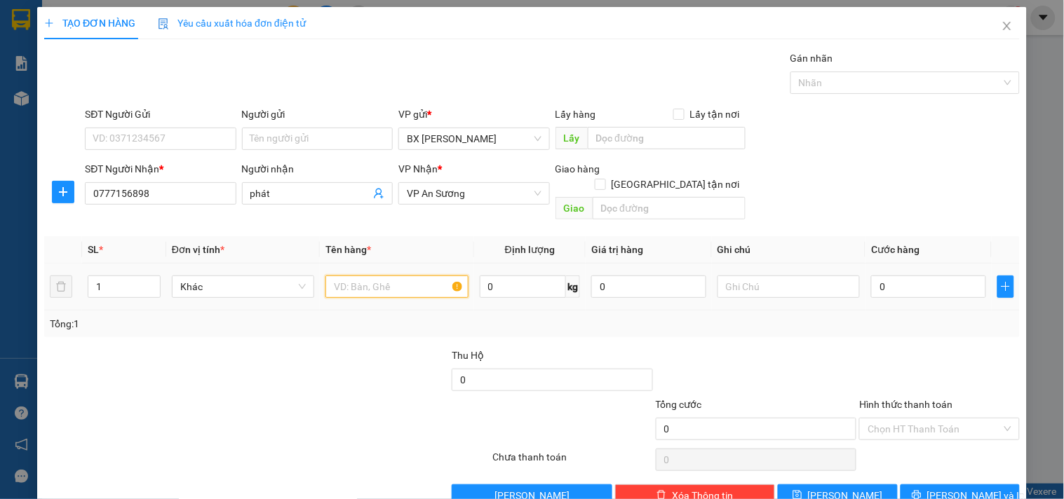
click at [433, 279] on input "text" at bounding box center [396, 287] width 142 height 22
click at [886, 276] on input "0" at bounding box center [928, 287] width 115 height 22
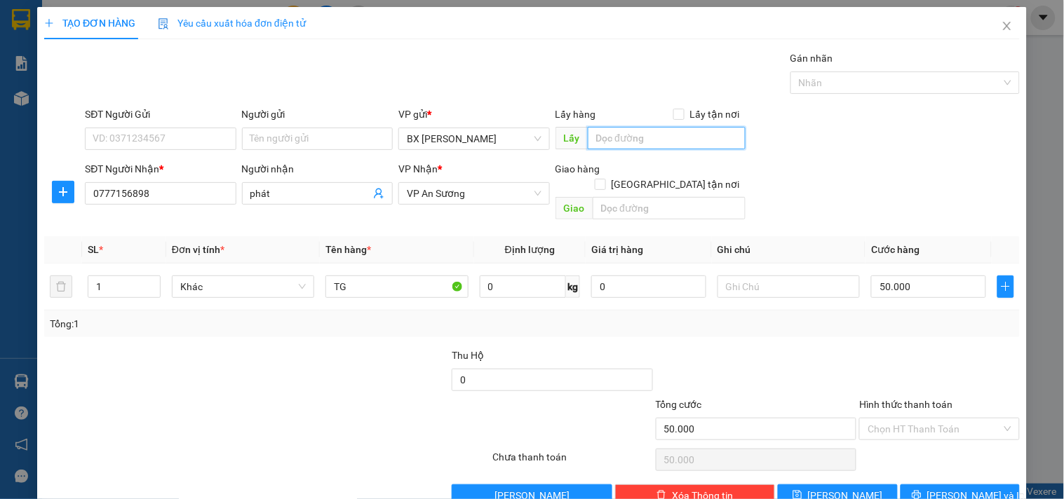
click at [622, 138] on input "text" at bounding box center [667, 138] width 158 height 22
paste input "LY RAU"
click at [830, 488] on span "Lưu" at bounding box center [845, 495] width 75 height 15
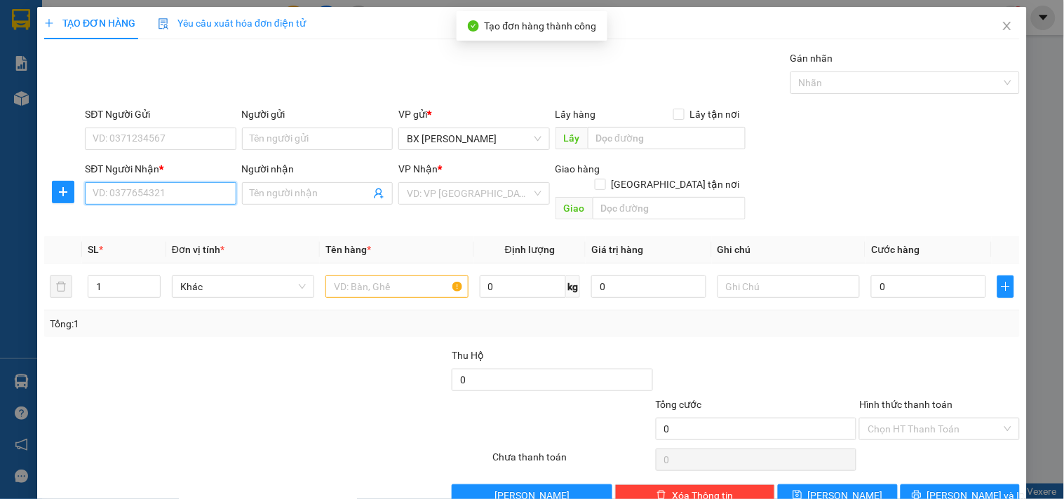
click at [161, 186] on input "SĐT Người Nhận *" at bounding box center [160, 193] width 151 height 22
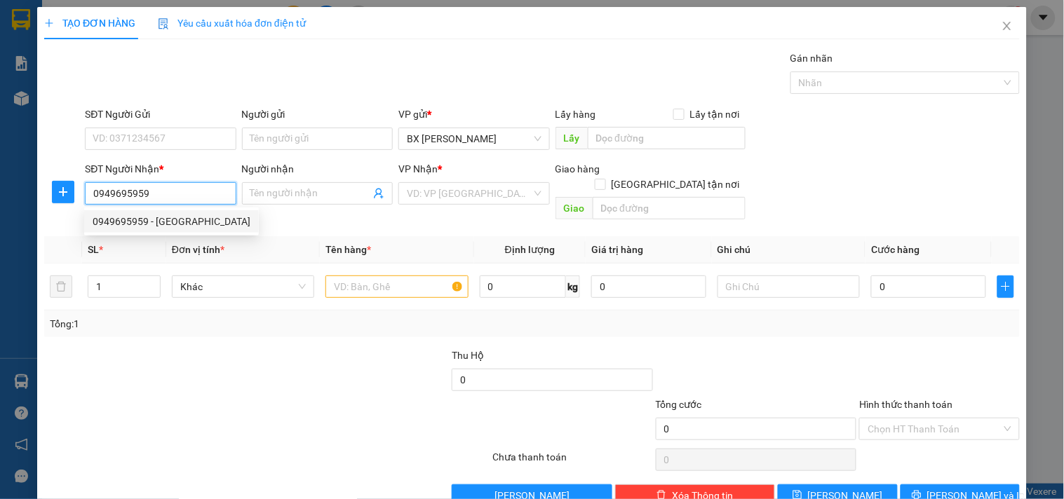
click at [159, 223] on div "0949695959 - TÚ ANH" at bounding box center [172, 221] width 158 height 15
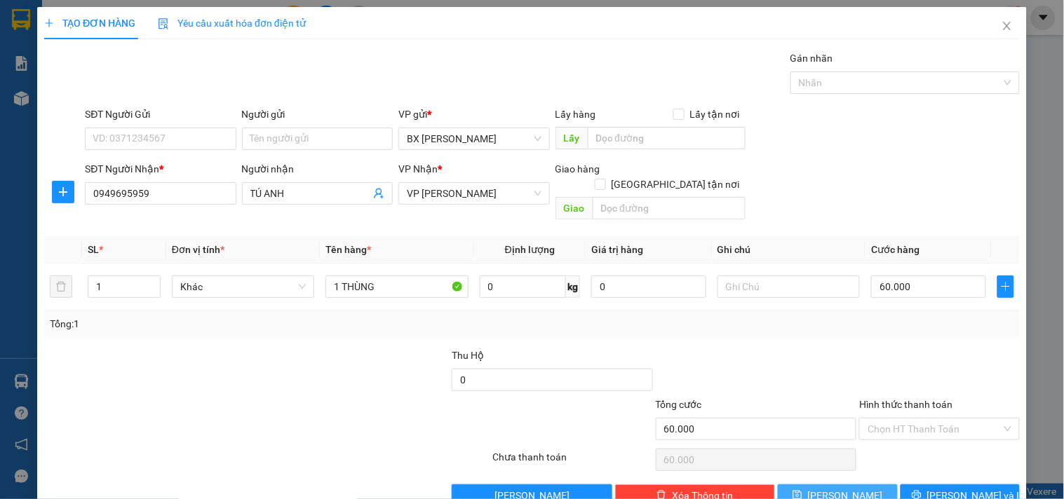
click at [846, 485] on button "Lưu" at bounding box center [837, 496] width 119 height 22
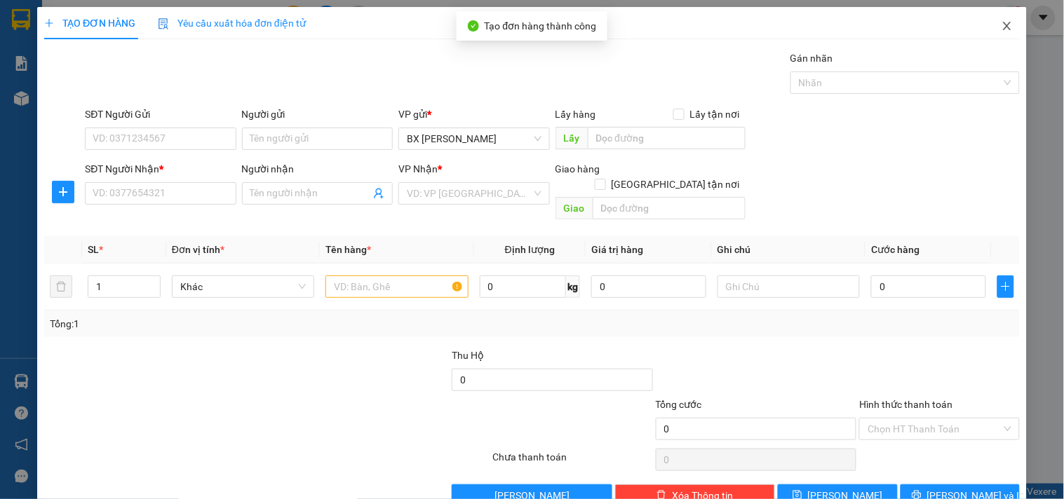
click at [1001, 32] on icon "close" at bounding box center [1006, 25] width 11 height 11
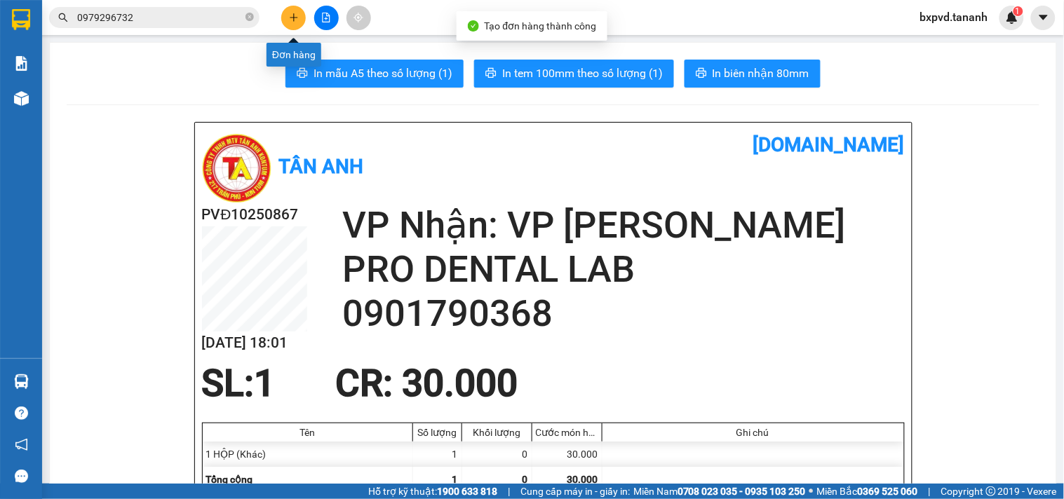
click at [292, 10] on button at bounding box center [293, 18] width 25 height 25
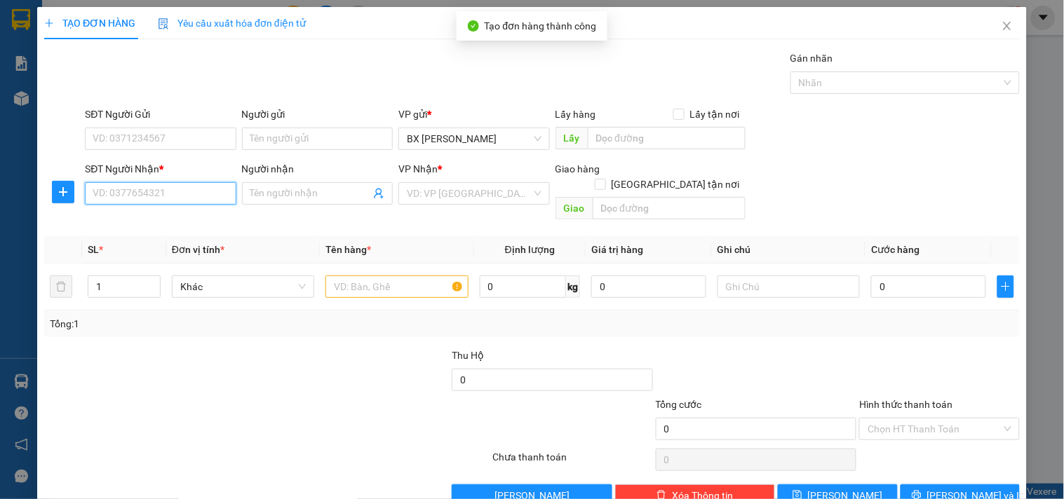
click at [130, 194] on input "SĐT Người Nhận *" at bounding box center [160, 193] width 151 height 22
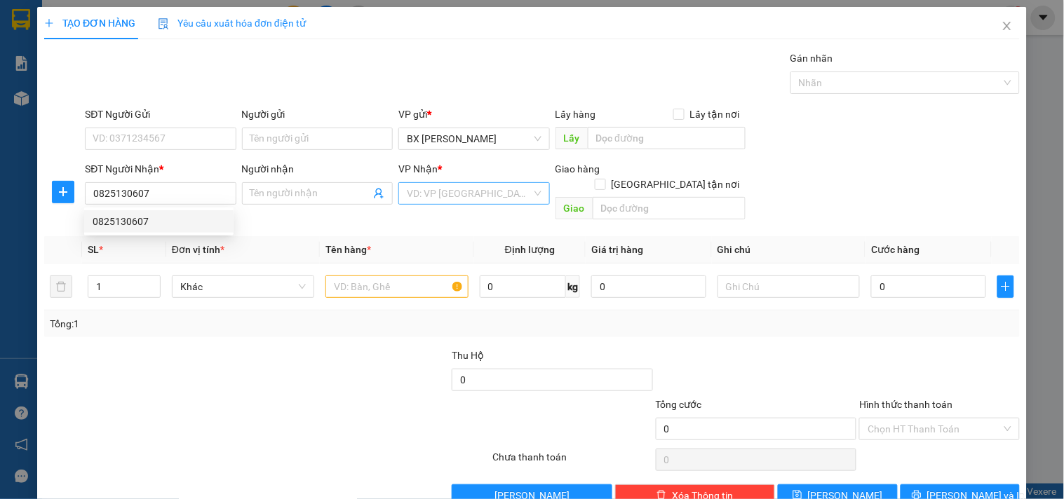
click at [424, 187] on input "search" at bounding box center [469, 193] width 124 height 21
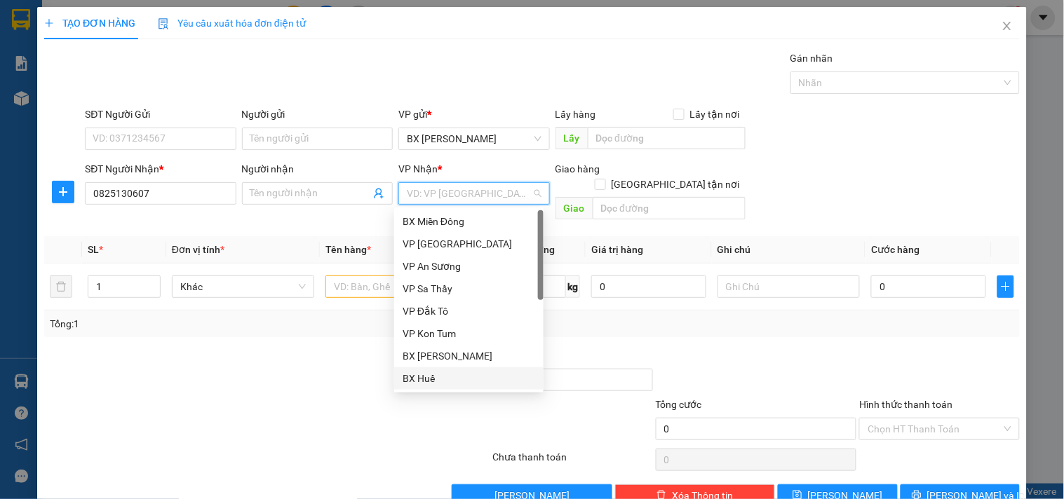
click at [442, 376] on div "BX Huế" at bounding box center [468, 378] width 133 height 15
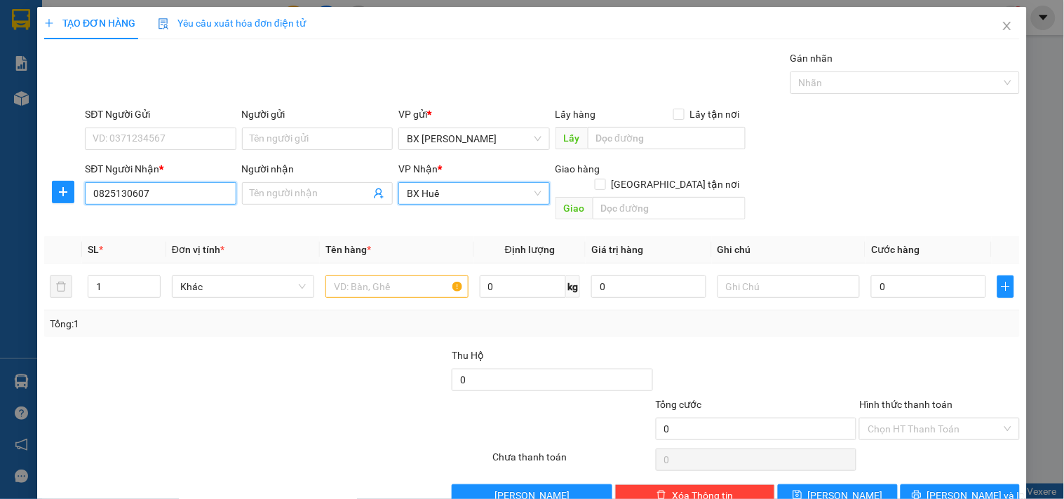
click at [156, 196] on input "0825130607" at bounding box center [160, 193] width 151 height 22
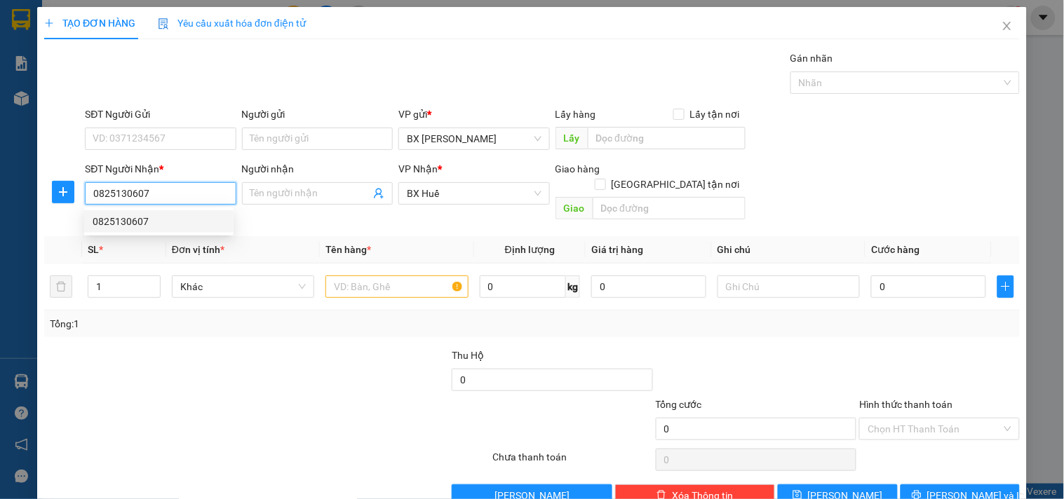
click at [147, 231] on div "0825130607" at bounding box center [158, 221] width 149 height 22
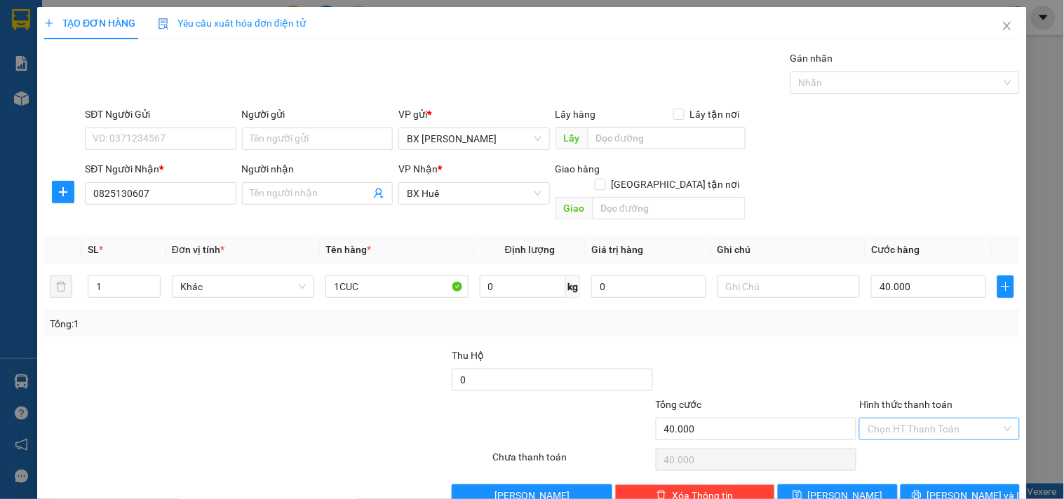
click at [917, 419] on input "Hình thức thanh toán" at bounding box center [933, 429] width 133 height 21
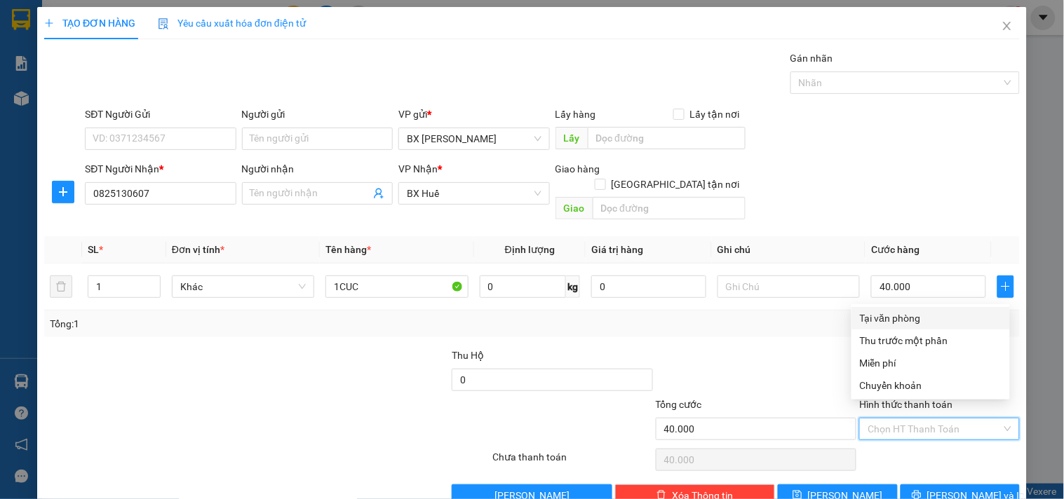
click at [900, 317] on div "Tại văn phòng" at bounding box center [931, 318] width 142 height 15
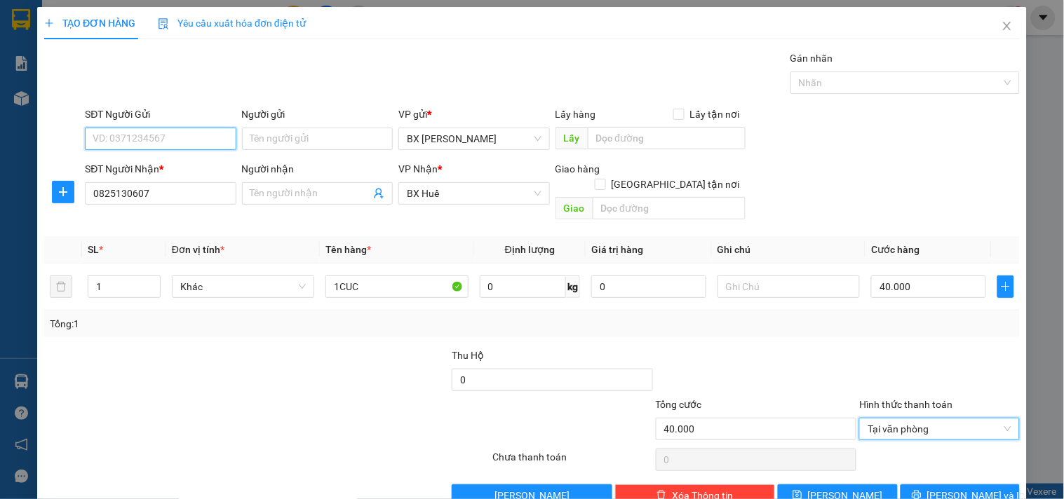
click at [151, 128] on input "SĐT Người Gửi" at bounding box center [160, 139] width 151 height 22
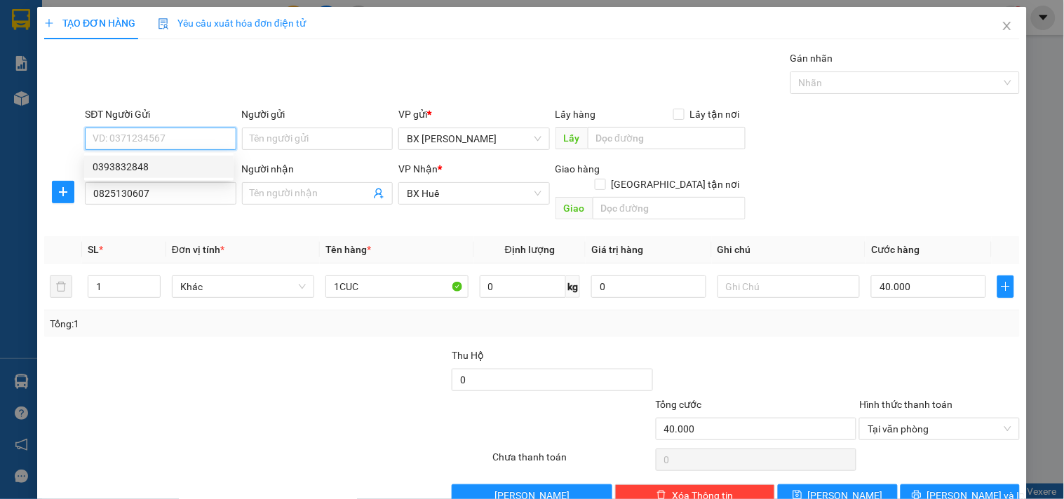
click at [150, 168] on div "0393832848" at bounding box center [159, 166] width 133 height 15
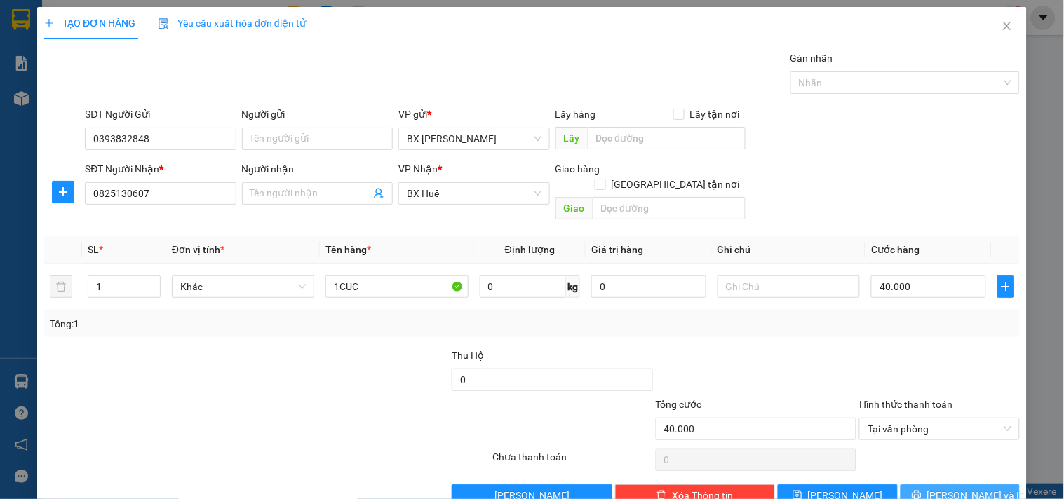
click at [950, 488] on span "Lưu và In" at bounding box center [976, 495] width 98 height 15
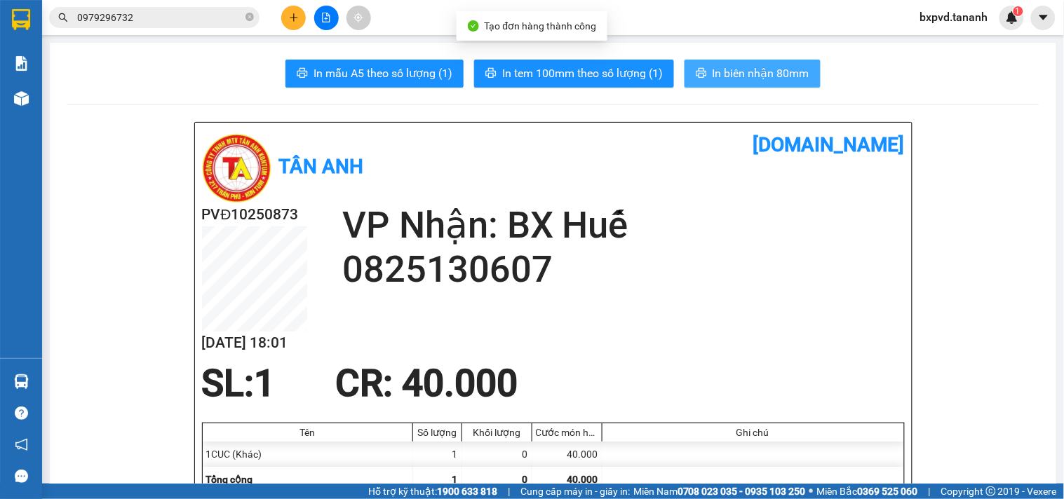
click at [730, 74] on span "In biên nhận 80mm" at bounding box center [760, 74] width 97 height 18
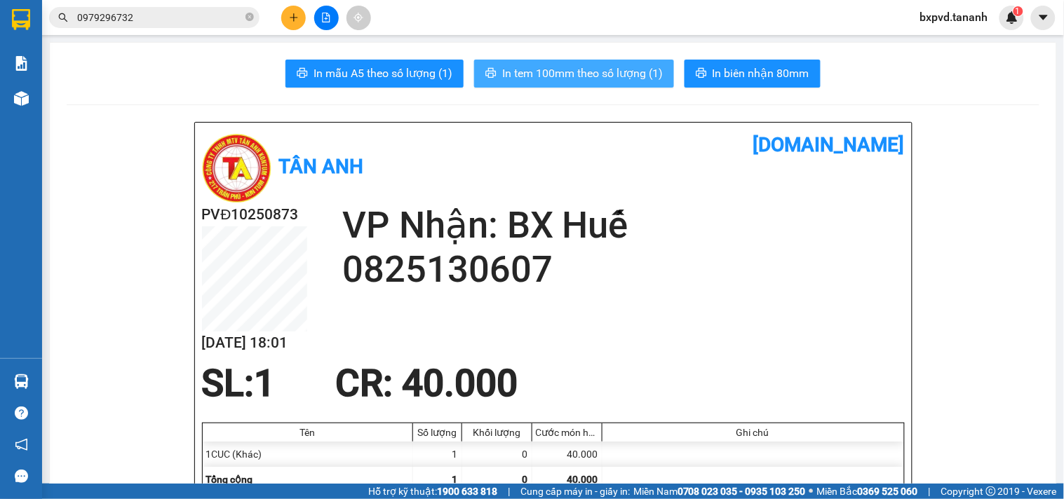
click at [609, 71] on span "In tem 100mm theo số lượng (1)" at bounding box center [582, 74] width 161 height 18
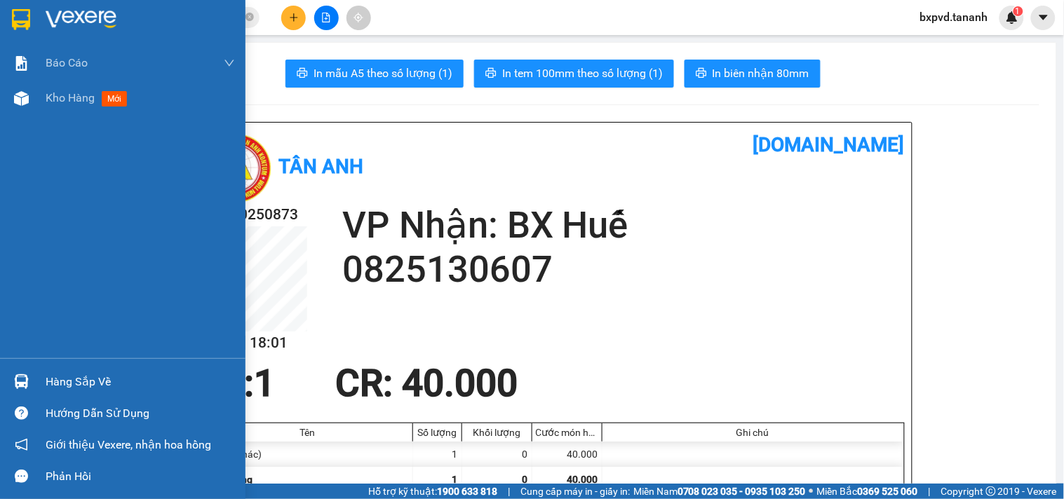
click at [39, 13] on div at bounding box center [122, 23] width 245 height 46
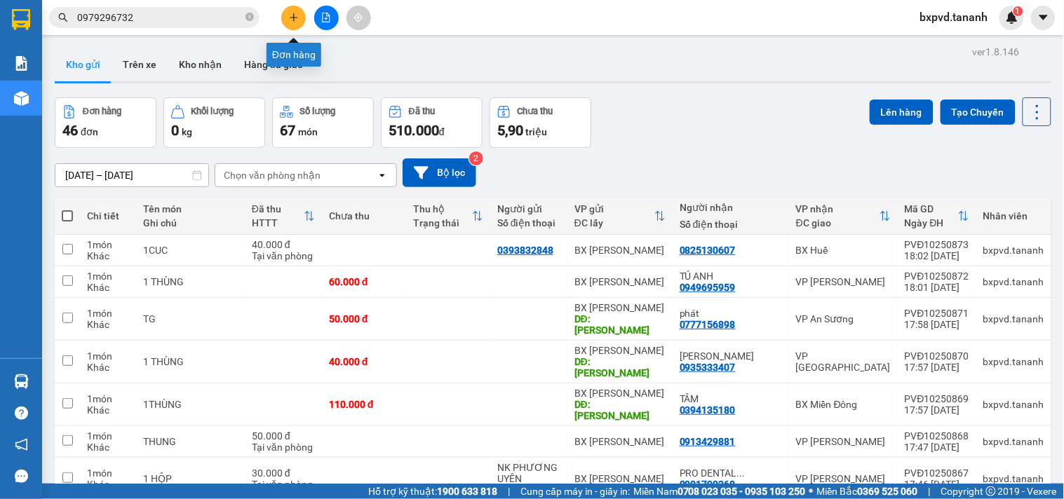
click at [300, 16] on button at bounding box center [293, 18] width 25 height 25
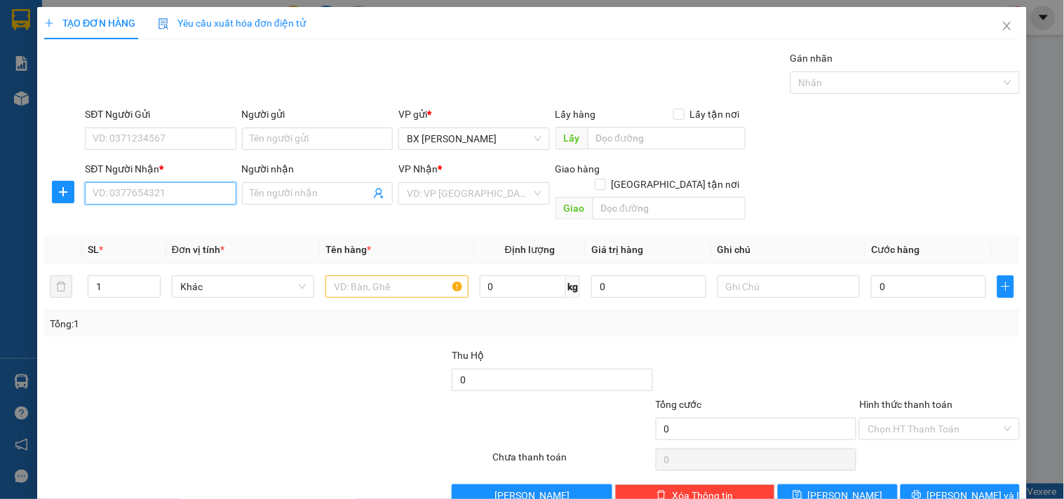
click at [135, 199] on input "SĐT Người Nhận *" at bounding box center [160, 193] width 151 height 22
click at [160, 212] on div "0943459468 - THÙY NHUNG" at bounding box center [161, 221] width 155 height 22
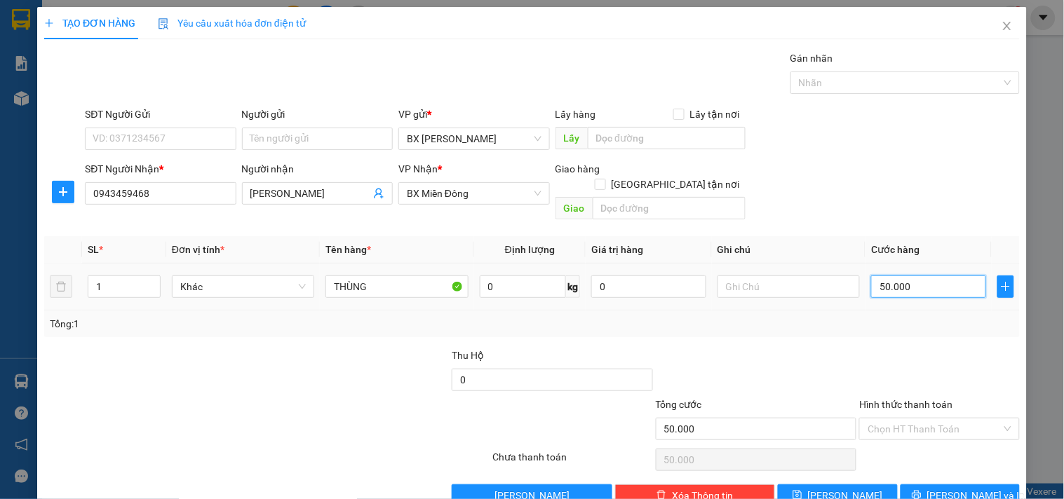
click at [879, 276] on input "50.000" at bounding box center [928, 287] width 115 height 22
click at [55, 270] on tr "1 Khác THÙNG 0 kg 0 100.000" at bounding box center [531, 287] width 975 height 47
click at [625, 130] on input "text" at bounding box center [667, 138] width 158 height 22
paste input "LY RAU"
click at [818, 485] on button "Lưu" at bounding box center [837, 496] width 119 height 22
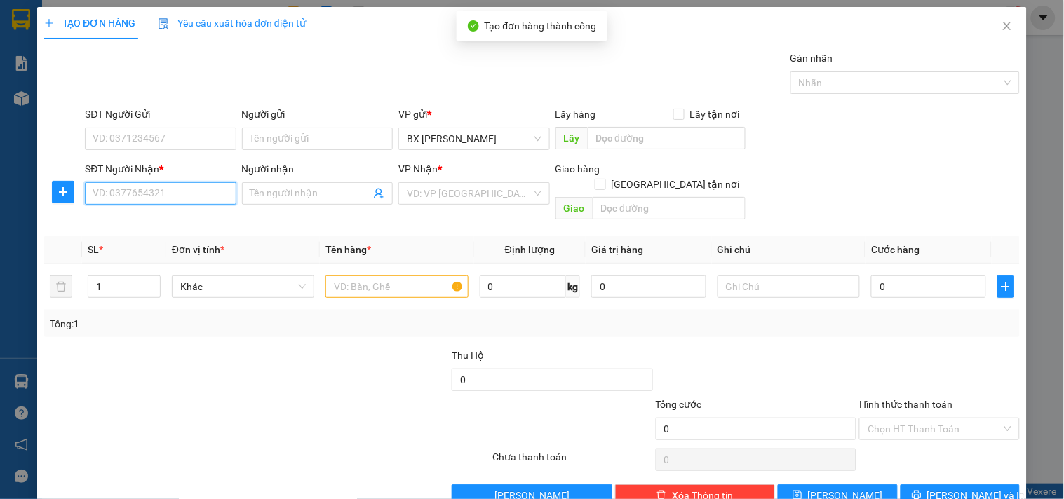
click at [193, 189] on input "SĐT Người Nhận *" at bounding box center [160, 193] width 151 height 22
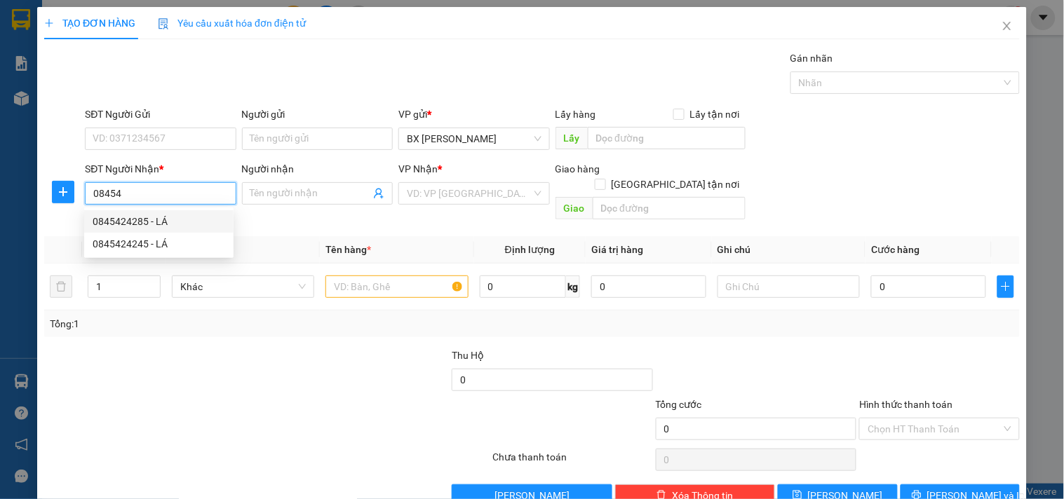
click at [146, 215] on div "0845424285 - LÁ" at bounding box center [159, 221] width 133 height 15
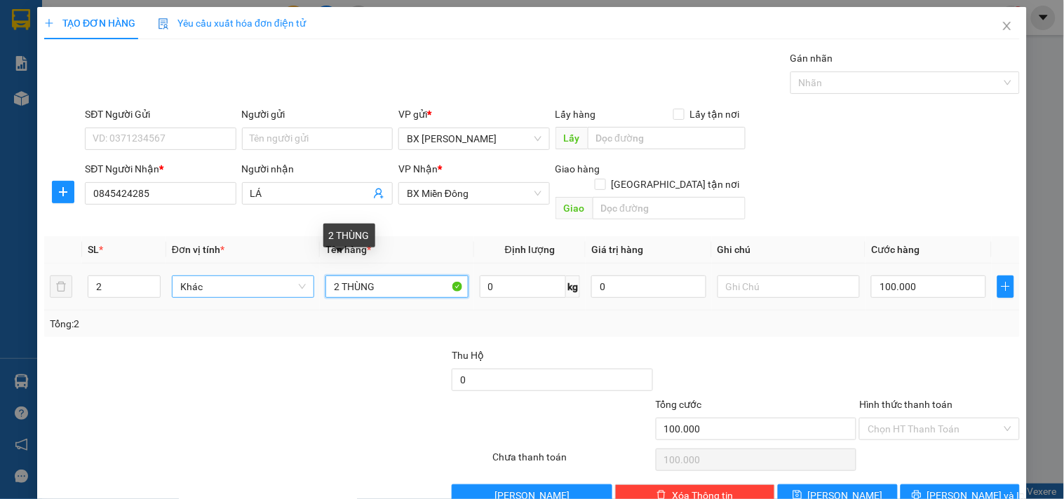
drag, startPoint x: 304, startPoint y: 271, endPoint x: 264, endPoint y: 269, distance: 40.0
click at [264, 269] on tr "2 Khác 2 THÙNG 0 kg 0 100.000" at bounding box center [531, 287] width 975 height 47
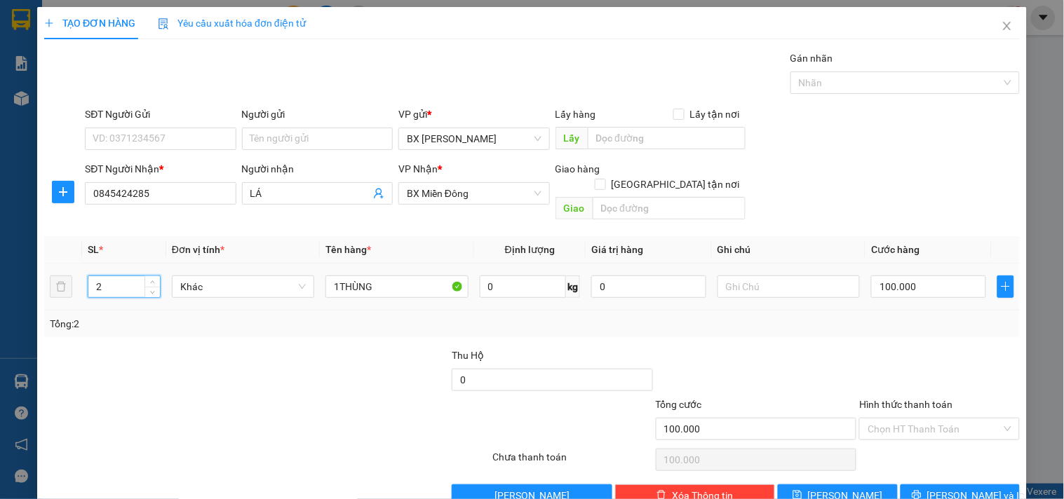
drag, startPoint x: 109, startPoint y: 277, endPoint x: 94, endPoint y: 275, distance: 14.9
click at [94, 276] on input "2" at bounding box center [124, 286] width 72 height 21
click at [945, 276] on input "100.000" at bounding box center [928, 287] width 115 height 22
click at [640, 144] on input "text" at bounding box center [667, 138] width 158 height 22
paste input "LY RAU"
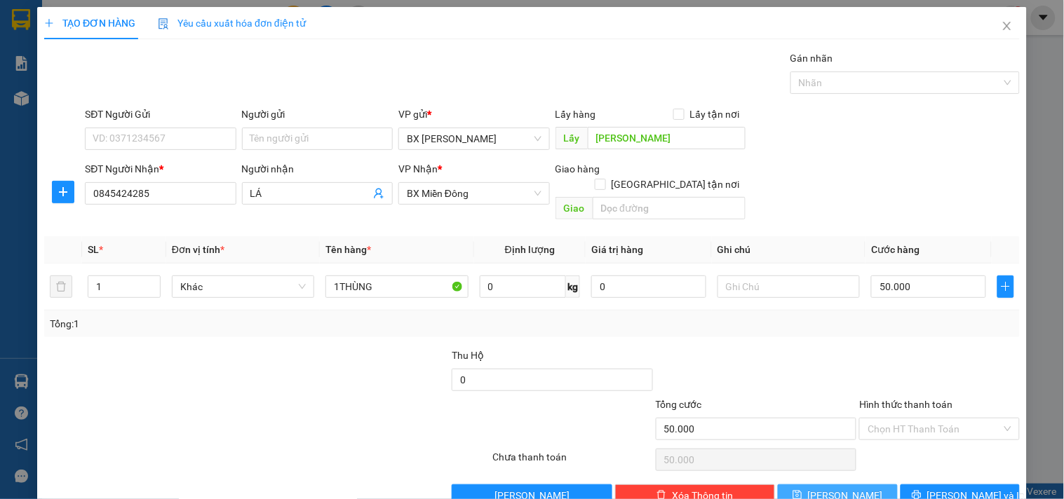
click at [797, 485] on button "Lưu" at bounding box center [837, 496] width 119 height 22
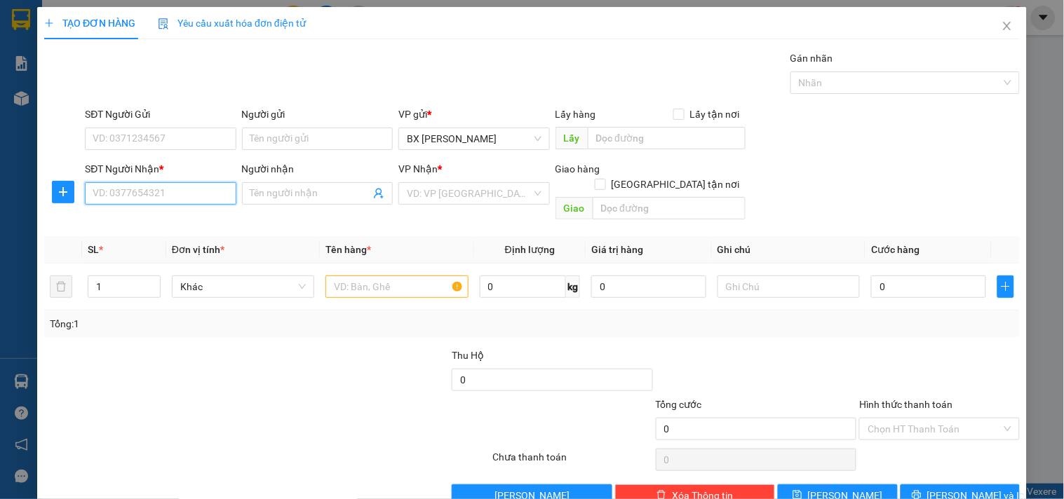
click at [147, 187] on input "SĐT Người Nhận *" at bounding box center [160, 193] width 151 height 22
click at [143, 223] on div "0376591690 - LÂM" at bounding box center [159, 221] width 133 height 15
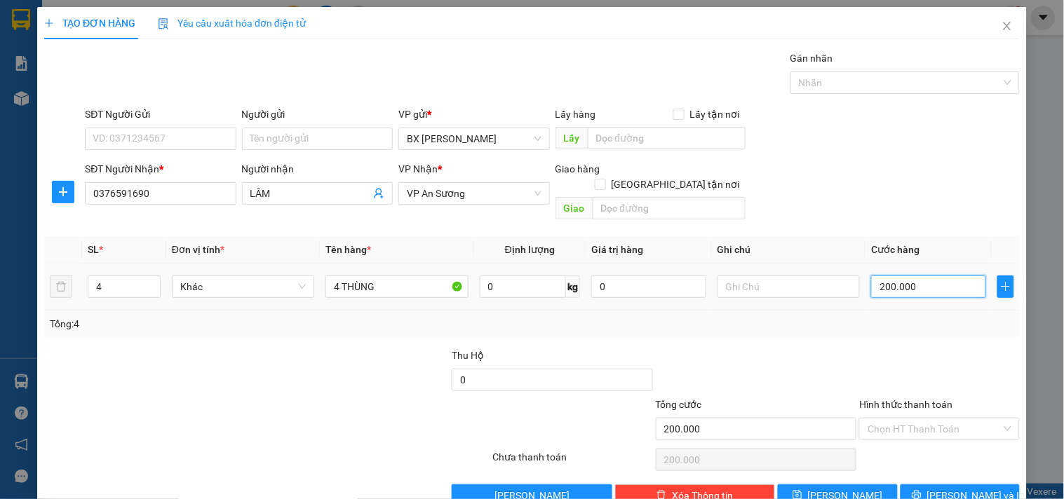
click at [891, 276] on input "200.000" at bounding box center [928, 287] width 115 height 22
click at [843, 488] on span "Lưu" at bounding box center [845, 495] width 75 height 15
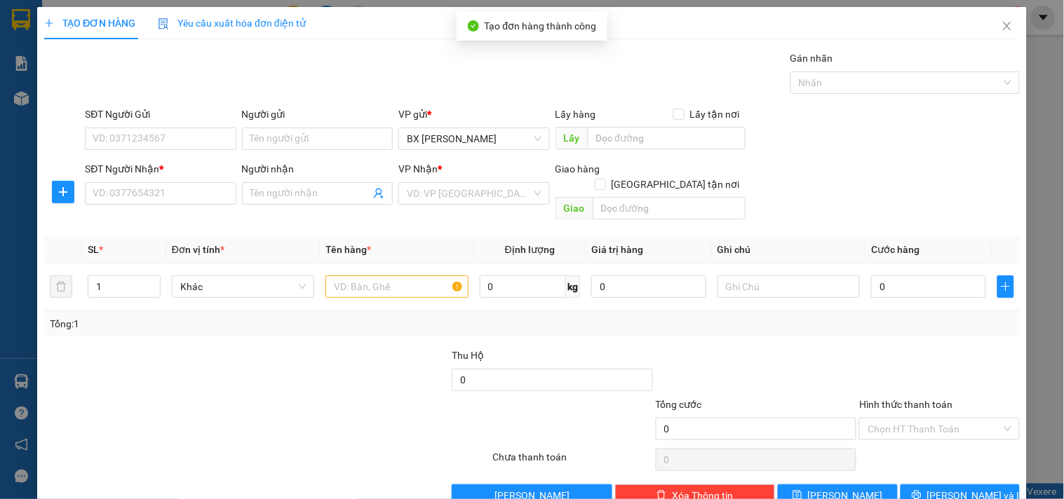
click at [194, 176] on div "SĐT Người Nhận *" at bounding box center [160, 168] width 151 height 15
click at [194, 182] on input "SĐT Người Nhận *" at bounding box center [160, 193] width 151 height 22
click at [183, 189] on input "SĐT Người Nhận *" at bounding box center [160, 193] width 151 height 22
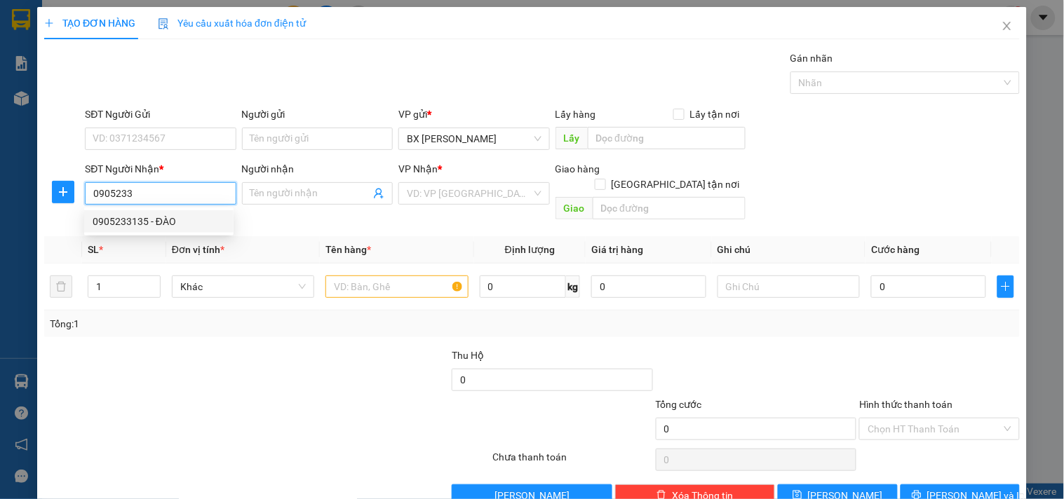
click at [169, 222] on div "0905233135 - ĐÀO" at bounding box center [159, 221] width 133 height 15
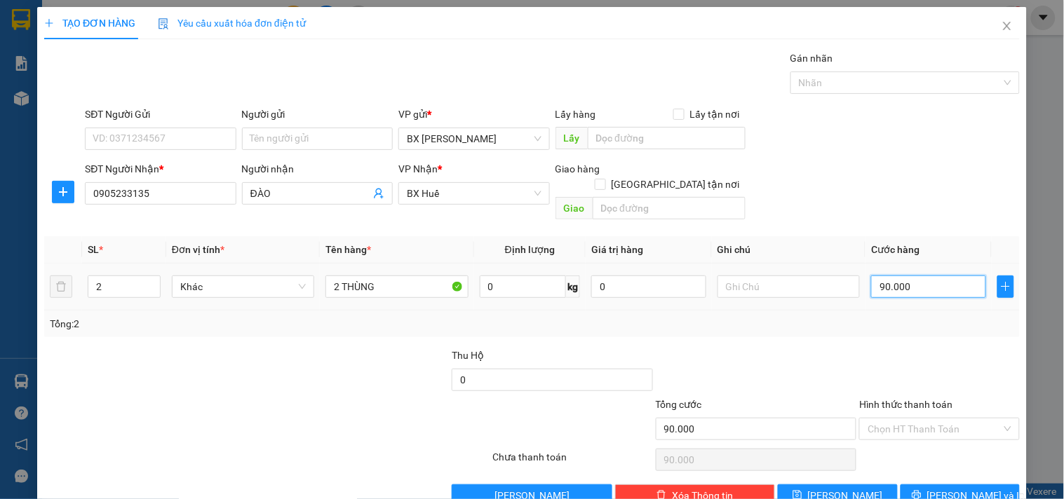
click at [914, 277] on input "90.000" at bounding box center [928, 287] width 115 height 22
click at [604, 135] on input "text" at bounding box center [667, 138] width 158 height 22
paste input "LY RAU"
click at [849, 485] on button "Lưu" at bounding box center [837, 496] width 119 height 22
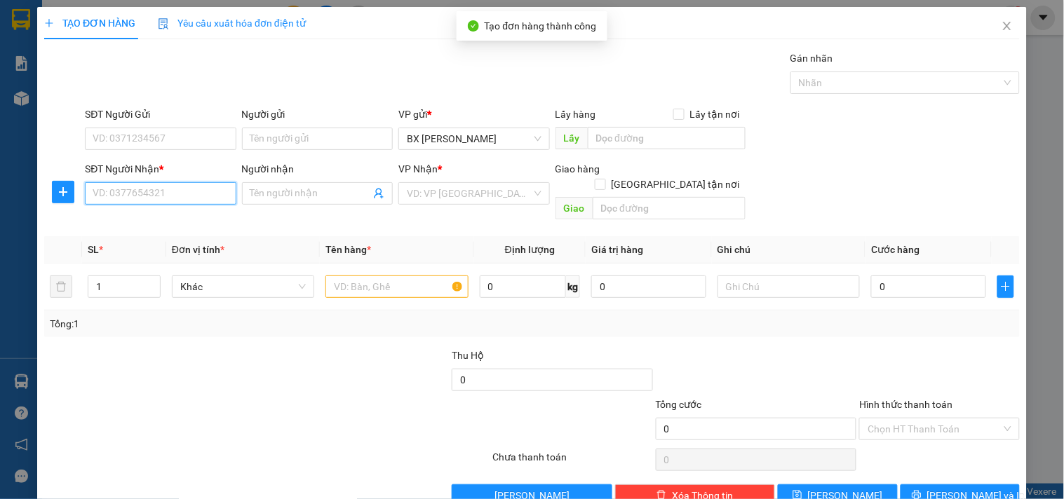
click at [163, 195] on input "SĐT Người Nhận *" at bounding box center [160, 193] width 151 height 22
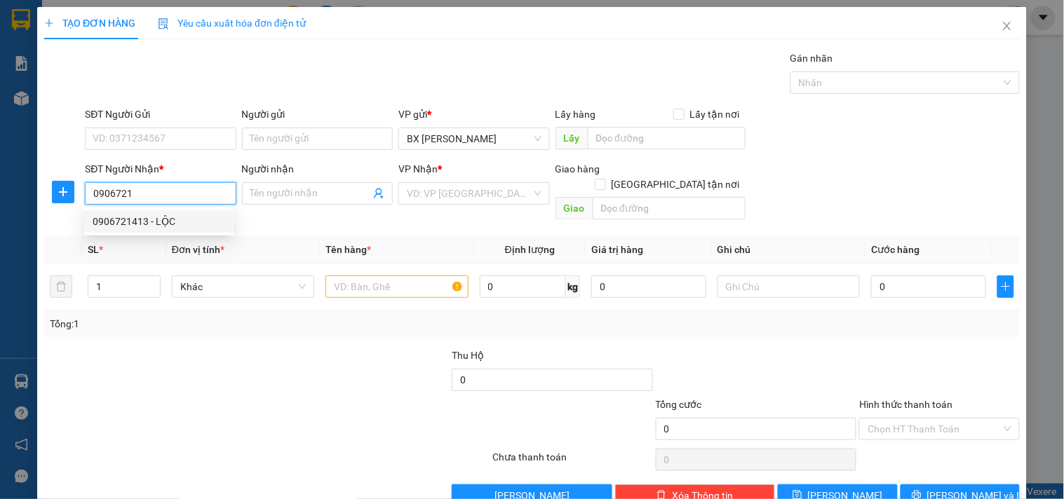
click at [161, 222] on div "0906721413 - LỘC" at bounding box center [159, 221] width 133 height 15
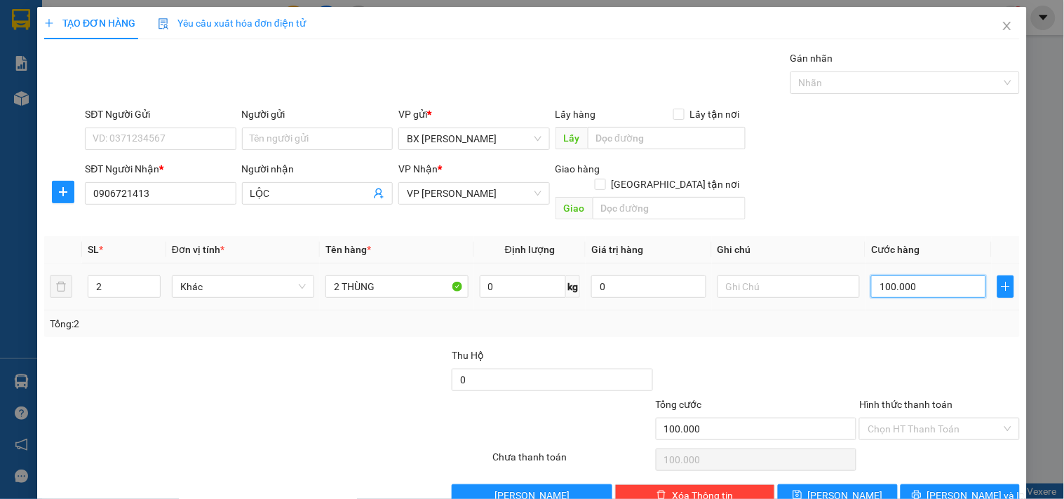
click at [896, 276] on input "100.000" at bounding box center [928, 287] width 115 height 22
click at [635, 128] on input "text" at bounding box center [667, 138] width 158 height 22
paste input "LY RAU"
click at [868, 489] on button "Lưu" at bounding box center [837, 496] width 119 height 22
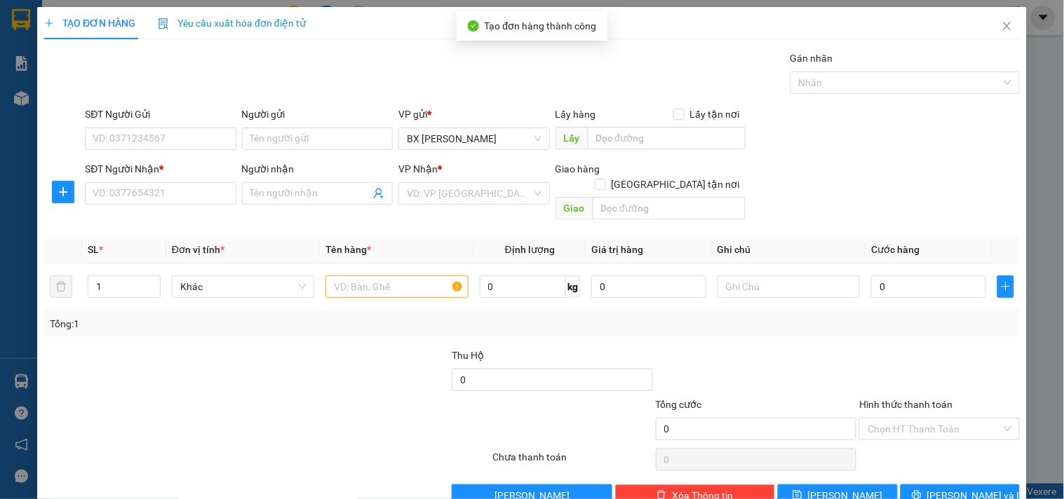
click at [137, 176] on div "SĐT Người Nhận *" at bounding box center [160, 168] width 151 height 15
click at [137, 182] on input "SĐT Người Nhận *" at bounding box center [160, 193] width 151 height 22
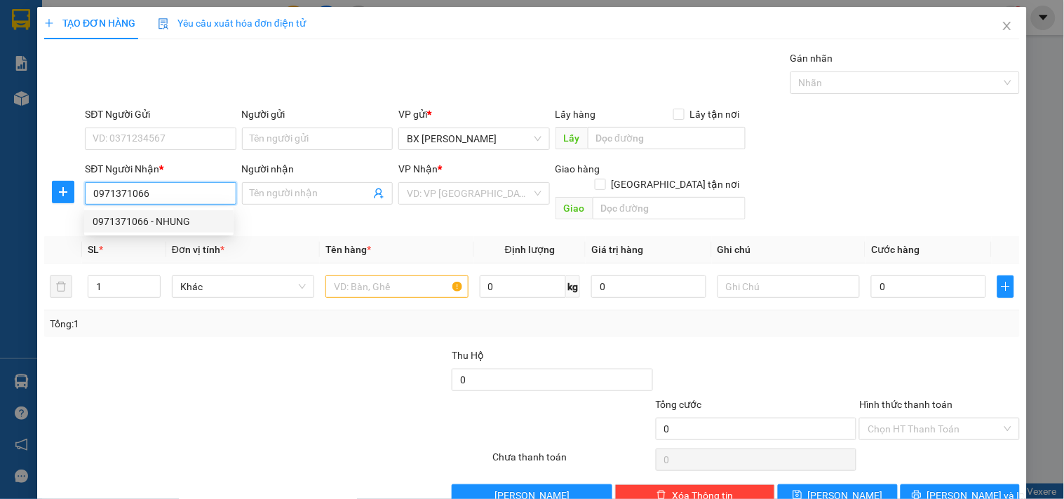
click at [144, 222] on div "0971371066 - NHUNG" at bounding box center [159, 221] width 133 height 15
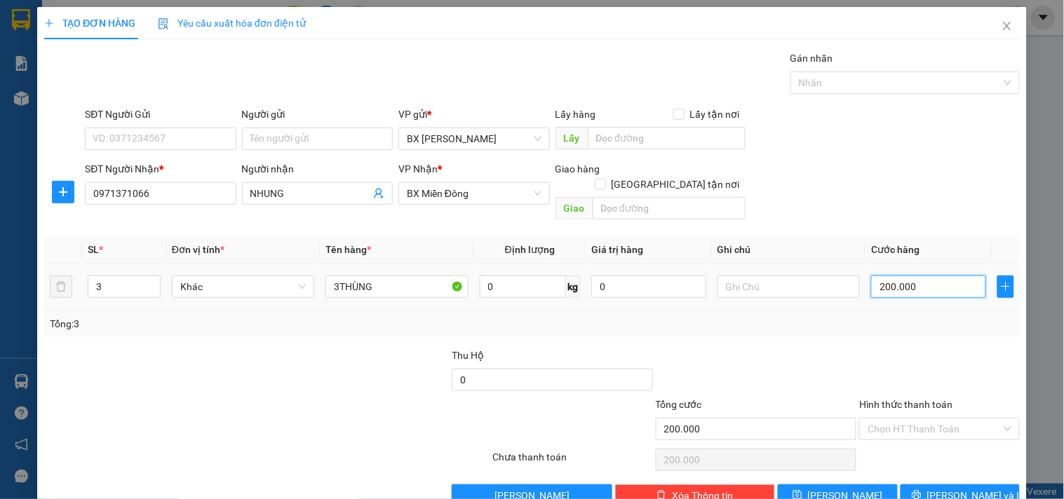
click at [900, 276] on input "200.000" at bounding box center [928, 287] width 115 height 22
click at [645, 135] on input "text" at bounding box center [667, 138] width 158 height 22
paste input "LY RAU"
click at [836, 488] on span "Lưu" at bounding box center [845, 495] width 75 height 15
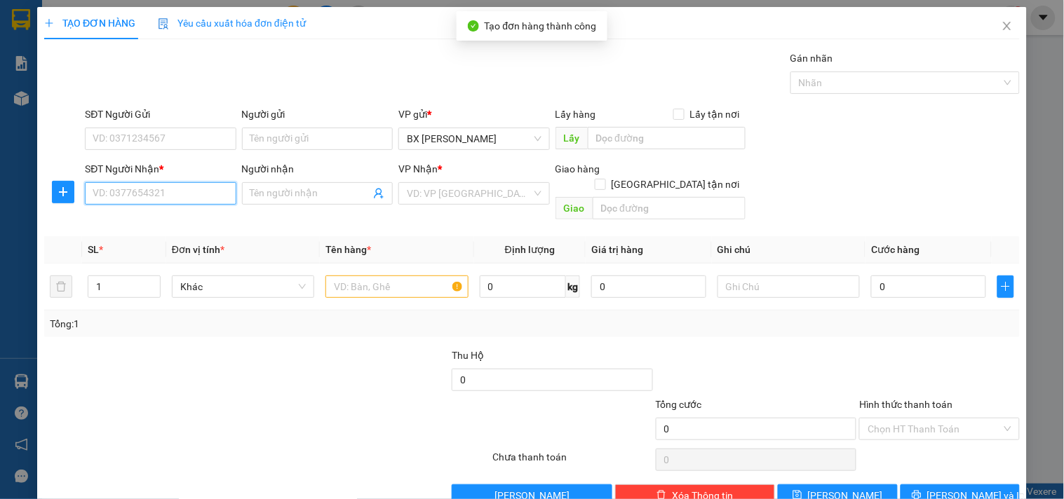
click at [146, 194] on input "SĐT Người Nhận *" at bounding box center [160, 193] width 151 height 22
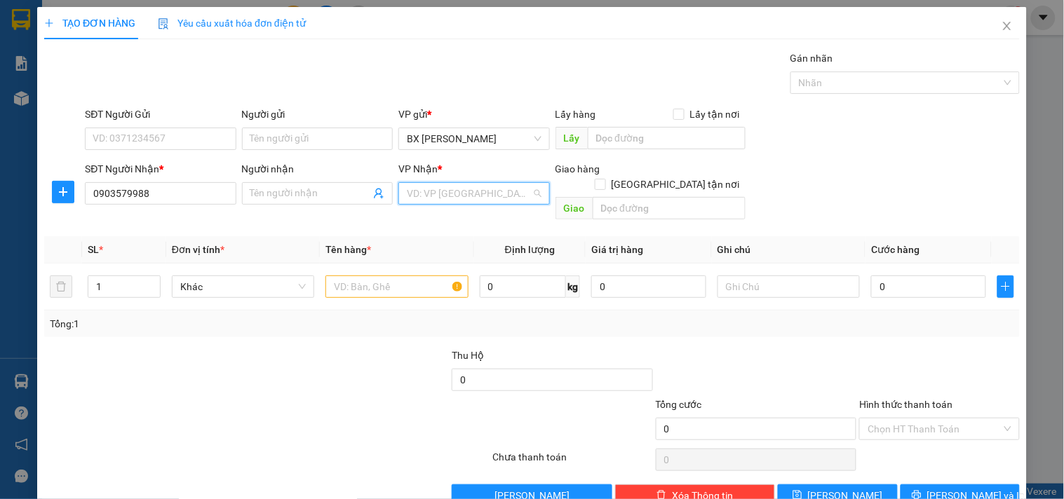
click at [433, 198] on input "search" at bounding box center [469, 193] width 124 height 21
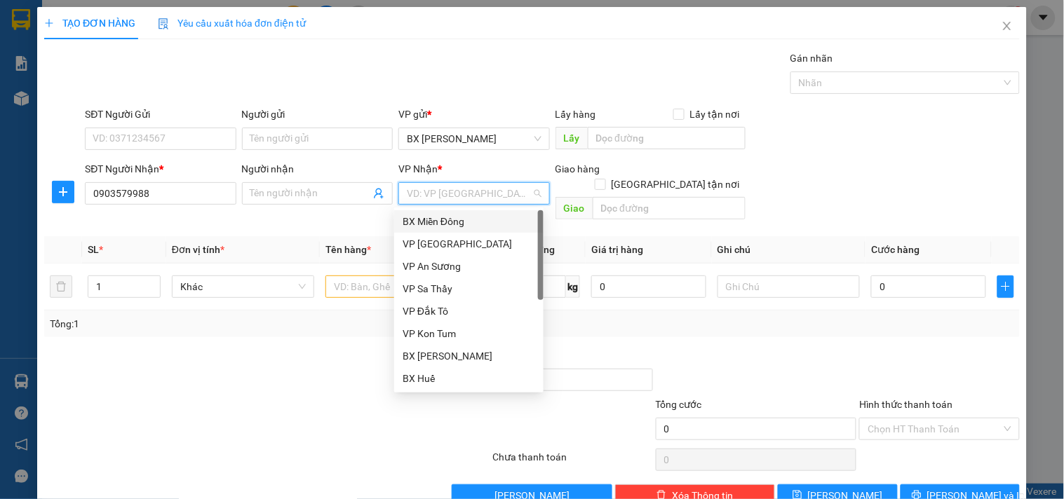
click at [432, 220] on div "BX Miền Đông" at bounding box center [468, 221] width 133 height 15
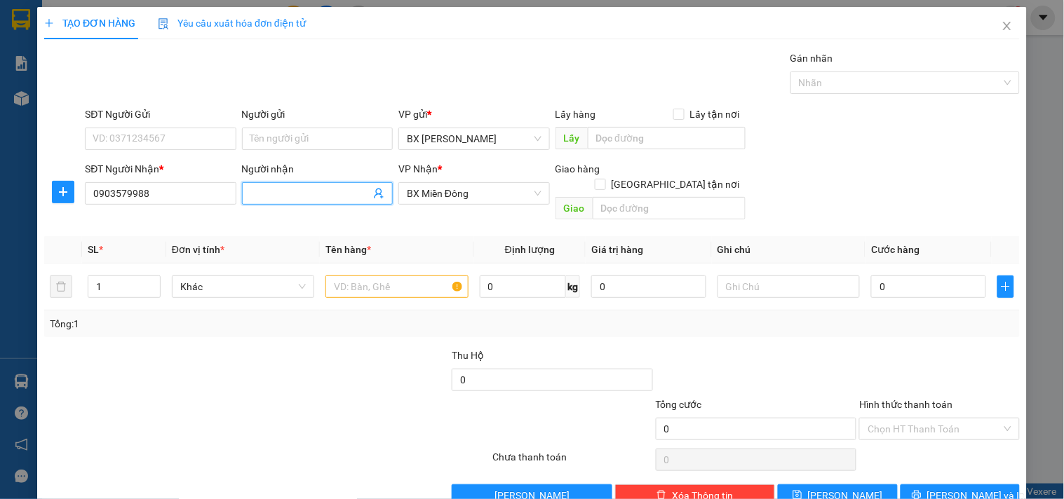
click at [323, 198] on input "Người nhận" at bounding box center [310, 193] width 120 height 15
click at [366, 276] on input "text" at bounding box center [396, 287] width 142 height 22
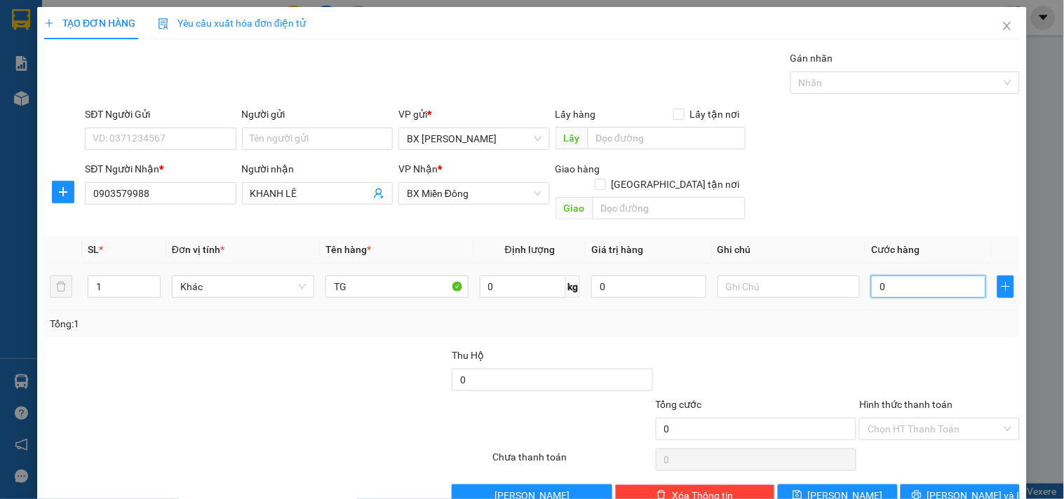
click at [929, 278] on input "0" at bounding box center [928, 287] width 115 height 22
click at [625, 132] on input "text" at bounding box center [667, 138] width 158 height 22
paste input "LY RAU"
click at [833, 468] on div "Transit Pickup Surcharge Ids Transit Deliver Surcharge Ids Transit Deliver Surc…" at bounding box center [531, 278] width 975 height 456
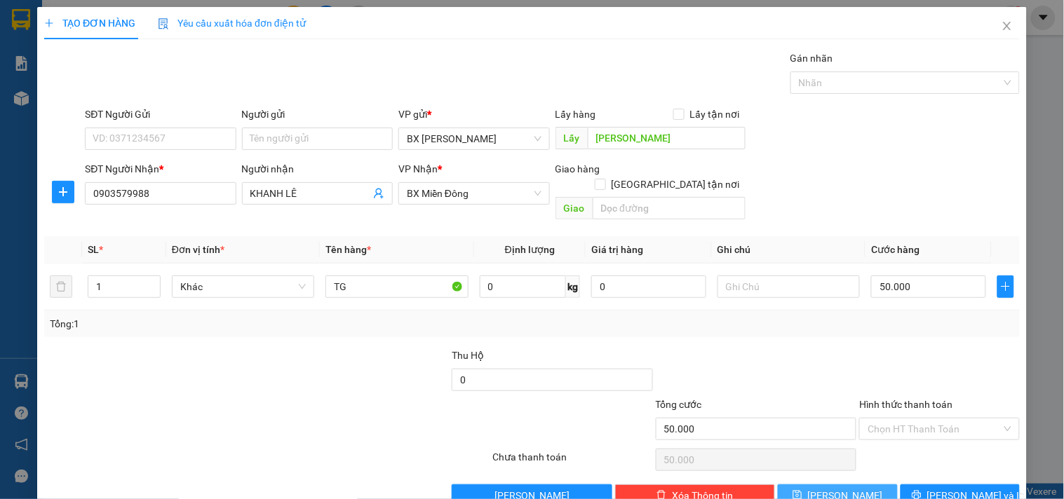
click at [833, 488] on span "Lưu" at bounding box center [845, 495] width 75 height 15
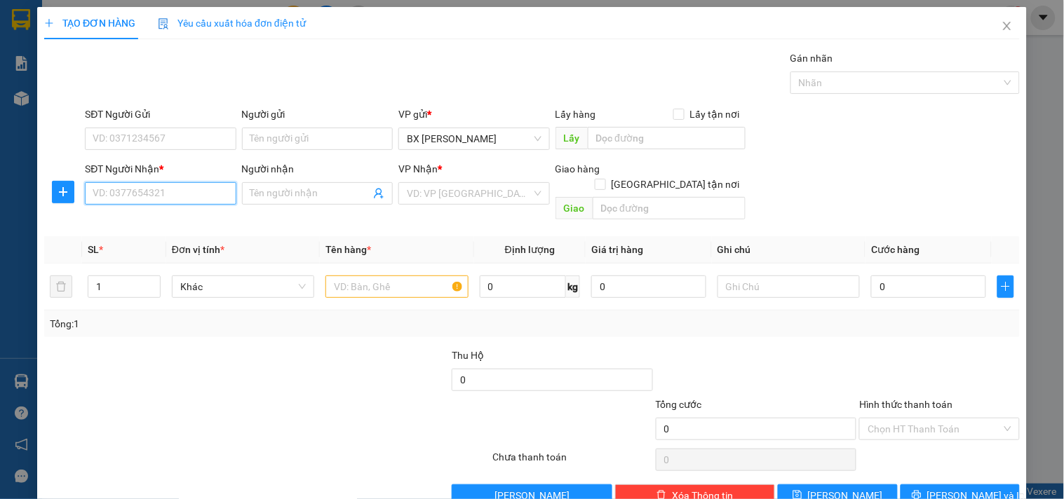
click at [181, 196] on input "SĐT Người Nhận *" at bounding box center [160, 193] width 151 height 22
click at [154, 222] on div "0914020284 - A LONG" at bounding box center [159, 221] width 133 height 15
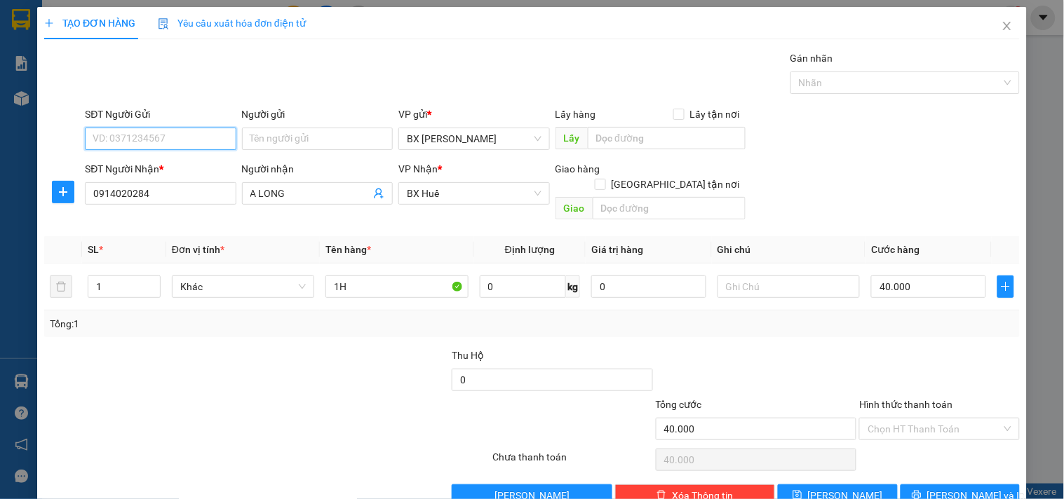
click at [178, 137] on input "SĐT Người Gửi" at bounding box center [160, 139] width 151 height 22
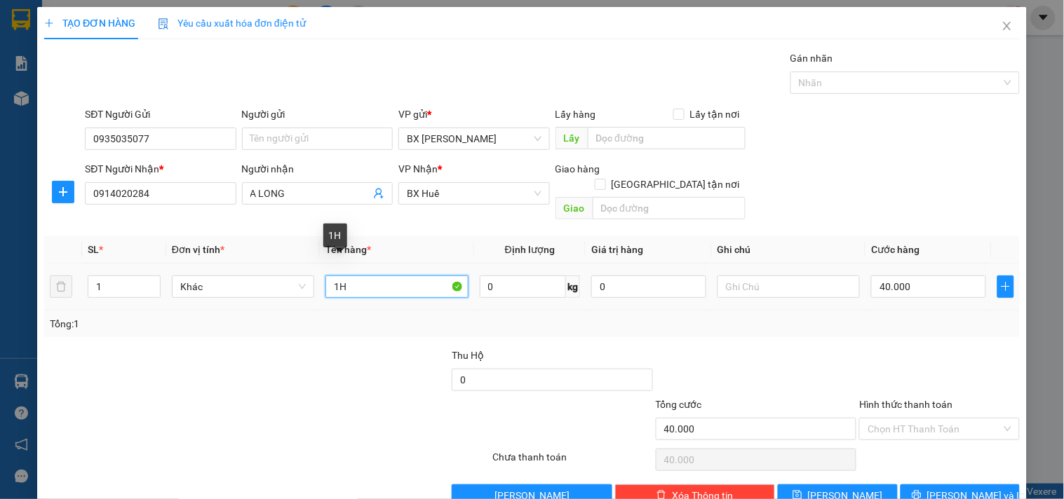
click at [359, 276] on input "1H" at bounding box center [396, 287] width 142 height 22
click at [128, 276] on input "1" at bounding box center [124, 286] width 72 height 21
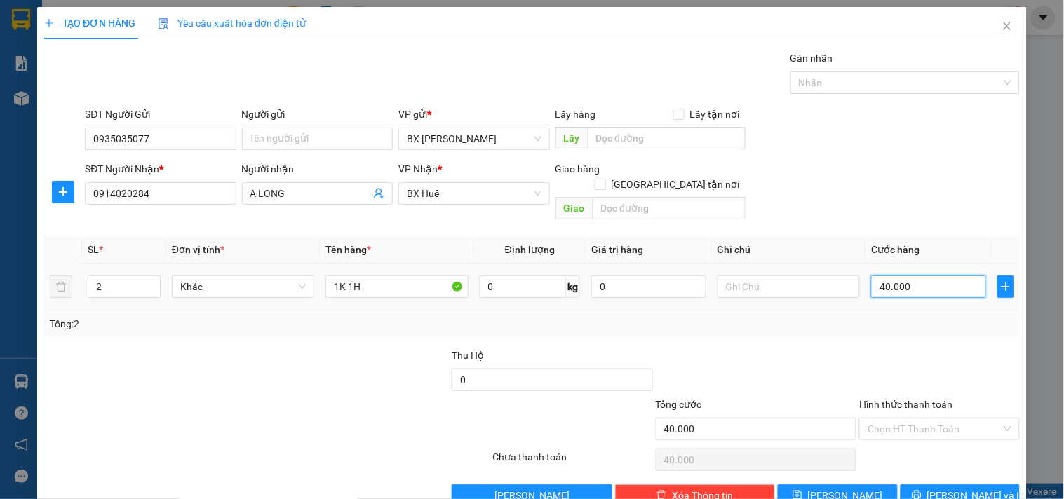
click at [921, 276] on input "40.000" at bounding box center [928, 287] width 115 height 22
click at [914, 399] on label "Hình thức thanh toán" at bounding box center [905, 404] width 93 height 11
click at [914, 419] on input "Hình thức thanh toán" at bounding box center [933, 429] width 133 height 21
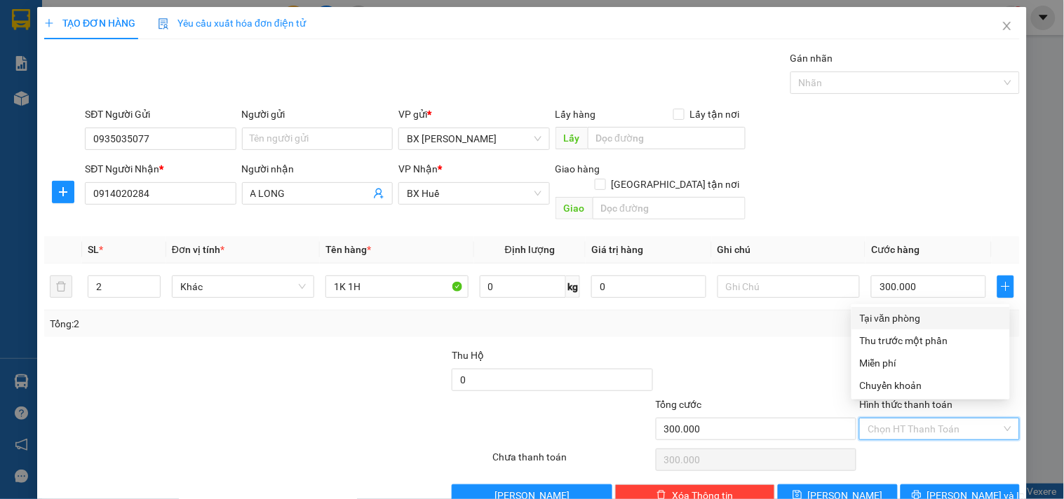
click at [900, 314] on div "Tại văn phòng" at bounding box center [931, 318] width 142 height 15
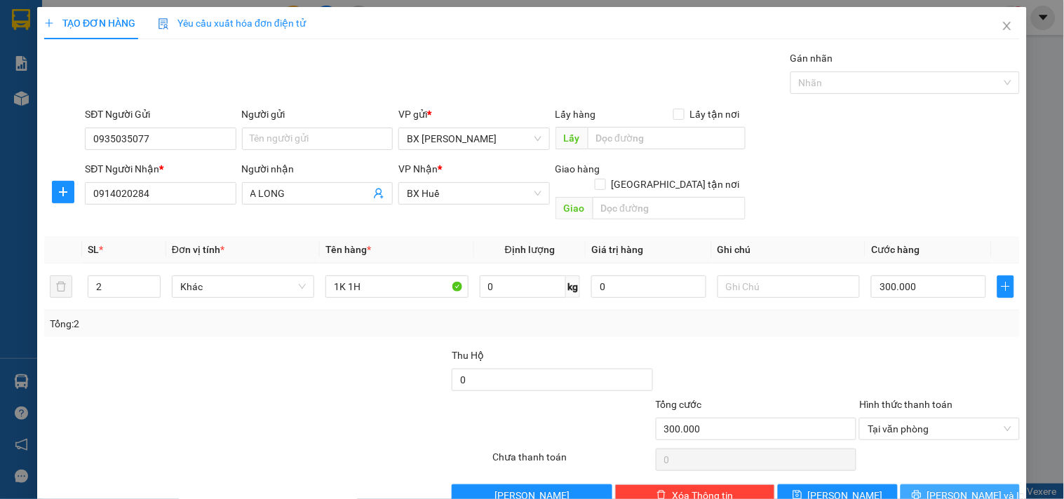
click at [950, 488] on span "Lưu và In" at bounding box center [976, 495] width 98 height 15
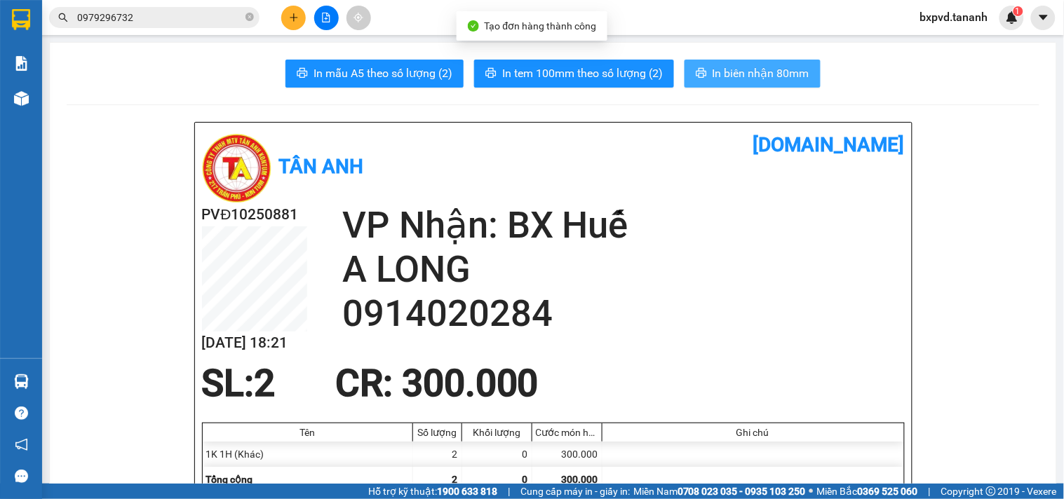
click at [703, 73] on button "In biên nhận 80mm" at bounding box center [752, 74] width 136 height 28
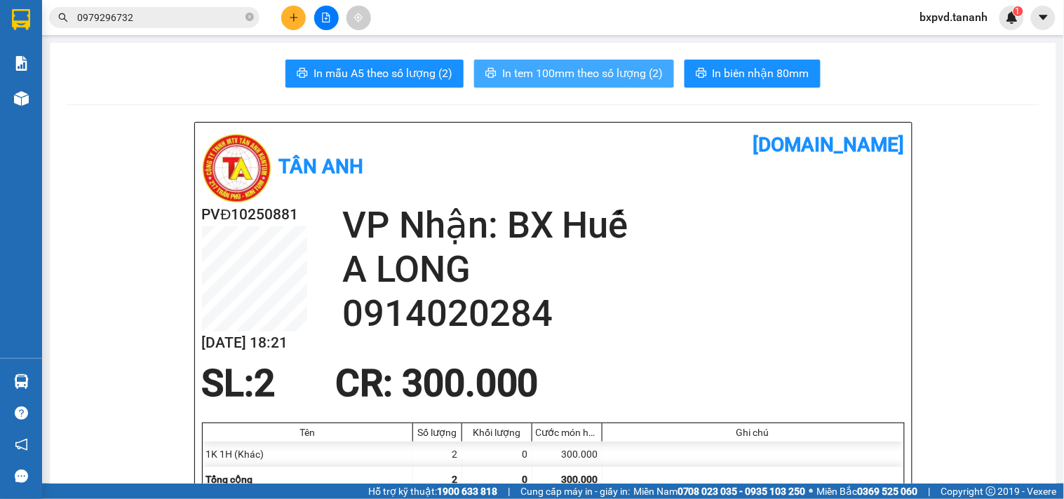
click at [639, 72] on span "In tem 100mm theo số lượng (2)" at bounding box center [582, 74] width 161 height 18
click at [311, 25] on div at bounding box center [325, 18] width 105 height 25
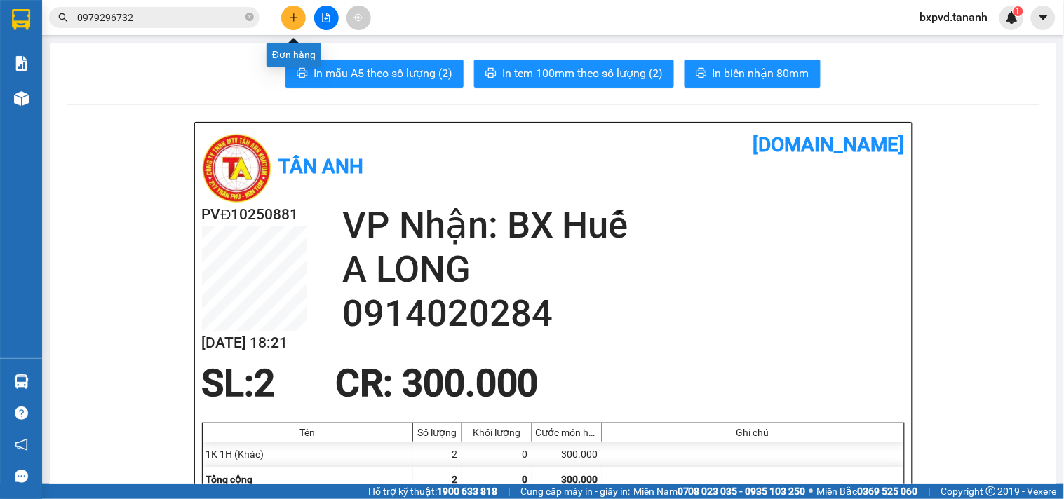
click at [292, 18] on icon "plus" at bounding box center [294, 17] width 8 height 1
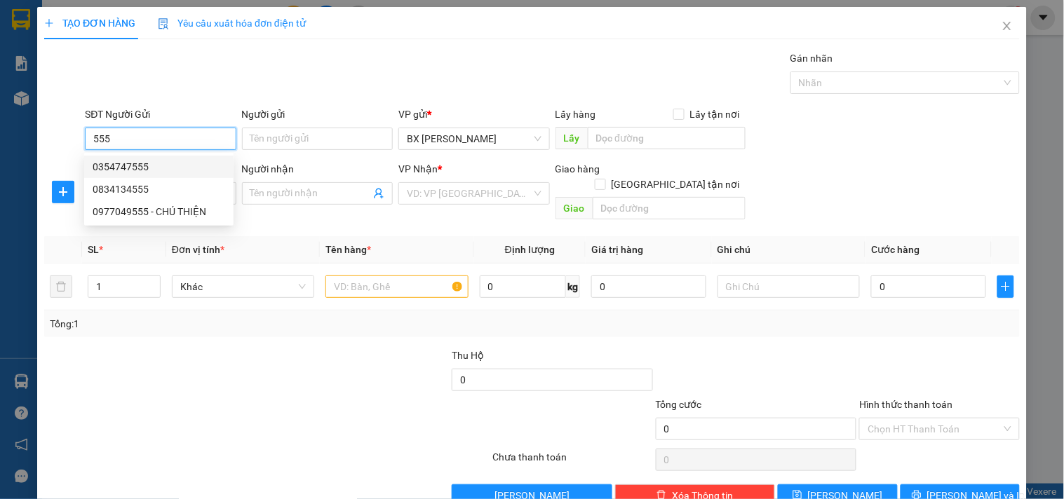
click at [116, 167] on div "0354747555" at bounding box center [159, 166] width 133 height 15
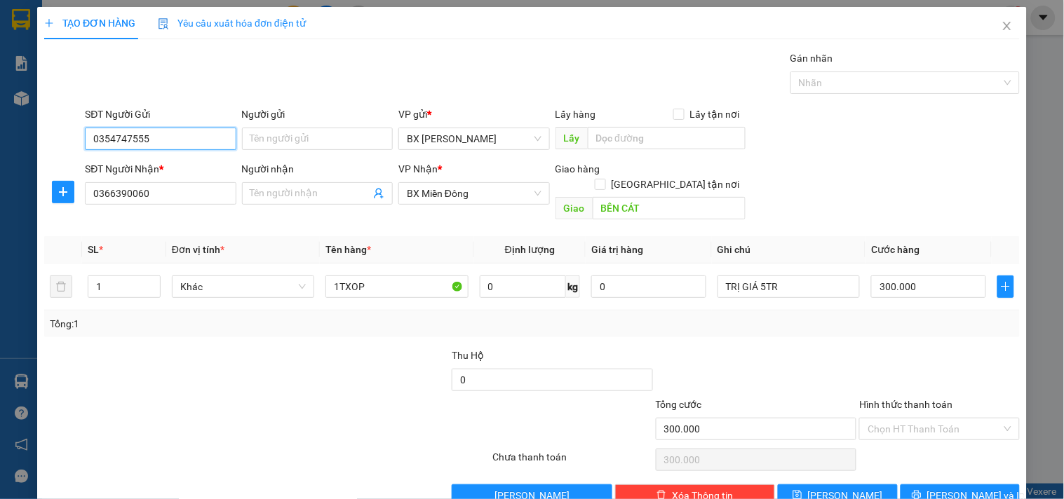
drag, startPoint x: 158, startPoint y: 138, endPoint x: 0, endPoint y: 116, distance: 159.3
click at [0, 116] on div "TẠO ĐƠN HÀNG Yêu cầu xuất hóa đơn điện tử Transit Pickup Surcharge Ids Transit …" at bounding box center [532, 249] width 1064 height 499
click at [120, 191] on div "0834134555" at bounding box center [159, 189] width 133 height 15
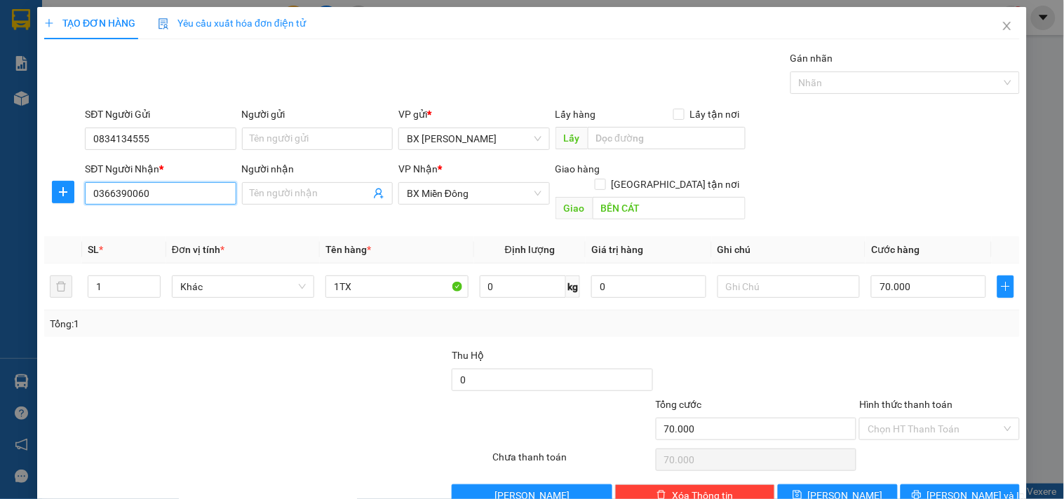
drag, startPoint x: 163, startPoint y: 194, endPoint x: 0, endPoint y: 173, distance: 163.9
click at [0, 173] on div "TẠO ĐƠN HÀNG Yêu cầu xuất hóa đơn điện tử Transit Pickup Surcharge Ids Transit …" at bounding box center [532, 249] width 1064 height 499
click at [102, 217] on div "0935175875" at bounding box center [159, 221] width 133 height 15
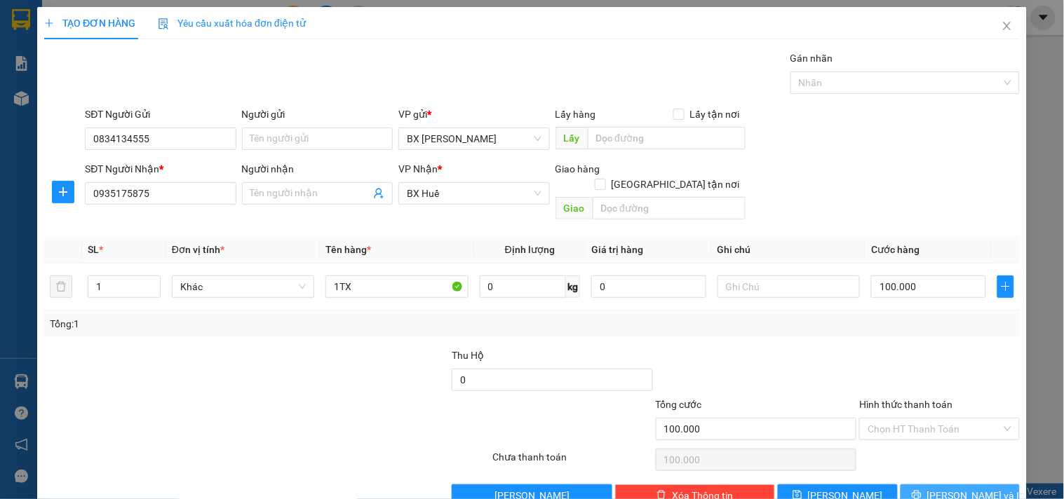
click at [928, 485] on button "Lưu và In" at bounding box center [959, 496] width 119 height 22
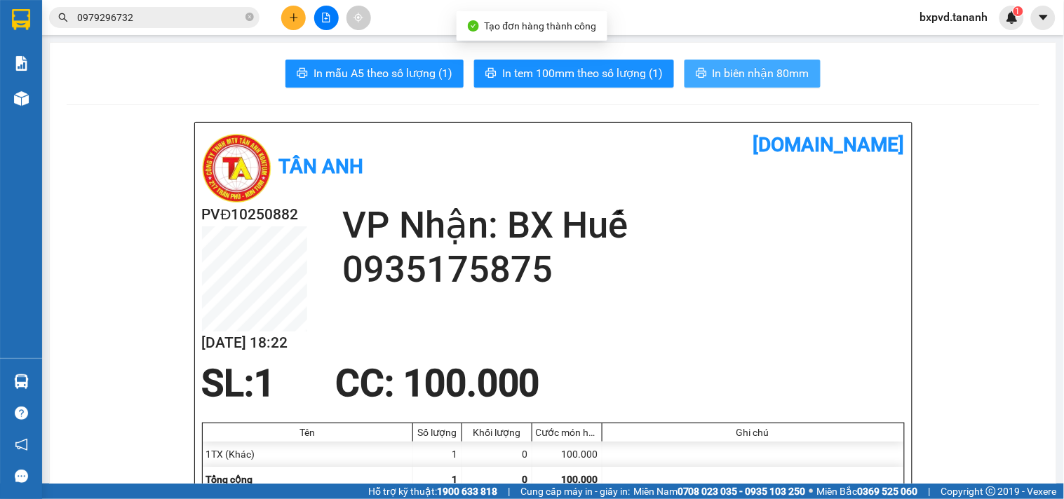
click at [733, 75] on span "In biên nhận 80mm" at bounding box center [760, 74] width 97 height 18
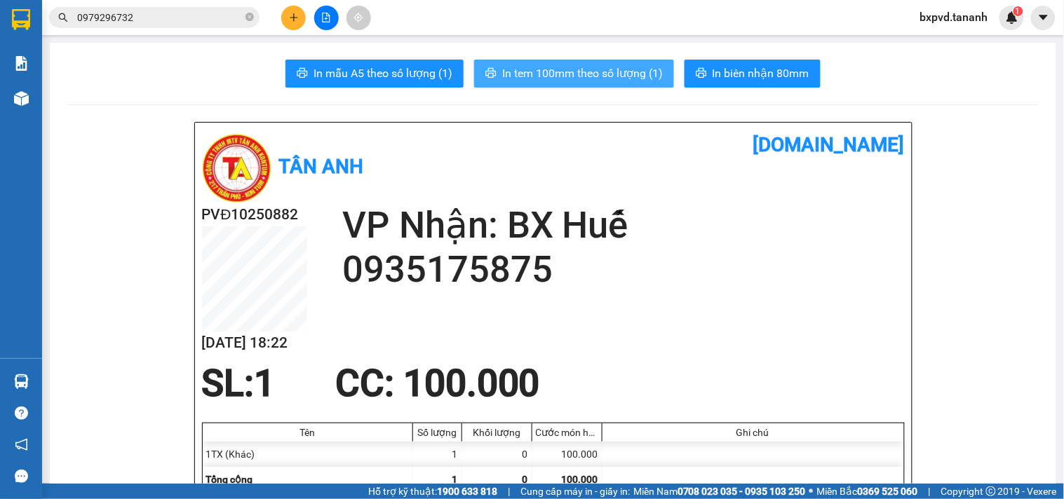
click at [614, 75] on span "In tem 100mm theo số lượng (1)" at bounding box center [582, 74] width 161 height 18
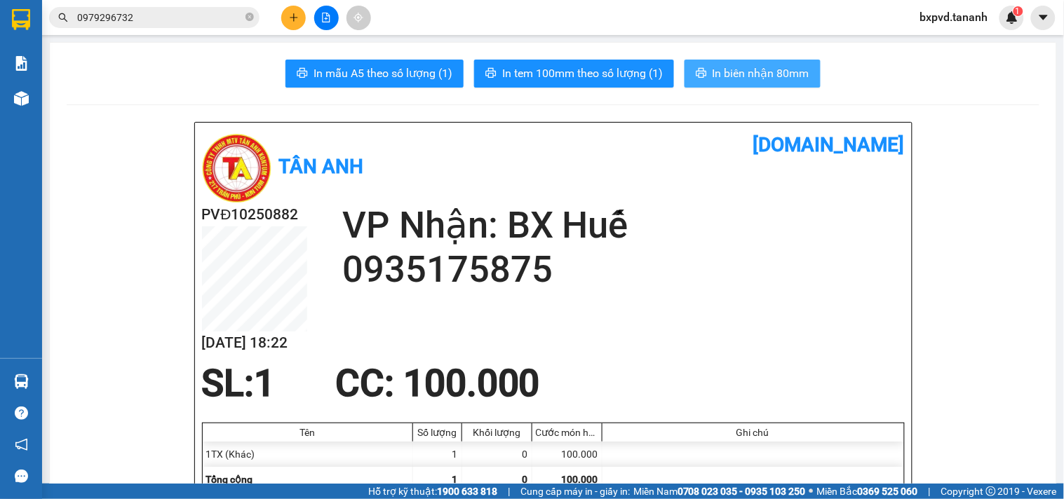
click at [775, 65] on span "In biên nhận 80mm" at bounding box center [760, 74] width 97 height 18
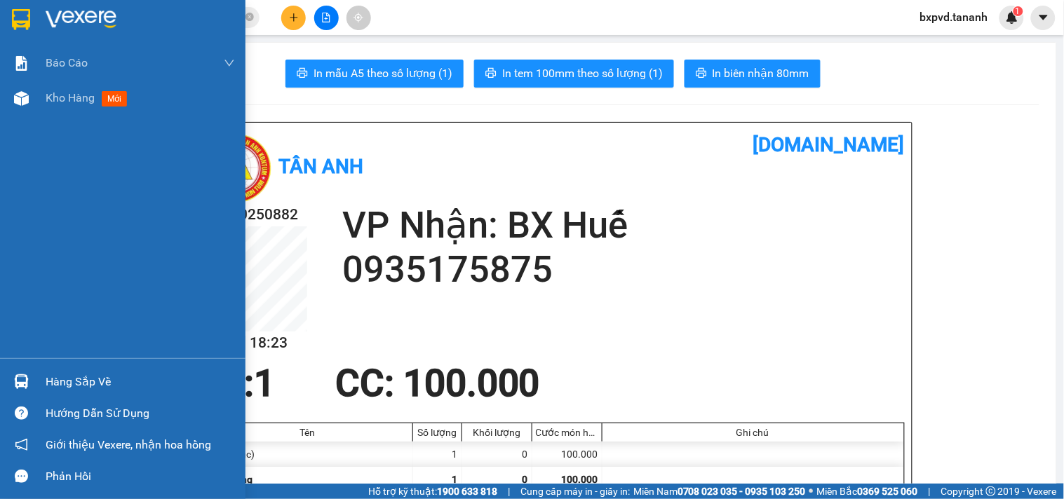
click at [9, 13] on div at bounding box center [21, 19] width 25 height 25
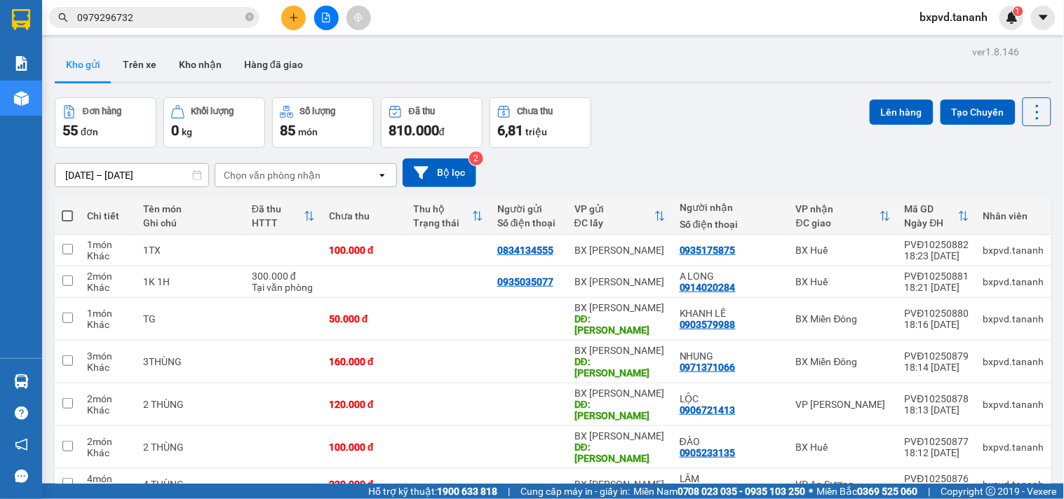
click at [290, 13] on icon "plus" at bounding box center [294, 18] width 10 height 10
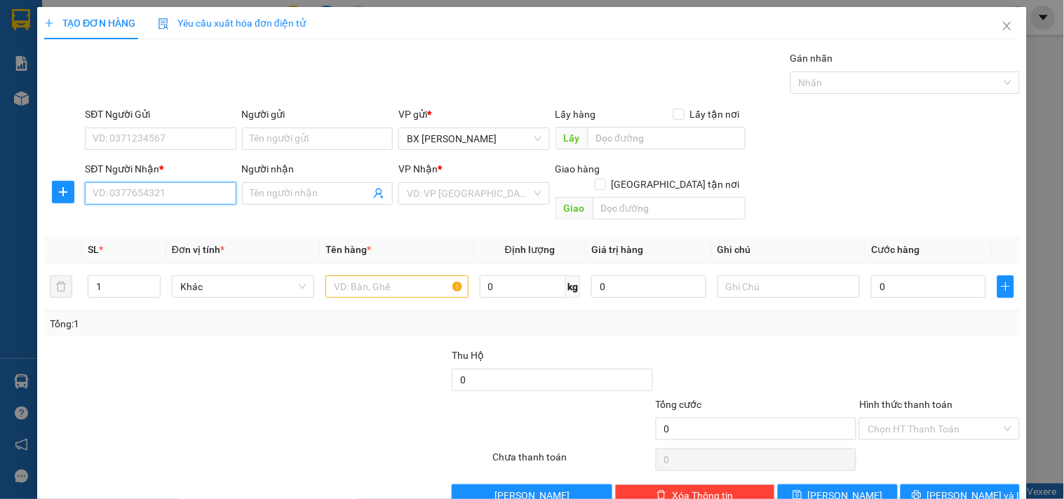
click at [191, 191] on input "SĐT Người Nhận *" at bounding box center [160, 193] width 151 height 22
click at [154, 219] on div "0903507713 - BÍCH" at bounding box center [159, 221] width 133 height 15
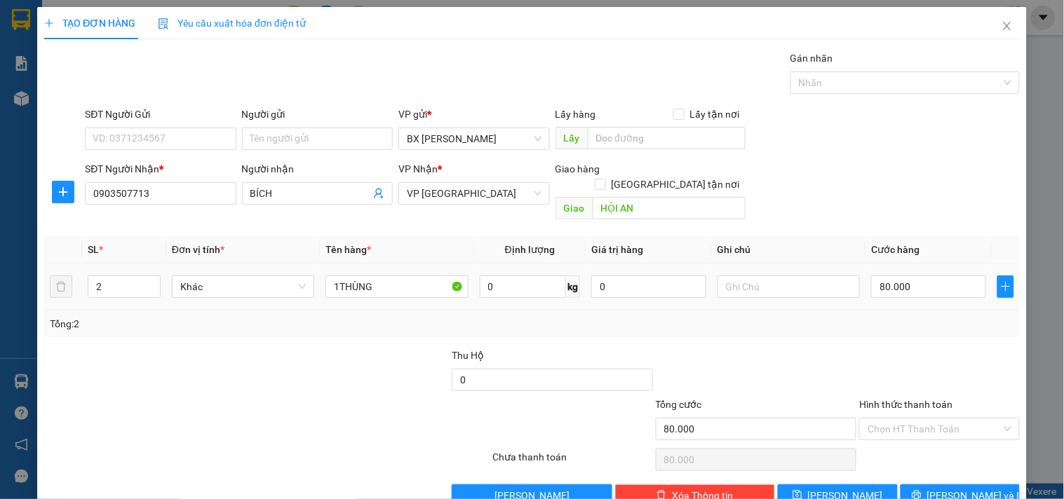
drag, startPoint x: 123, startPoint y: 257, endPoint x: 114, endPoint y: 257, distance: 8.4
click at [114, 273] on div "2" at bounding box center [124, 287] width 73 height 28
drag, startPoint x: 111, startPoint y: 271, endPoint x: 0, endPoint y: 229, distance: 118.8
click at [0, 249] on div "TẠO ĐƠN HÀNG Yêu cầu xuất hóa đơn điện tử Transit Pickup Surcharge Ids Transit …" at bounding box center [532, 249] width 1064 height 499
click at [912, 276] on input "80.000" at bounding box center [928, 287] width 115 height 22
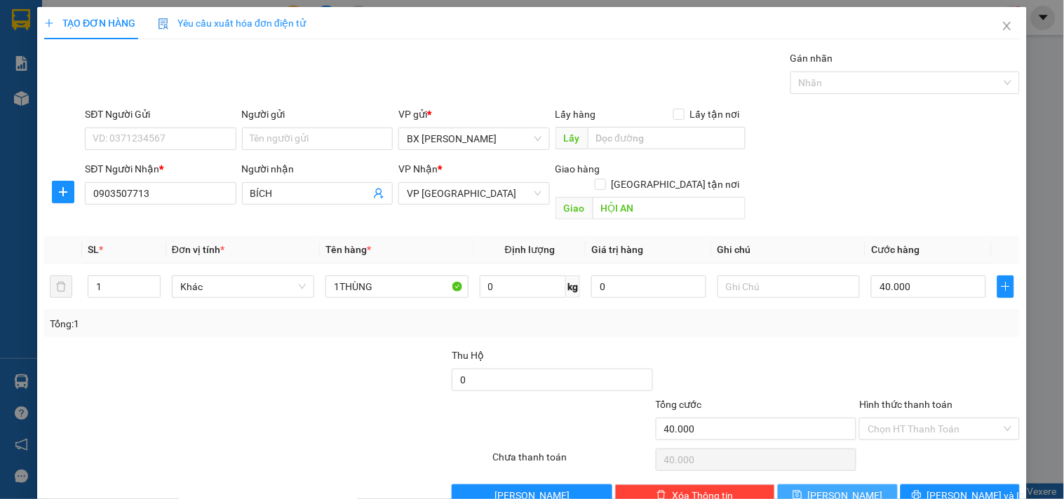
click at [802, 485] on button "Lưu" at bounding box center [837, 496] width 119 height 22
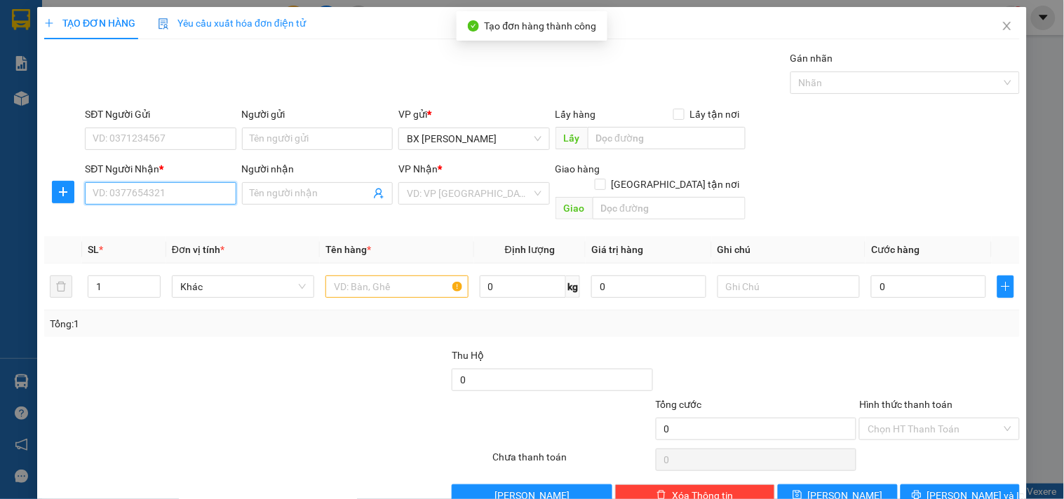
click at [148, 198] on input "SĐT Người Nhận *" at bounding box center [160, 193] width 151 height 22
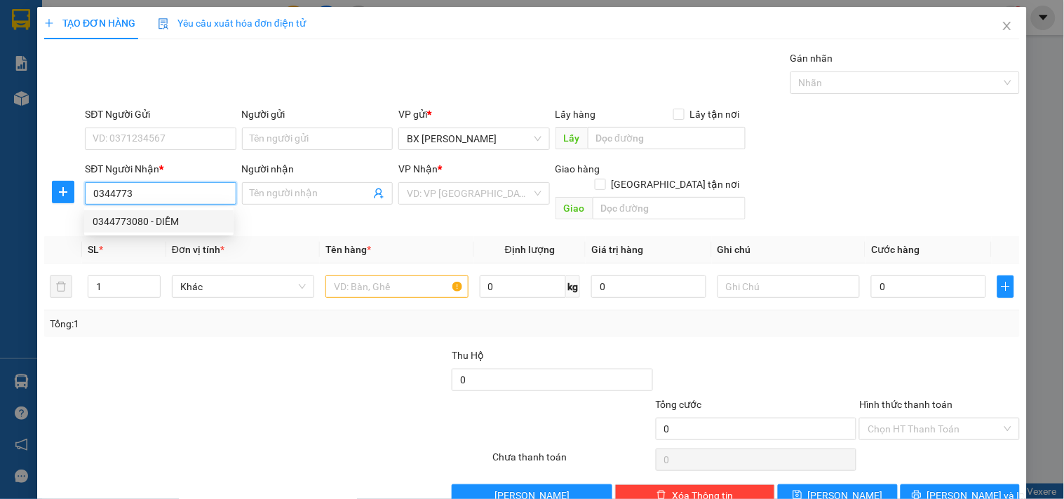
click at [159, 223] on div "0344773080 - DIỄM" at bounding box center [159, 221] width 133 height 15
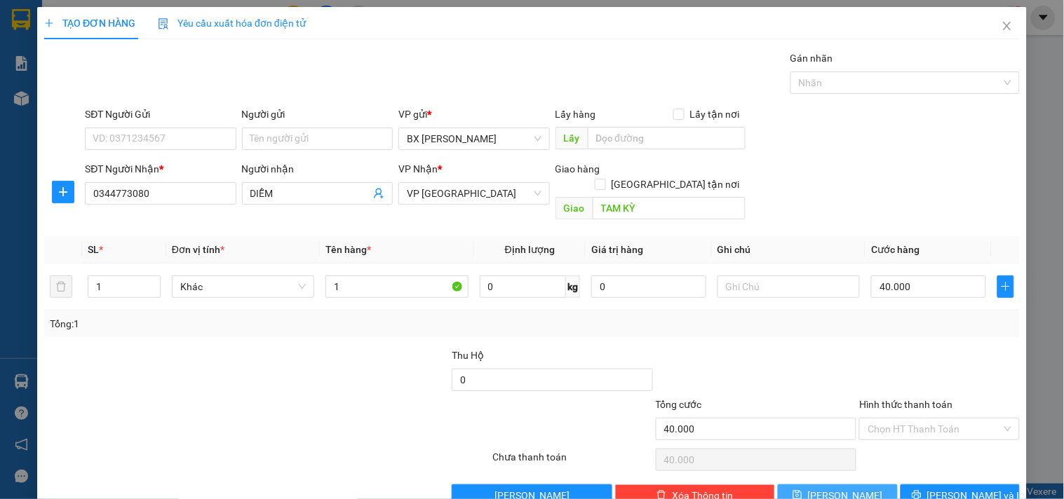
click at [837, 488] on button "Lưu" at bounding box center [837, 496] width 119 height 22
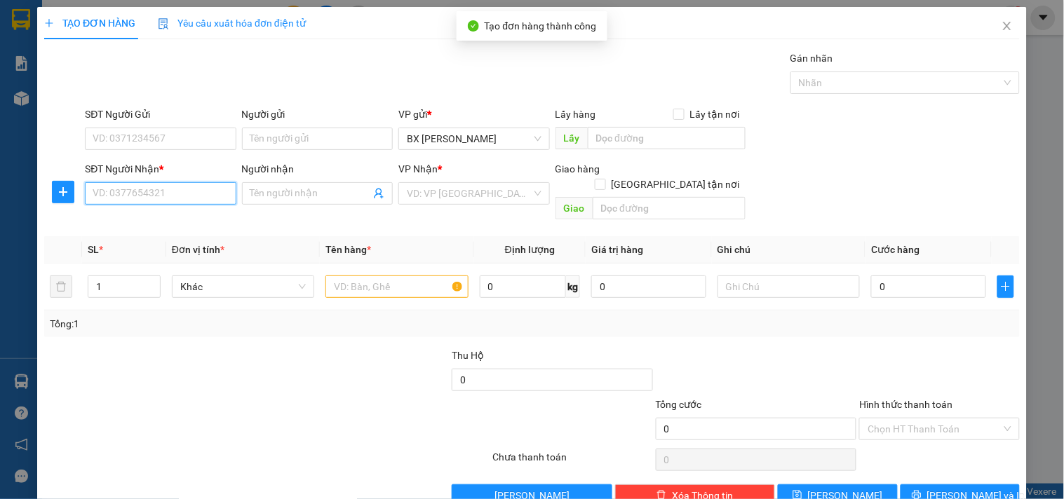
click at [121, 193] on input "SĐT Người Nhận *" at bounding box center [160, 193] width 151 height 22
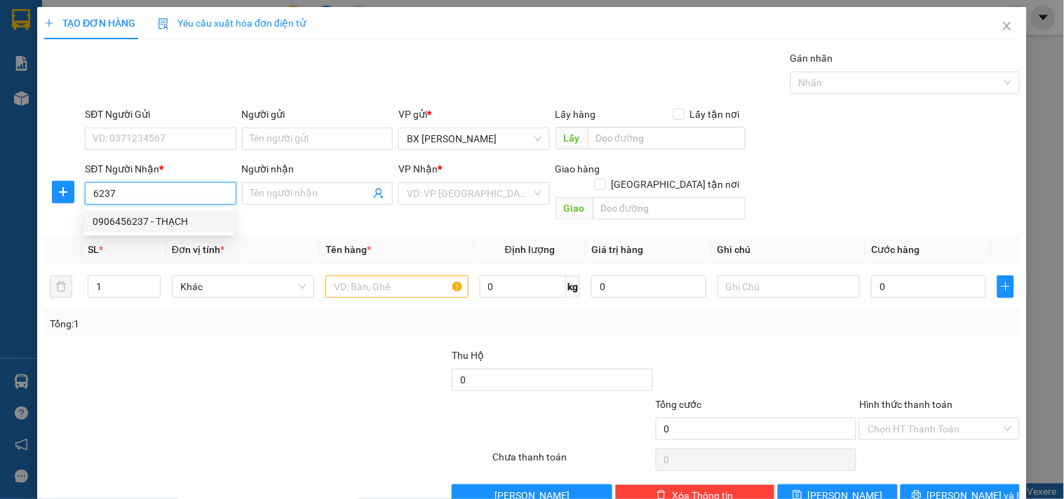
click at [140, 220] on div "0906456237 - THẠCH" at bounding box center [159, 221] width 133 height 15
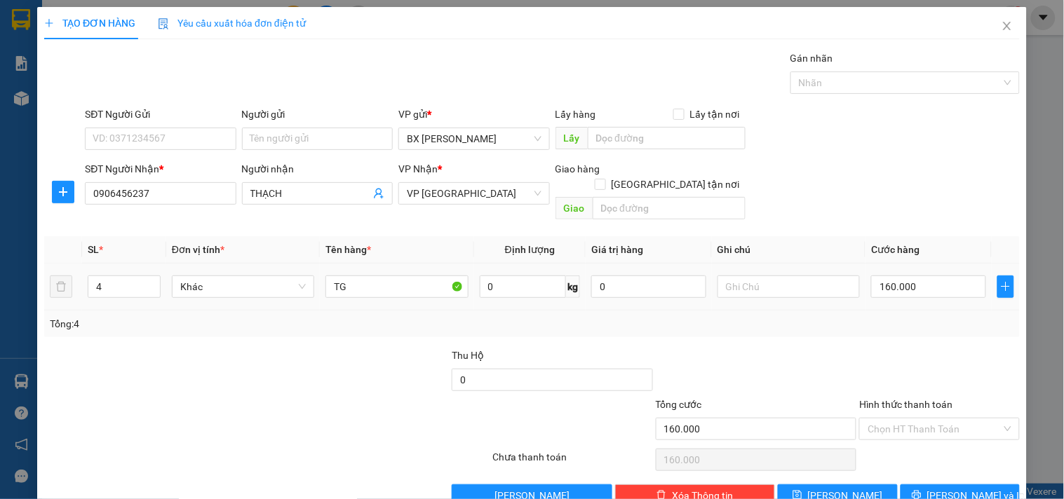
drag, startPoint x: 104, startPoint y: 275, endPoint x: 29, endPoint y: 271, distance: 74.4
click at [29, 271] on div "TẠO ĐƠN HÀNG Yêu cầu xuất hóa đơn điện tử Transit Pickup Surcharge Ids Transit …" at bounding box center [532, 249] width 1064 height 499
click at [923, 276] on input "160.000" at bounding box center [928, 287] width 115 height 22
click at [834, 488] on span "Lưu" at bounding box center [845, 495] width 75 height 15
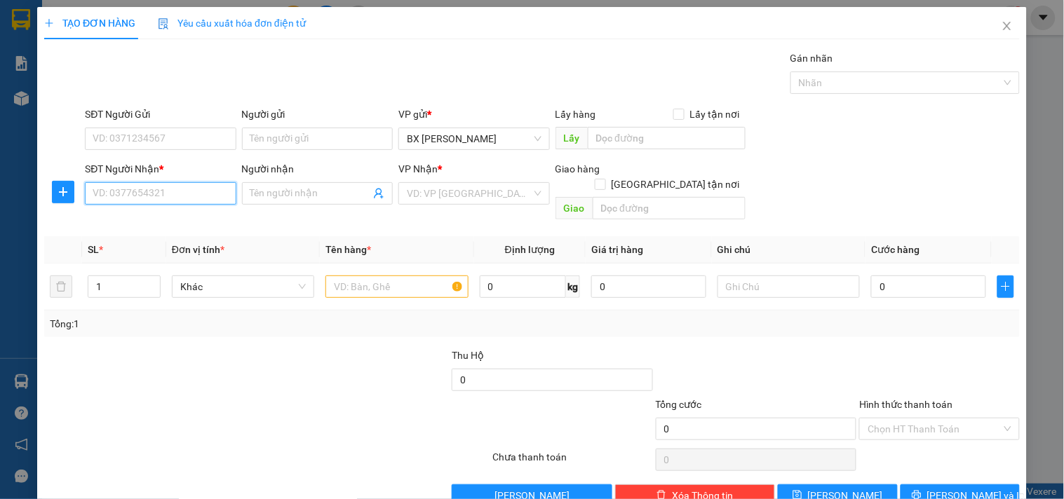
click at [144, 194] on input "SĐT Người Nhận *" at bounding box center [160, 193] width 151 height 22
click at [142, 216] on div "0393455103" at bounding box center [159, 221] width 133 height 15
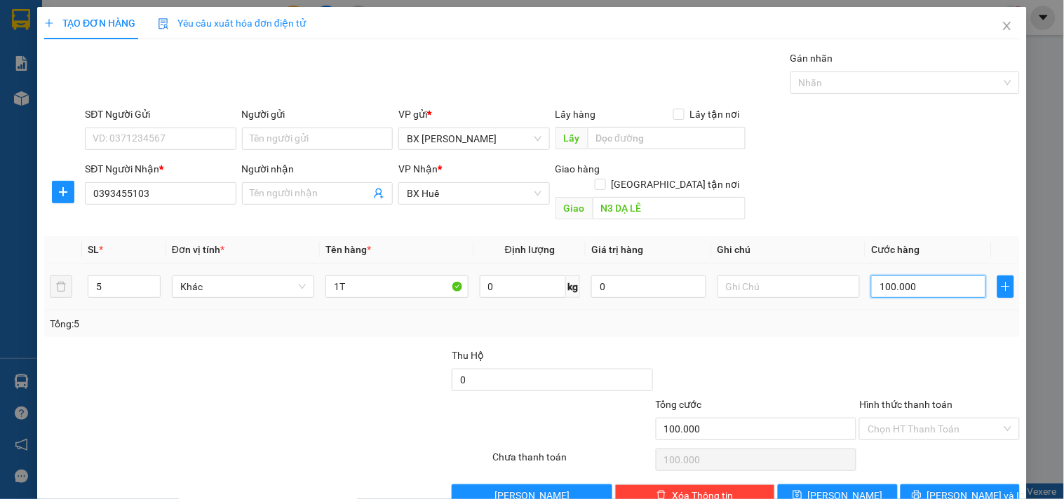
click at [928, 276] on input "100.000" at bounding box center [928, 287] width 115 height 22
drag, startPoint x: 102, startPoint y: 271, endPoint x: 75, endPoint y: 269, distance: 27.4
click at [75, 269] on tr "5 Khác 1T 0 kg 0 80.000" at bounding box center [531, 287] width 975 height 47
click at [834, 488] on span "Lưu" at bounding box center [845, 495] width 75 height 15
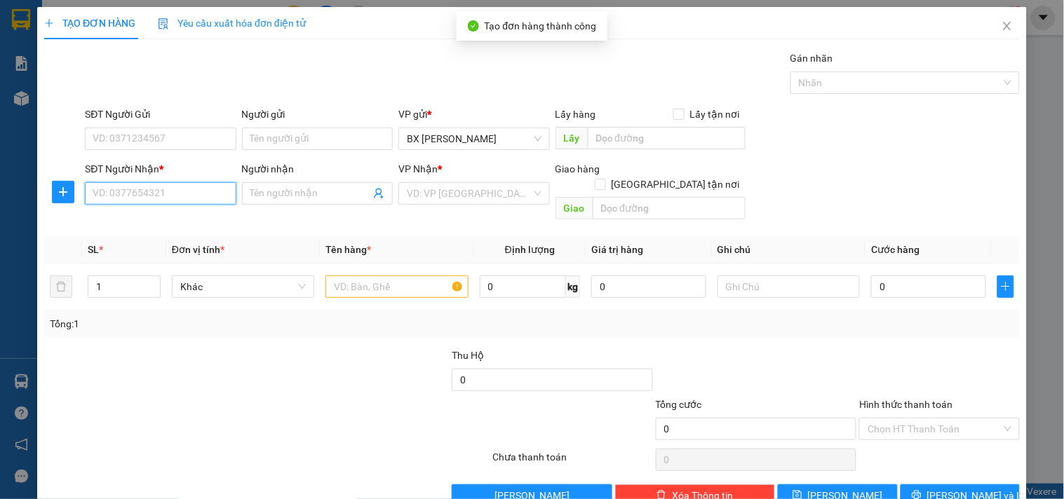
click at [119, 194] on input "SĐT Người Nhận *" at bounding box center [160, 193] width 151 height 22
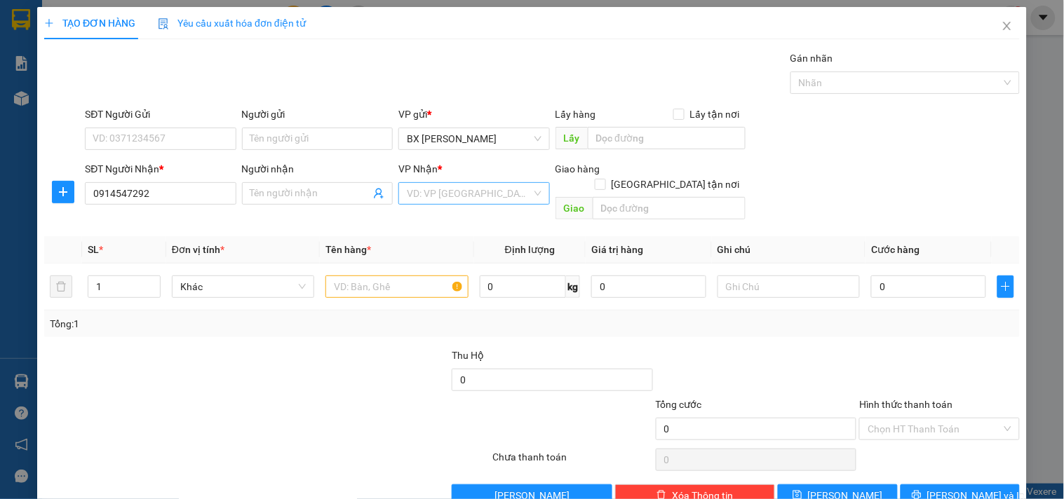
click at [484, 183] on input "search" at bounding box center [469, 193] width 124 height 21
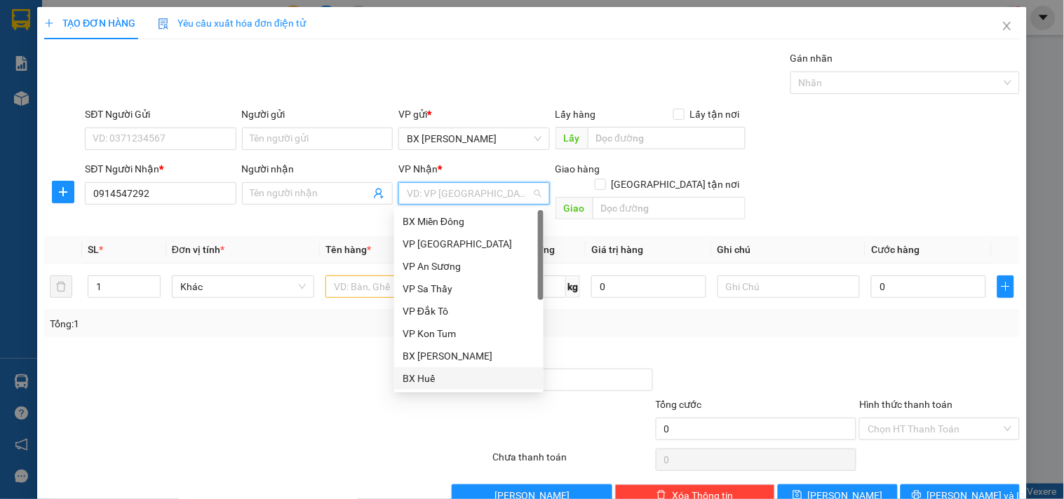
click at [424, 373] on div "BX Huế" at bounding box center [468, 378] width 133 height 15
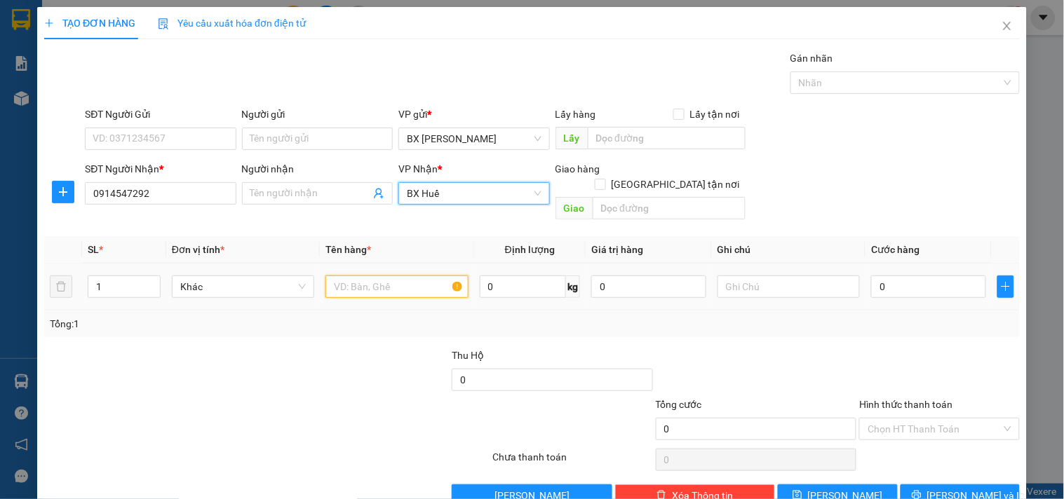
click at [356, 276] on input "text" at bounding box center [396, 287] width 142 height 22
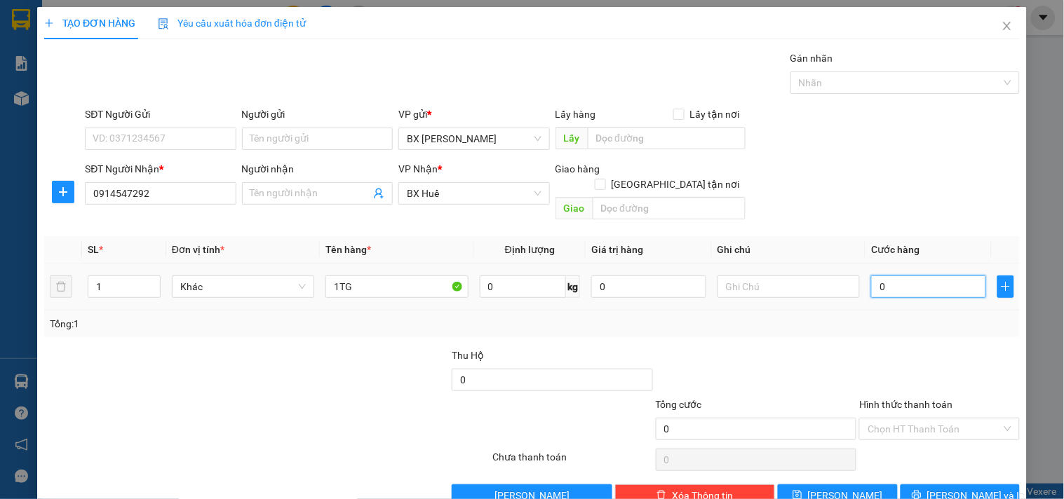
click at [902, 279] on input "0" at bounding box center [928, 287] width 115 height 22
click at [851, 485] on button "Lưu" at bounding box center [837, 496] width 119 height 22
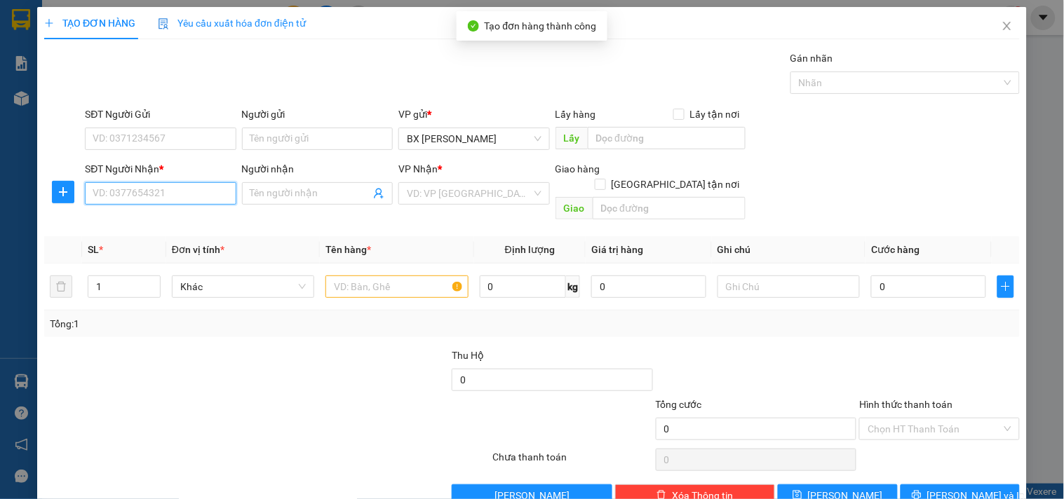
click at [153, 192] on input "SĐT Người Nhận *" at bounding box center [160, 193] width 151 height 22
click at [994, 19] on span "Close" at bounding box center [1006, 26] width 39 height 39
click at [994, 19] on span "bxpvd.tananh" at bounding box center [954, 17] width 90 height 18
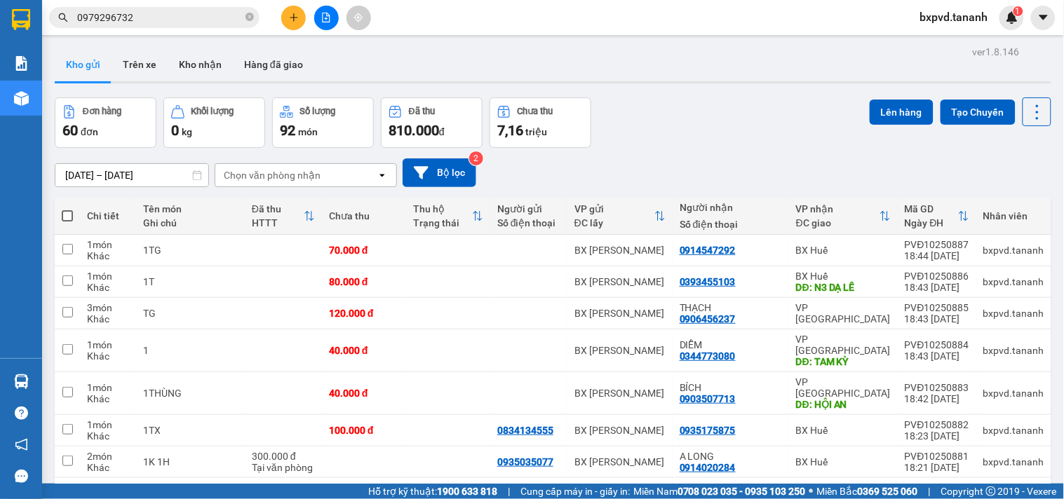
click at [67, 210] on span at bounding box center [67, 215] width 11 height 11
click at [67, 209] on input "checkbox" at bounding box center [67, 209] width 0 height 0
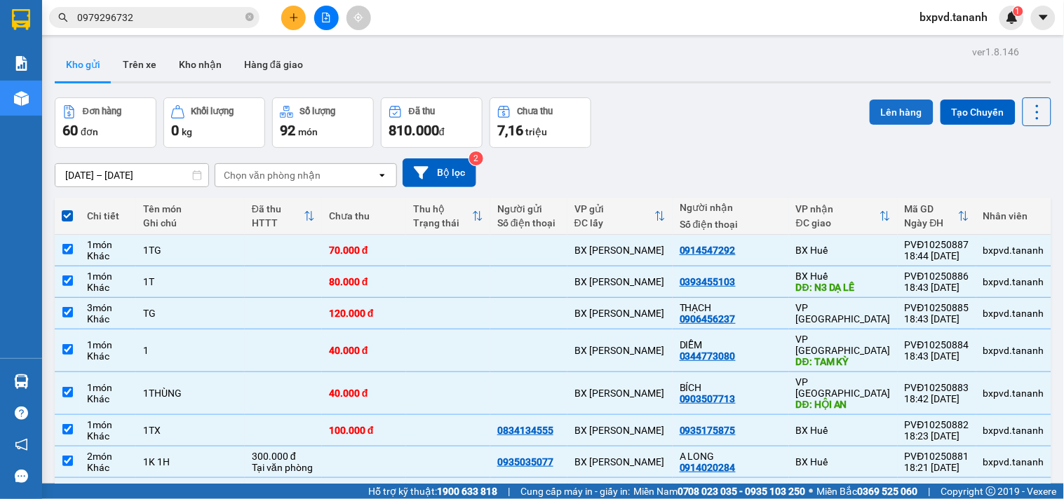
click at [879, 100] on button "Lên hàng" at bounding box center [901, 112] width 64 height 25
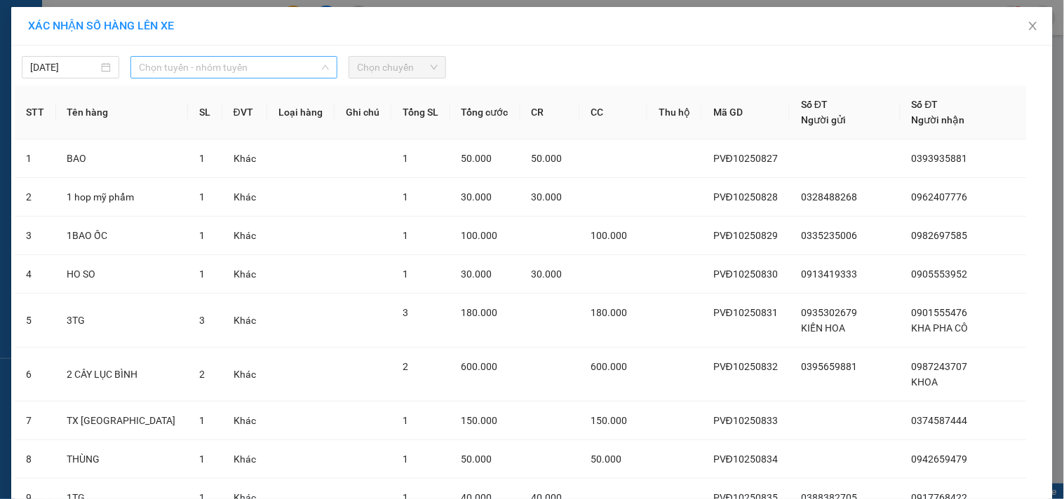
click at [269, 72] on span "Chọn tuyến - nhóm tuyến" at bounding box center [234, 67] width 190 height 21
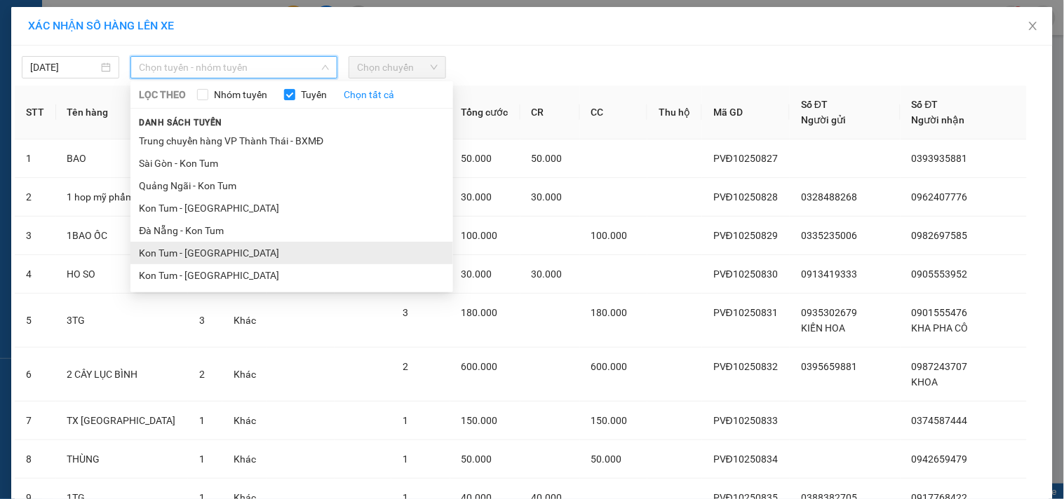
click at [192, 251] on li "Kon Tum - [GEOGRAPHIC_DATA]" at bounding box center [291, 253] width 323 height 22
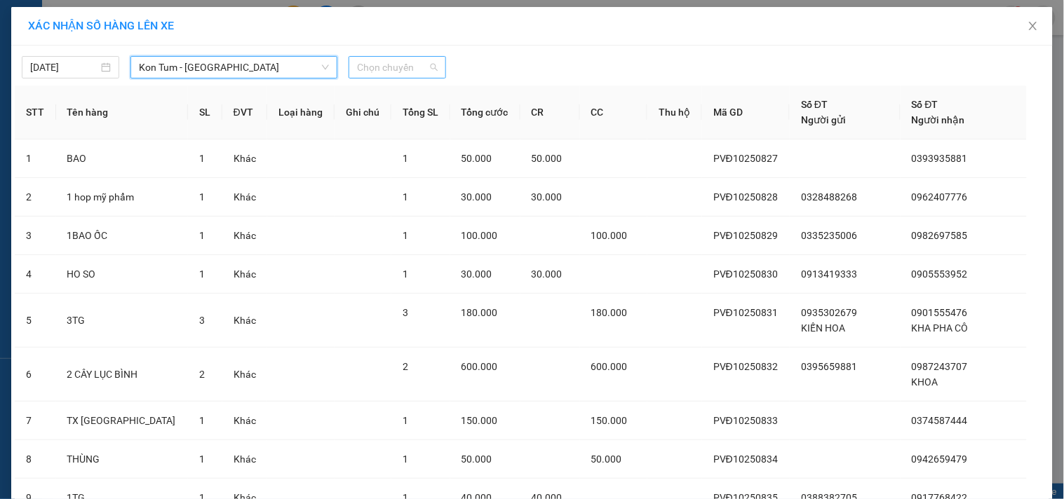
click at [424, 72] on span "Chọn chuyến" at bounding box center [397, 67] width 81 height 21
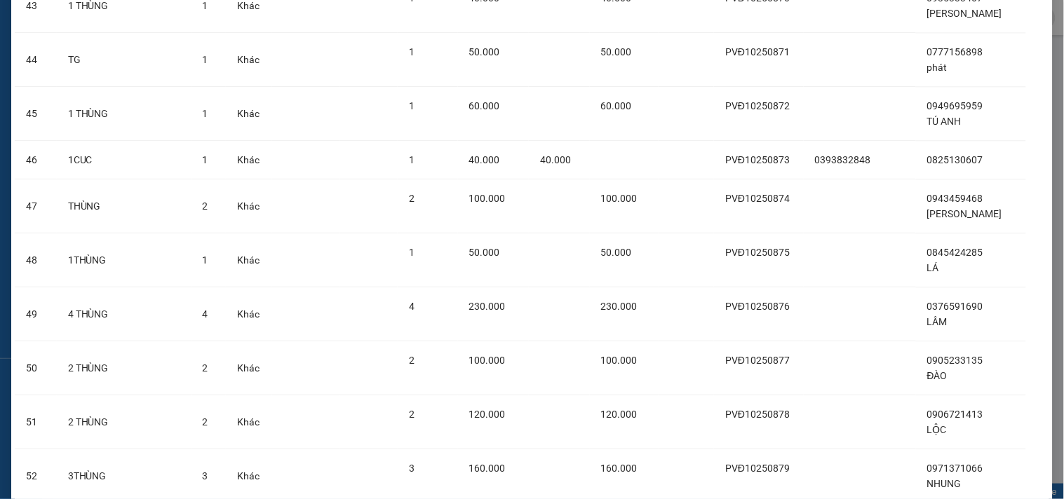
scroll to position [2635, 0]
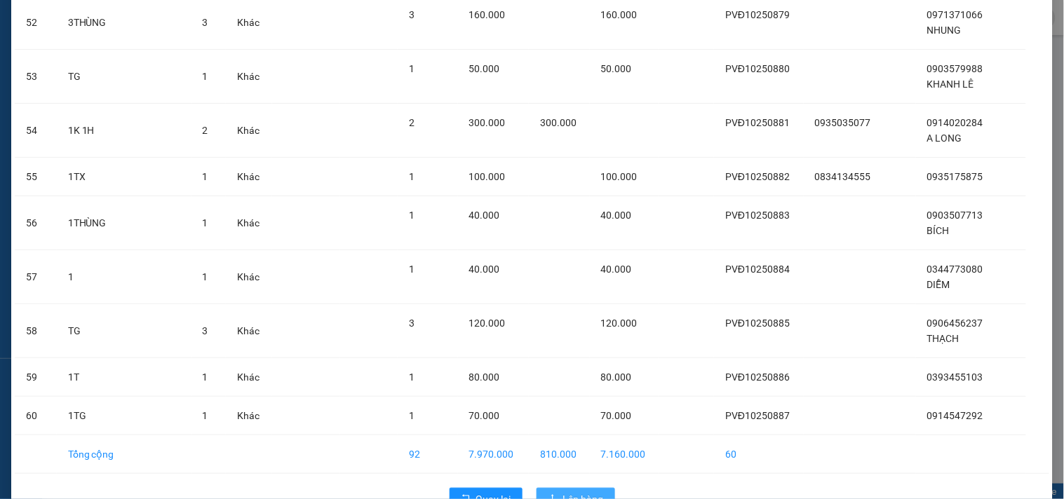
click at [581, 492] on span "Lên hàng" at bounding box center [583, 499] width 41 height 15
